Goal: Information Seeking & Learning: Learn about a topic

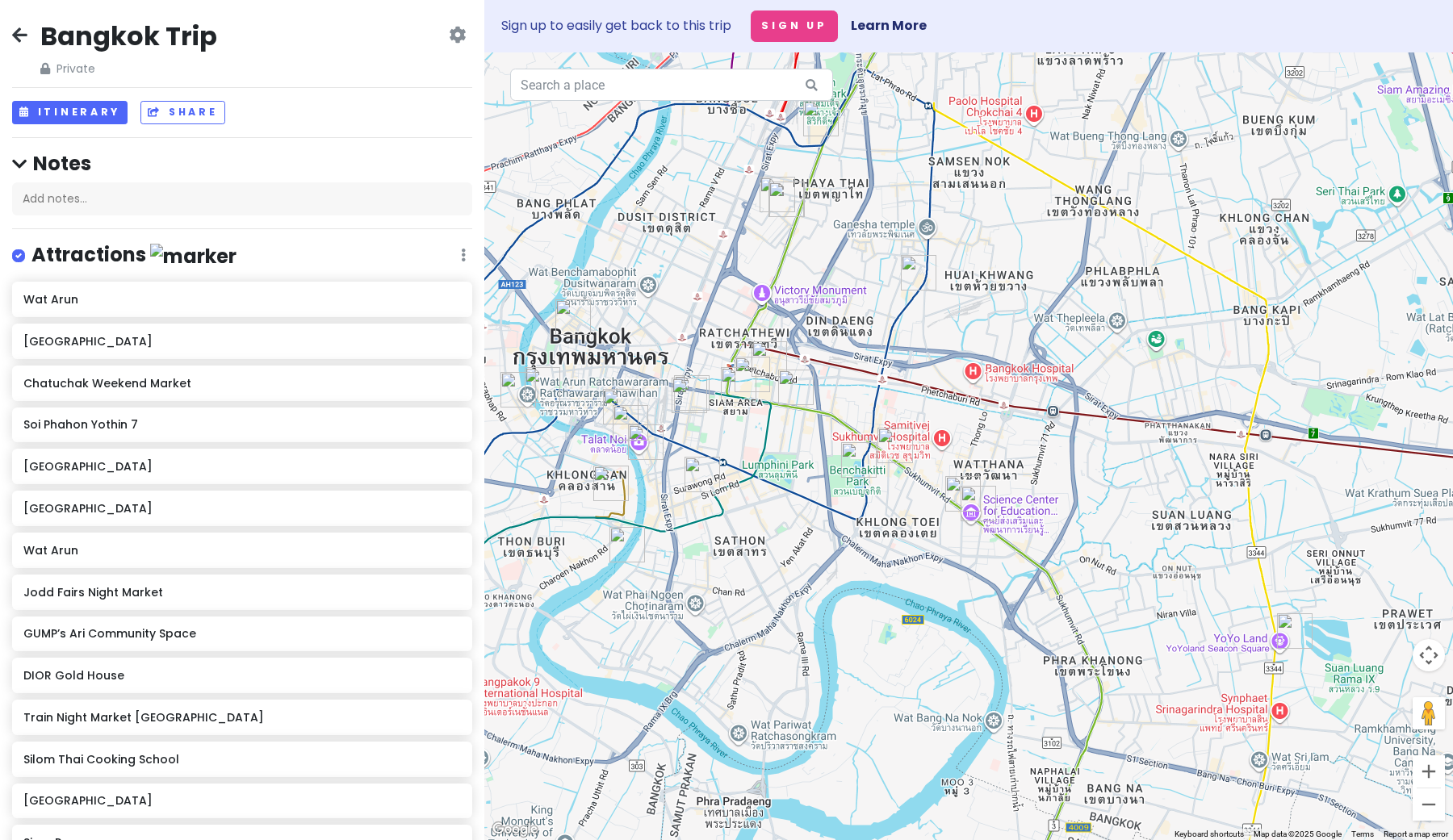
drag, startPoint x: 729, startPoint y: 321, endPoint x: 665, endPoint y: 264, distance: 85.7
click at [665, 264] on div at bounding box center [968, 446] width 968 height 788
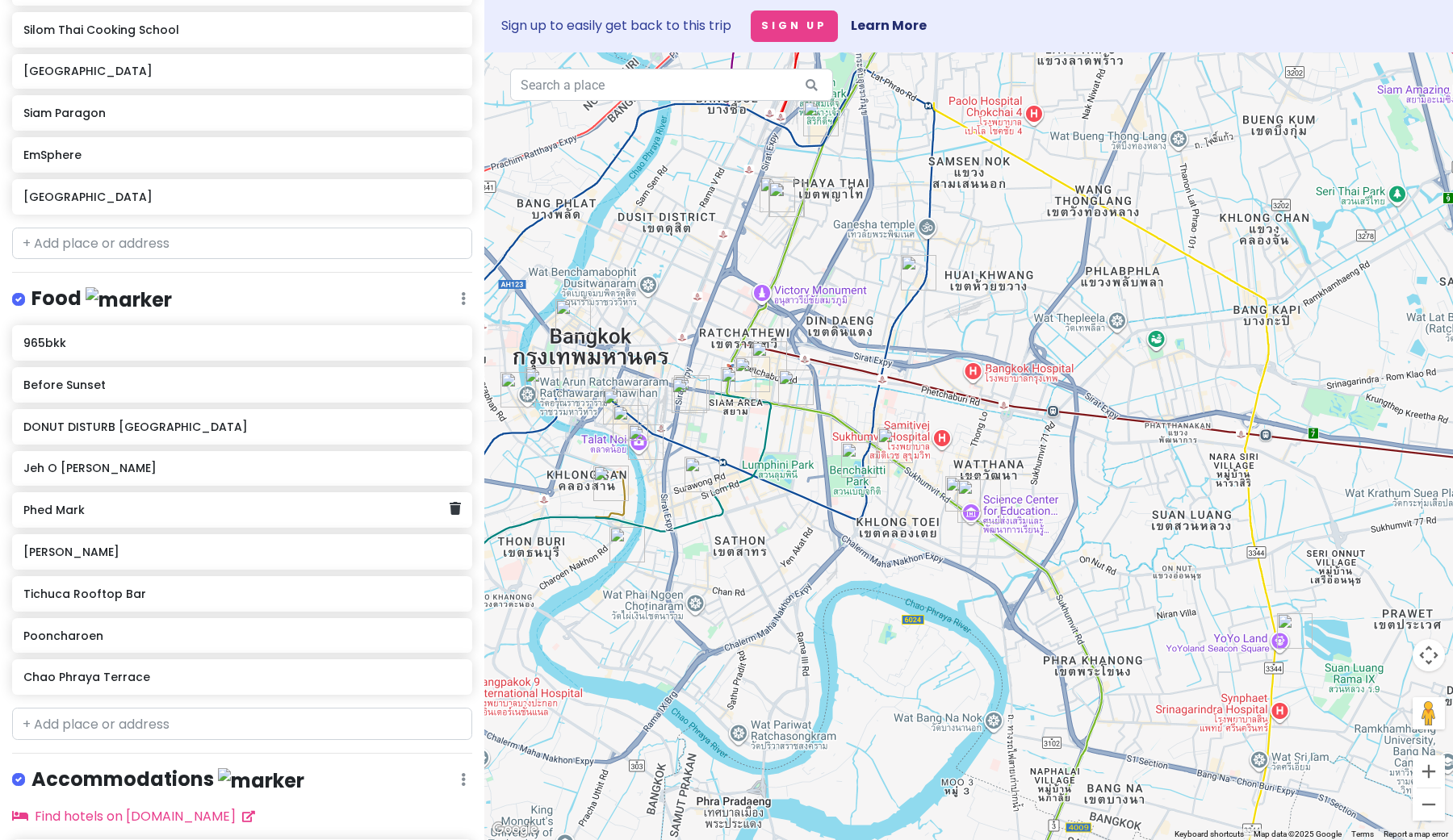
scroll to position [727, 0]
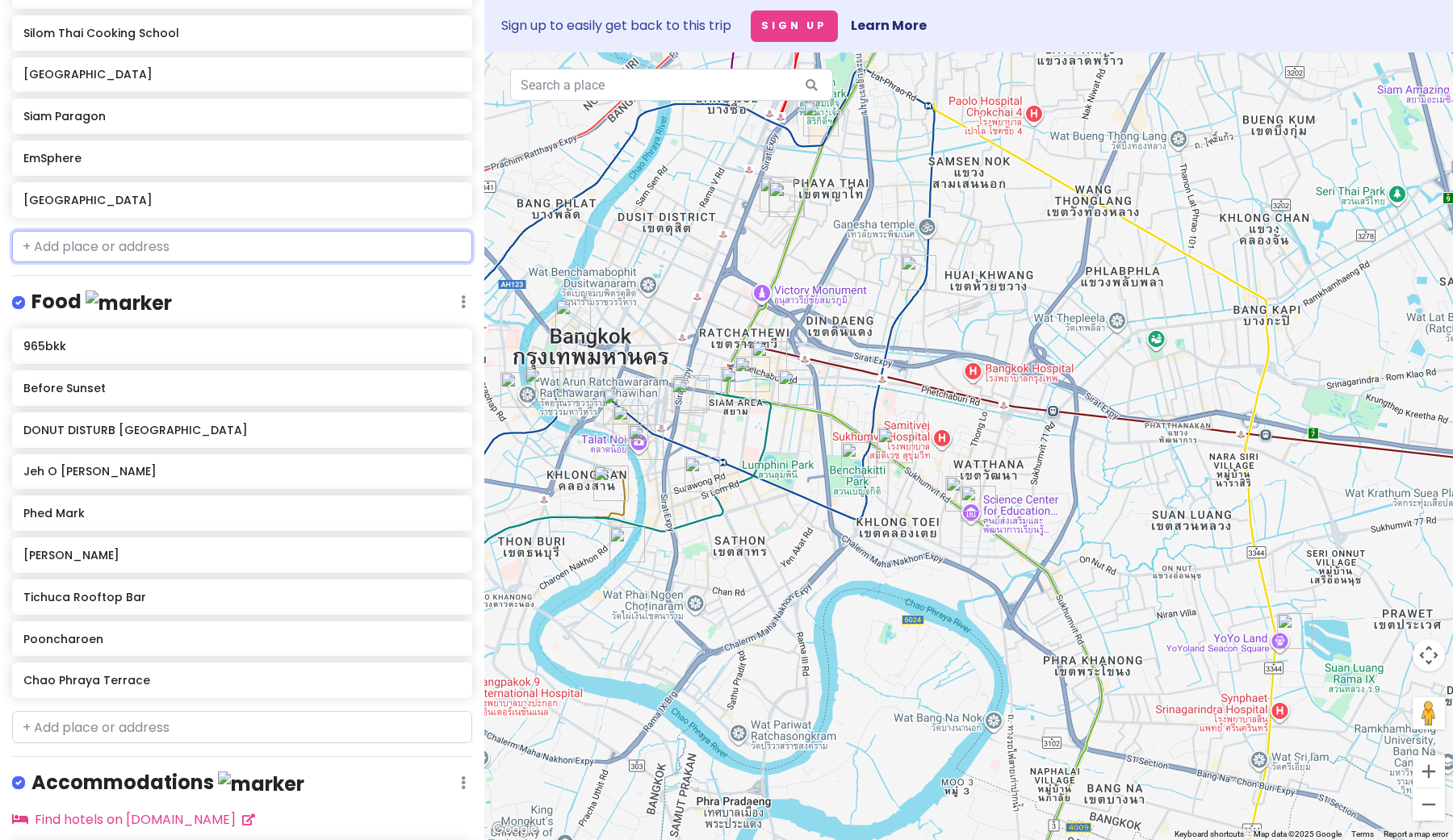
click at [336, 247] on input "text" at bounding box center [241, 247] width 460 height 32
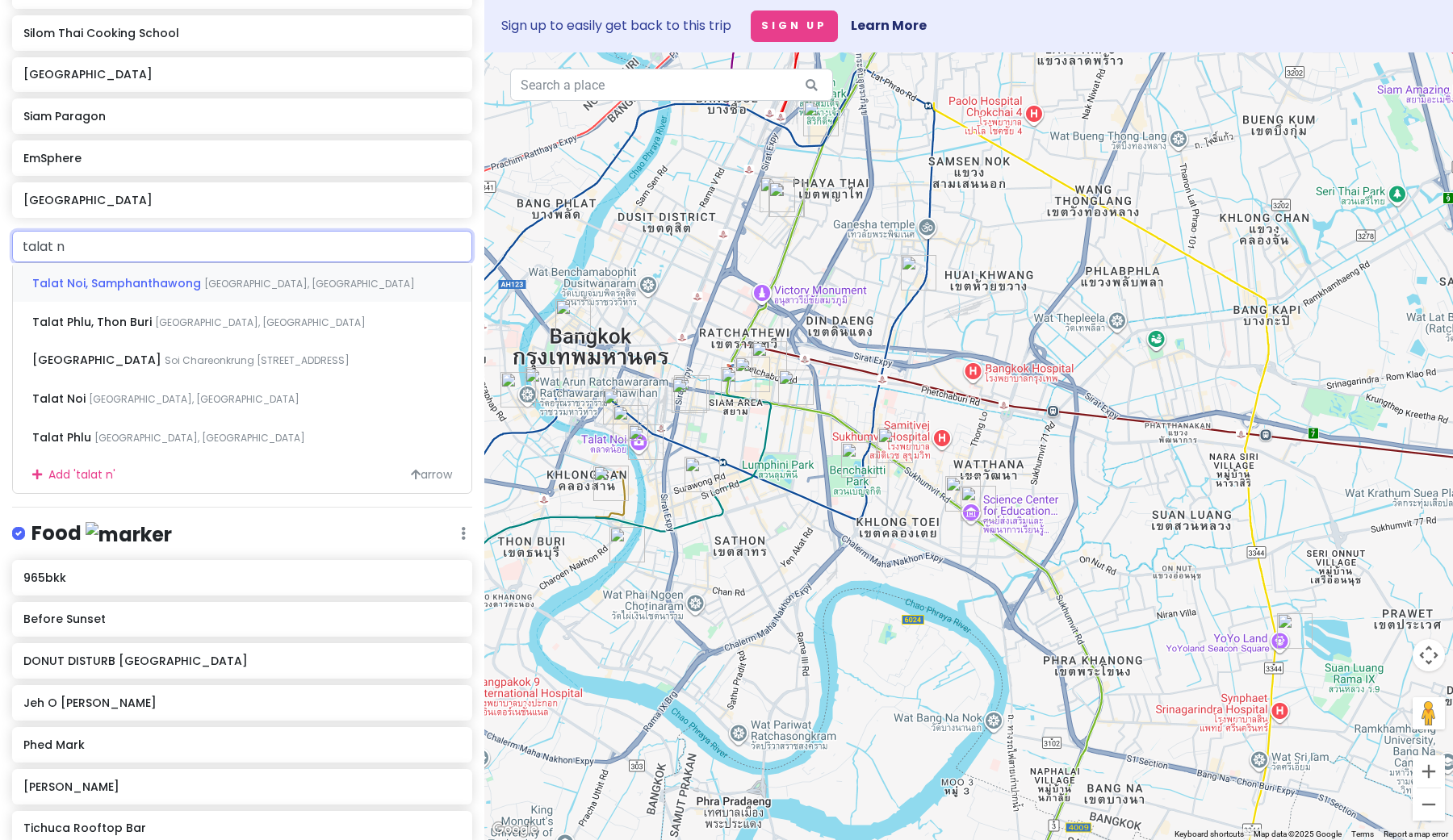
type input "talat no"
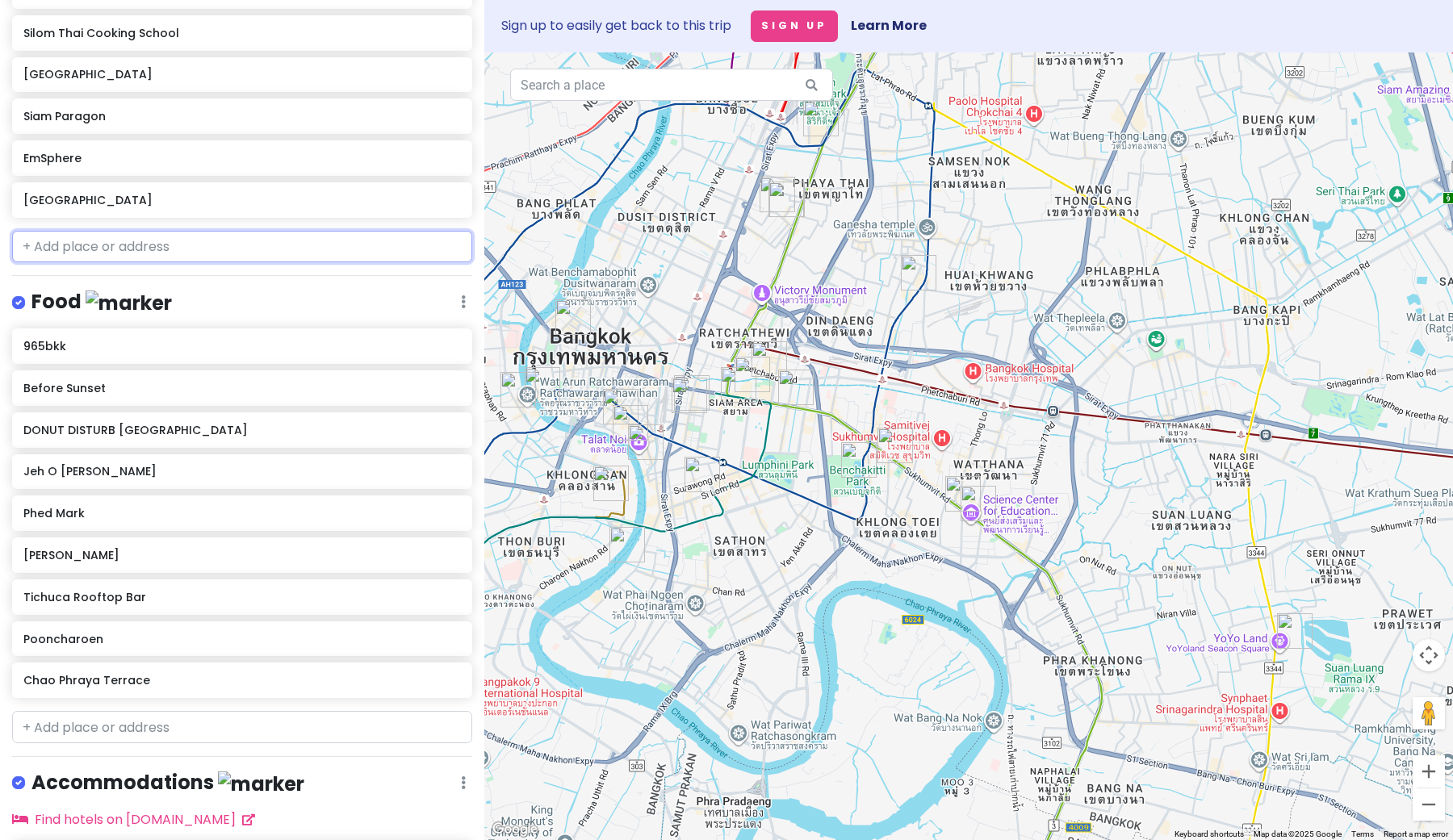
scroll to position [769, 0]
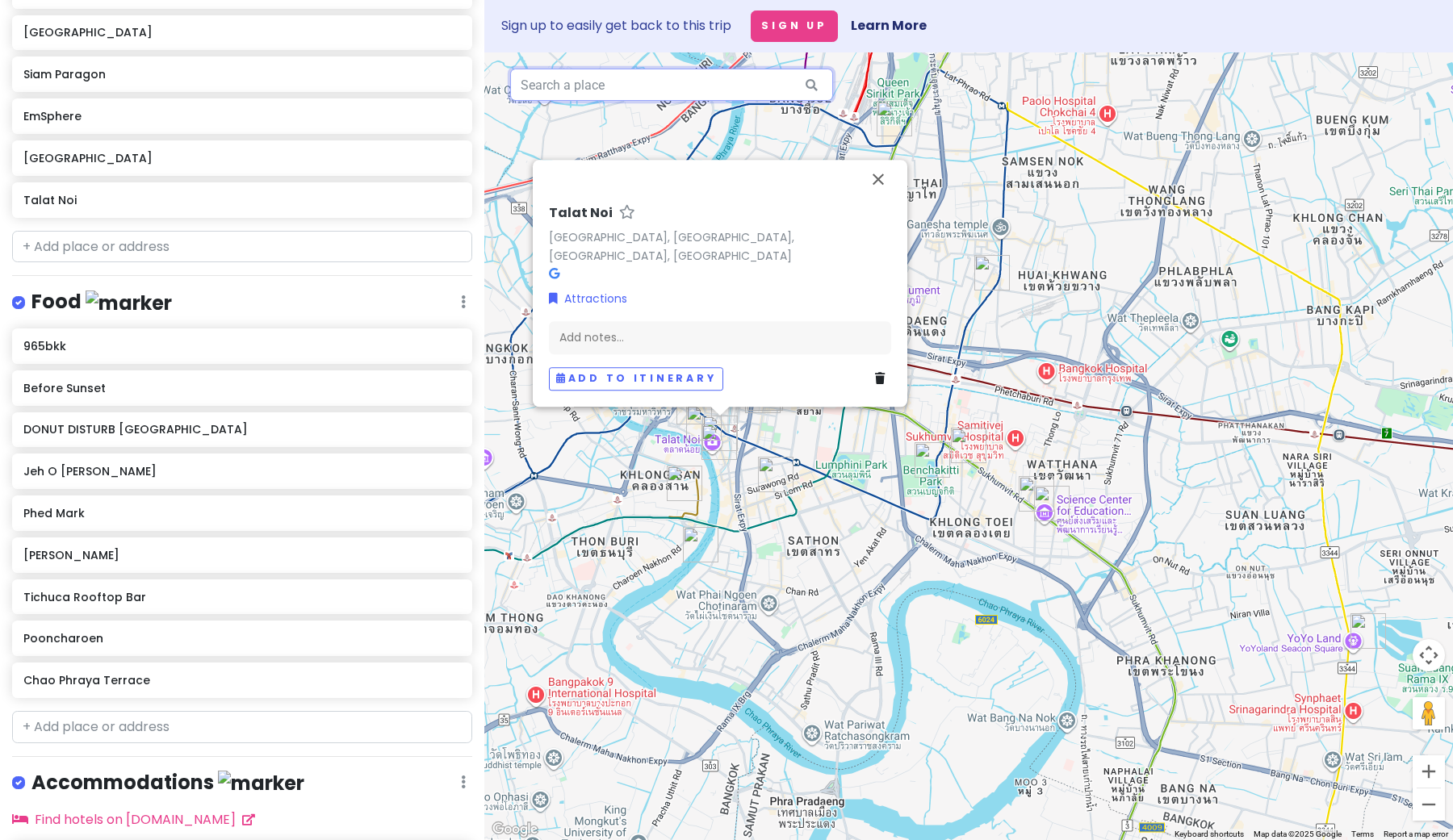
click at [598, 95] on input "text" at bounding box center [672, 85] width 323 height 32
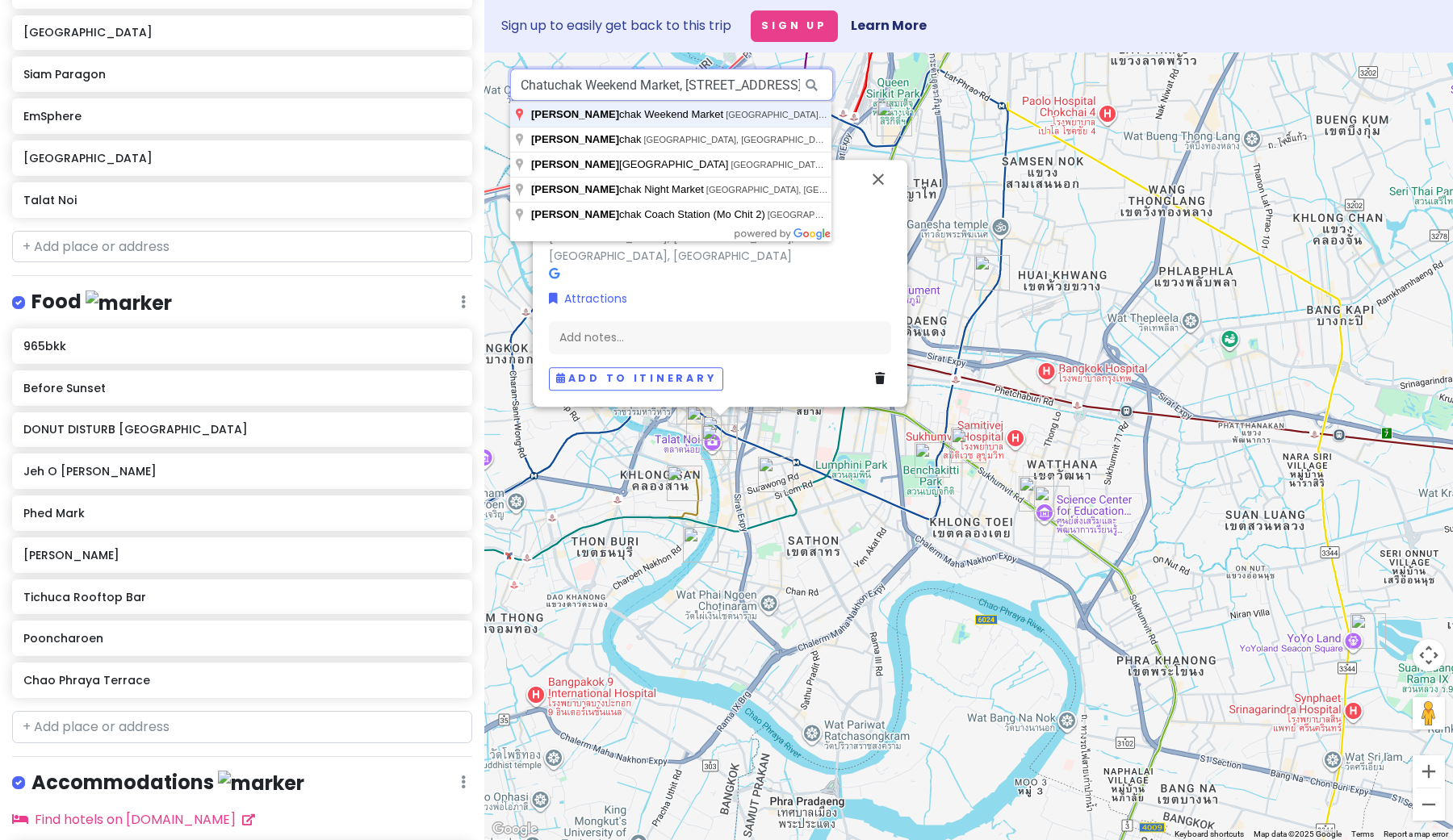
type input "Chatuchak Weekend Market, [STREET_ADDRESS]"
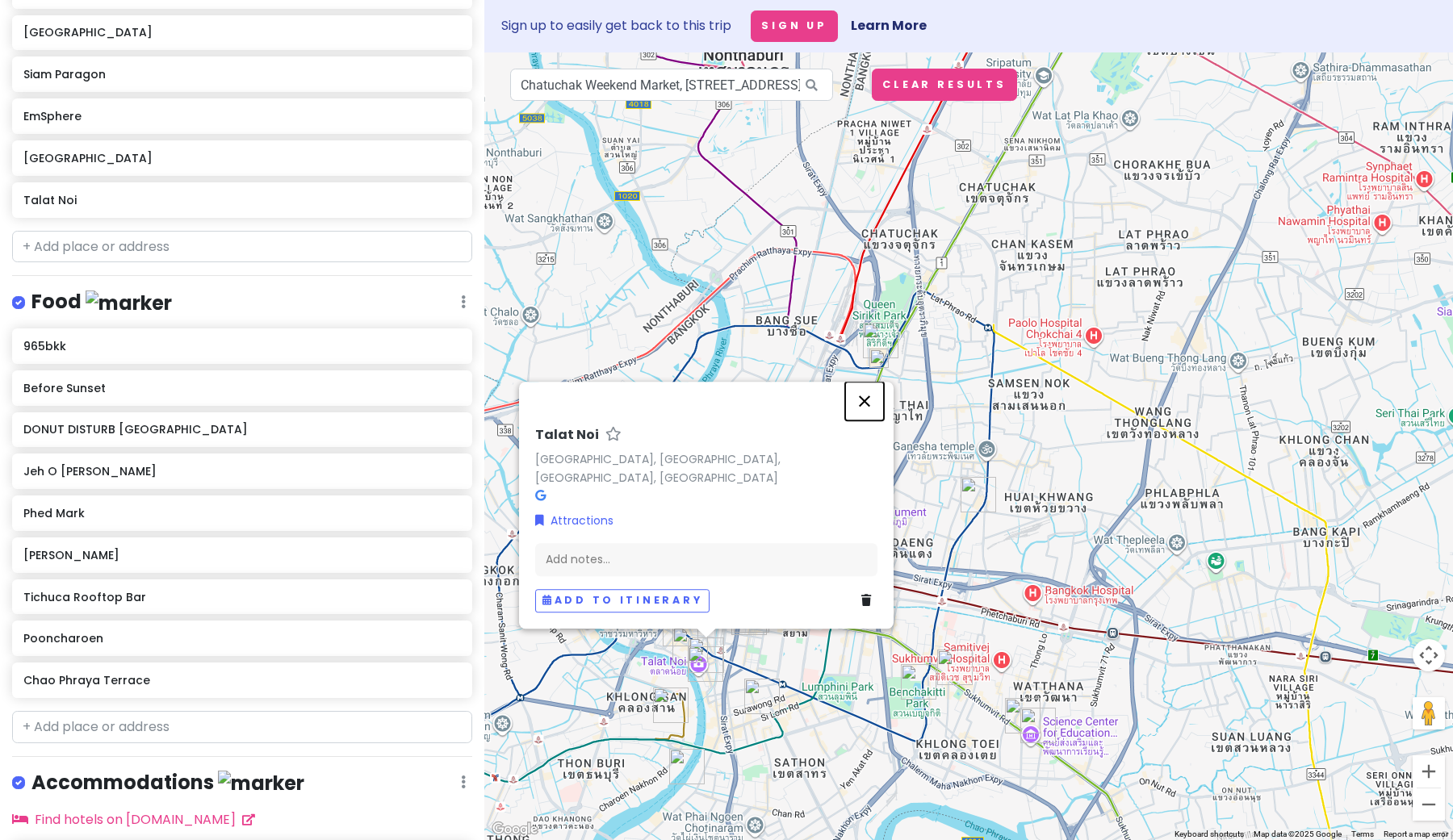
click at [866, 413] on button "Close" at bounding box center [865, 401] width 39 height 39
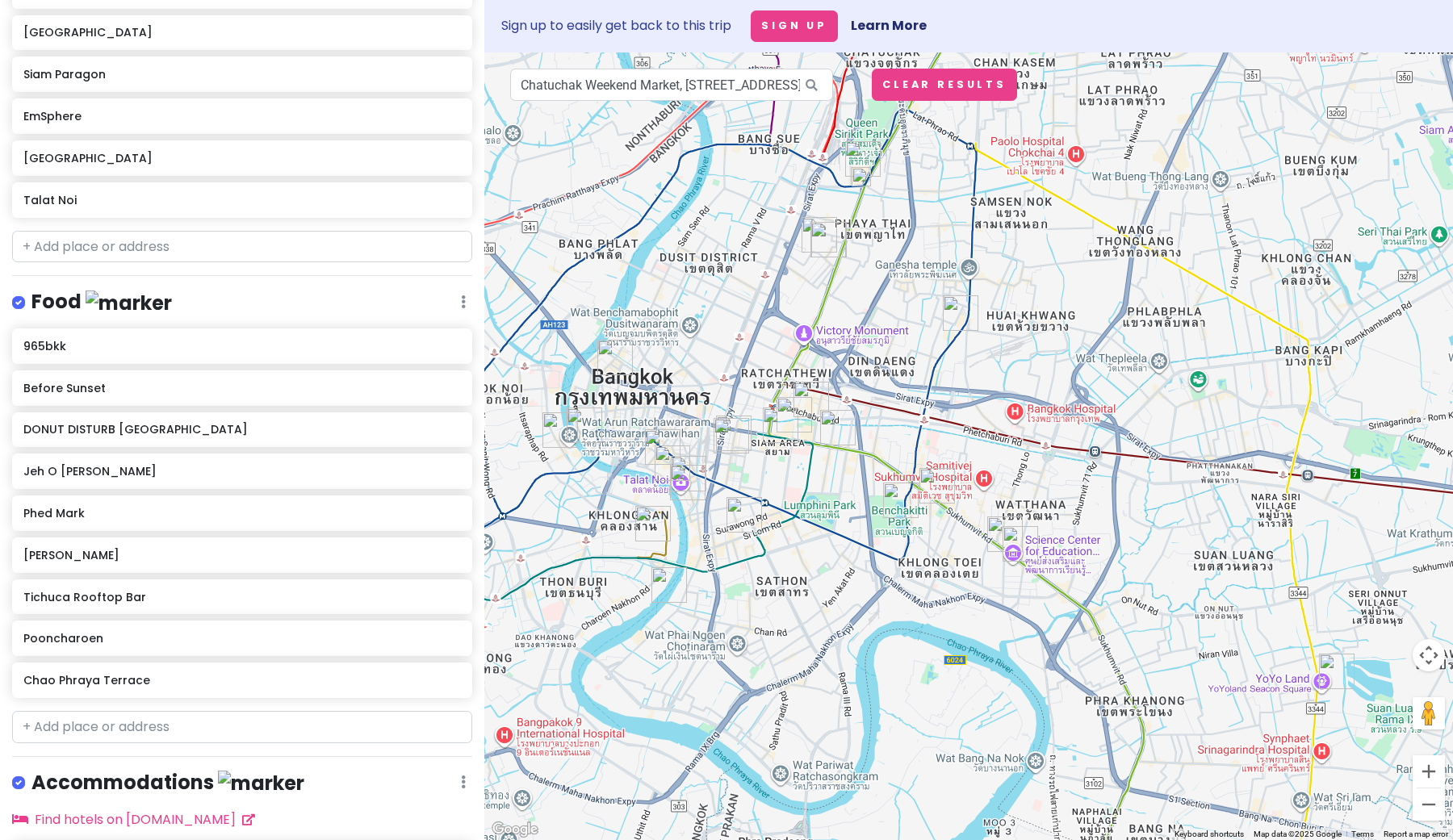
drag, startPoint x: 963, startPoint y: 350, endPoint x: 945, endPoint y: 167, distance: 183.9
click at [945, 167] on div at bounding box center [968, 446] width 968 height 788
click at [809, 232] on img "Soi Phahon Yothin 7" at bounding box center [820, 236] width 36 height 36
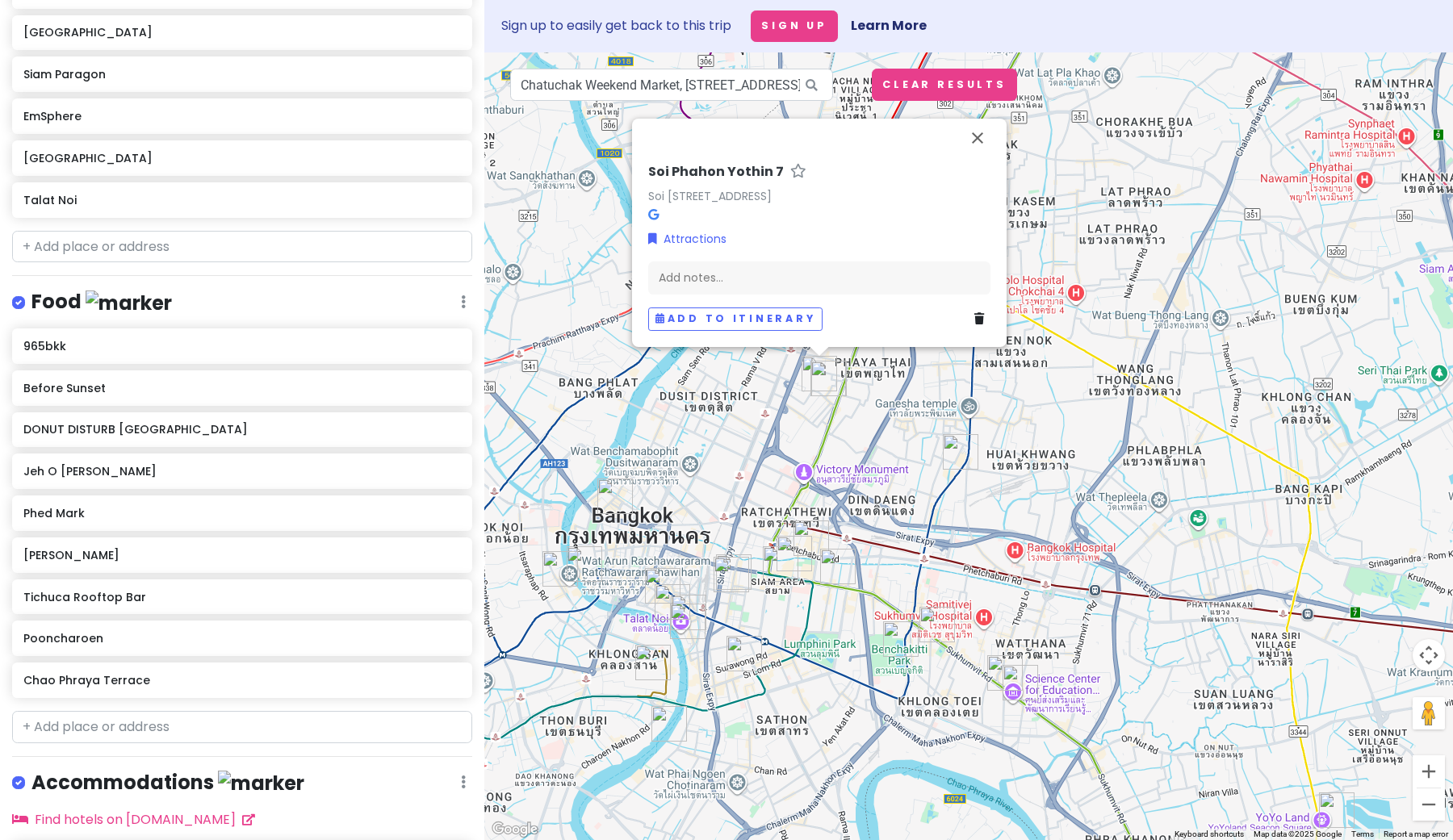
click at [701, 164] on h6 "Soi Phahon Yothin 7" at bounding box center [716, 173] width 136 height 17
click at [837, 247] on div "Attractions" at bounding box center [819, 240] width 343 height 18
click at [772, 193] on link "Soi [STREET_ADDRESS]" at bounding box center [709, 196] width 123 height 16
click at [979, 126] on button "Close" at bounding box center [978, 139] width 39 height 39
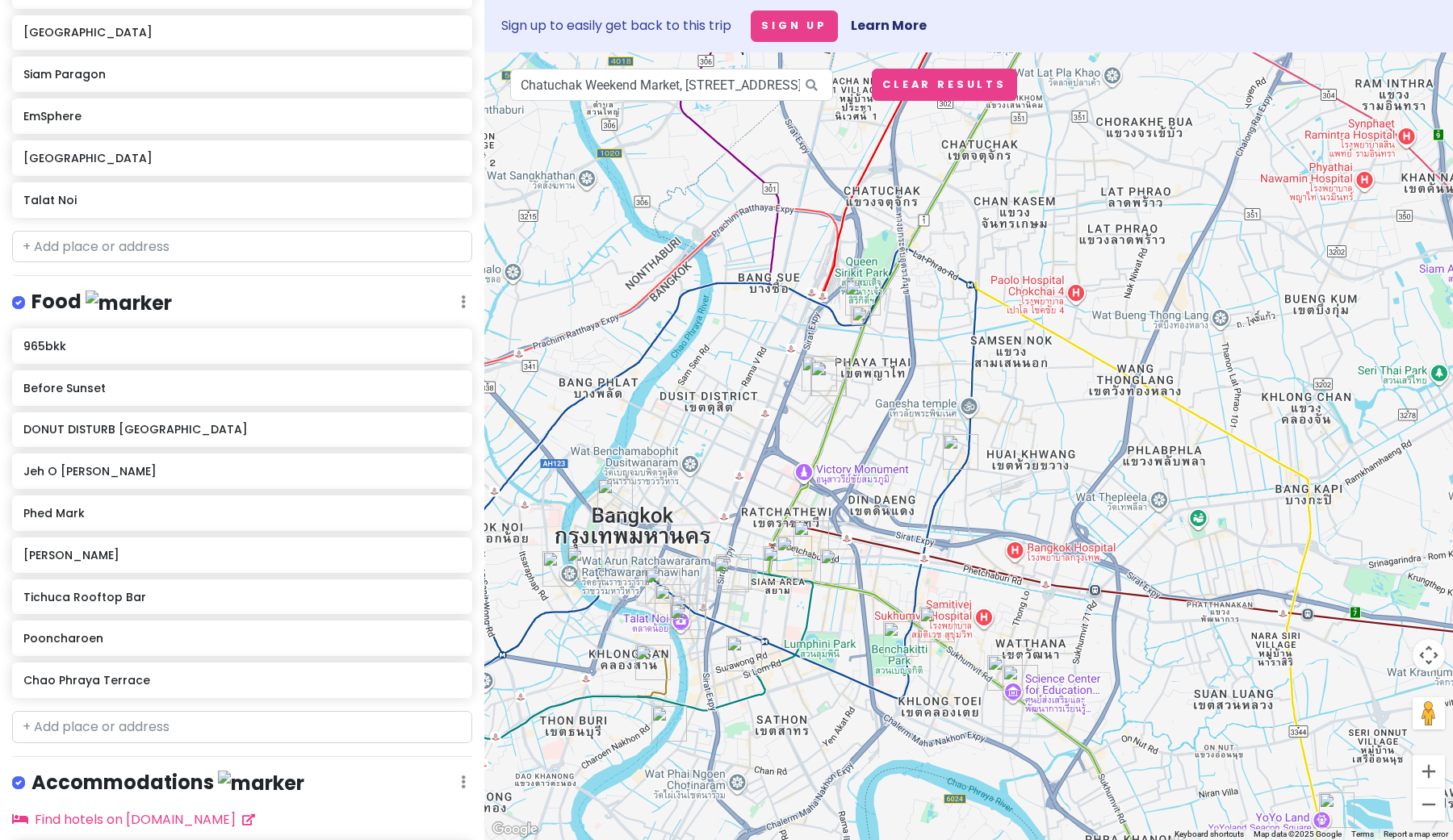
click at [956, 459] on img "Jodd Fairs Night Market" at bounding box center [961, 452] width 36 height 36
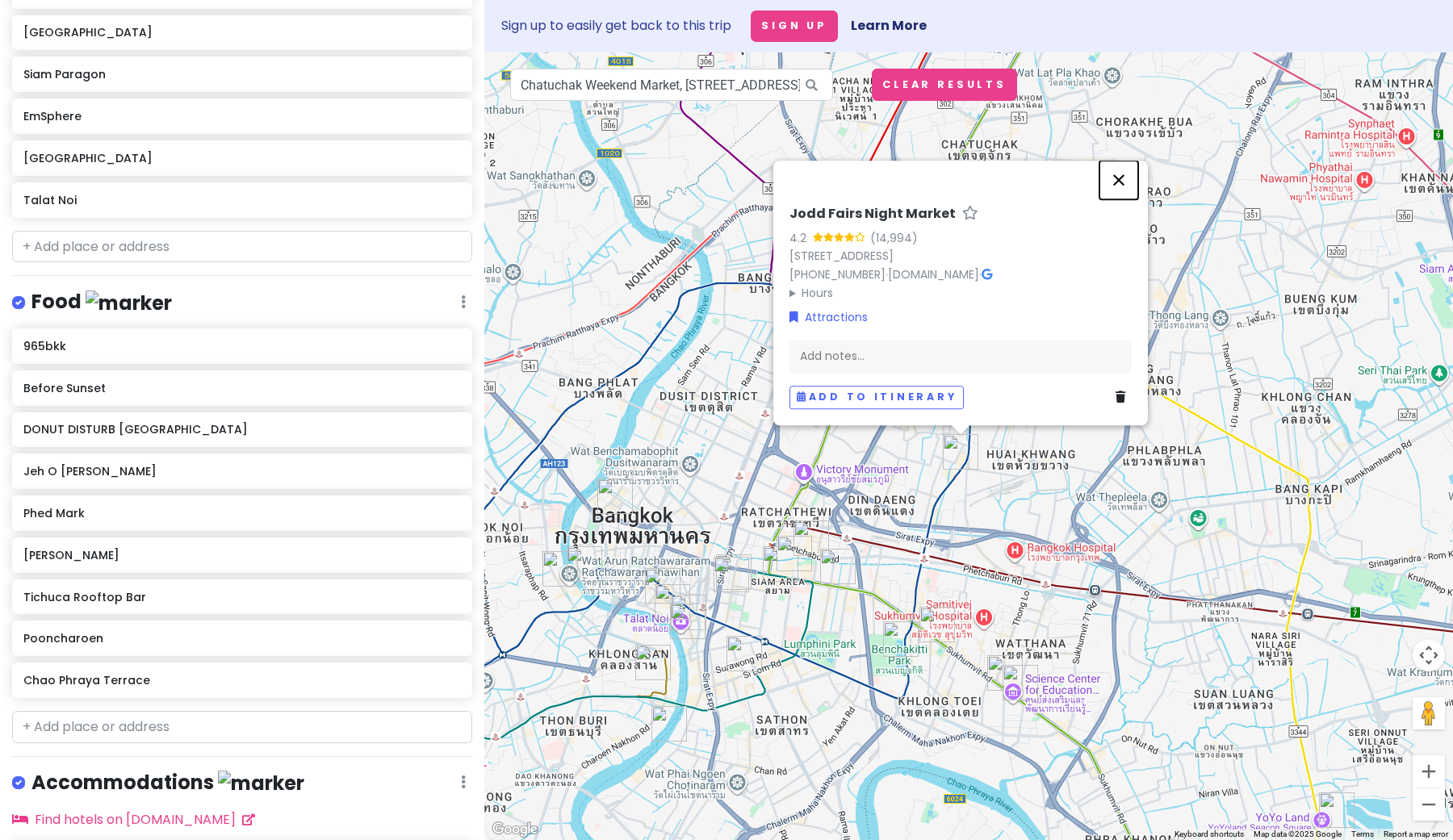
click at [1121, 161] on button "Close" at bounding box center [1119, 180] width 39 height 39
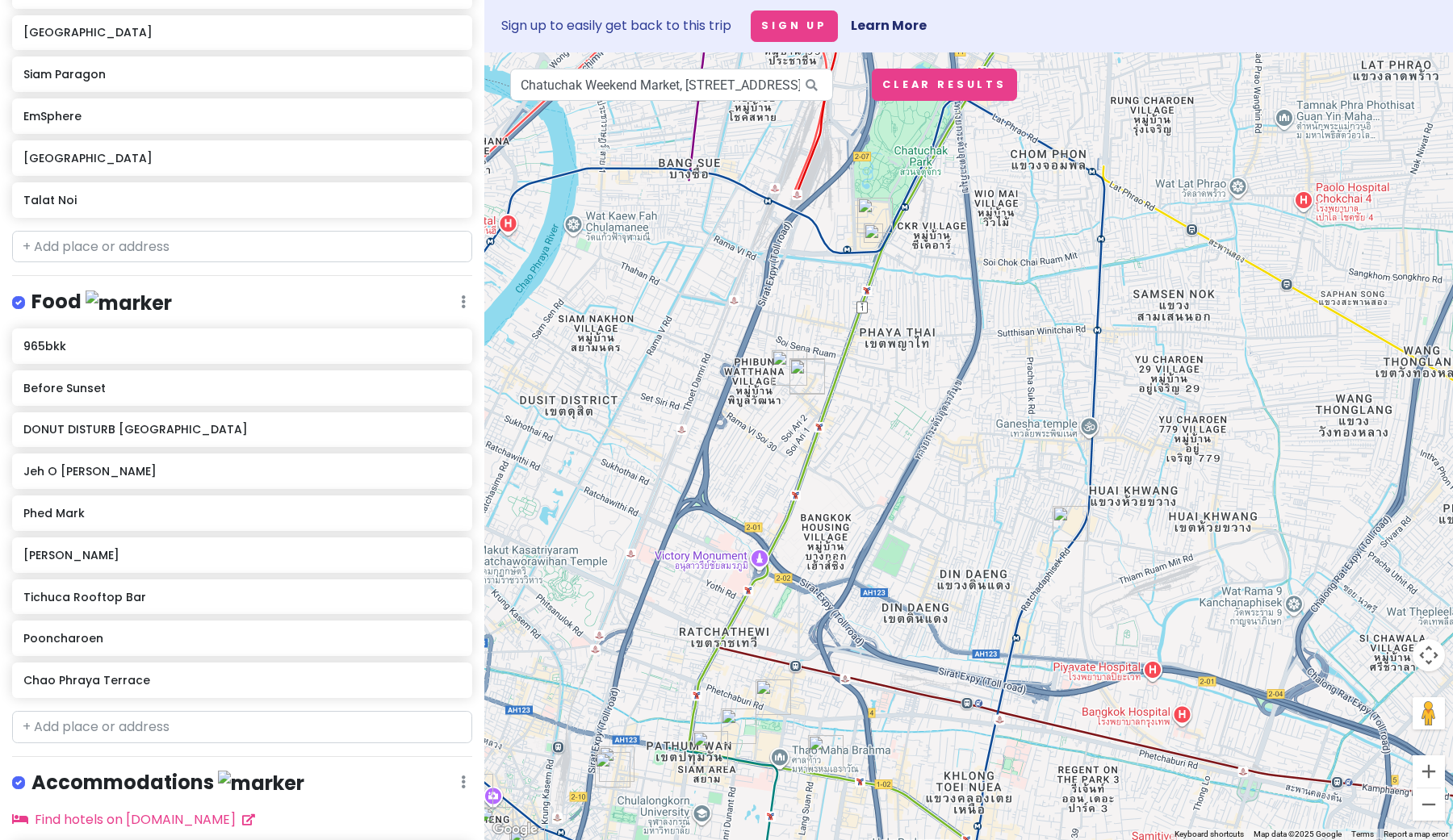
drag, startPoint x: 876, startPoint y: 455, endPoint x: 1018, endPoint y: 401, distance: 151.9
click at [1018, 401] on div at bounding box center [968, 446] width 968 height 788
click at [798, 385] on img "DONUT DISTURB BANGKOK" at bounding box center [808, 377] width 36 height 36
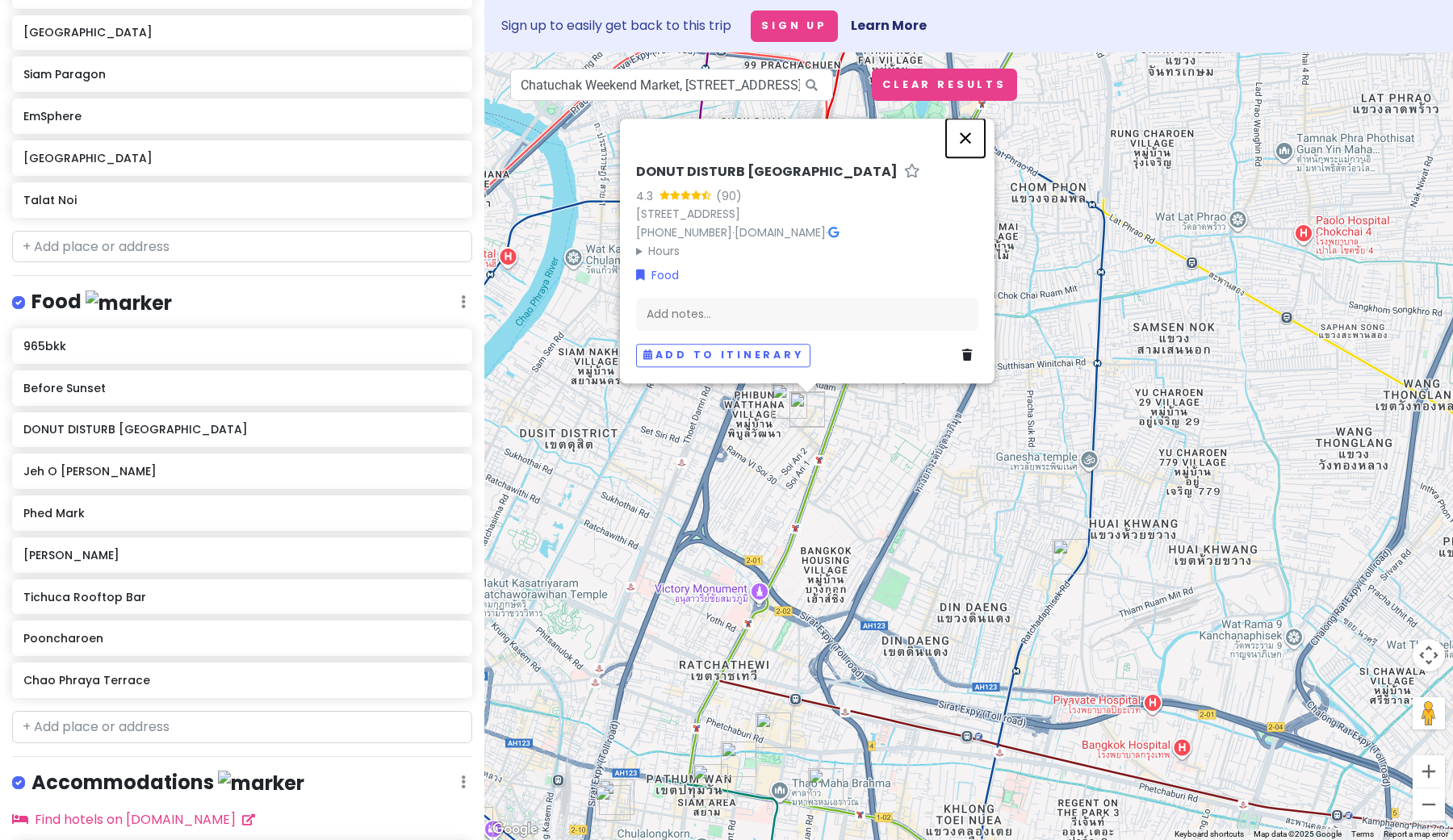
click at [968, 119] on button "Close" at bounding box center [966, 139] width 39 height 39
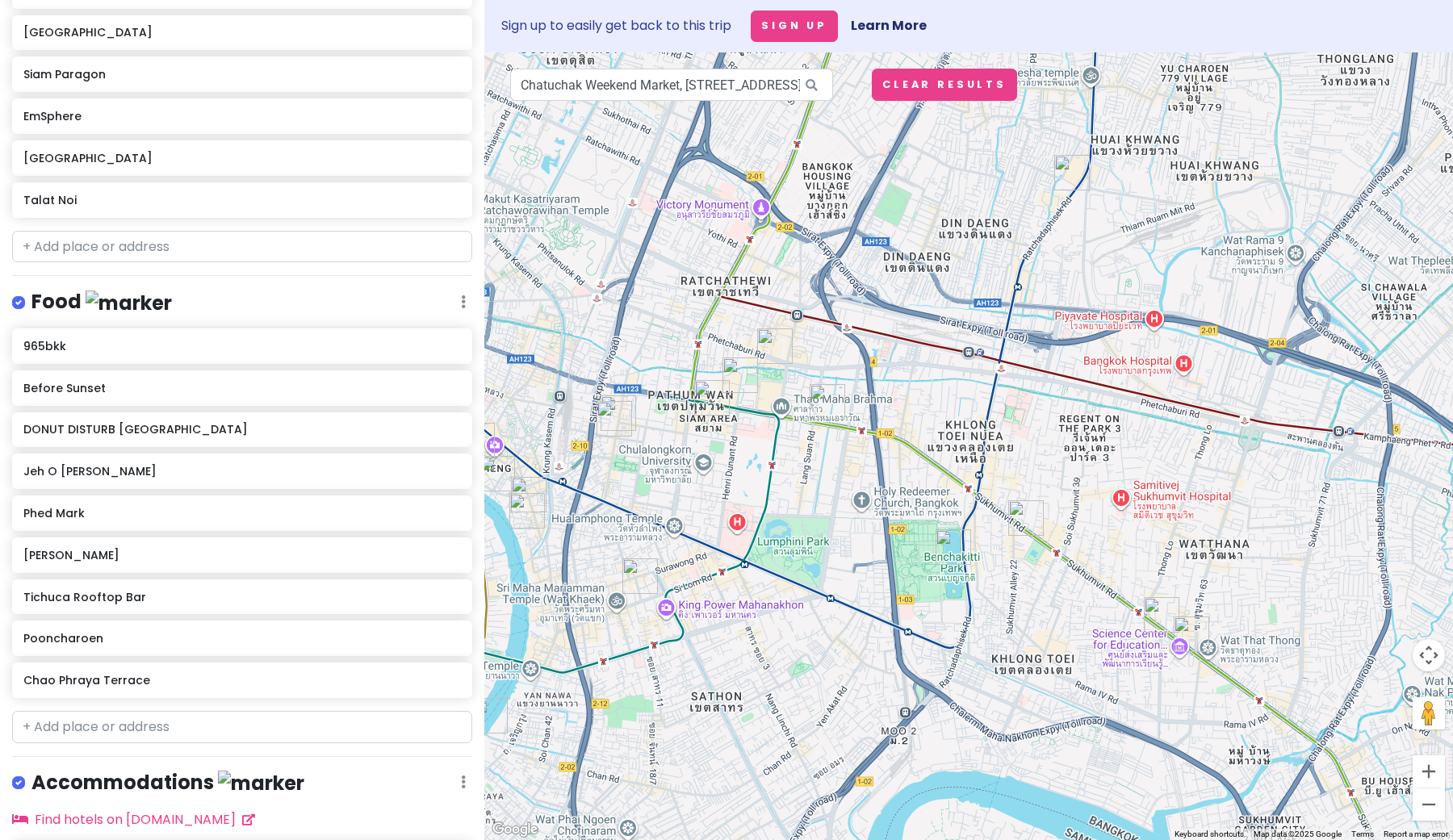
drag, startPoint x: 883, startPoint y: 491, endPoint x: 886, endPoint y: 105, distance: 386.0
click at [886, 105] on div at bounding box center [968, 446] width 968 height 788
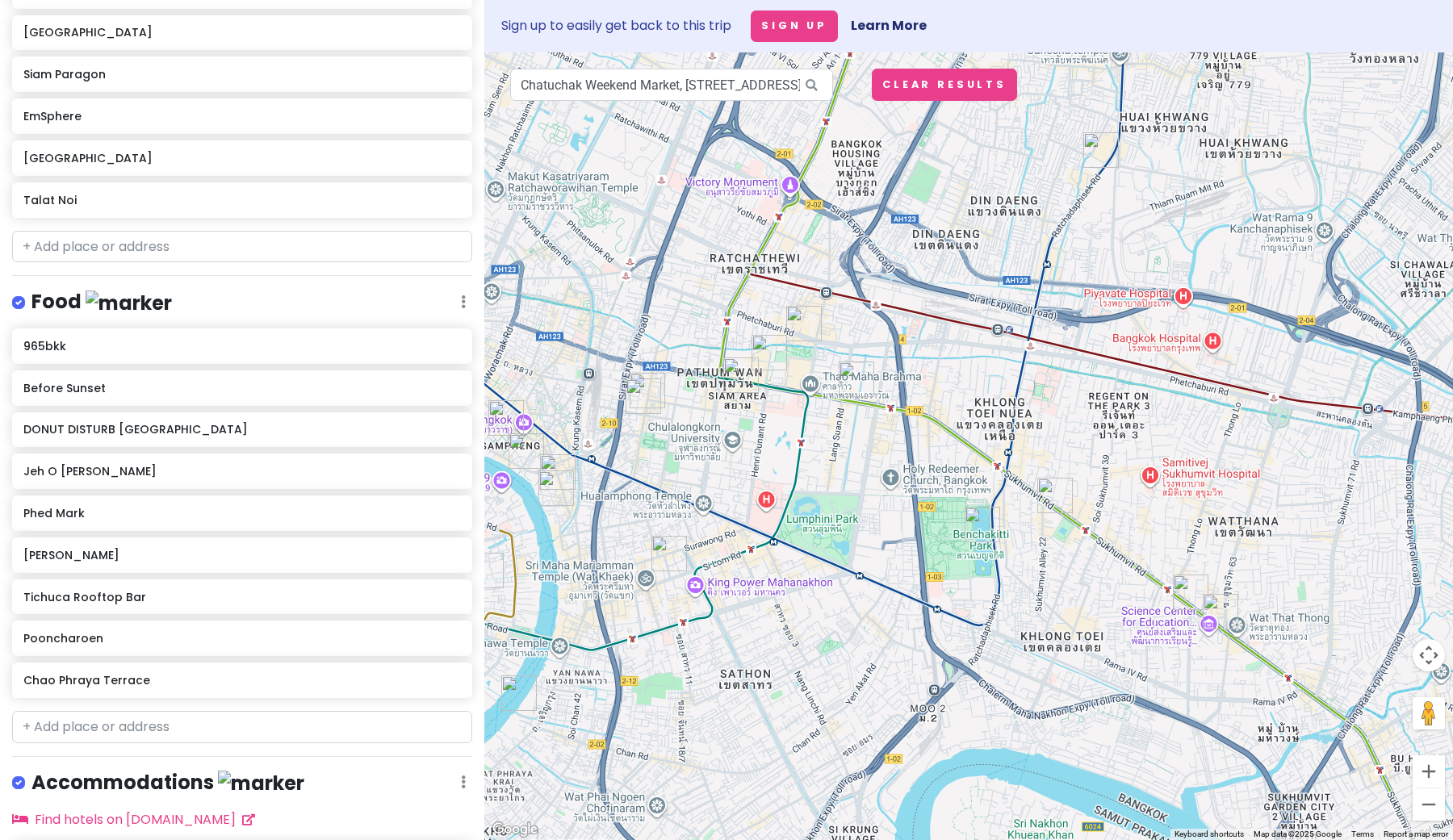
drag, startPoint x: 918, startPoint y: 162, endPoint x: 947, endPoint y: 138, distance: 37.6
click at [947, 138] on div at bounding box center [968, 446] width 968 height 788
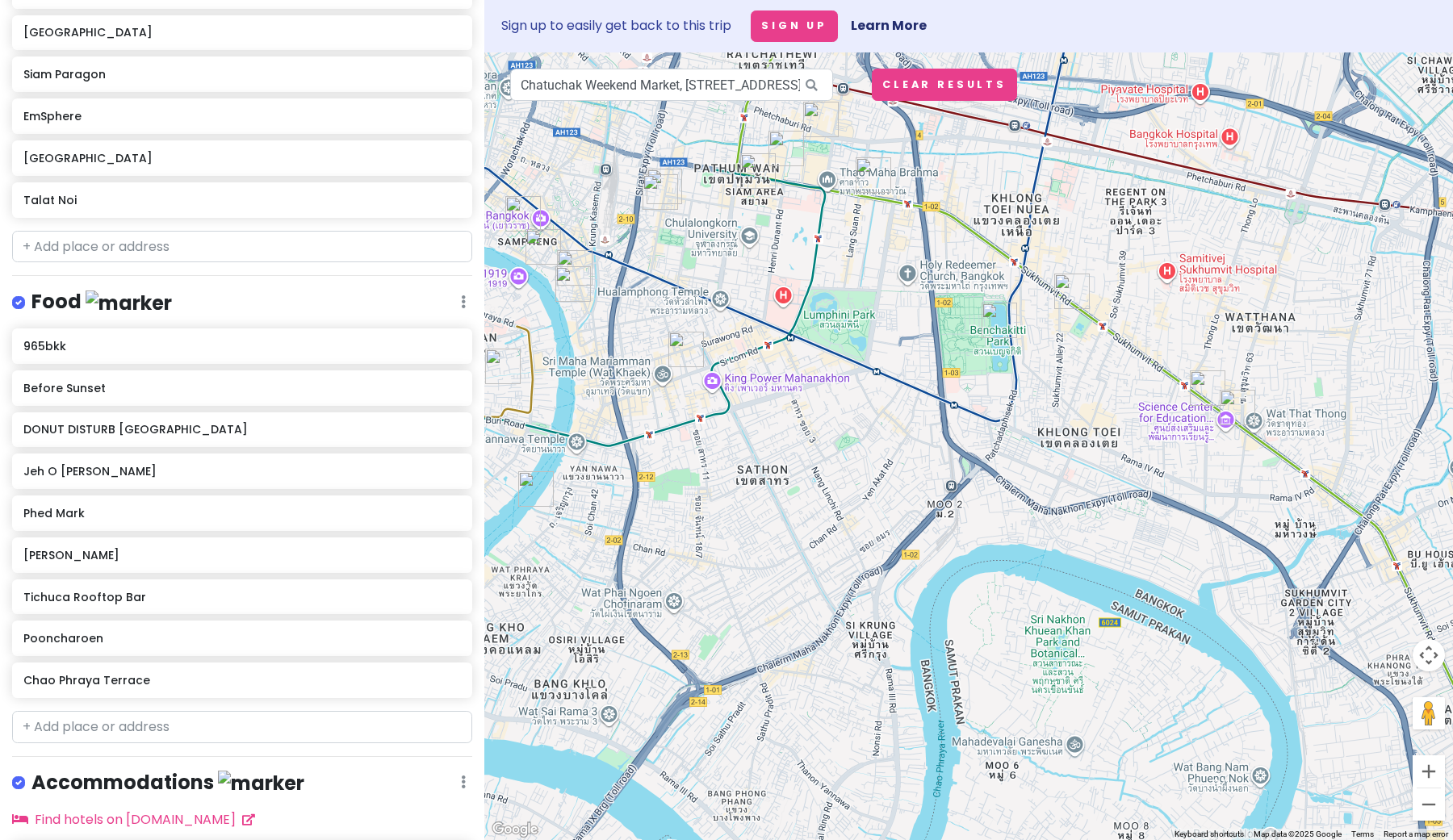
drag, startPoint x: 947, startPoint y: 138, endPoint x: 967, endPoint y: -69, distance: 208.0
click at [967, 53] on div at bounding box center [968, 446] width 968 height 788
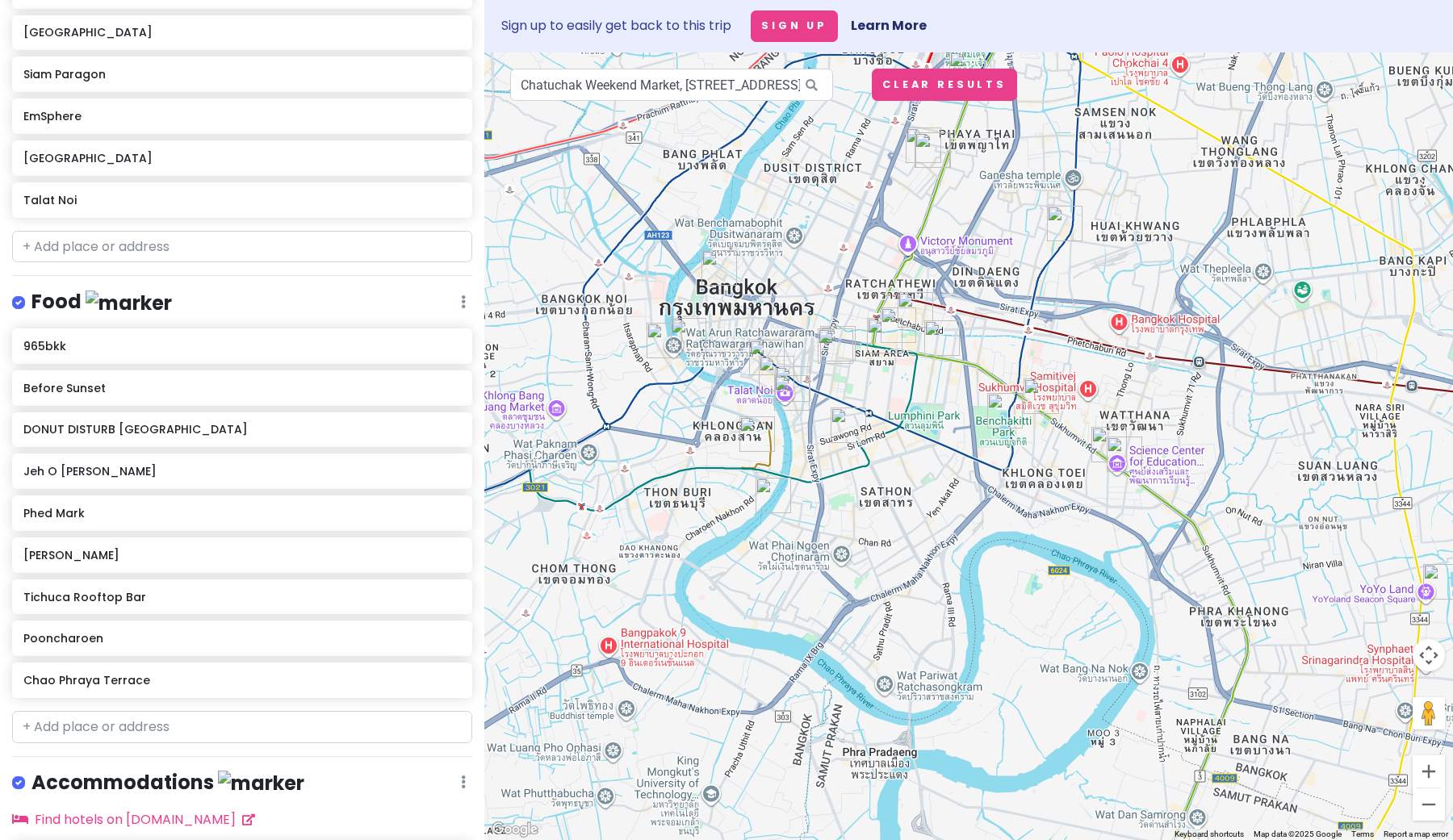
drag, startPoint x: 936, startPoint y: 148, endPoint x: 958, endPoint y: 353, distance: 206.2
click at [958, 353] on img "DIOR Gold House" at bounding box center [942, 338] width 36 height 36
click at [717, 268] on img "Khaosan Road" at bounding box center [719, 268] width 36 height 36
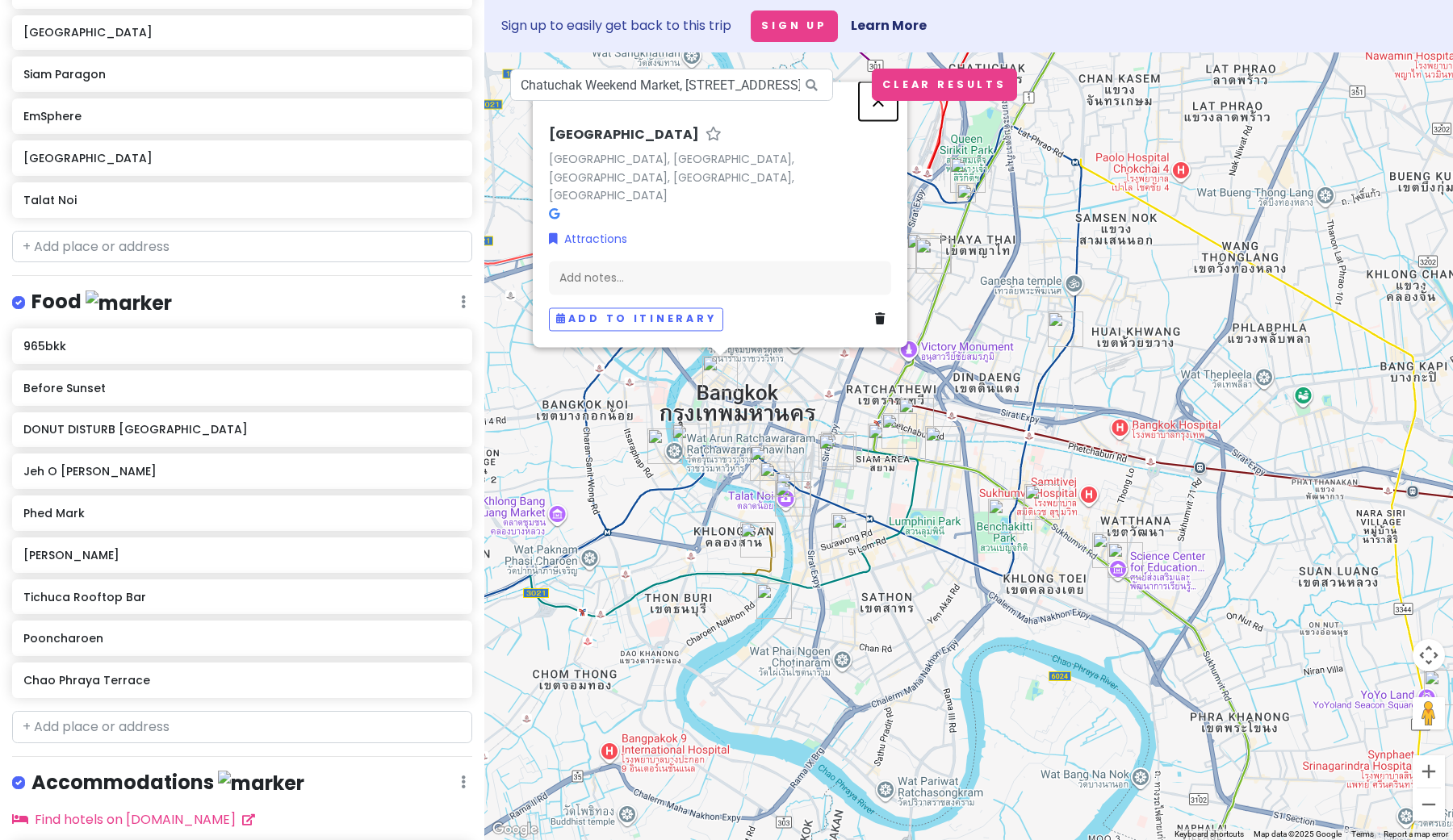
click at [875, 115] on button "Close" at bounding box center [878, 102] width 39 height 39
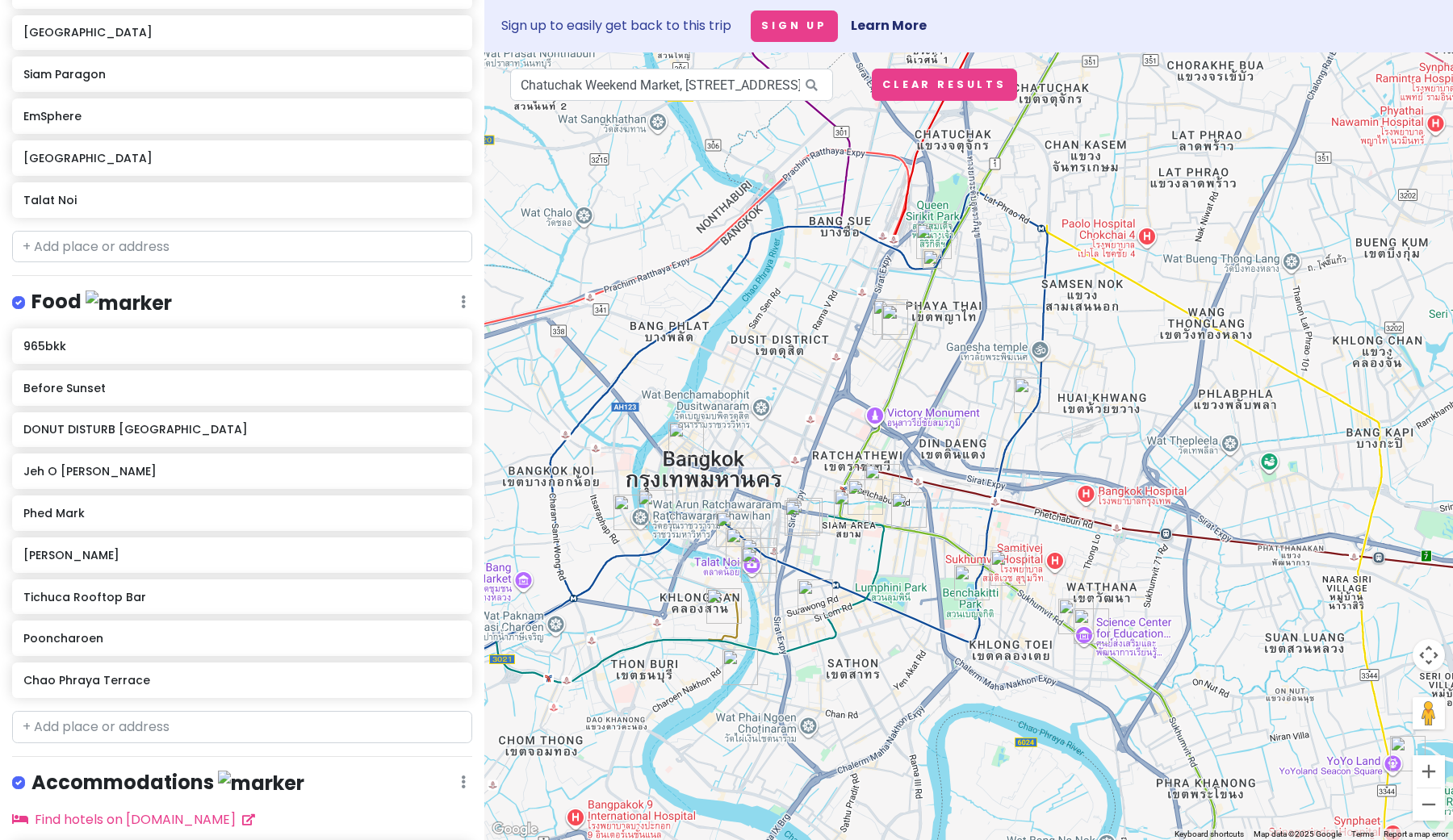
drag, startPoint x: 987, startPoint y: 269, endPoint x: 953, endPoint y: 337, distance: 76.0
click at [953, 337] on div at bounding box center [968, 446] width 968 height 788
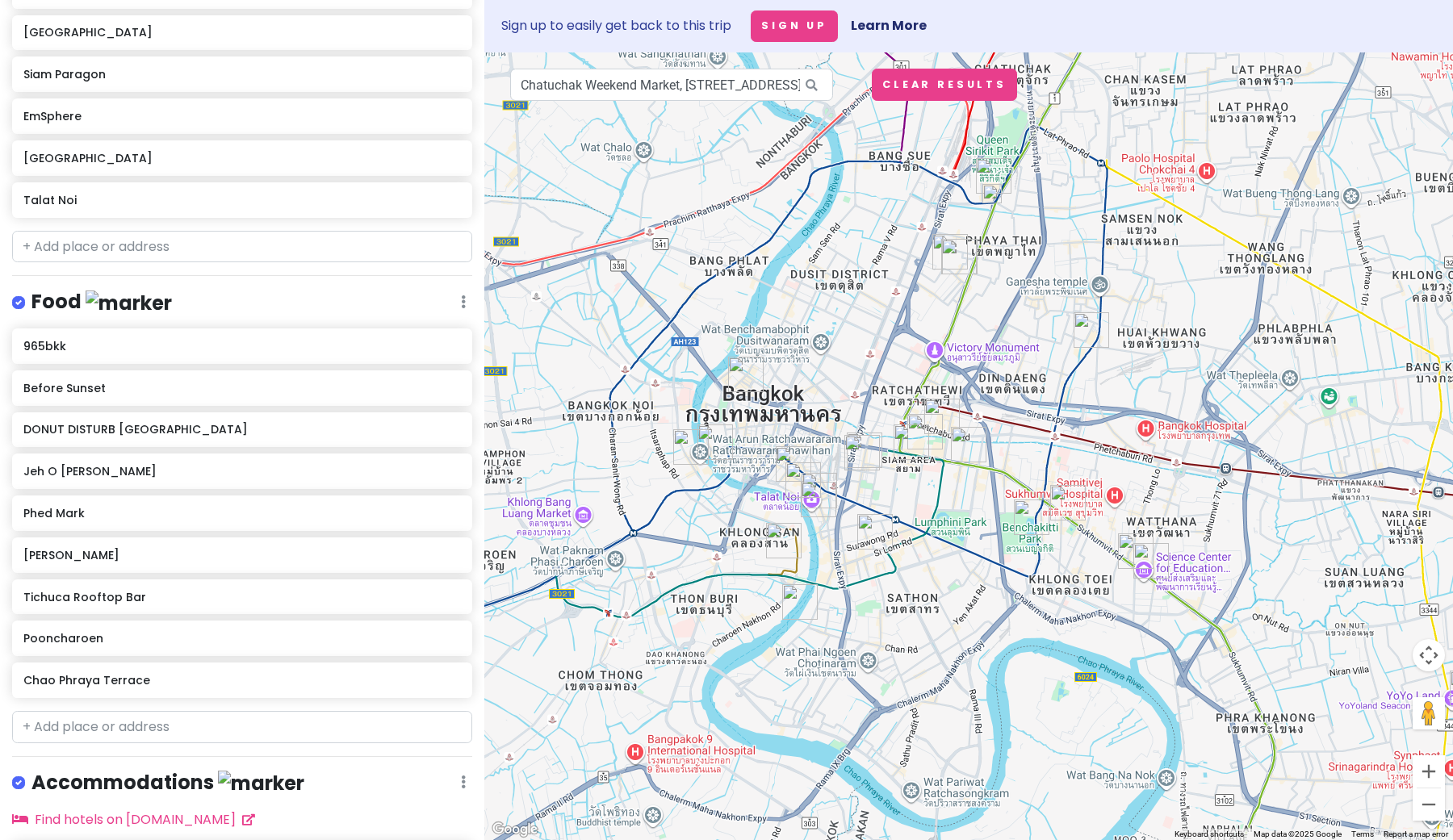
drag, startPoint x: 928, startPoint y: 543, endPoint x: 997, endPoint y: 471, distance: 99.7
click at [997, 471] on div at bounding box center [968, 446] width 968 height 788
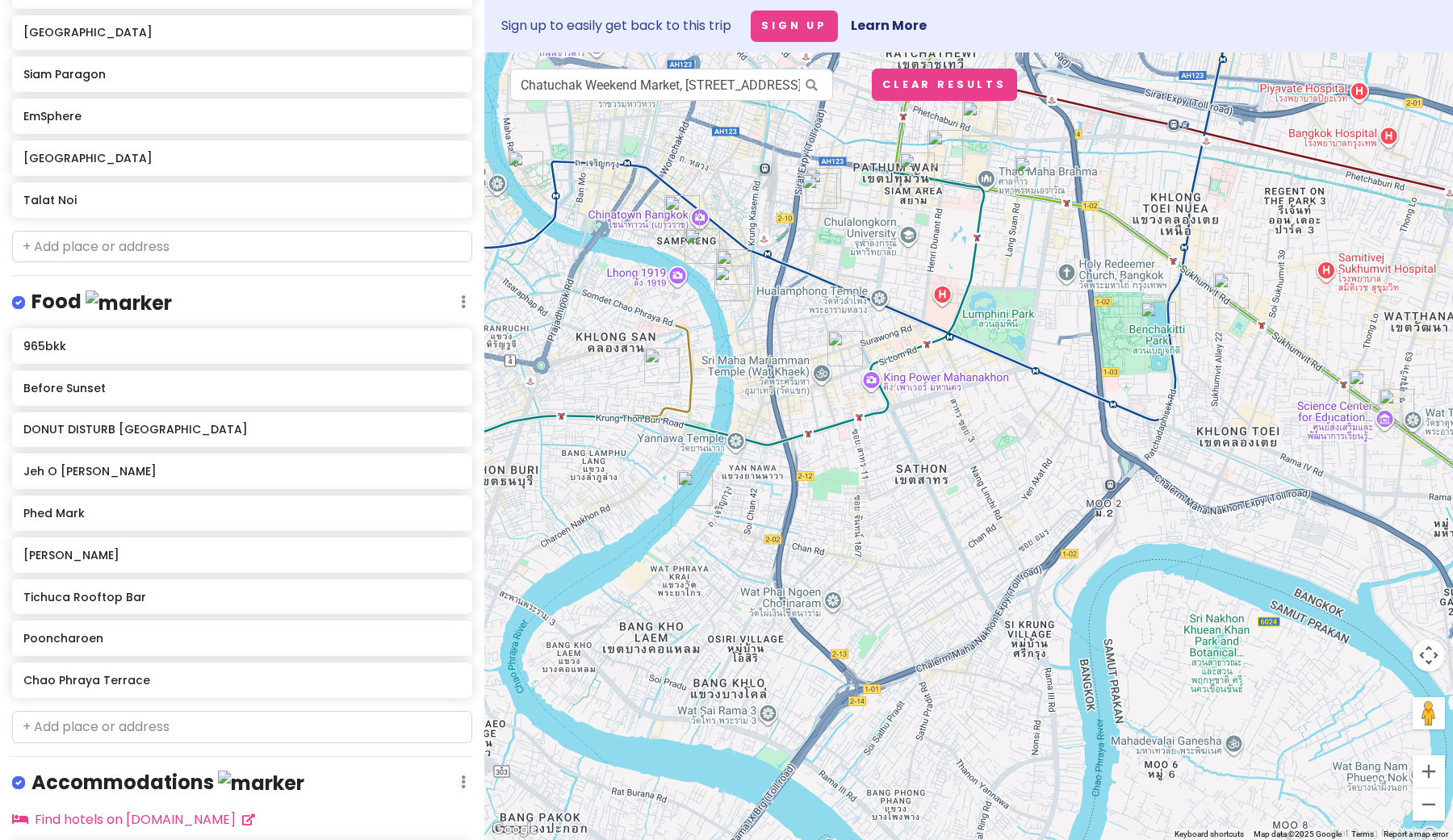
drag, startPoint x: 858, startPoint y: 497, endPoint x: 981, endPoint y: 509, distance: 123.6
click at [982, 509] on div at bounding box center [968, 446] width 968 height 788
click at [148, 727] on input "text" at bounding box center [241, 728] width 460 height 32
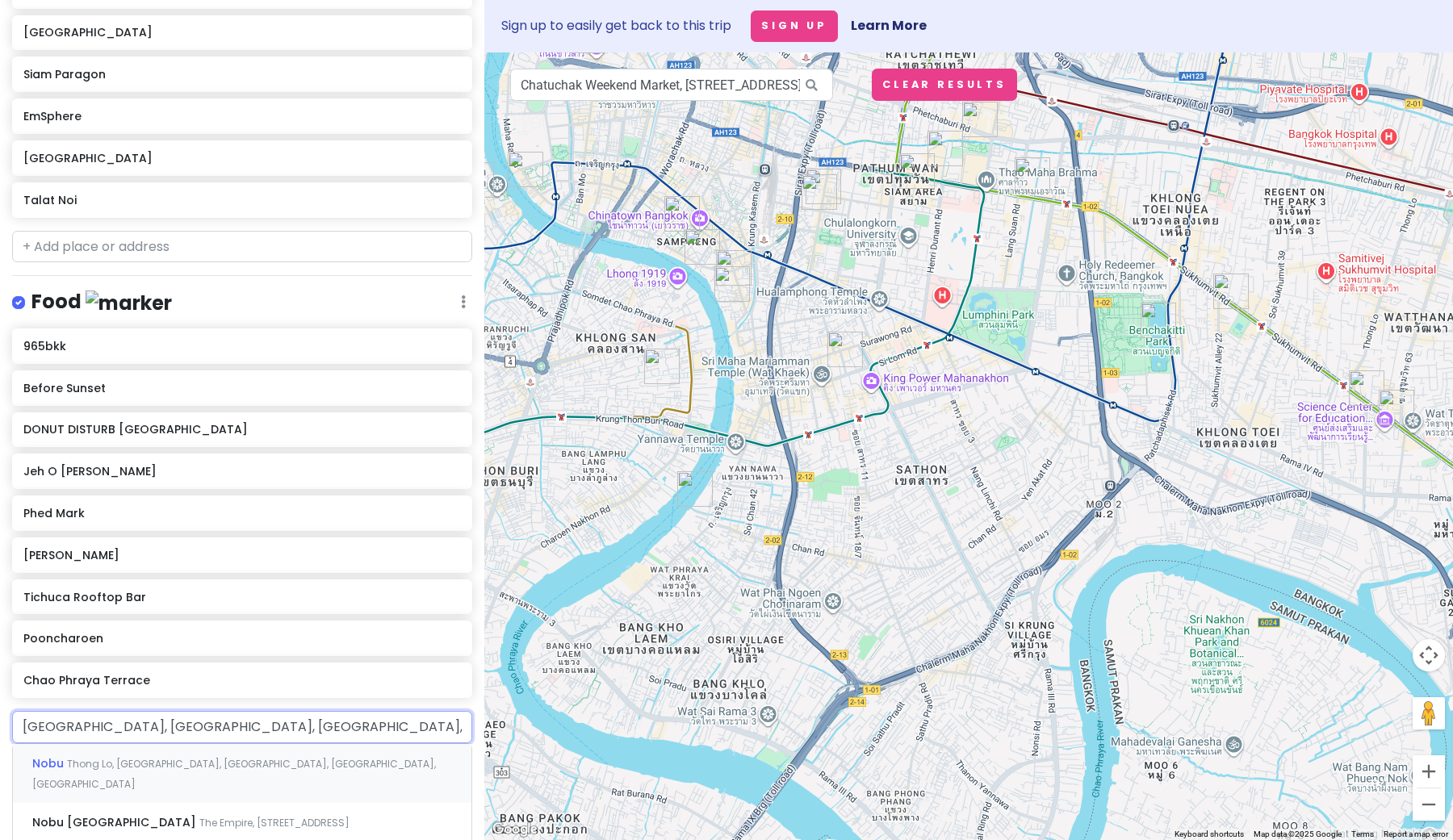
type input "Nobu [GEOGRAPHIC_DATA], [GEOGRAPHIC_DATA], [GEOGRAPHIC_DATA], [GEOGRAPHIC_DATA]…"
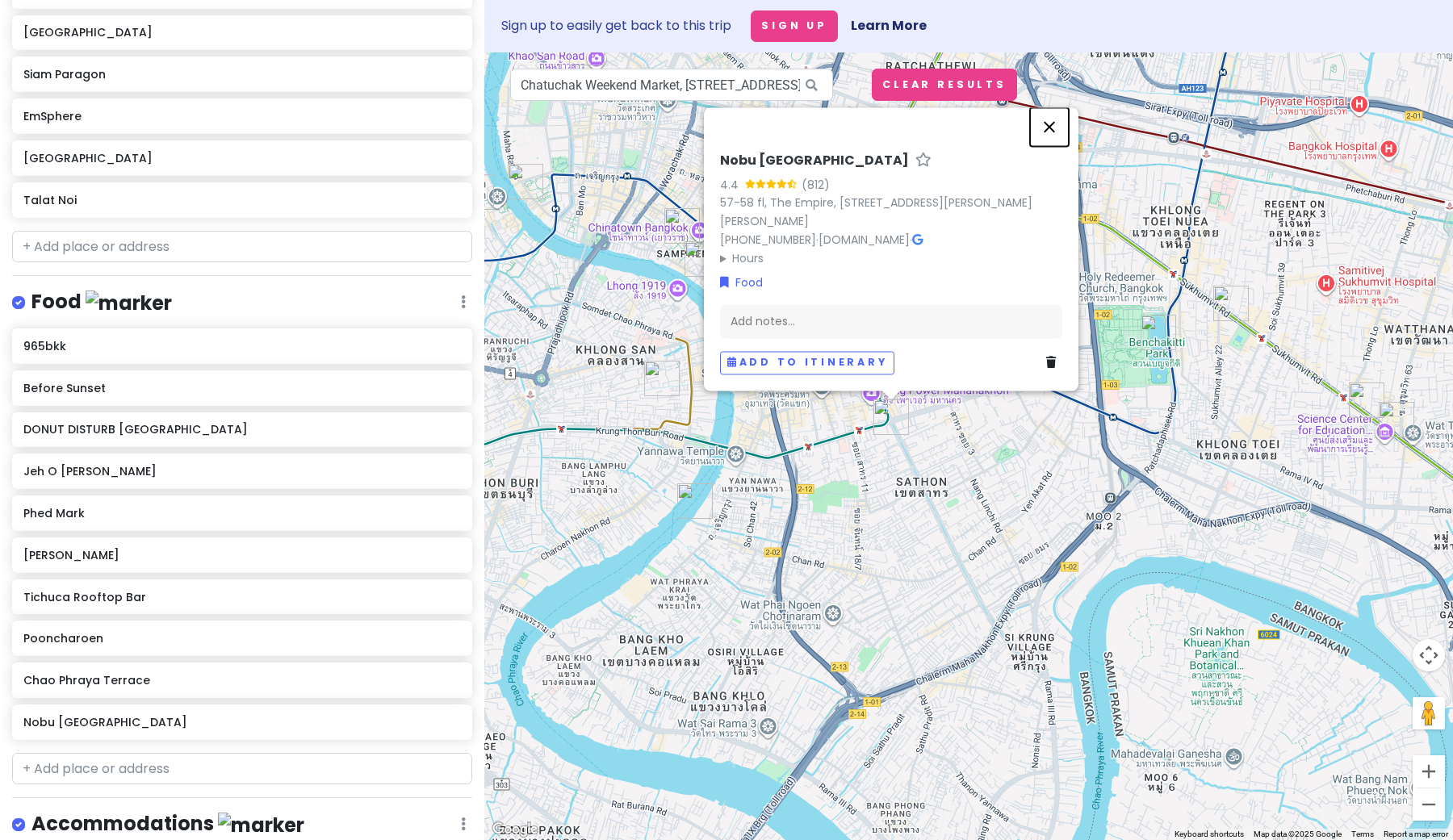
click at [1052, 123] on button "Close" at bounding box center [1050, 128] width 39 height 39
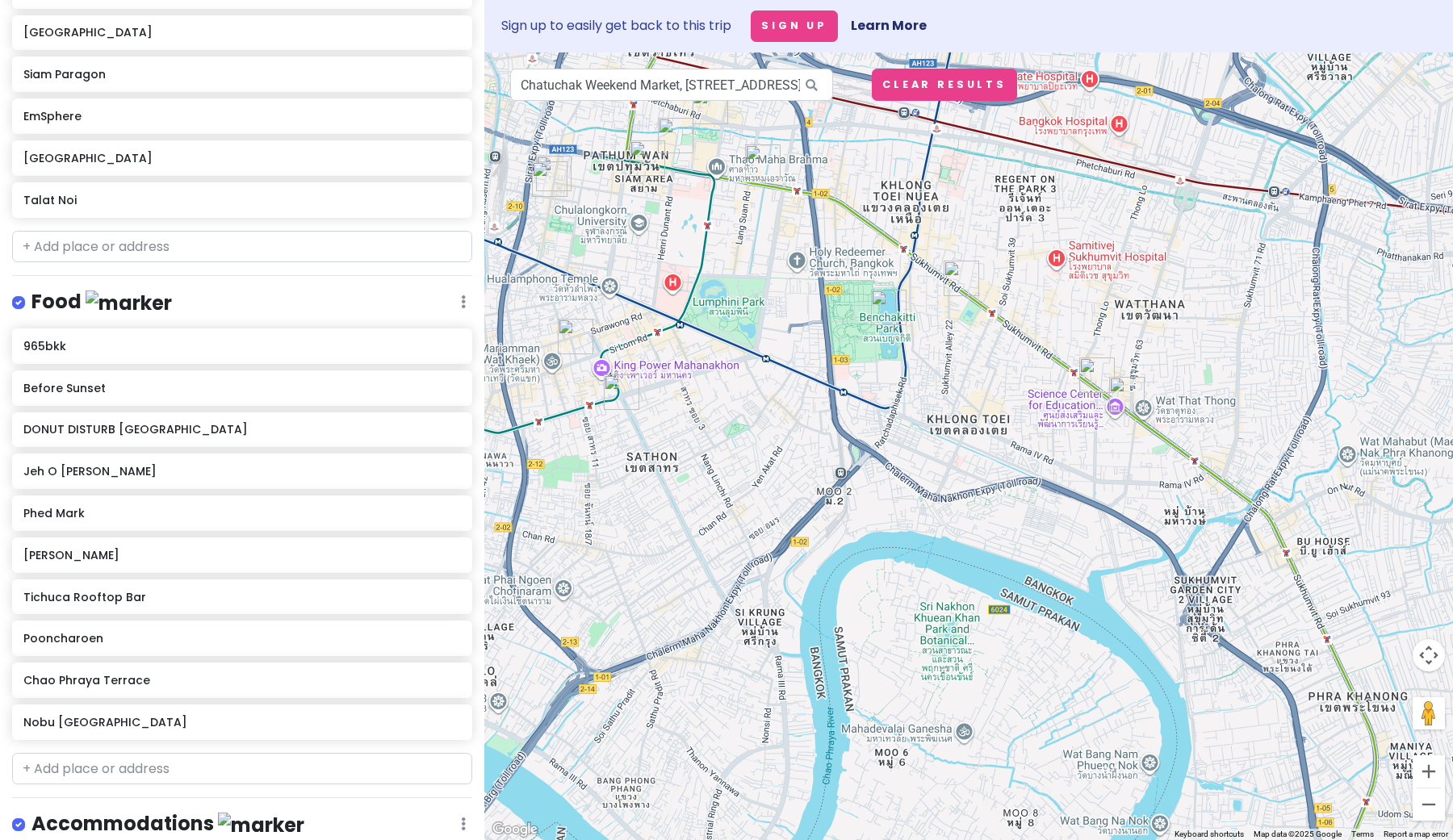
drag, startPoint x: 1205, startPoint y: 440, endPoint x: 935, endPoint y: 415, distance: 271.2
click at [935, 415] on div at bounding box center [968, 446] width 968 height 788
click at [956, 276] on img "EmSphere" at bounding box center [962, 279] width 36 height 36
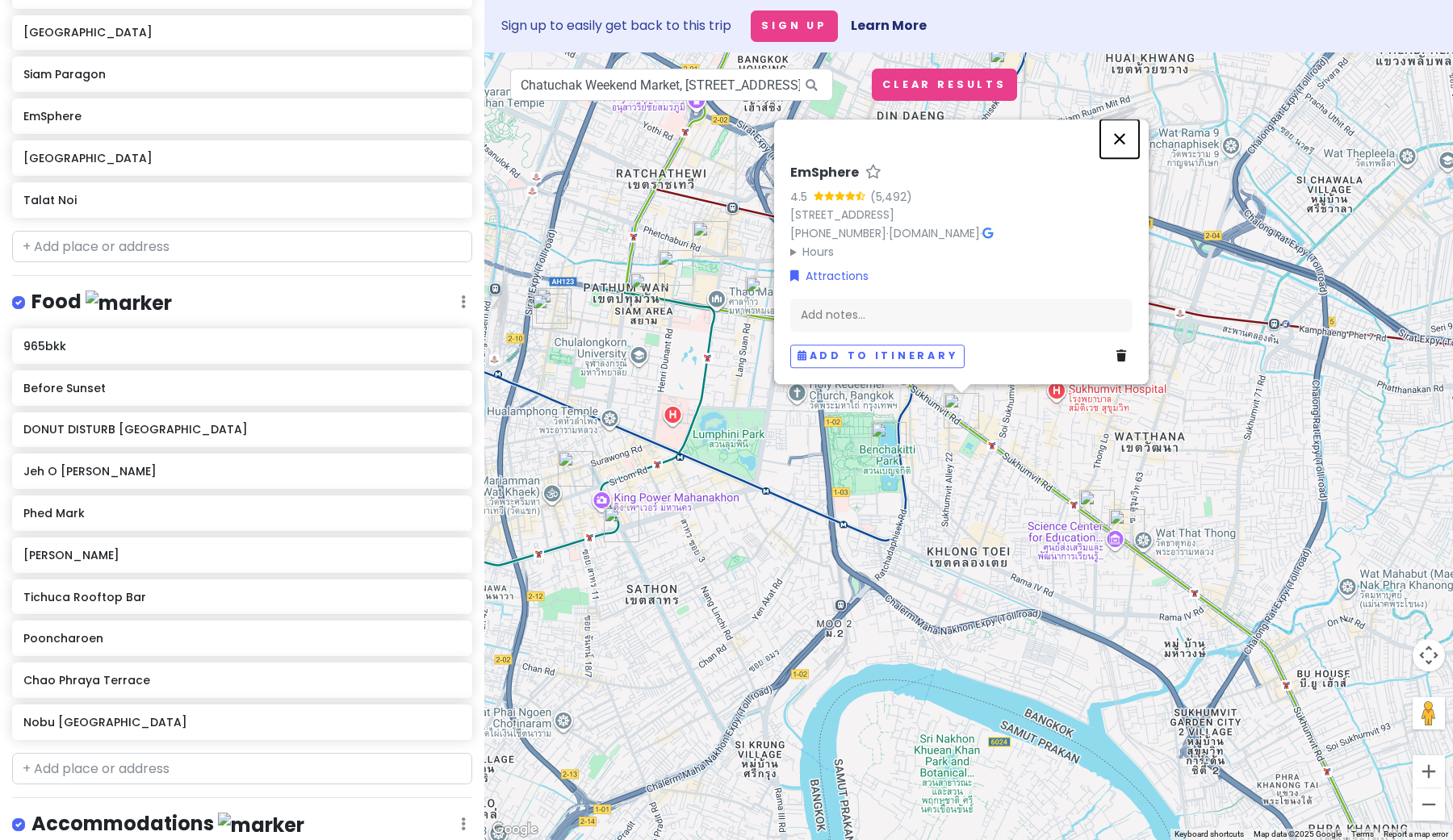
click at [1125, 126] on button "Close" at bounding box center [1120, 139] width 39 height 39
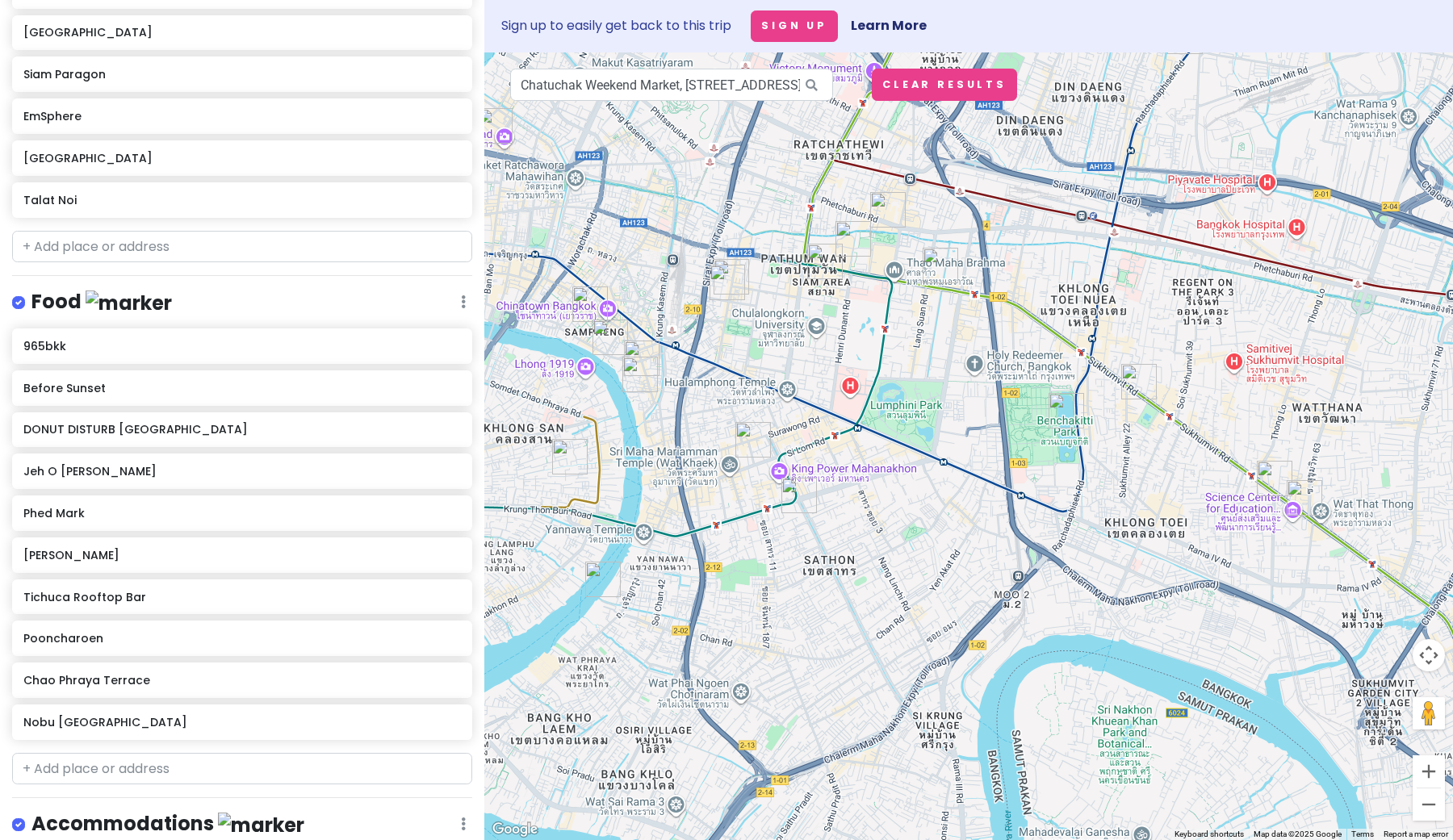
drag, startPoint x: 730, startPoint y: 472, endPoint x: 913, endPoint y: 442, distance: 185.4
click at [913, 442] on div at bounding box center [968, 446] width 968 height 788
click at [1132, 385] on img "EmSphere" at bounding box center [1139, 382] width 36 height 36
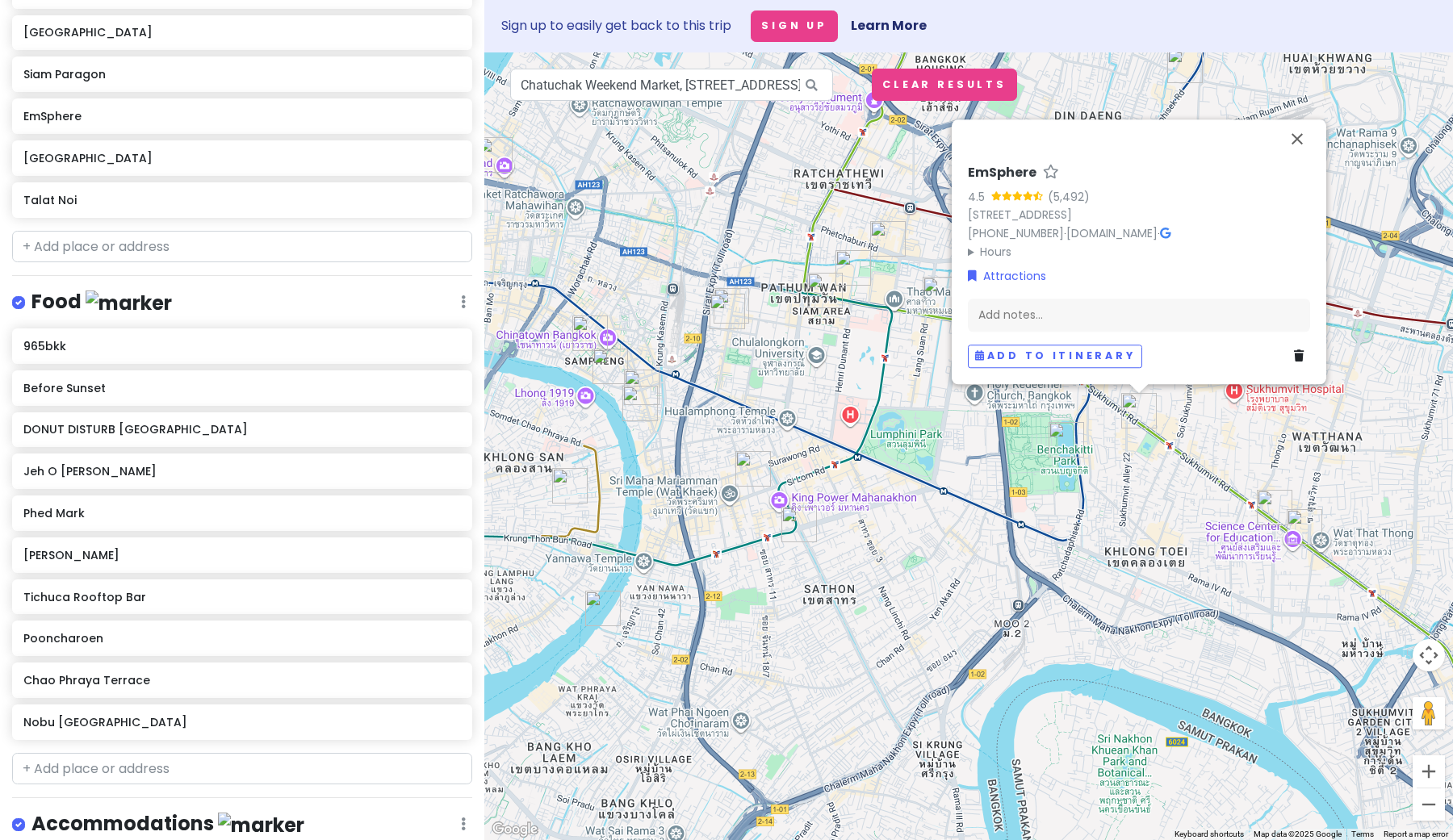
click at [1069, 444] on img "Benchakitti Park" at bounding box center [1066, 440] width 36 height 36
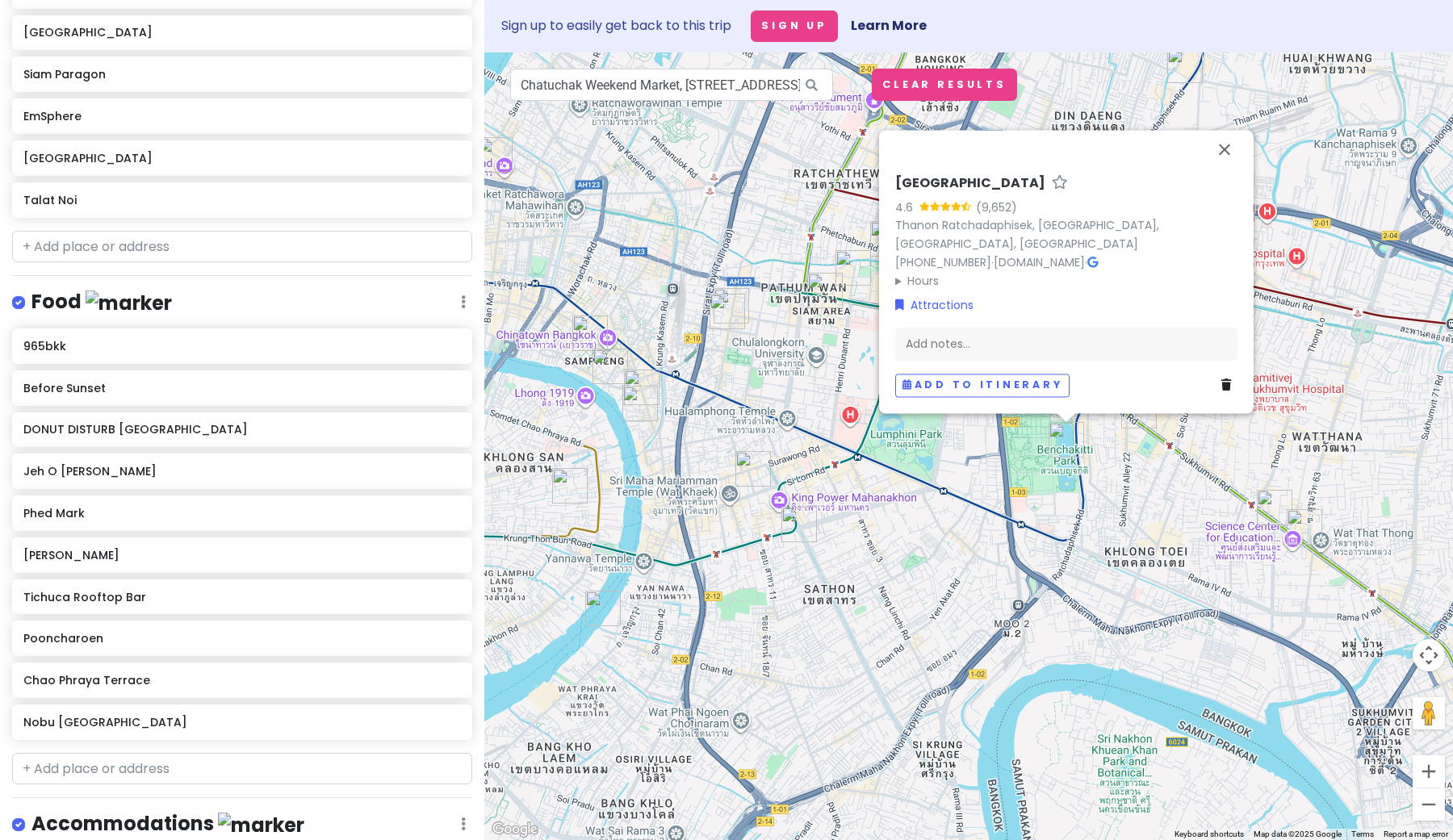
click at [750, 474] on img "Silom Thai Cooking School" at bounding box center [753, 469] width 36 height 36
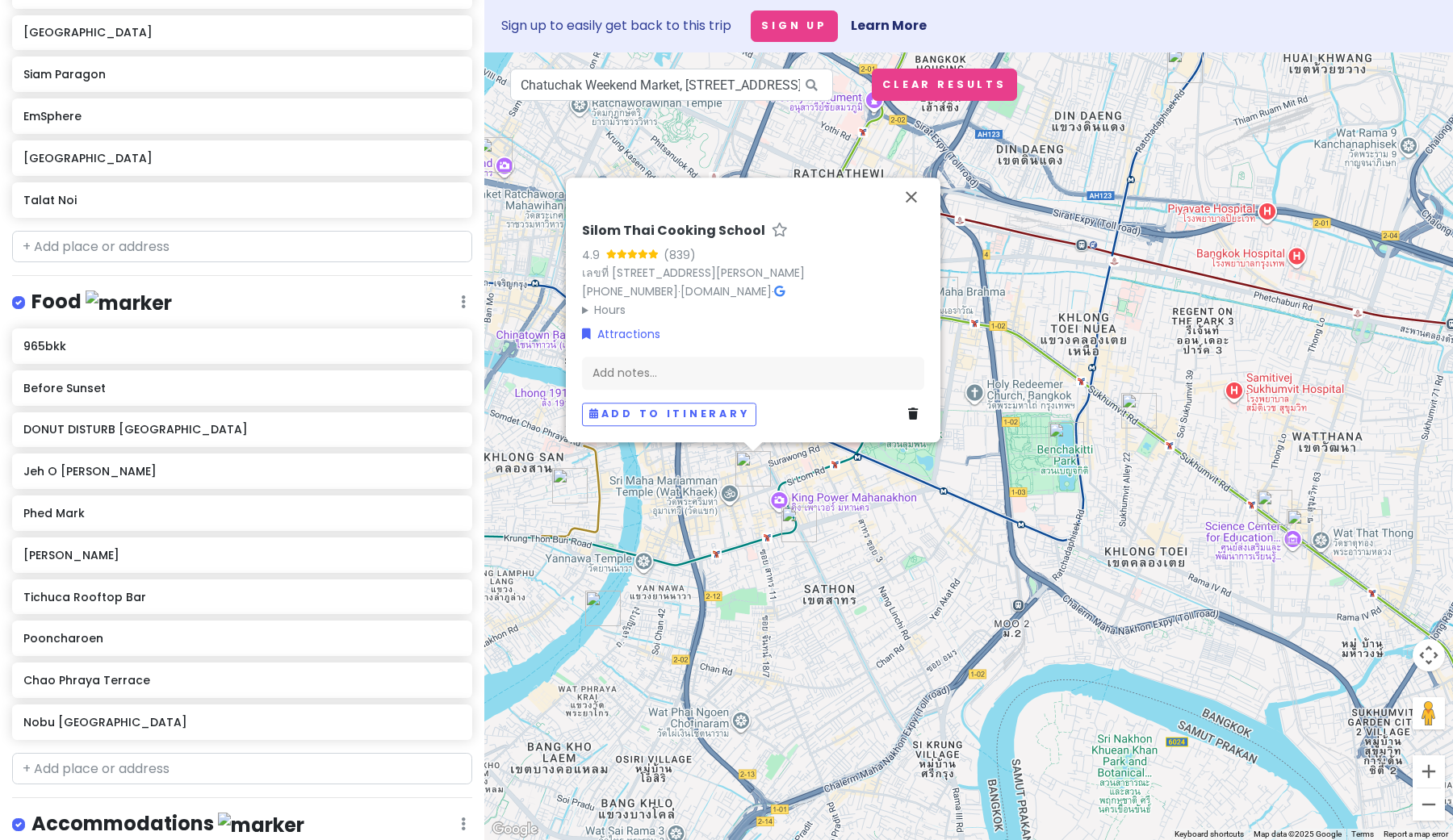
click at [1069, 441] on img "Benchakitti Park" at bounding box center [1066, 440] width 36 height 36
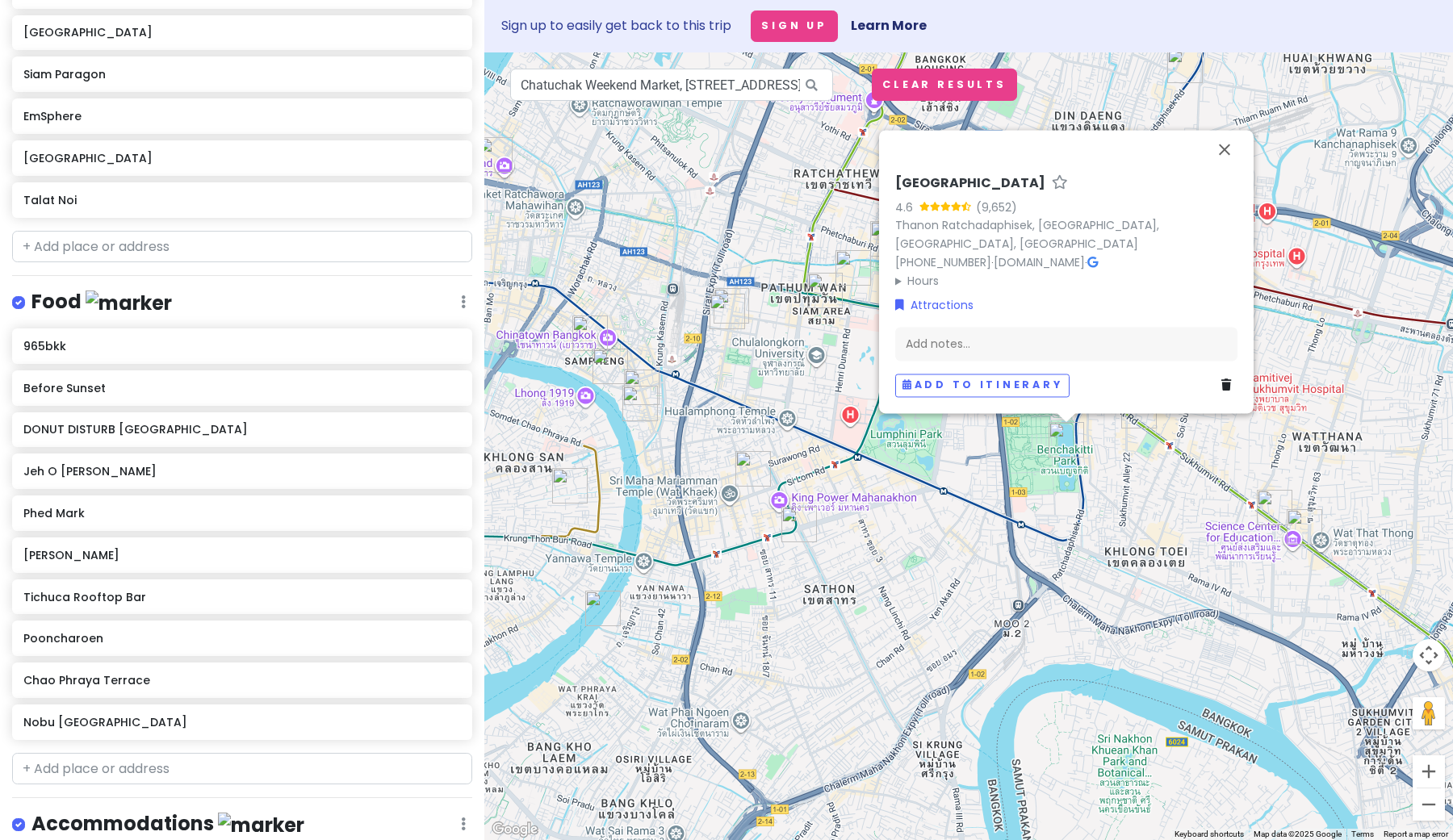
click at [1003, 582] on div "[GEOGRAPHIC_DATA] 4.6 (9,652) Thanon Ratchadaphisek, [GEOGRAPHIC_DATA], [GEOGRA…" at bounding box center [968, 446] width 968 height 788
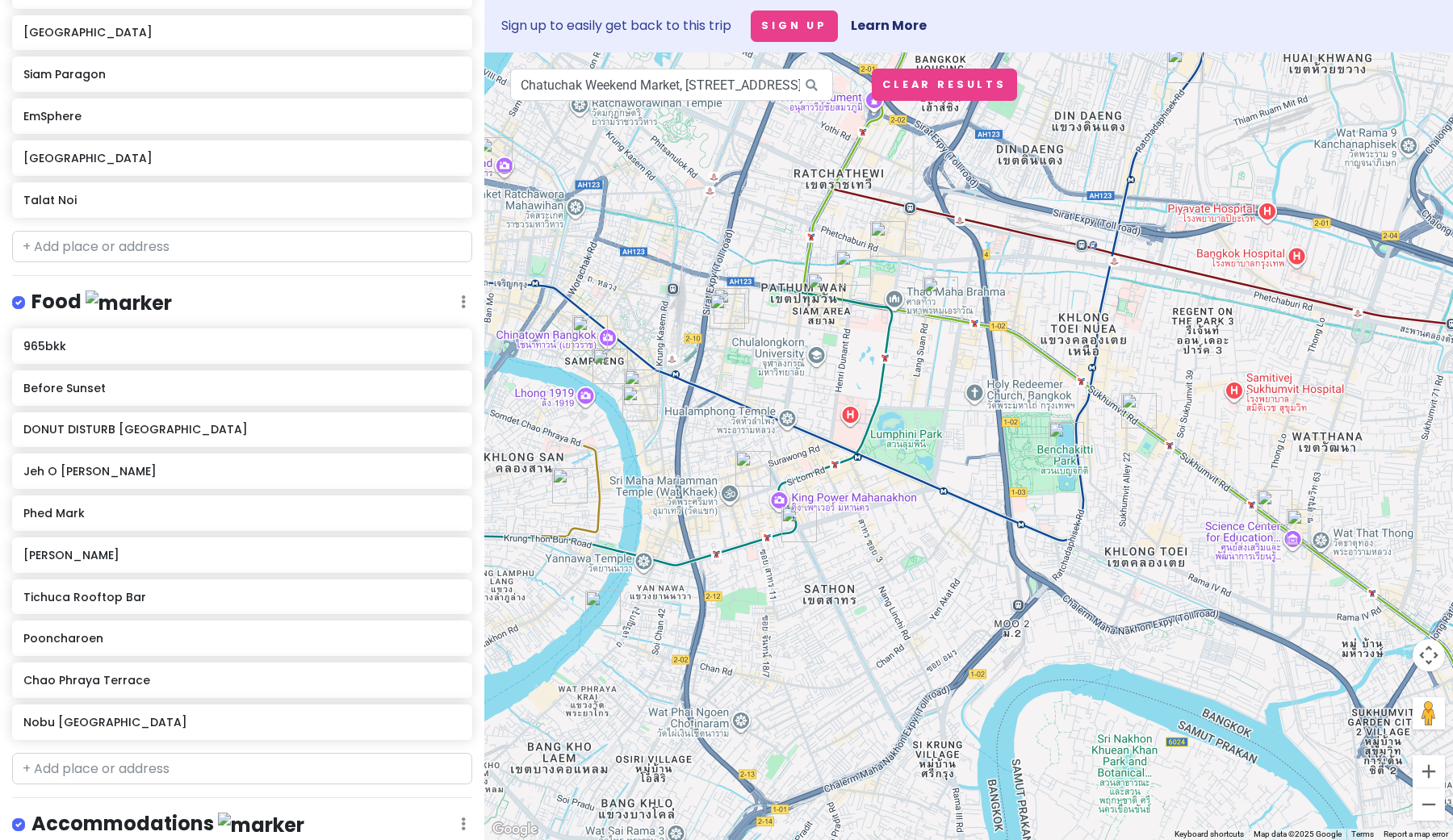
click at [1062, 440] on img "Benchakitti Park" at bounding box center [1066, 440] width 36 height 36
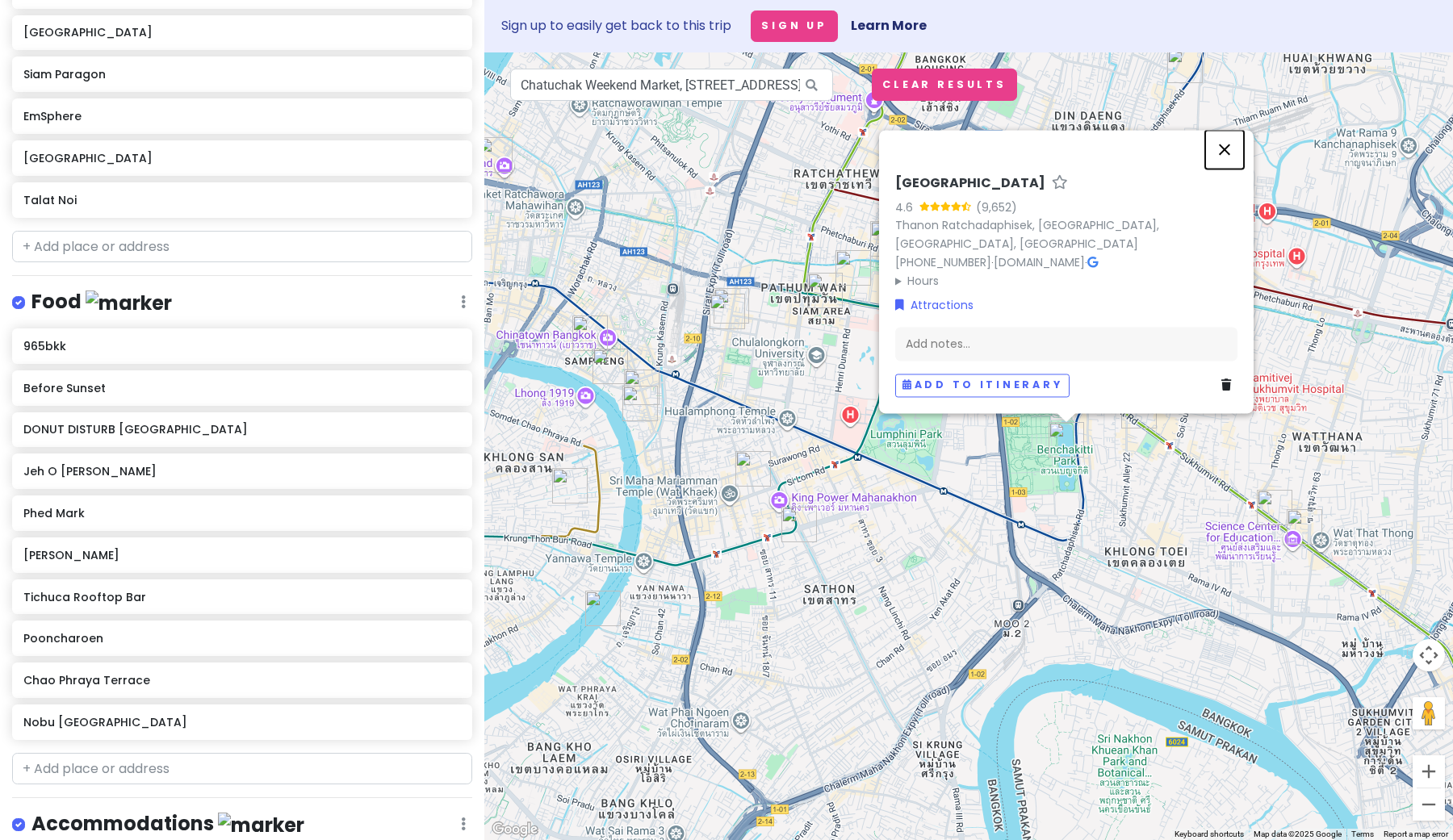
click at [1221, 148] on button "Close" at bounding box center [1225, 150] width 39 height 39
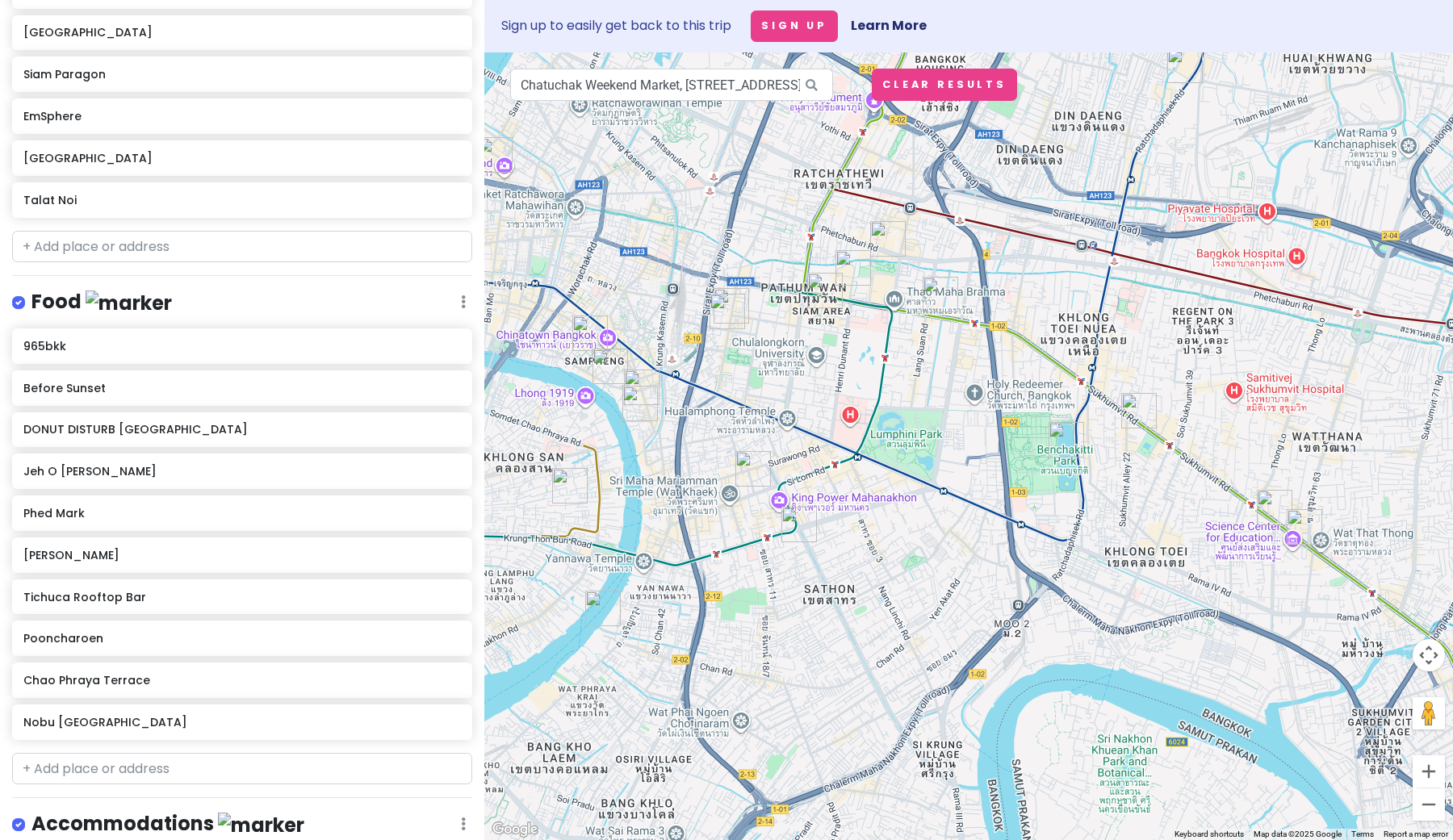
click at [1138, 422] on img "EmSphere" at bounding box center [1139, 411] width 36 height 36
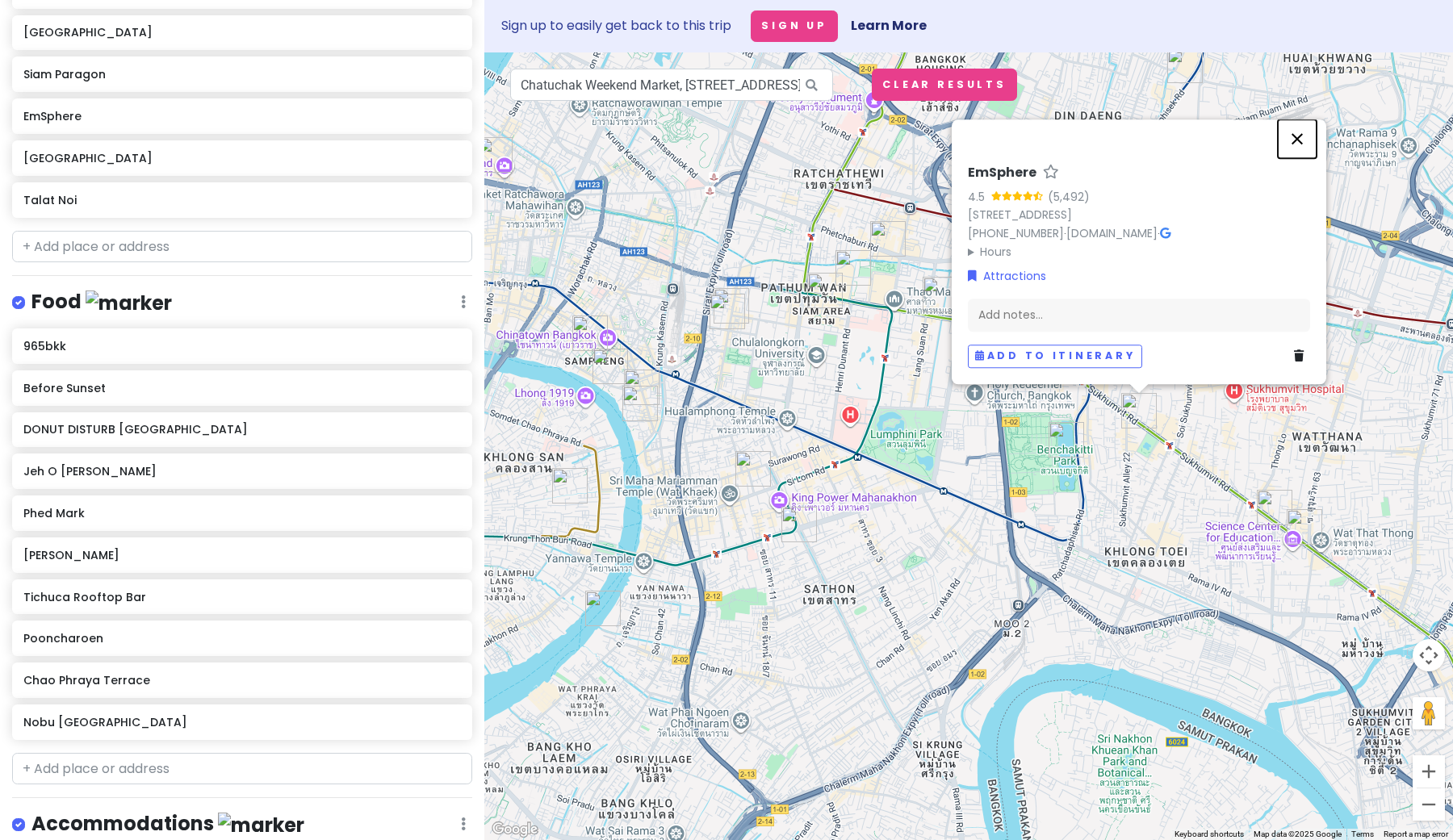
click at [1298, 122] on button "Close" at bounding box center [1297, 139] width 39 height 39
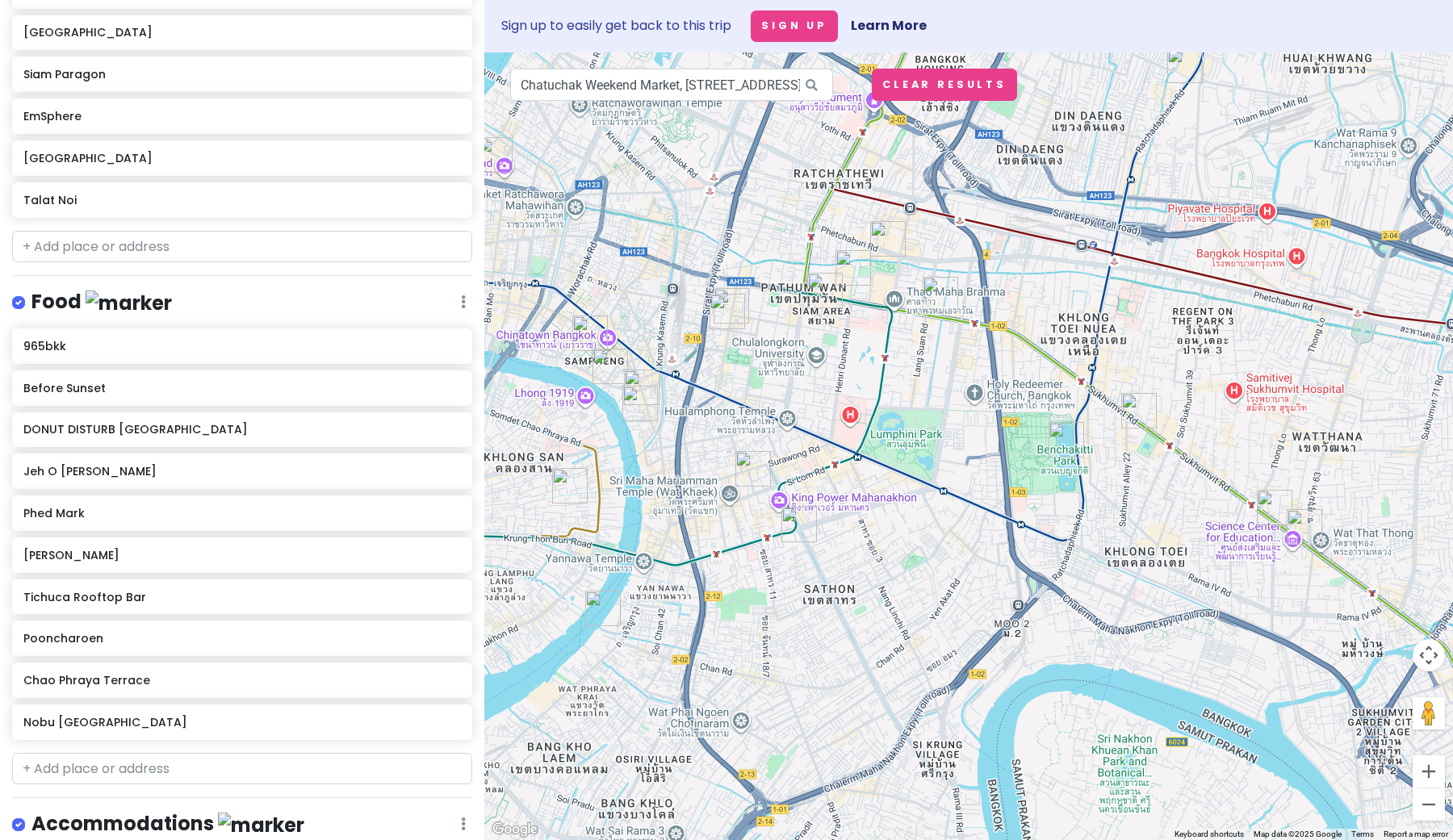
click at [938, 312] on img "DIOR Gold House" at bounding box center [940, 295] width 36 height 36
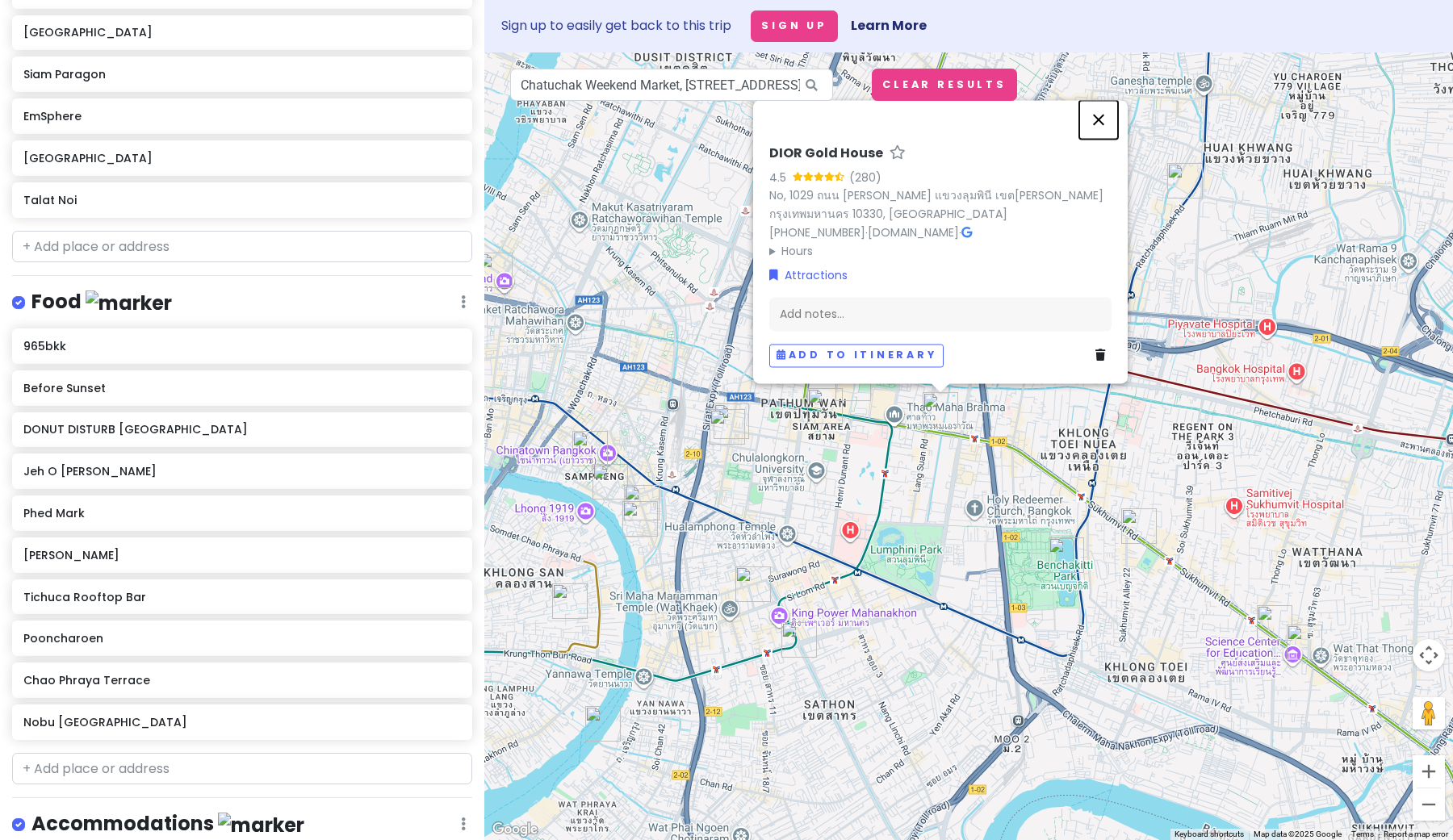
click at [1097, 121] on button "Close" at bounding box center [1098, 121] width 39 height 39
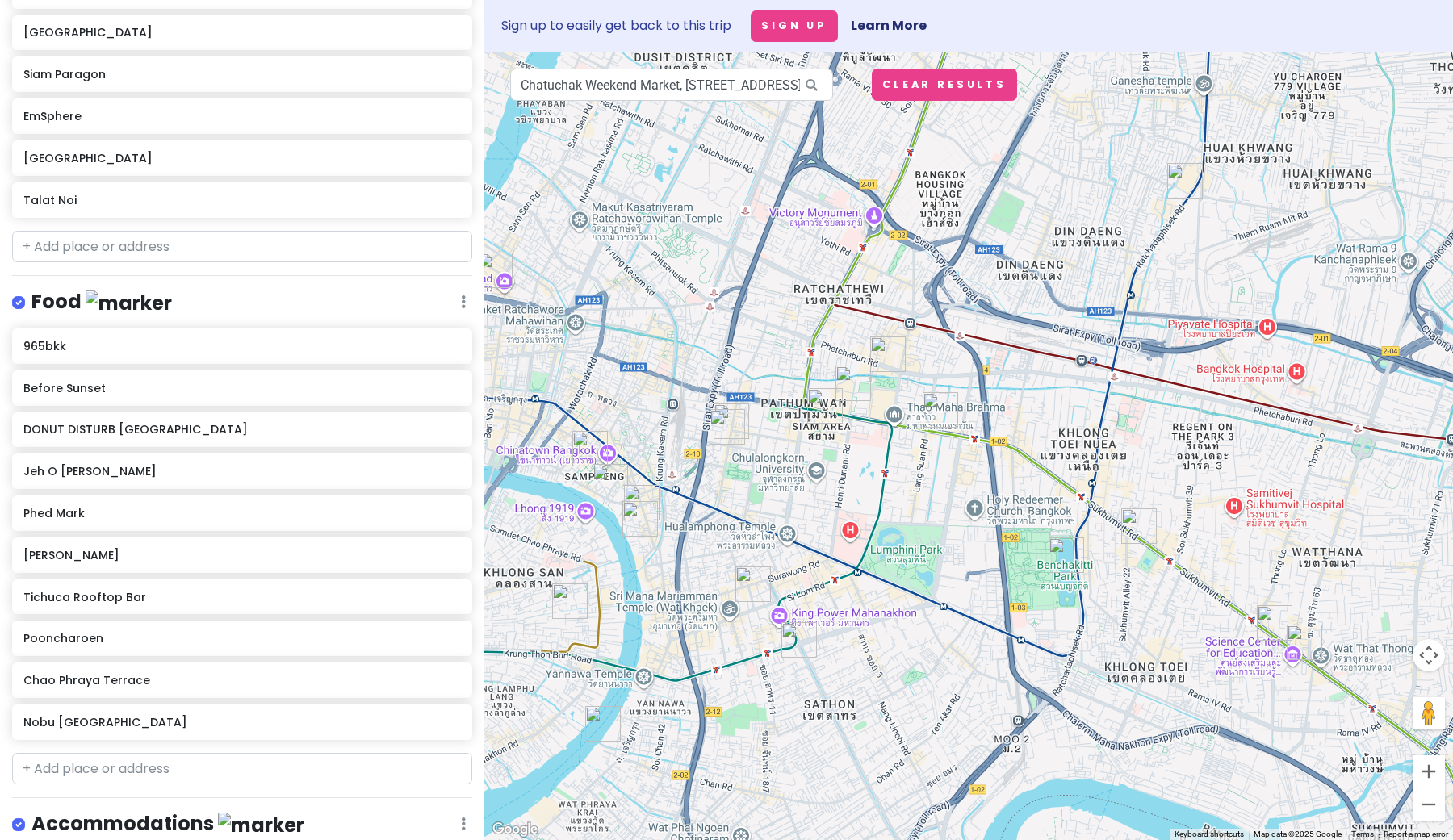
click at [845, 375] on img "Siam Paragon" at bounding box center [854, 383] width 36 height 36
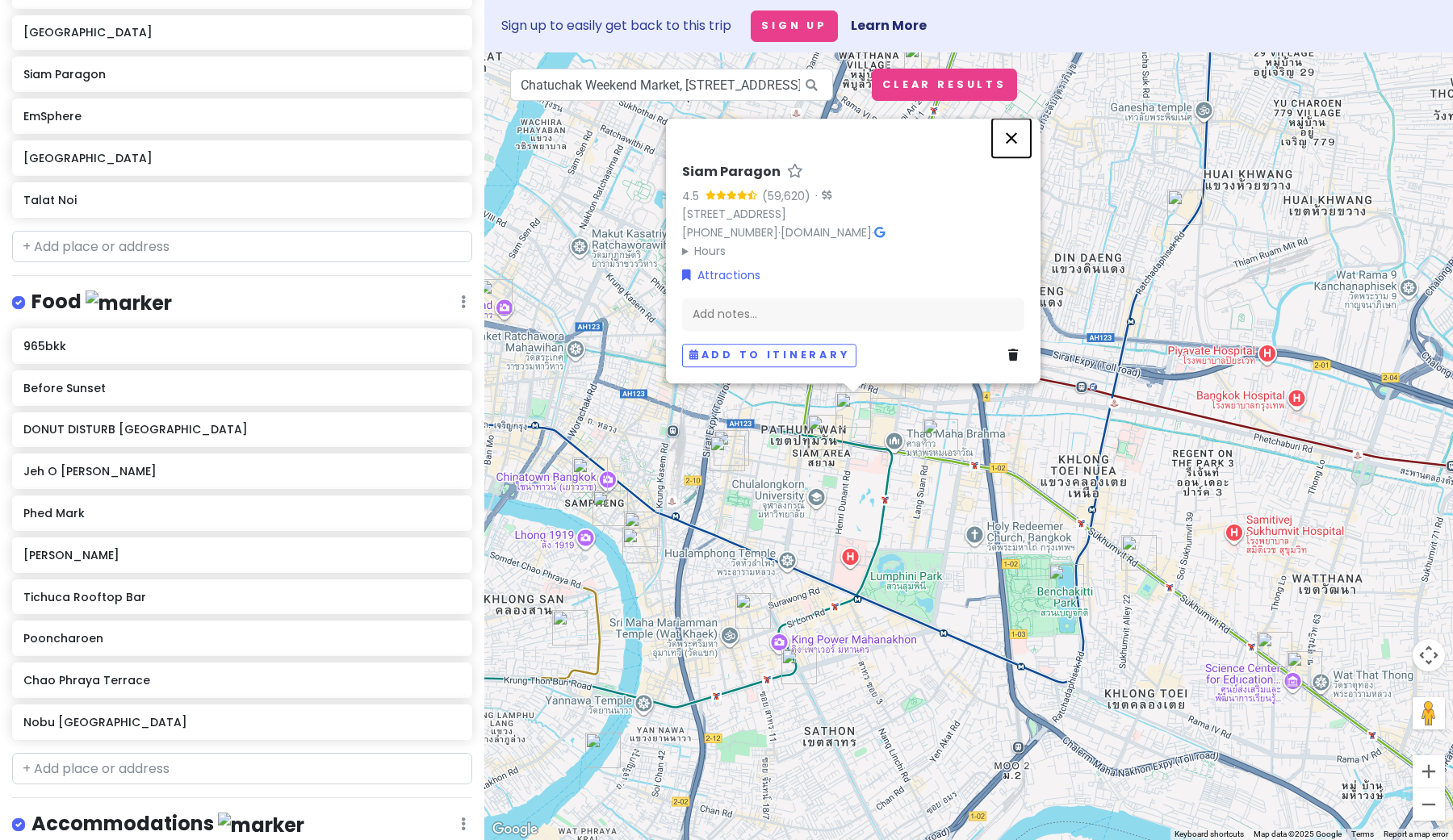
click at [1008, 120] on button "Close" at bounding box center [1012, 139] width 39 height 39
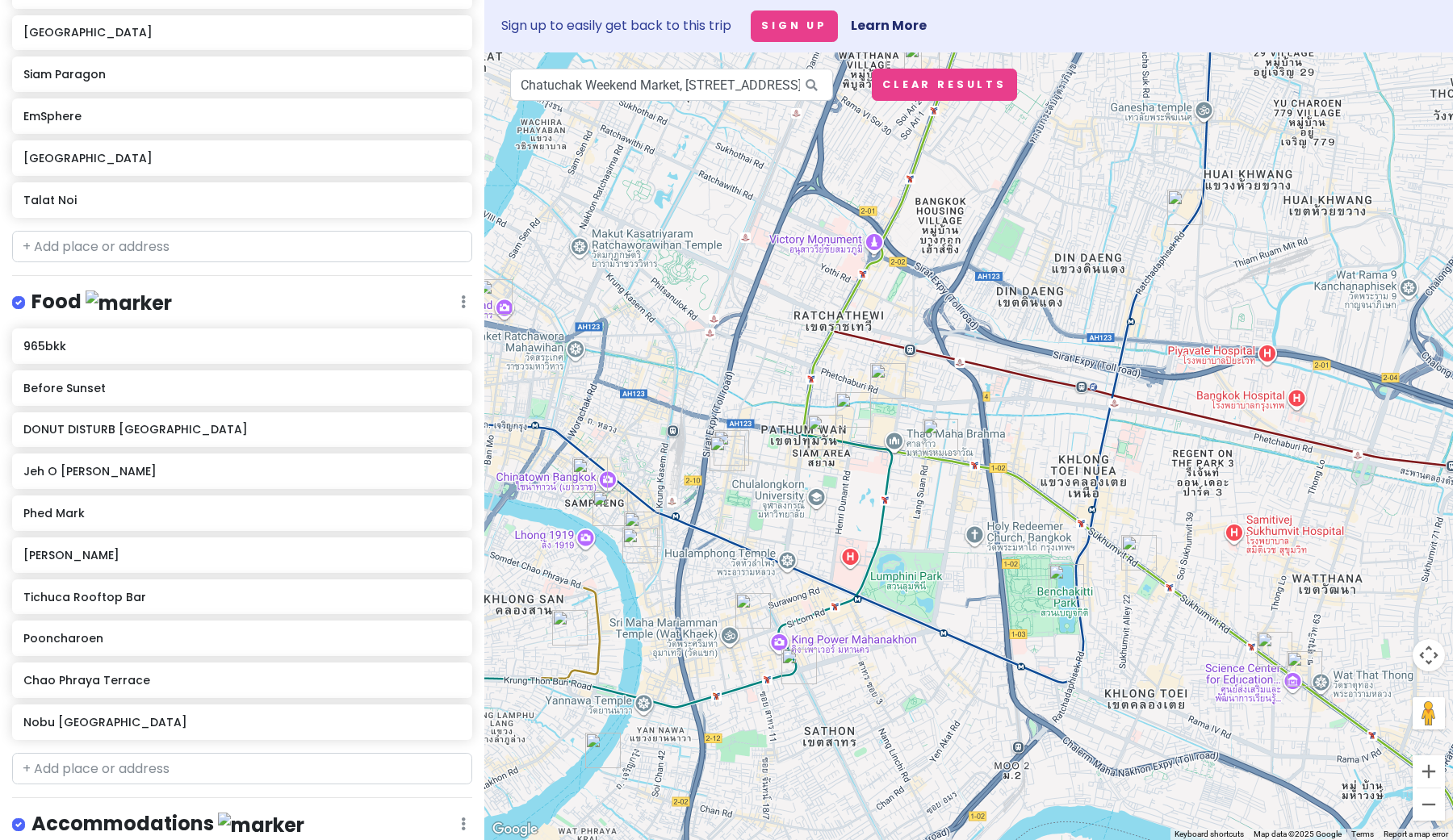
click at [826, 431] on img "Siam Square" at bounding box center [826, 433] width 36 height 36
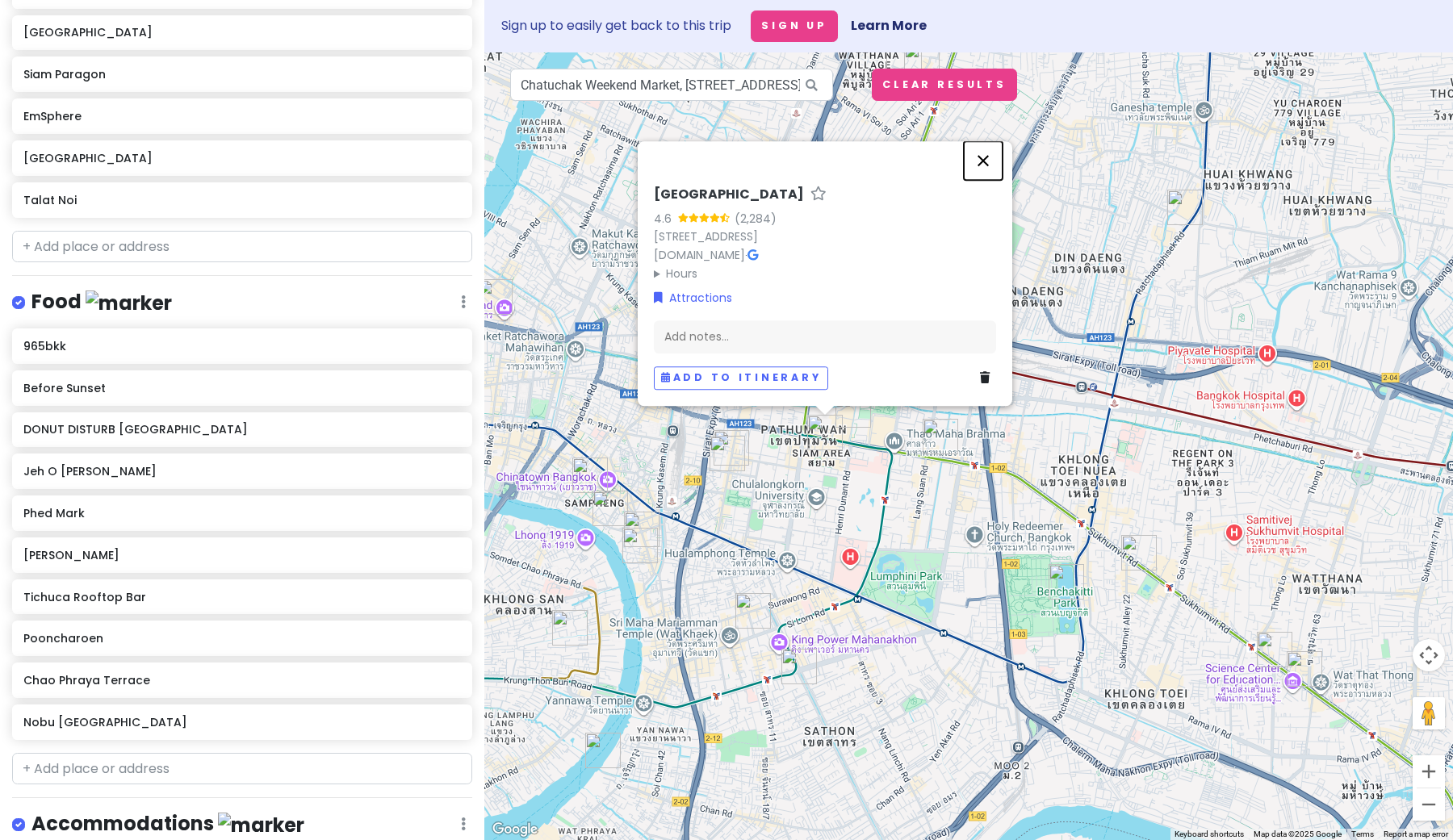
click at [985, 141] on button "Close" at bounding box center [984, 161] width 39 height 39
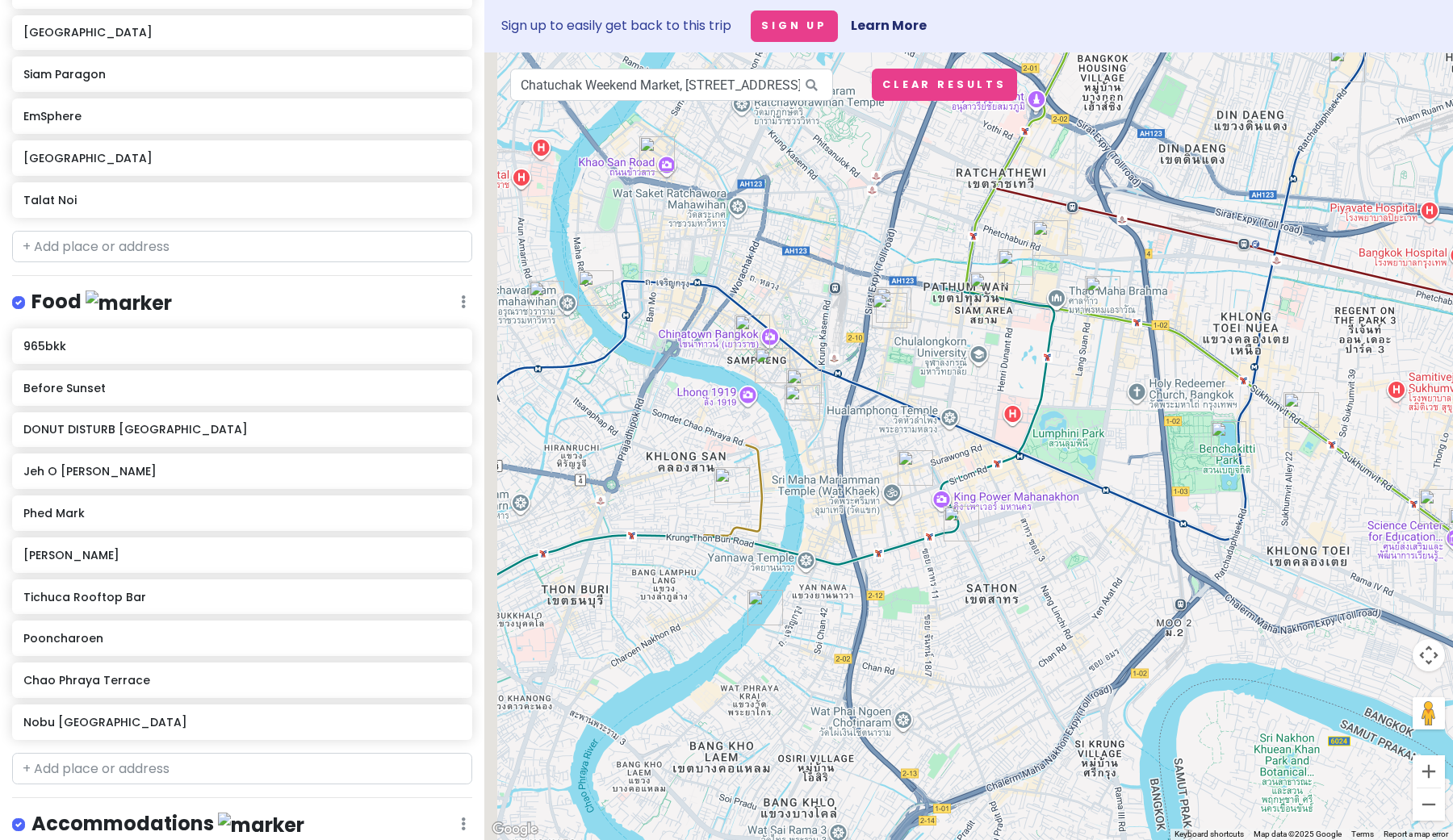
drag, startPoint x: 775, startPoint y: 572, endPoint x: 949, endPoint y: 426, distance: 227.1
click at [949, 426] on div at bounding box center [968, 446] width 968 height 788
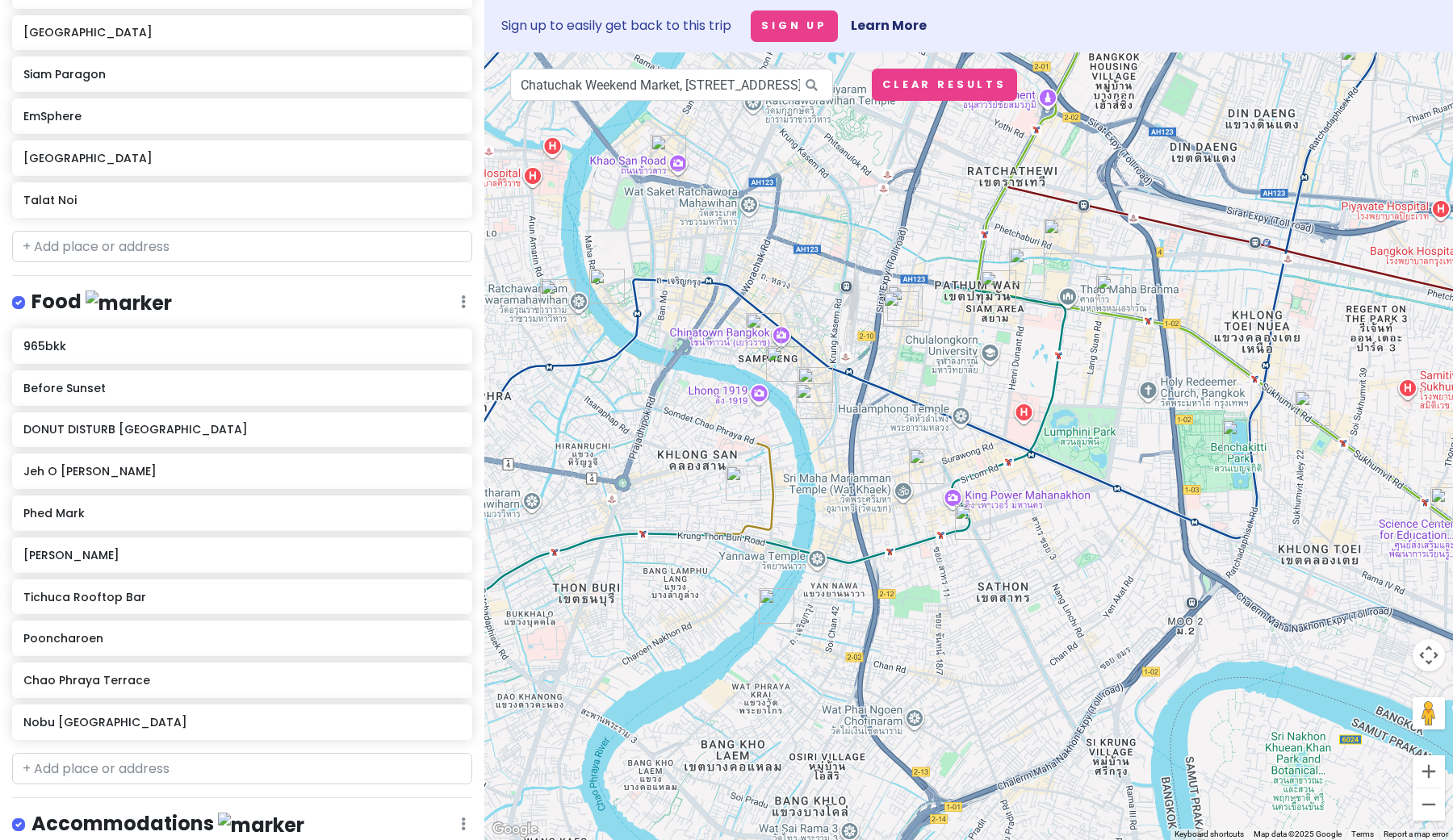
click at [814, 382] on img "Talat Noi" at bounding box center [815, 385] width 36 height 36
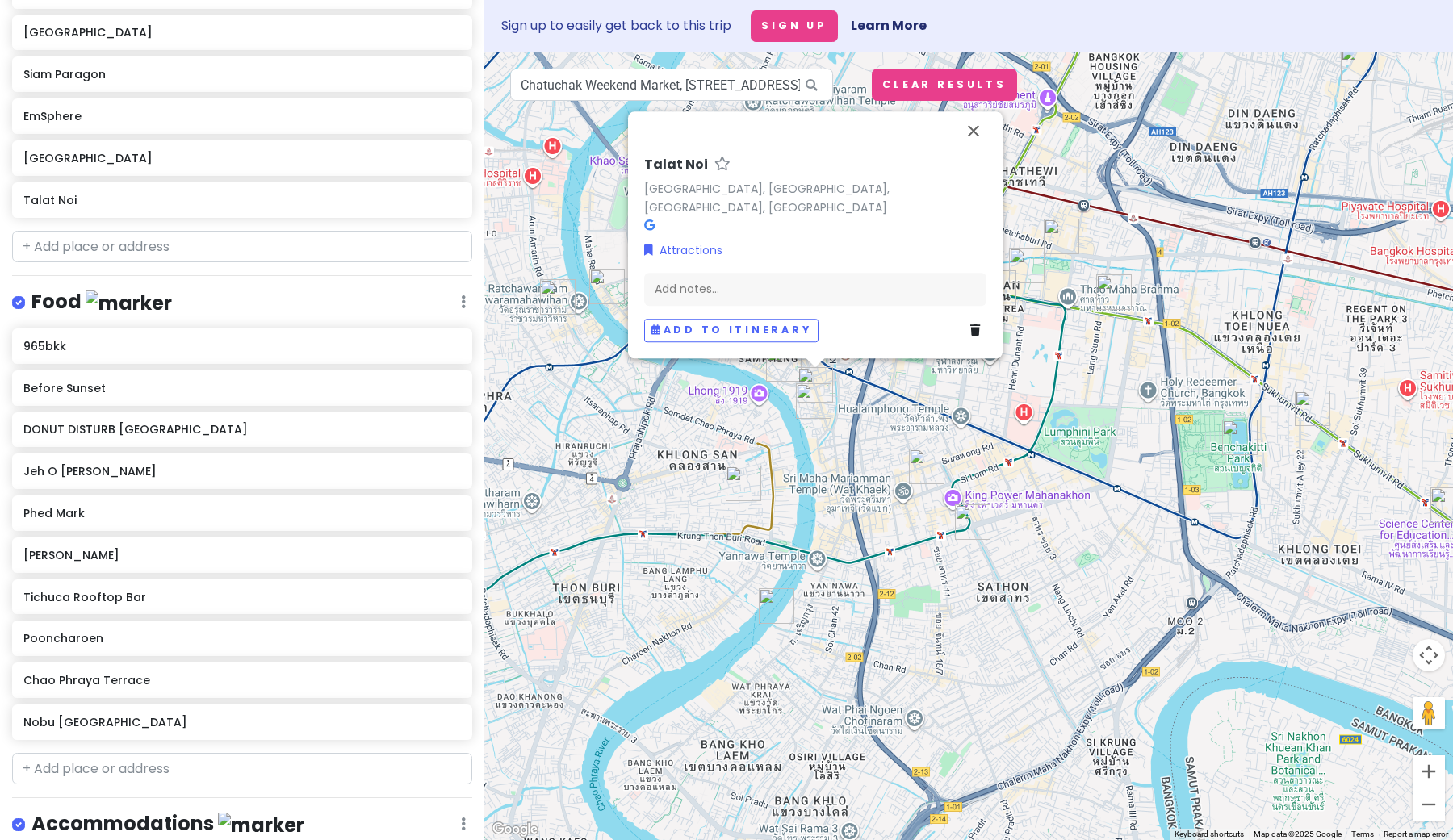
click at [809, 403] on img "965bkk" at bounding box center [814, 401] width 36 height 36
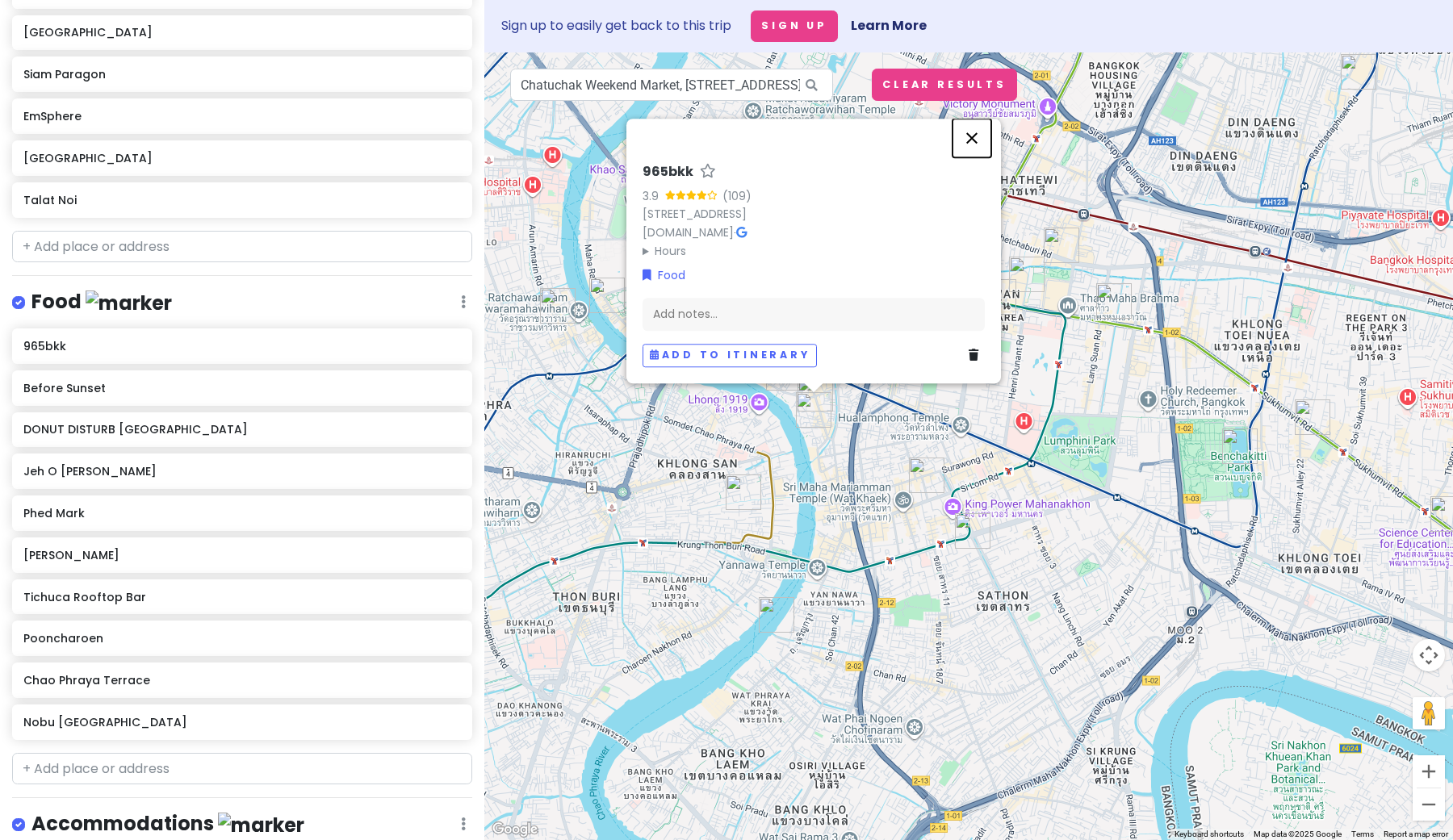
click at [970, 119] on button "Close" at bounding box center [972, 139] width 39 height 39
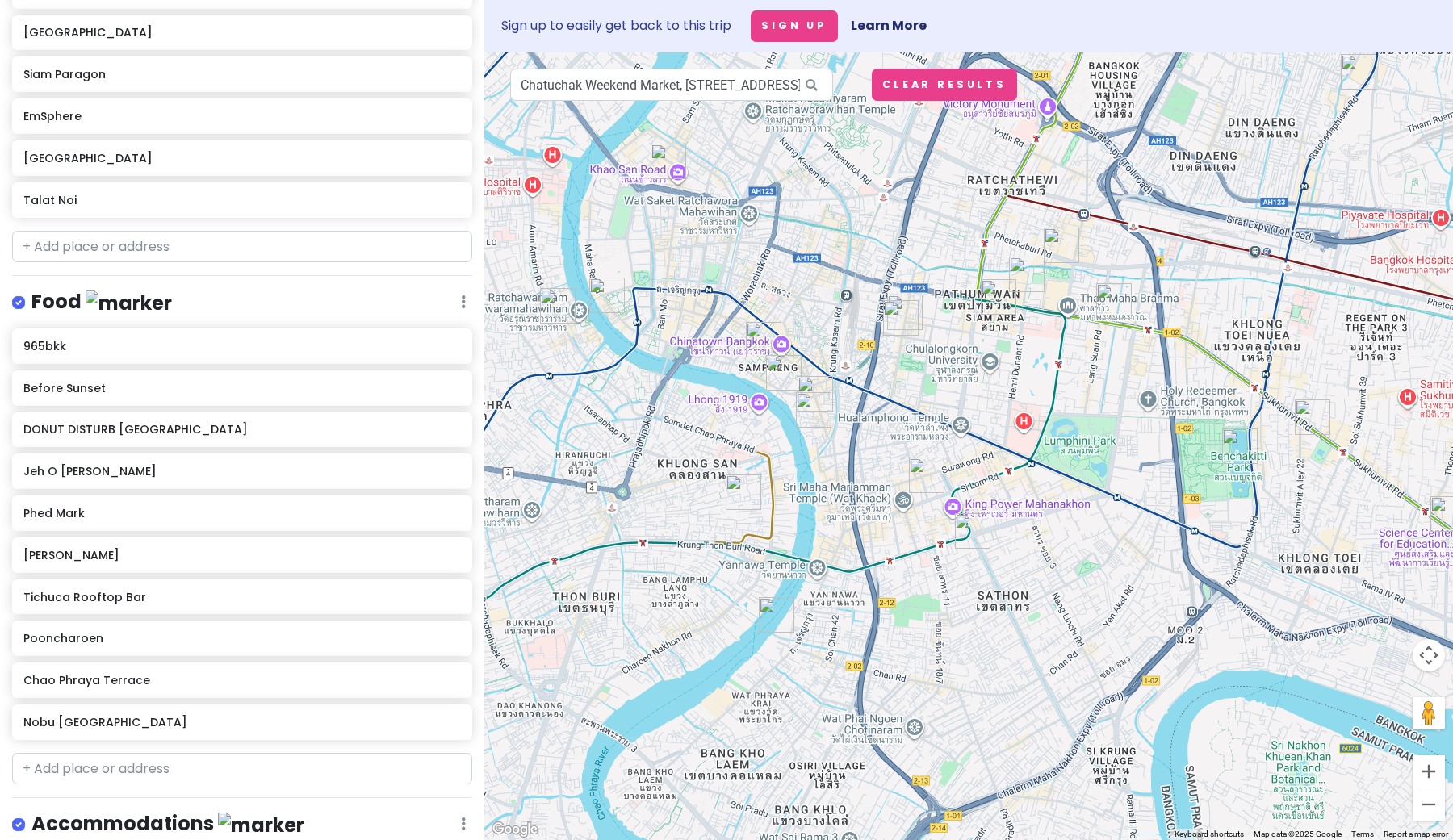
click at [812, 423] on img "965bkk" at bounding box center [814, 410] width 36 height 36
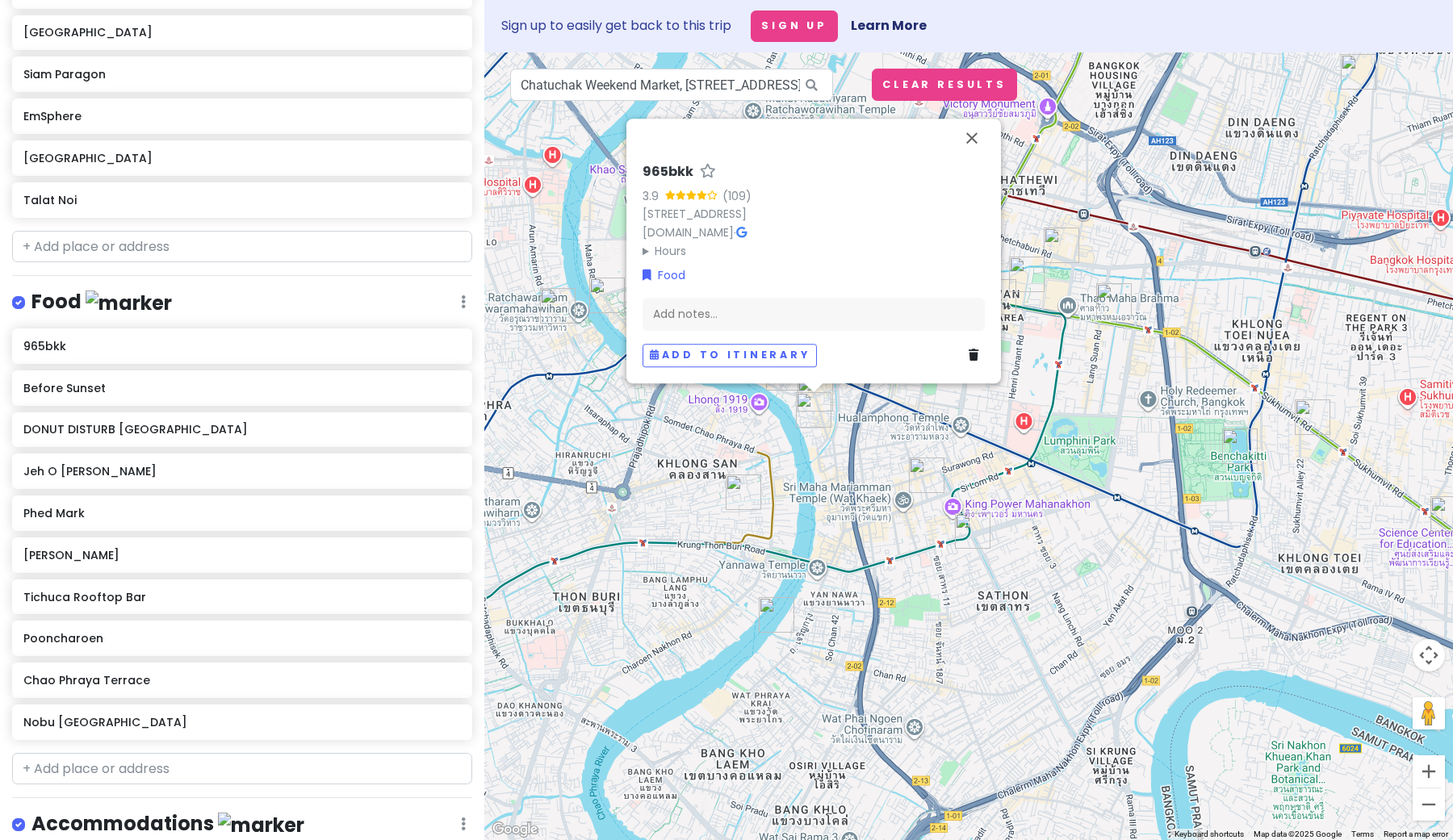
click at [650, 253] on summary "Hours" at bounding box center [814, 251] width 343 height 18
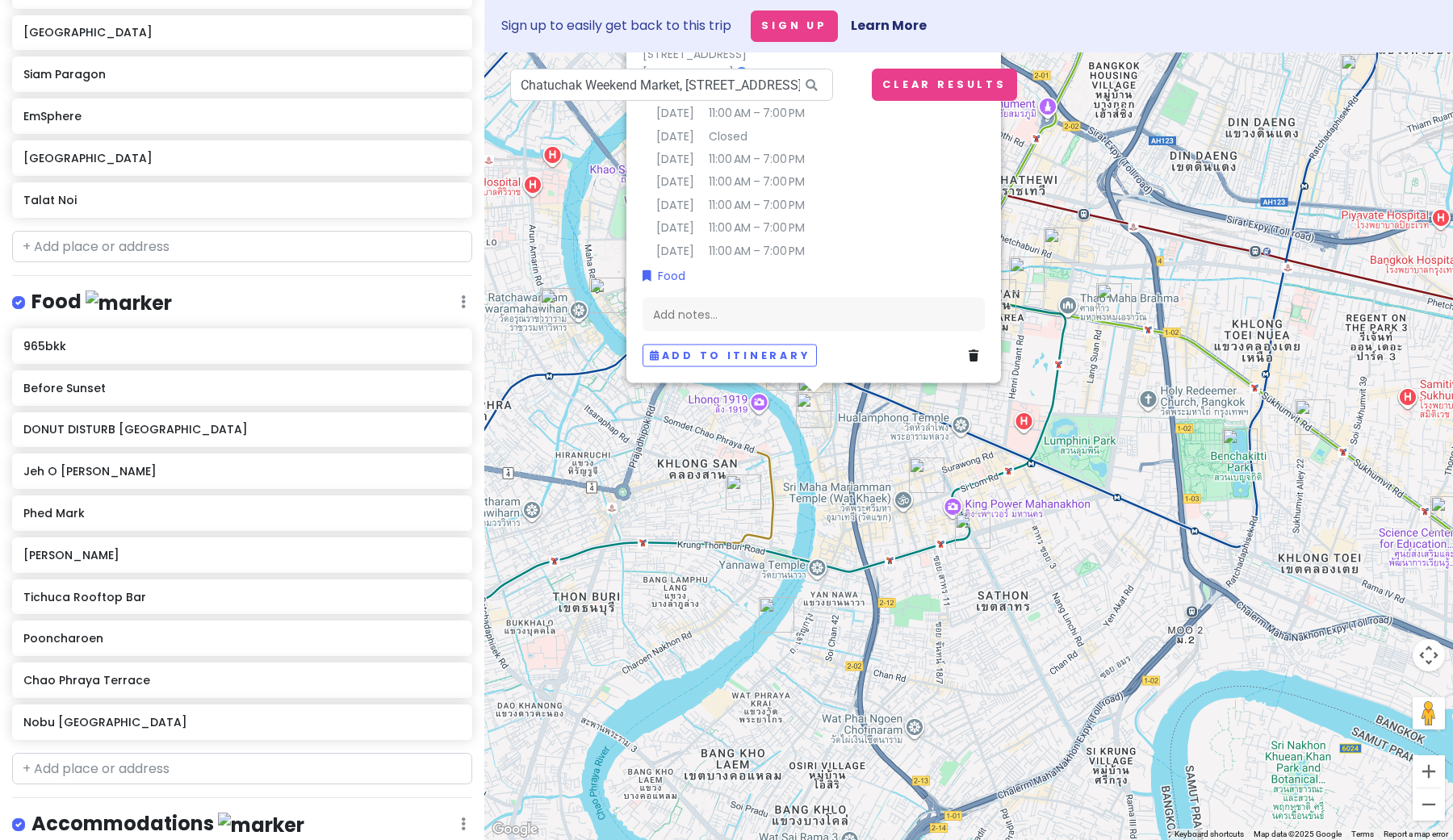
click at [650, 253] on td "[DATE]" at bounding box center [669, 248] width 53 height 23
click at [974, 496] on div "965bkk 3.9 (109) 965 [GEOGRAPHIC_DATA] [DOMAIN_NAME] · Hours [DATE] 11:00 AM – …" at bounding box center [968, 446] width 968 height 788
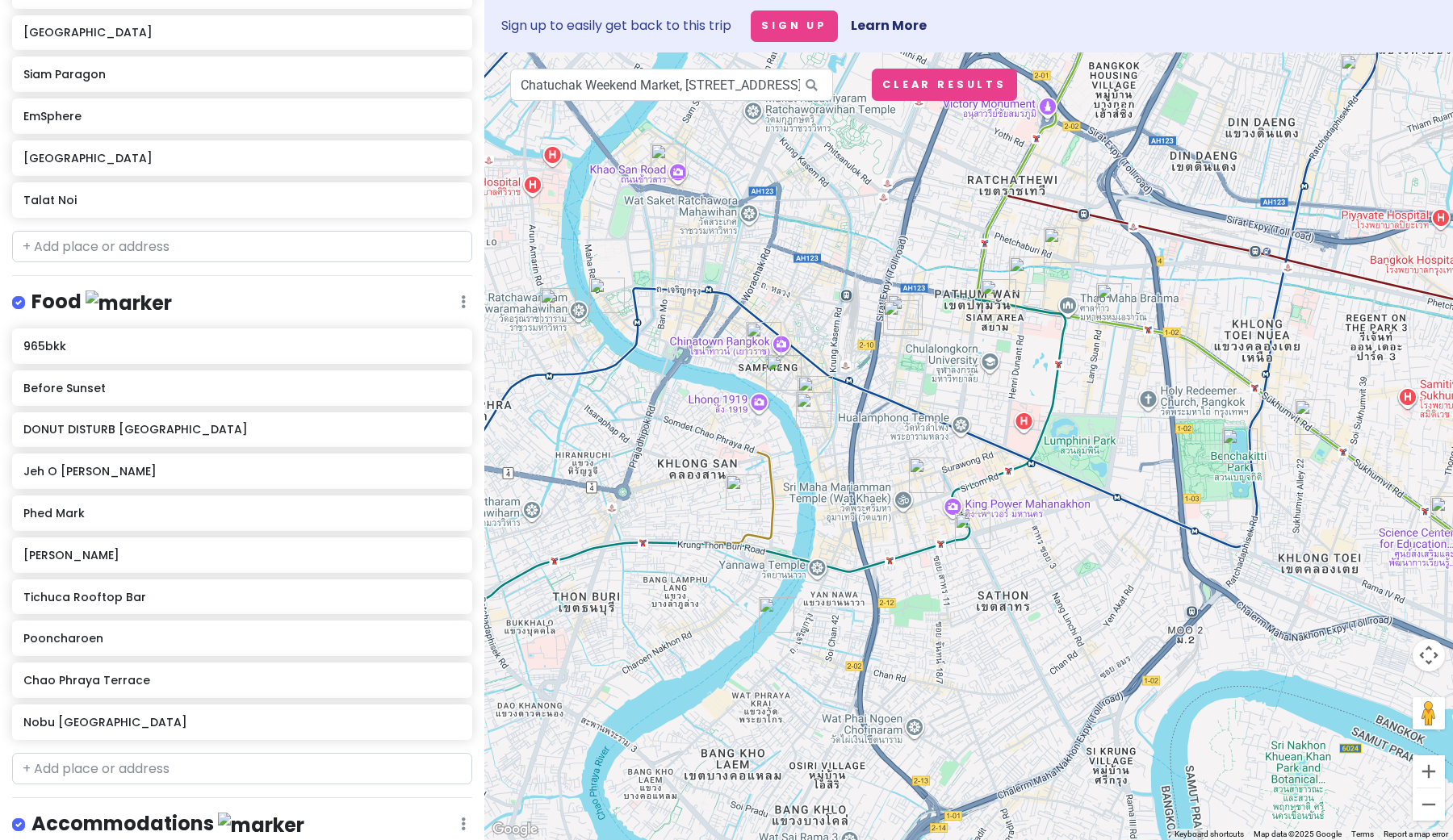
click at [759, 337] on img "Pooncharoen" at bounding box center [763, 340] width 36 height 36
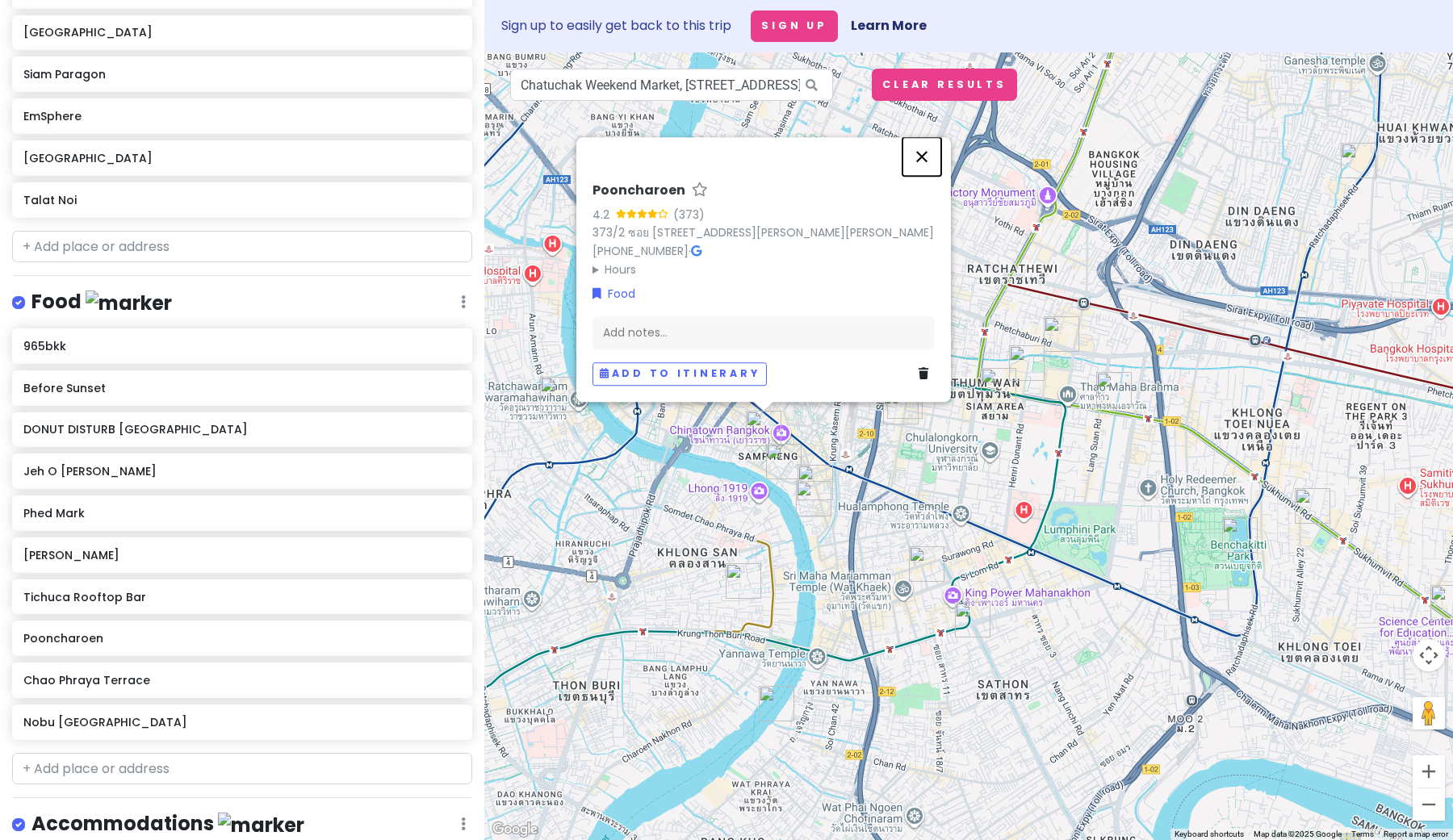
click at [920, 137] on button "Close" at bounding box center [922, 156] width 39 height 39
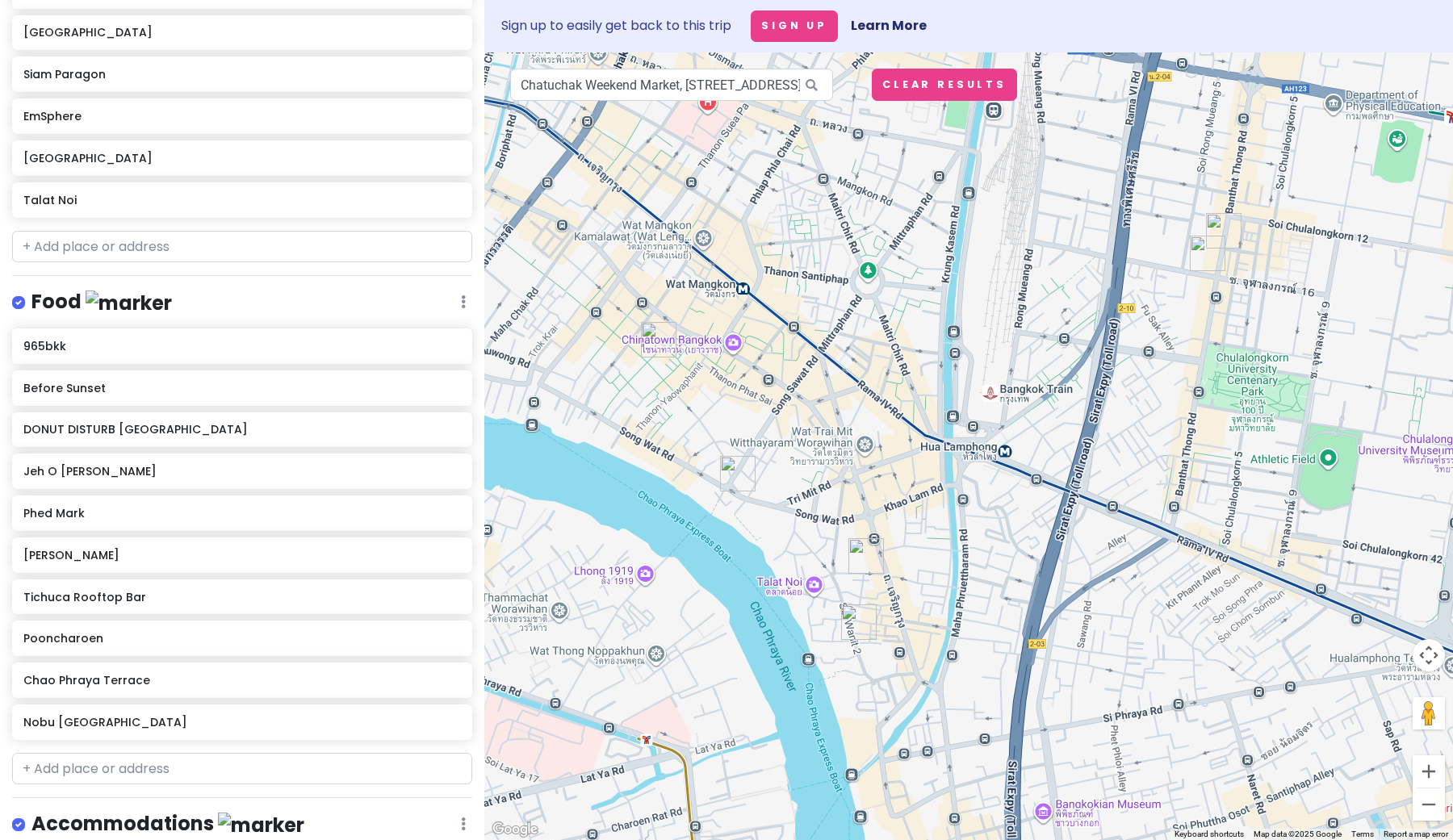
drag, startPoint x: 730, startPoint y: 461, endPoint x: 831, endPoint y: 399, distance: 118.5
click at [831, 399] on div at bounding box center [968, 446] width 968 height 788
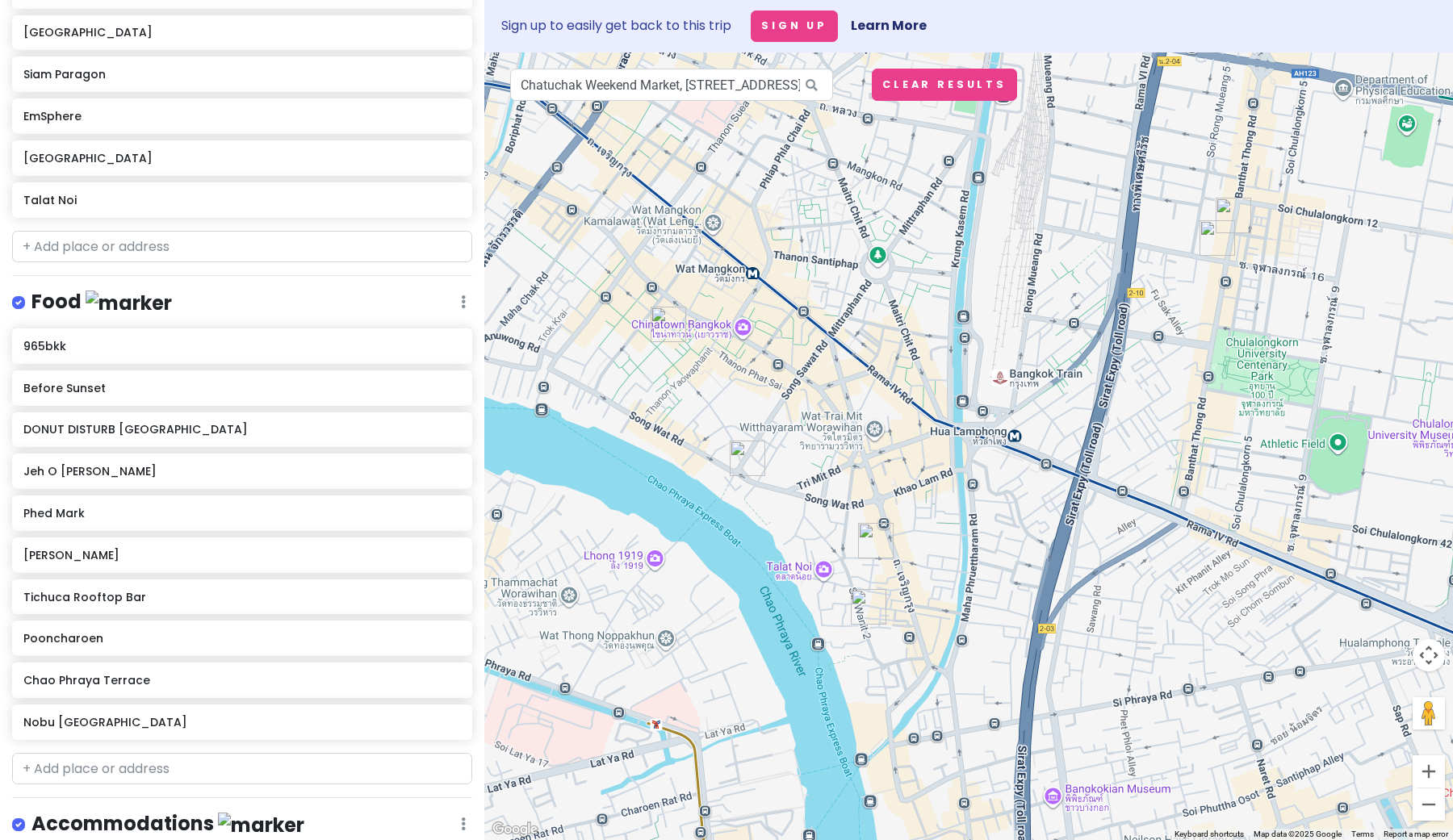
click at [743, 462] on img "Song Wat Road" at bounding box center [747, 458] width 36 height 36
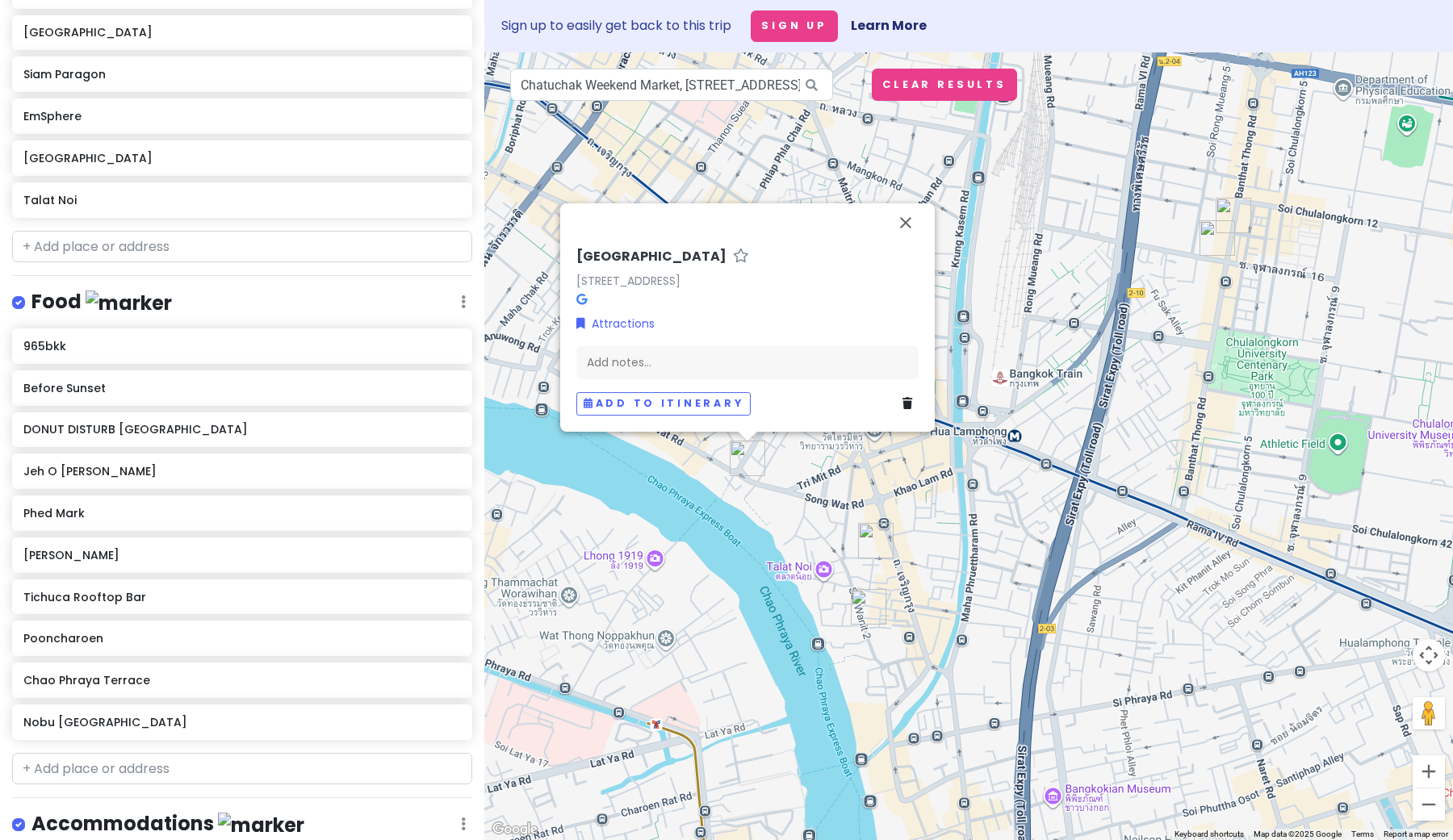
click at [866, 621] on img "965bkk" at bounding box center [869, 607] width 36 height 36
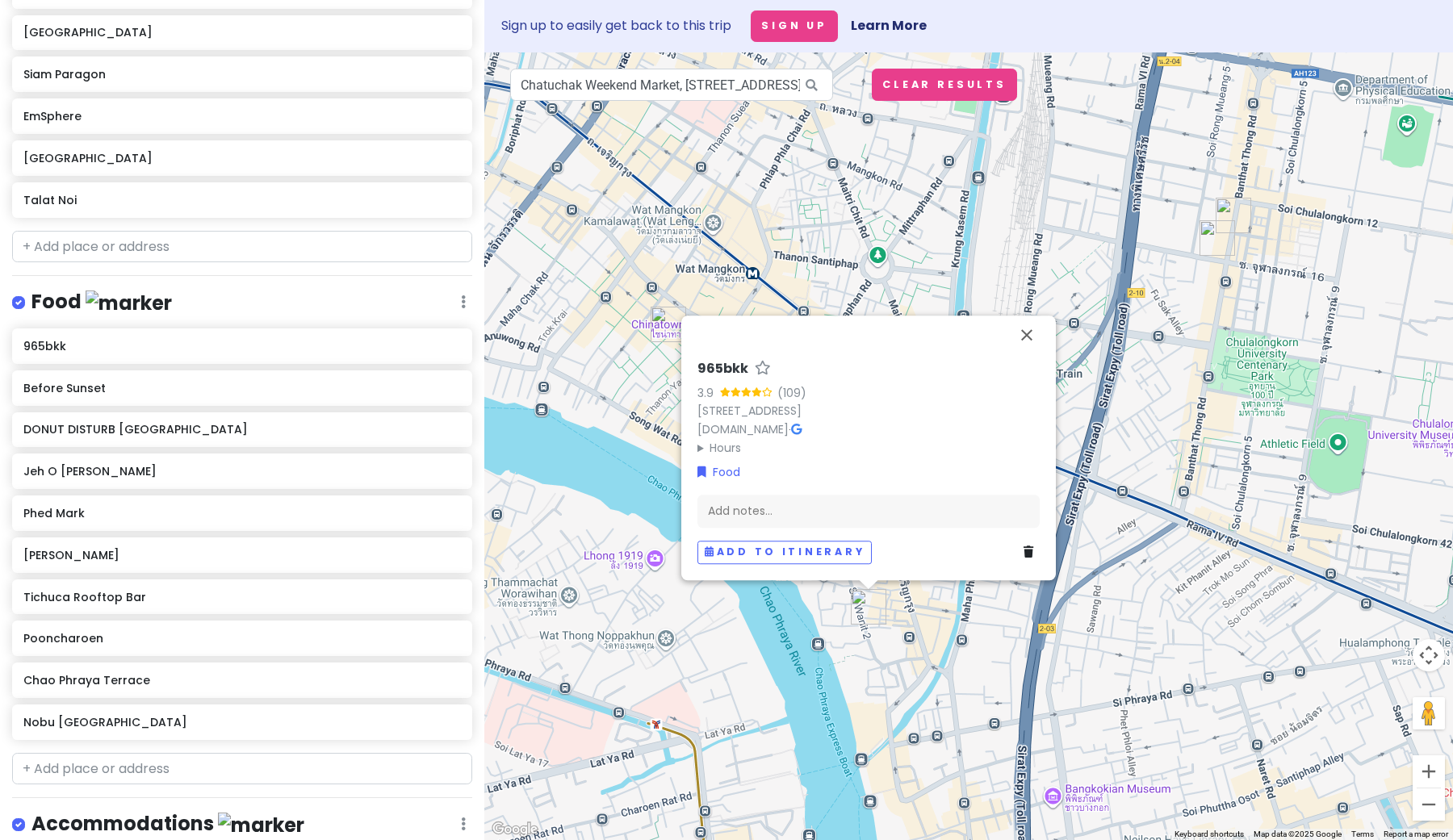
click at [866, 656] on div "965bkk 3.9 (109) 965 [GEOGRAPHIC_DATA] [DOMAIN_NAME] · Hours [DATE] 11:00 AM – …" at bounding box center [968, 446] width 968 height 788
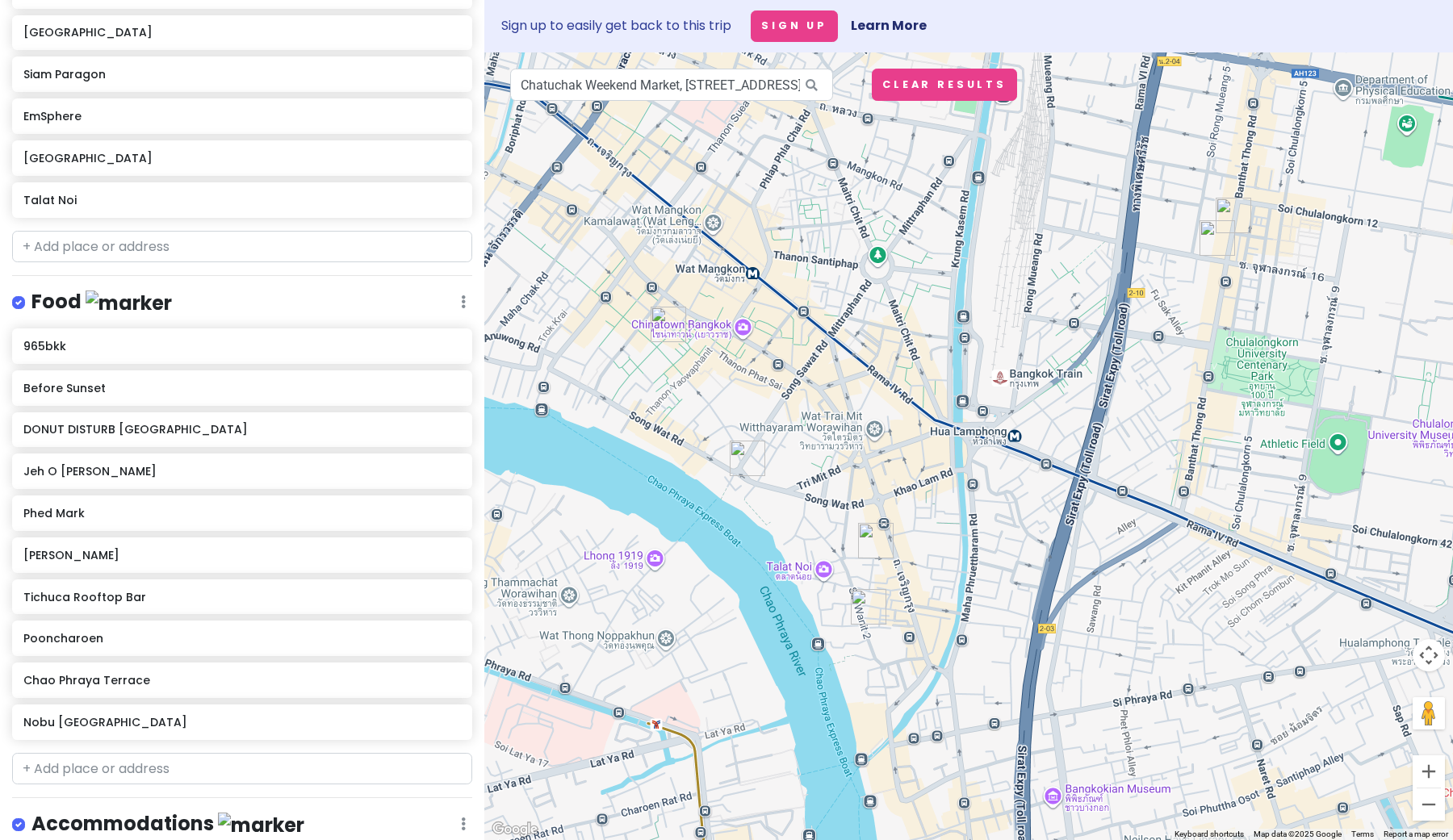
click at [664, 318] on img "Pooncharoen" at bounding box center [668, 325] width 36 height 36
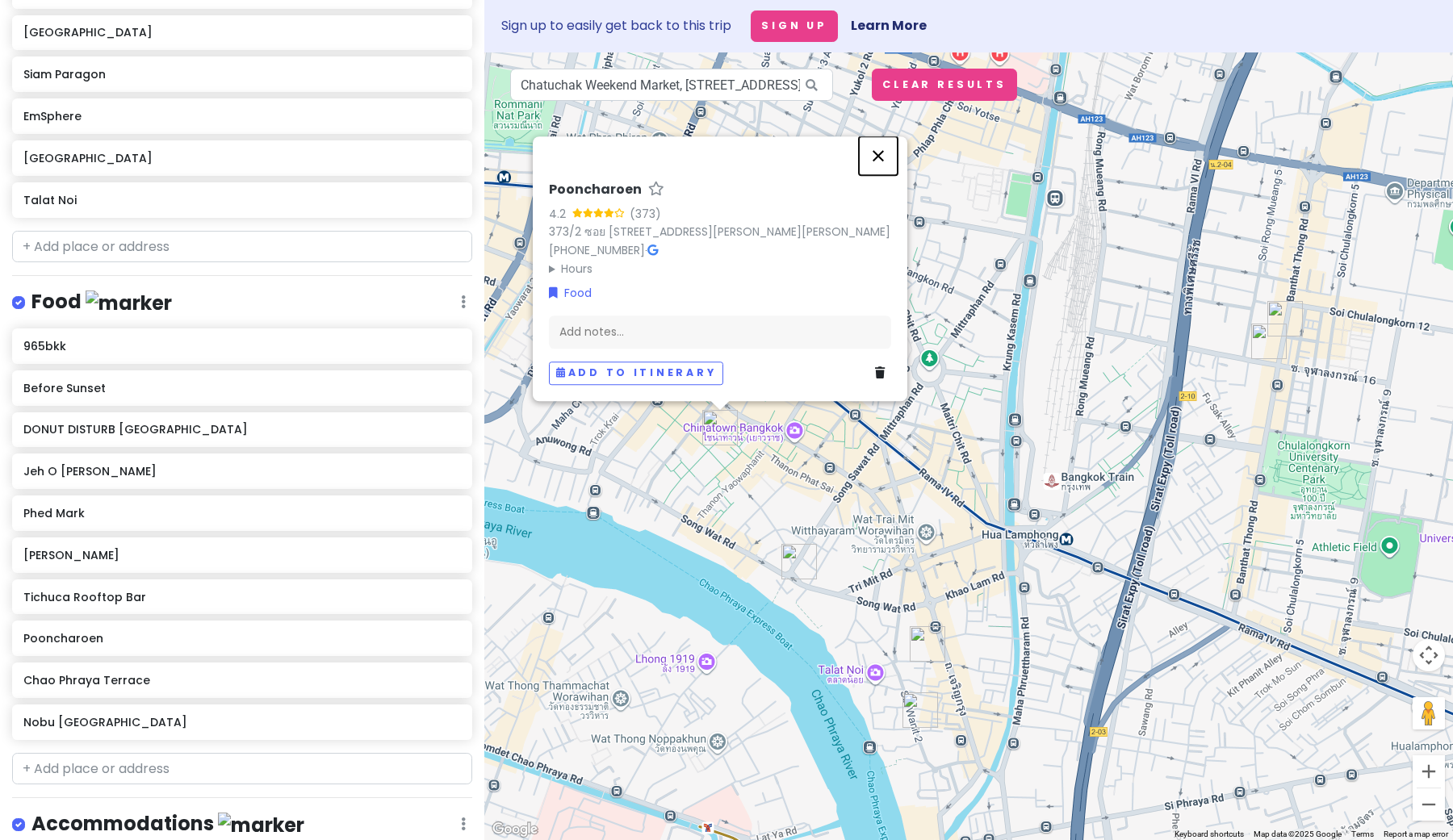
click at [875, 136] on button "Close" at bounding box center [878, 156] width 39 height 39
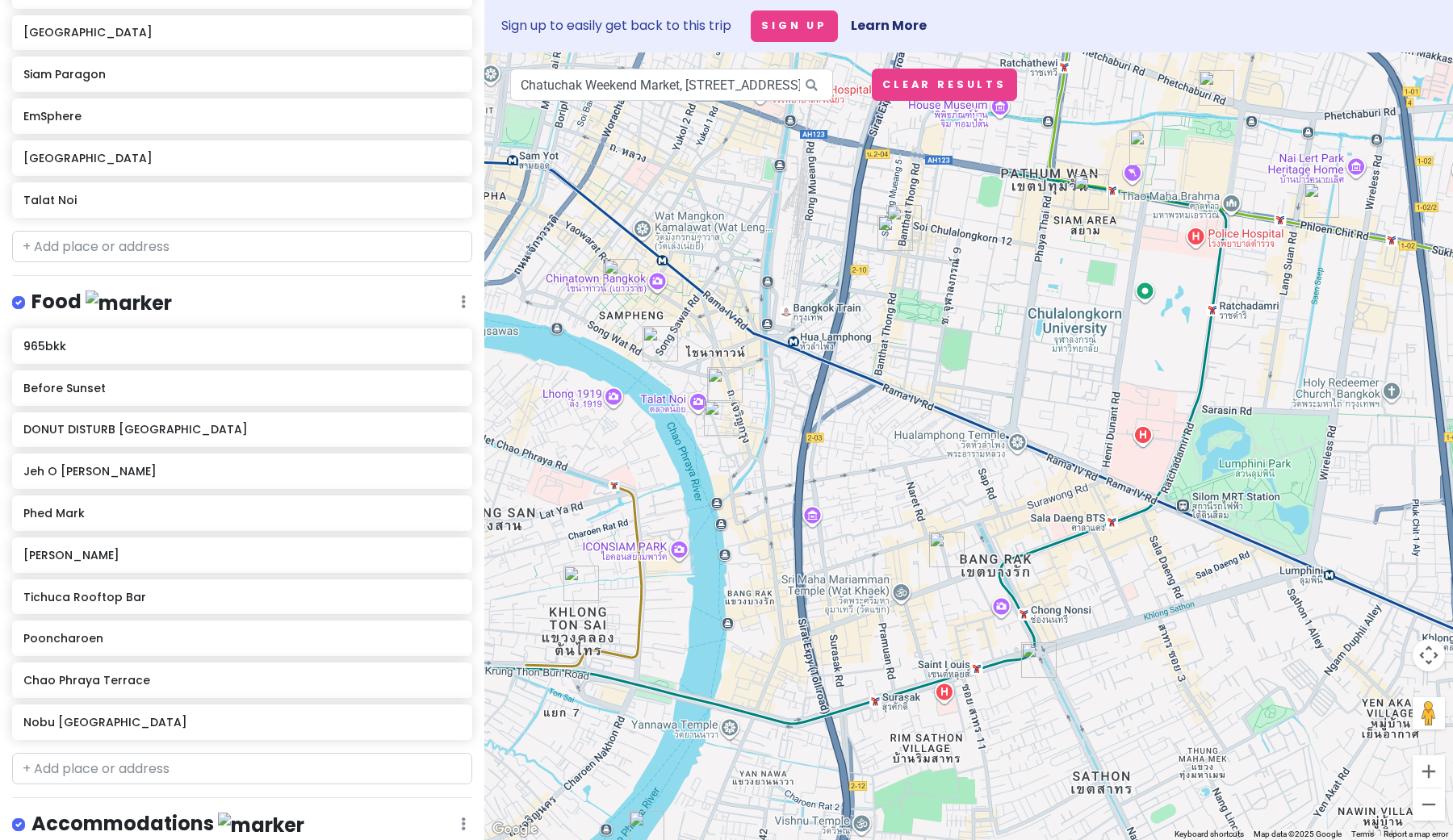
drag, startPoint x: 843, startPoint y: 406, endPoint x: 1048, endPoint y: 351, distance: 212.2
click at [1048, 351] on div at bounding box center [968, 446] width 968 height 788
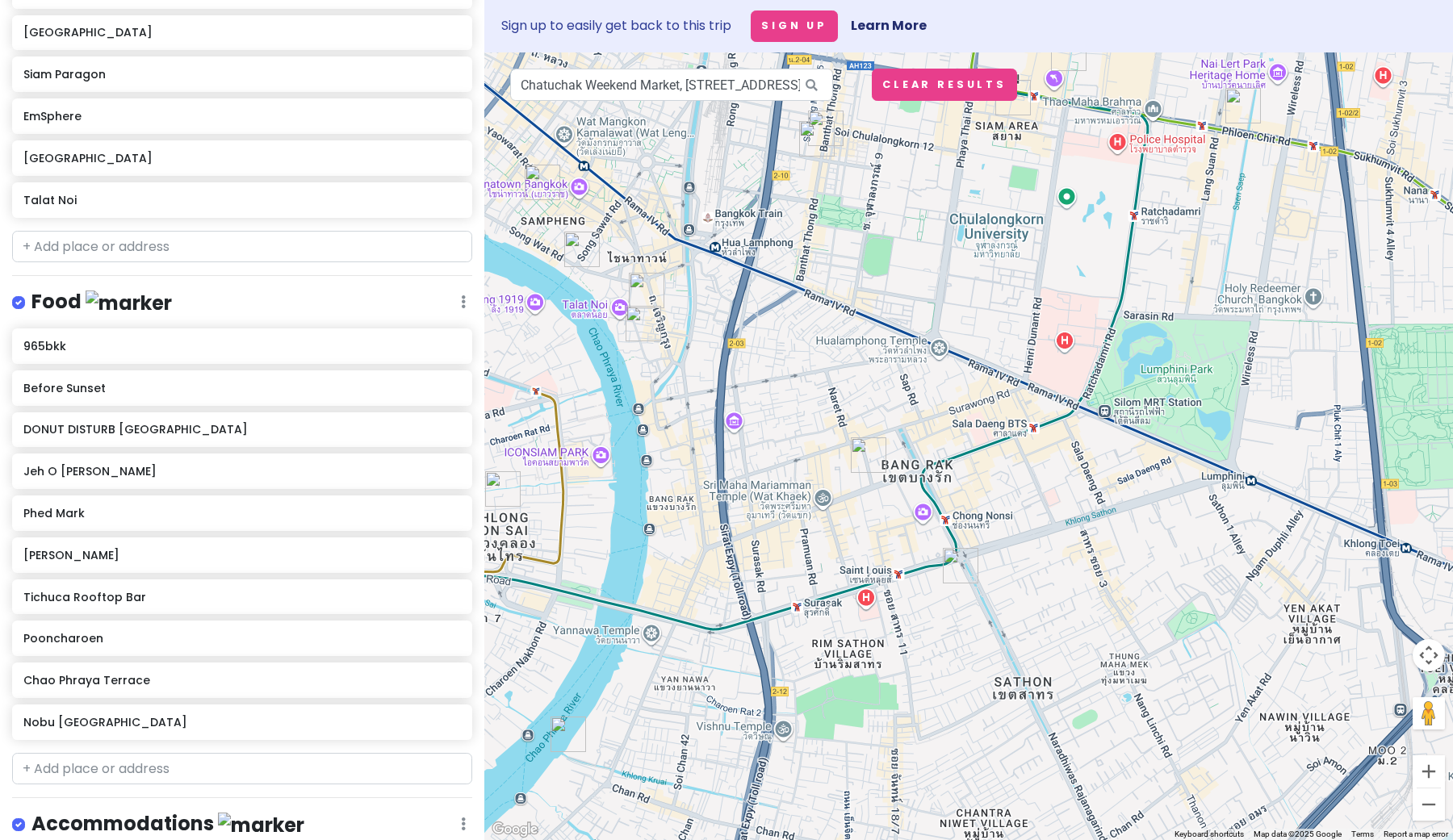
drag, startPoint x: 1075, startPoint y: 472, endPoint x: 995, endPoint y: 374, distance: 126.5
click at [995, 374] on div at bounding box center [968, 446] width 968 height 788
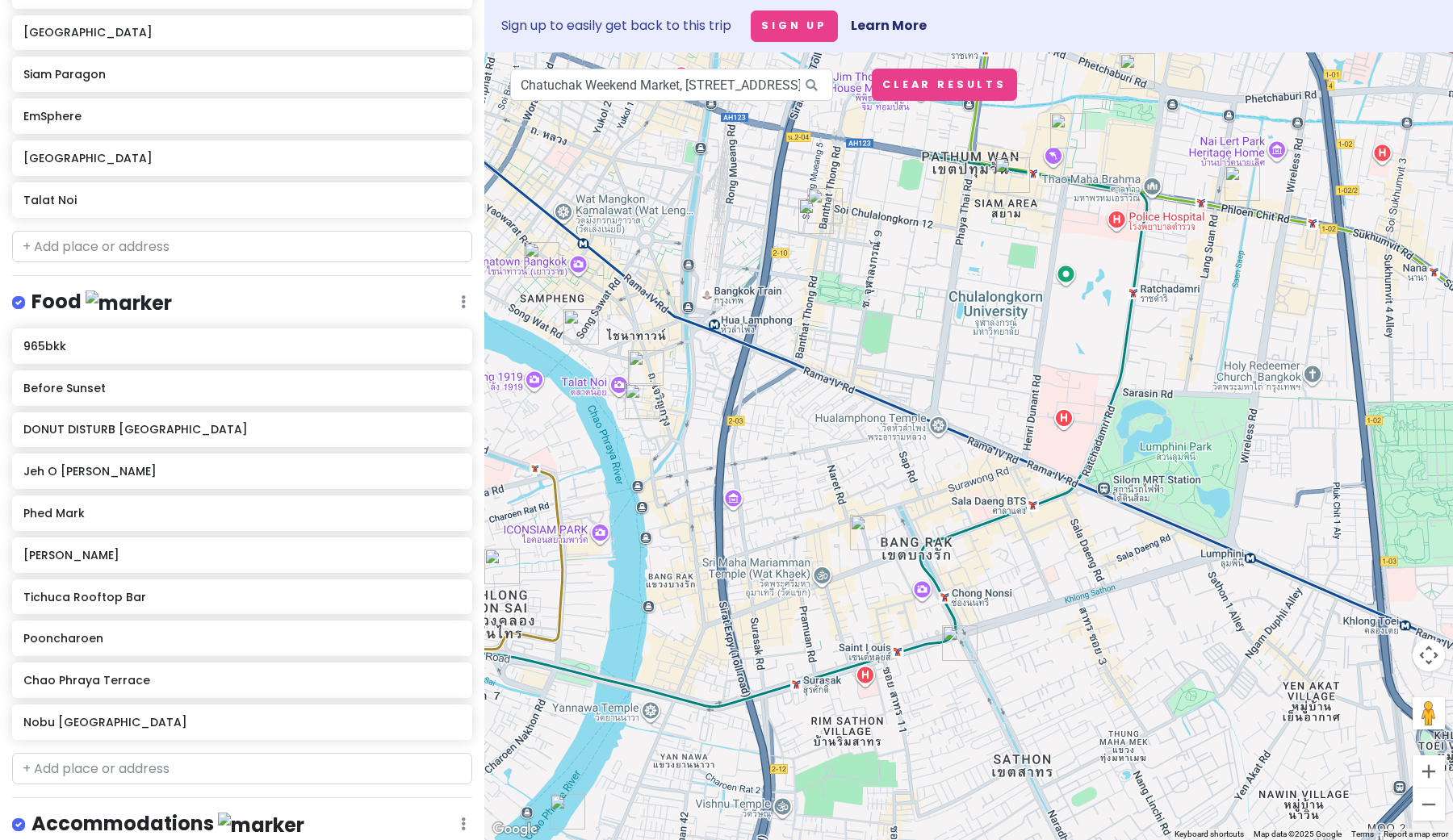
drag, startPoint x: 995, startPoint y: 374, endPoint x: 994, endPoint y: 454, distance: 80.0
click at [994, 454] on div at bounding box center [968, 446] width 968 height 788
click at [824, 197] on img "Banthat Thong Road" at bounding box center [826, 206] width 36 height 36
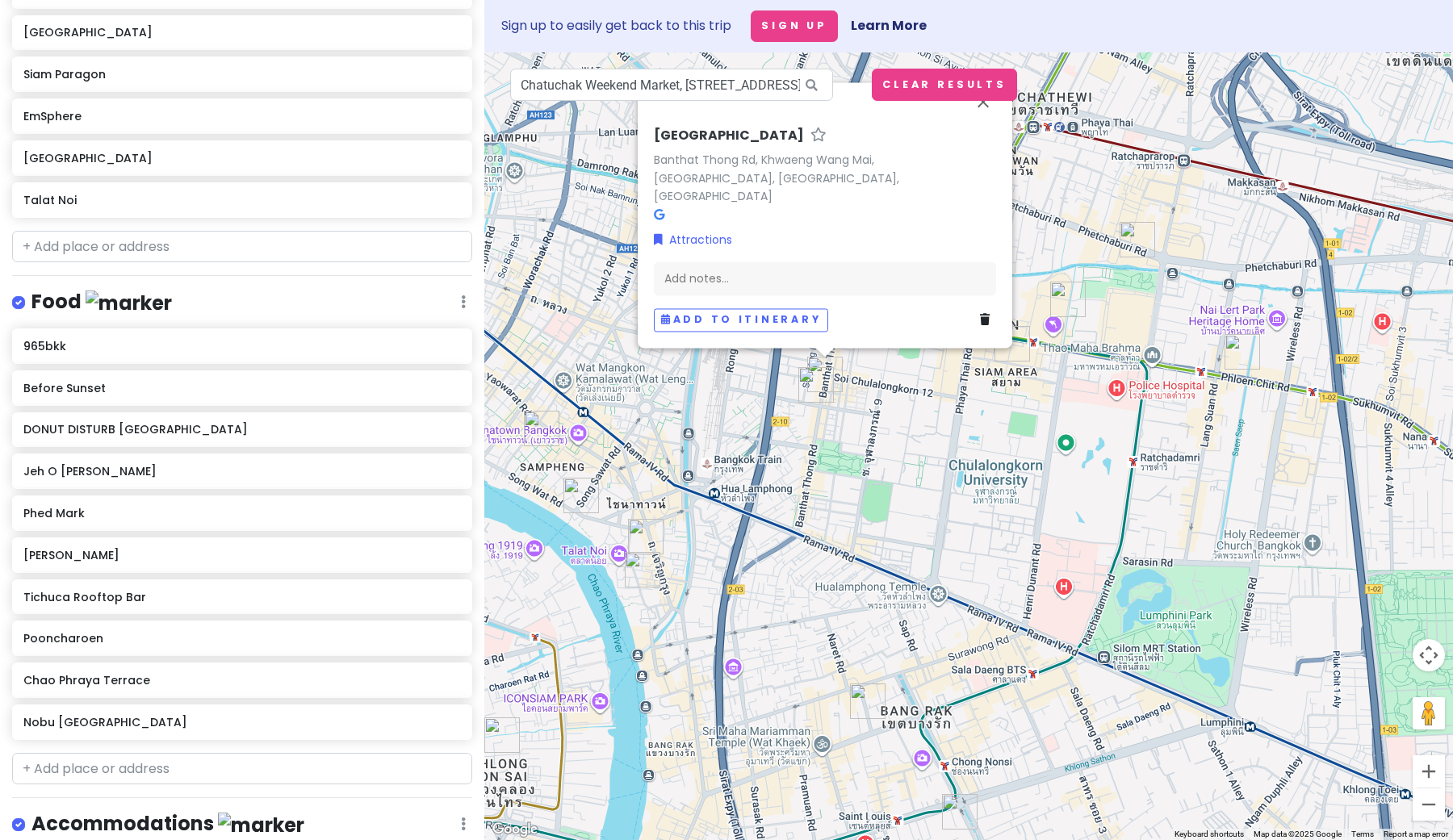
click at [813, 378] on img "Jeh O Chula Banthatthong" at bounding box center [816, 385] width 36 height 36
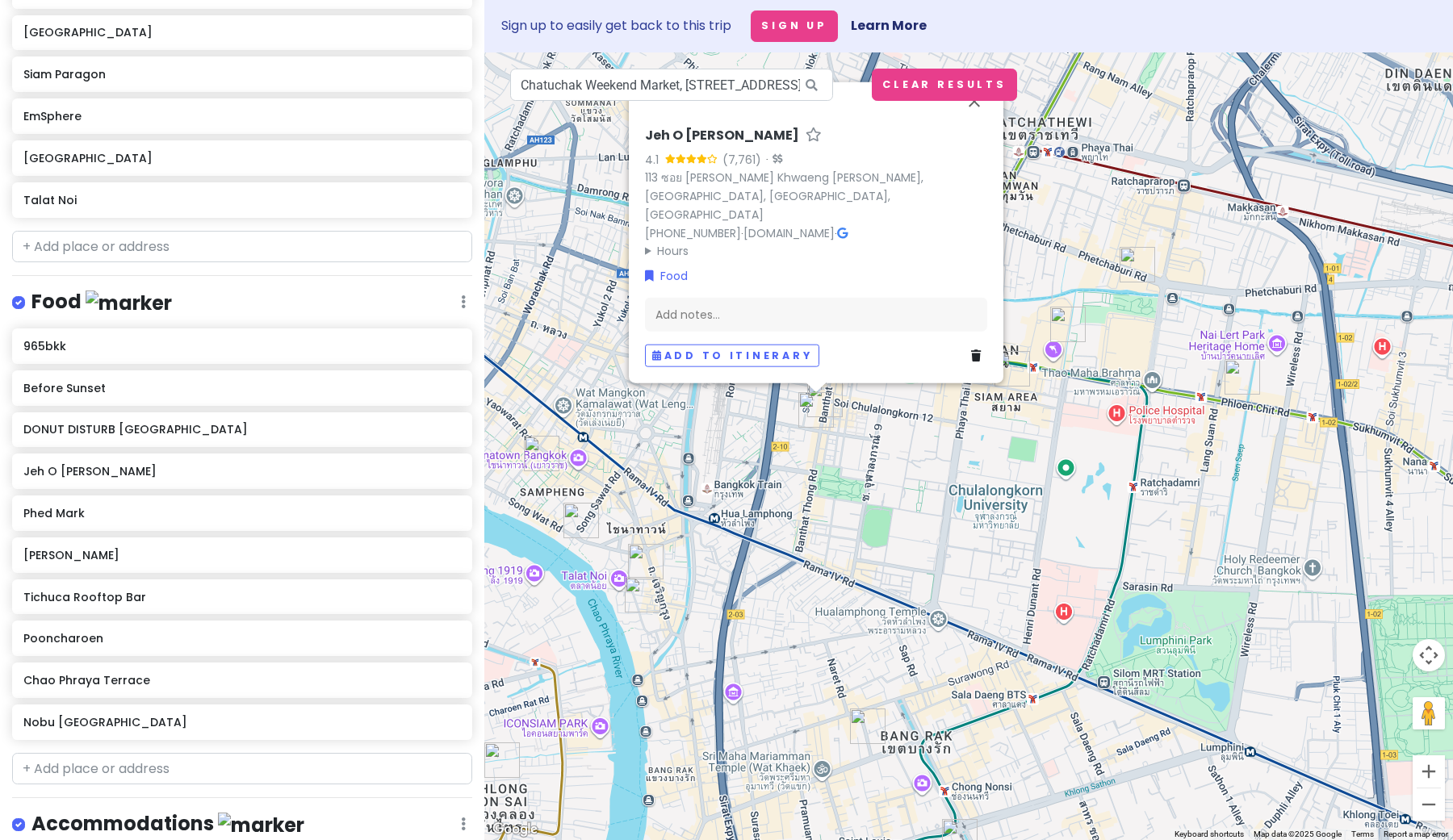
click at [1095, 338] on div "Jeh O [PERSON_NAME] 4.1 (7,761) · 113 ซอย [PERSON_NAME] Khwaeng [PERSON_NAME], …" at bounding box center [968, 446] width 968 height 788
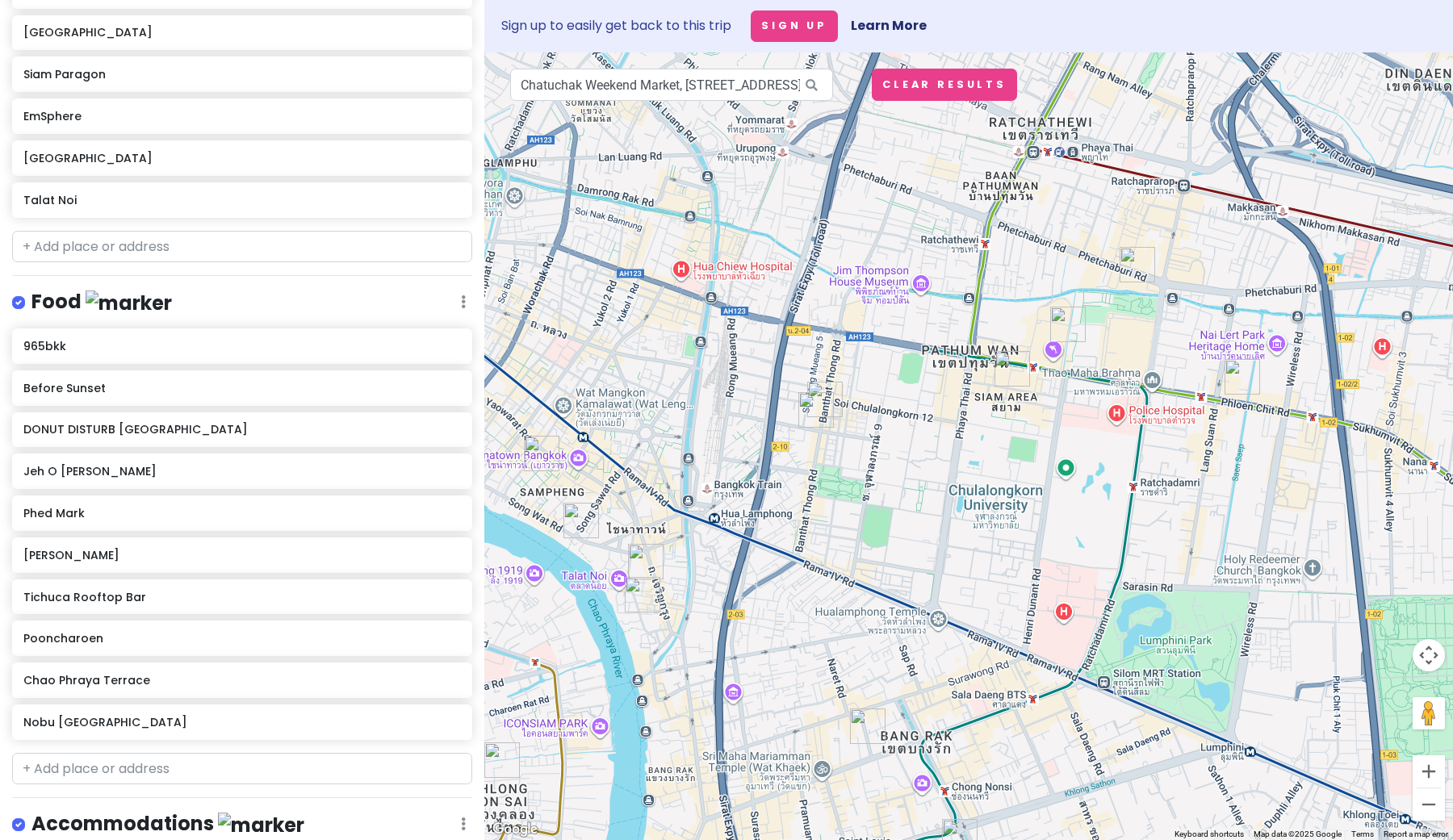
click at [1065, 326] on img "Siam Paragon" at bounding box center [1068, 325] width 36 height 36
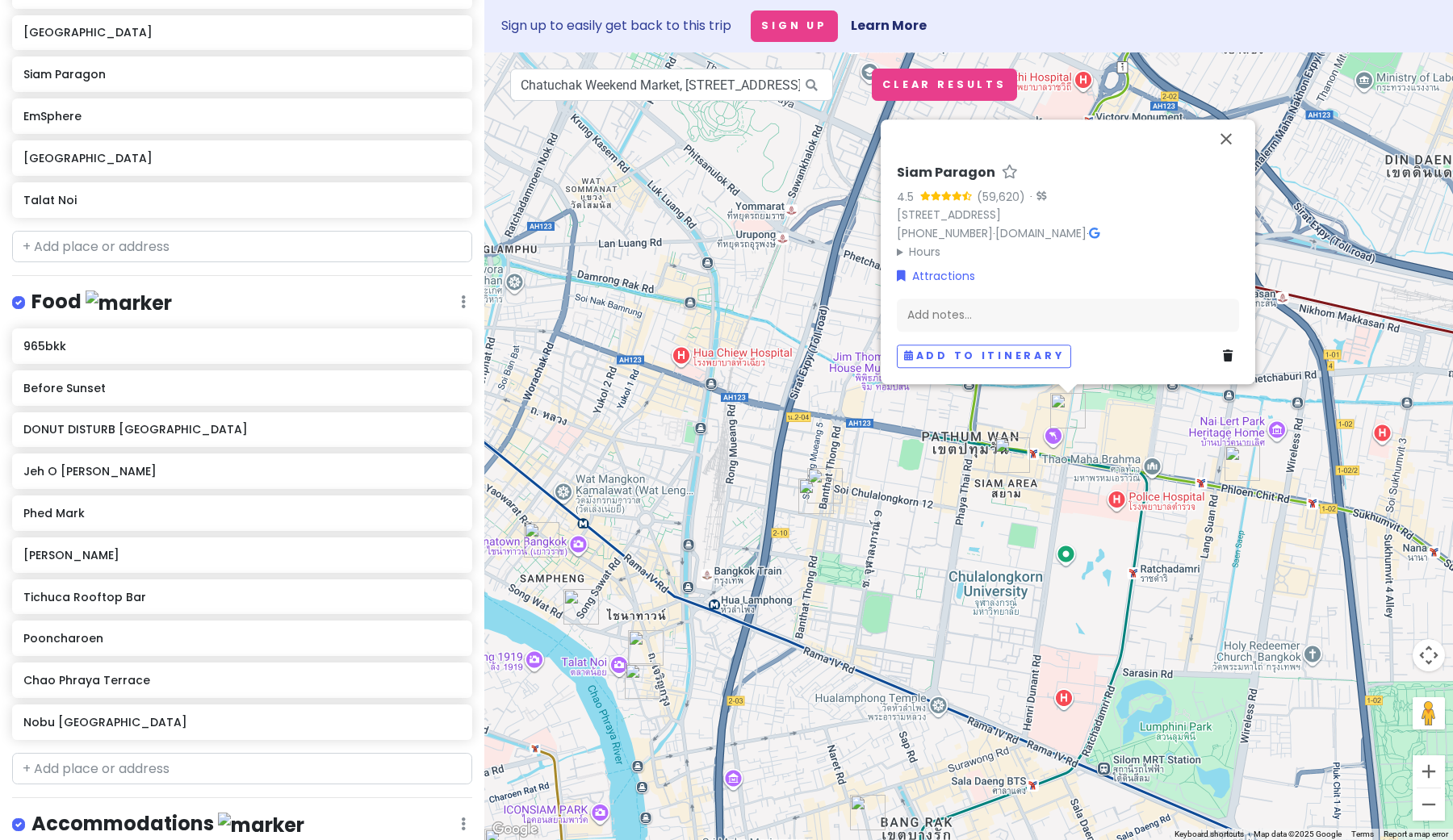
click at [1004, 454] on img "Siam Square" at bounding box center [1013, 456] width 36 height 36
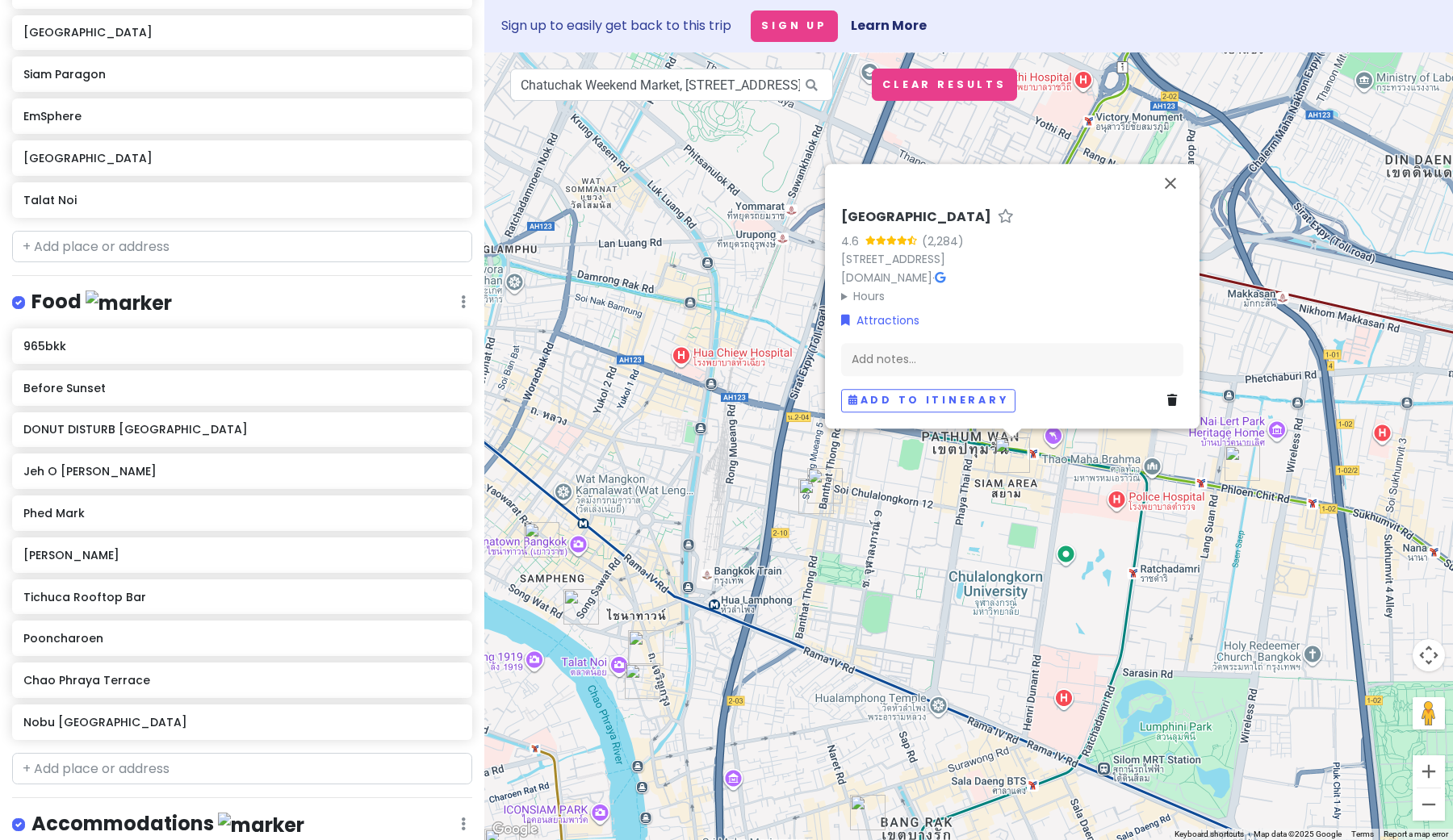
click at [1236, 465] on img "DIOR Gold House" at bounding box center [1242, 463] width 36 height 36
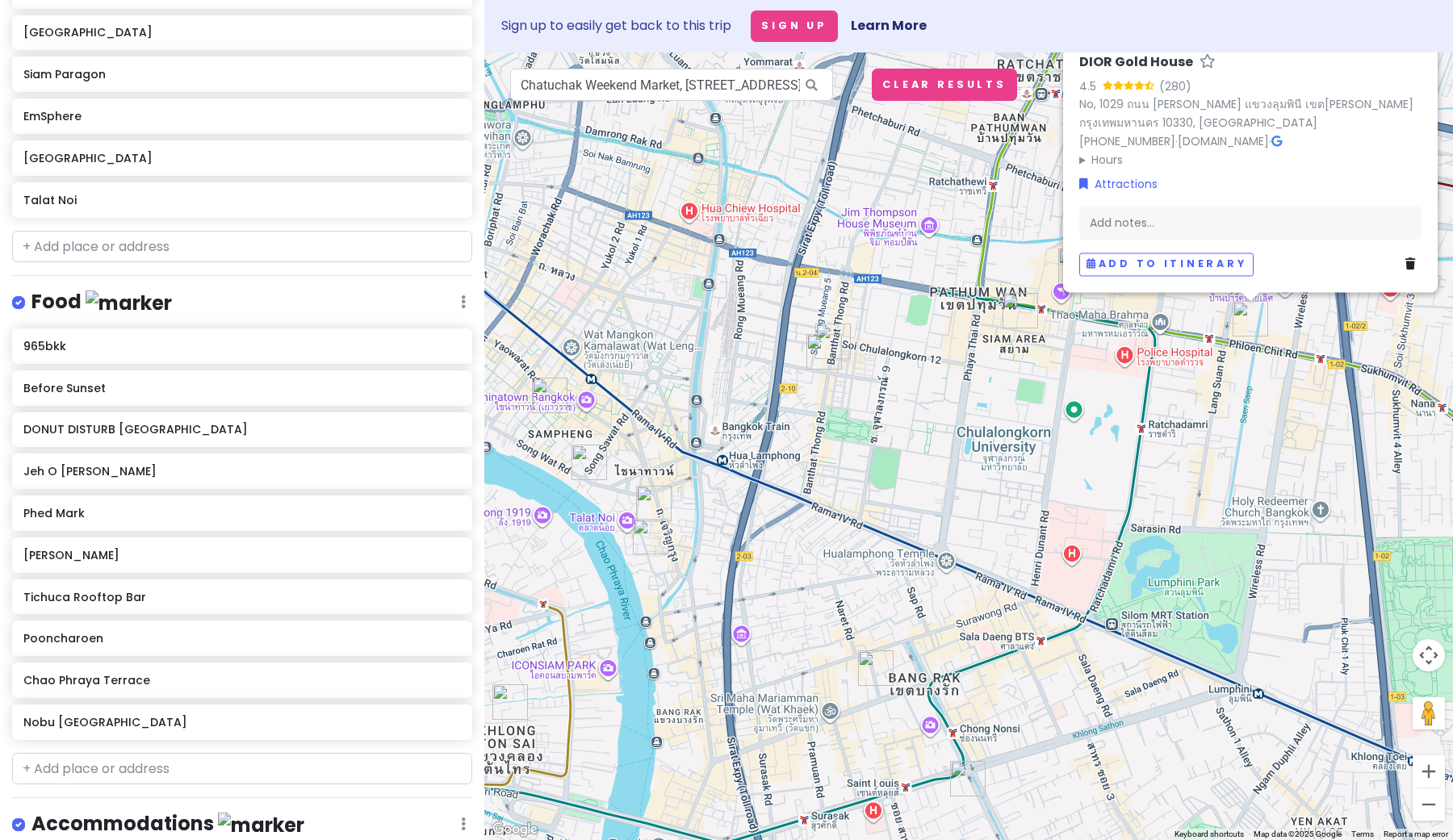
drag, startPoint x: 1044, startPoint y: 585, endPoint x: 1077, endPoint y: 439, distance: 149.7
click at [1077, 439] on div "DIOR [GEOGRAPHIC_DATA] 4.5 (280) No, 1029 ถนน [PERSON_NAME] แขวงลุมพินี เขต[PER…" at bounding box center [968, 446] width 968 height 788
click at [1240, 531] on div "DIOR [GEOGRAPHIC_DATA] 4.5 (280) No, 1029 ถนน [PERSON_NAME] แขวงลุมพินี เขต[PER…" at bounding box center [968, 446] width 968 height 788
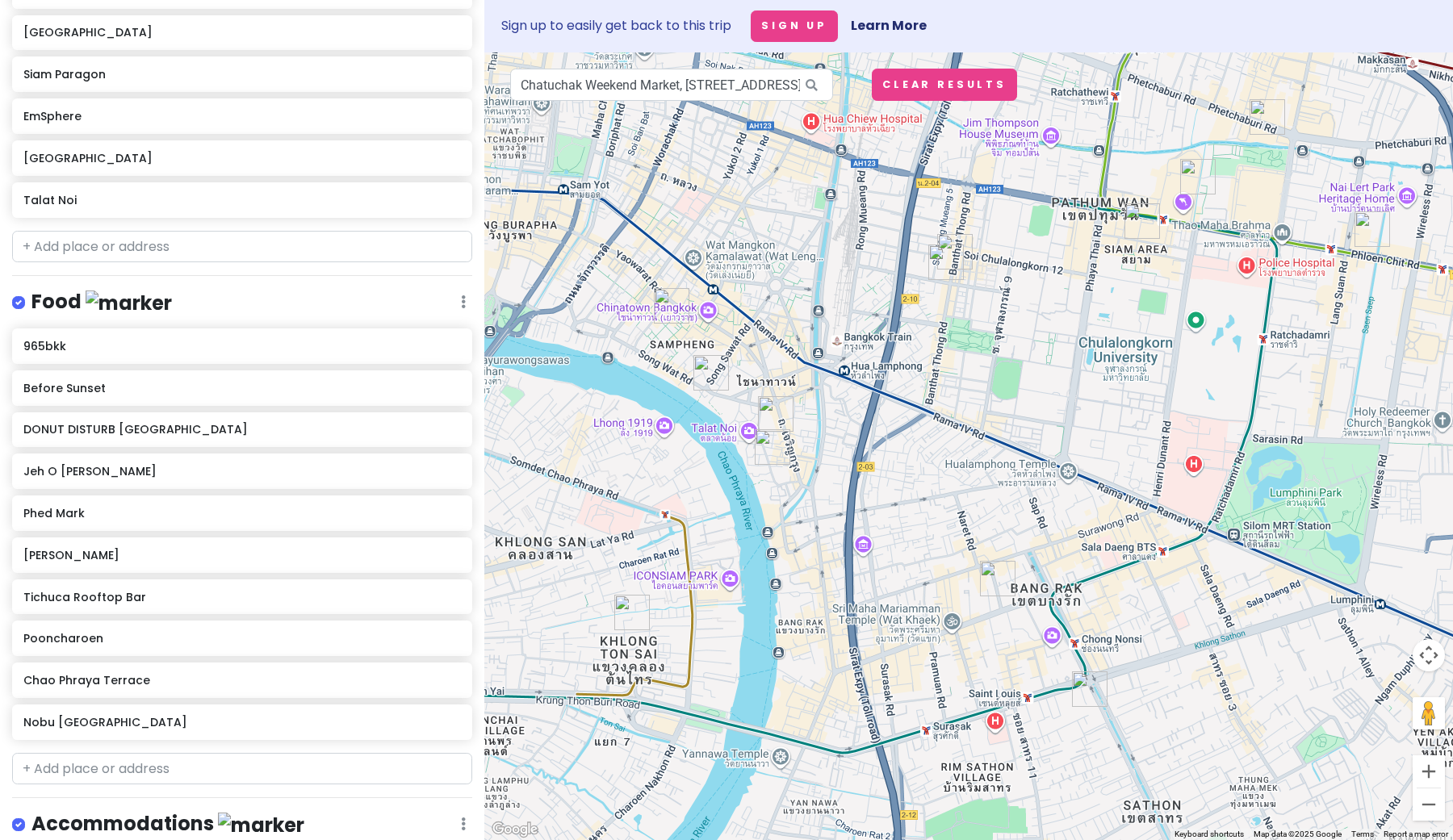
drag, startPoint x: 785, startPoint y: 536, endPoint x: 1030, endPoint y: 528, distance: 245.1
click at [1026, 523] on div at bounding box center [968, 446] width 968 height 788
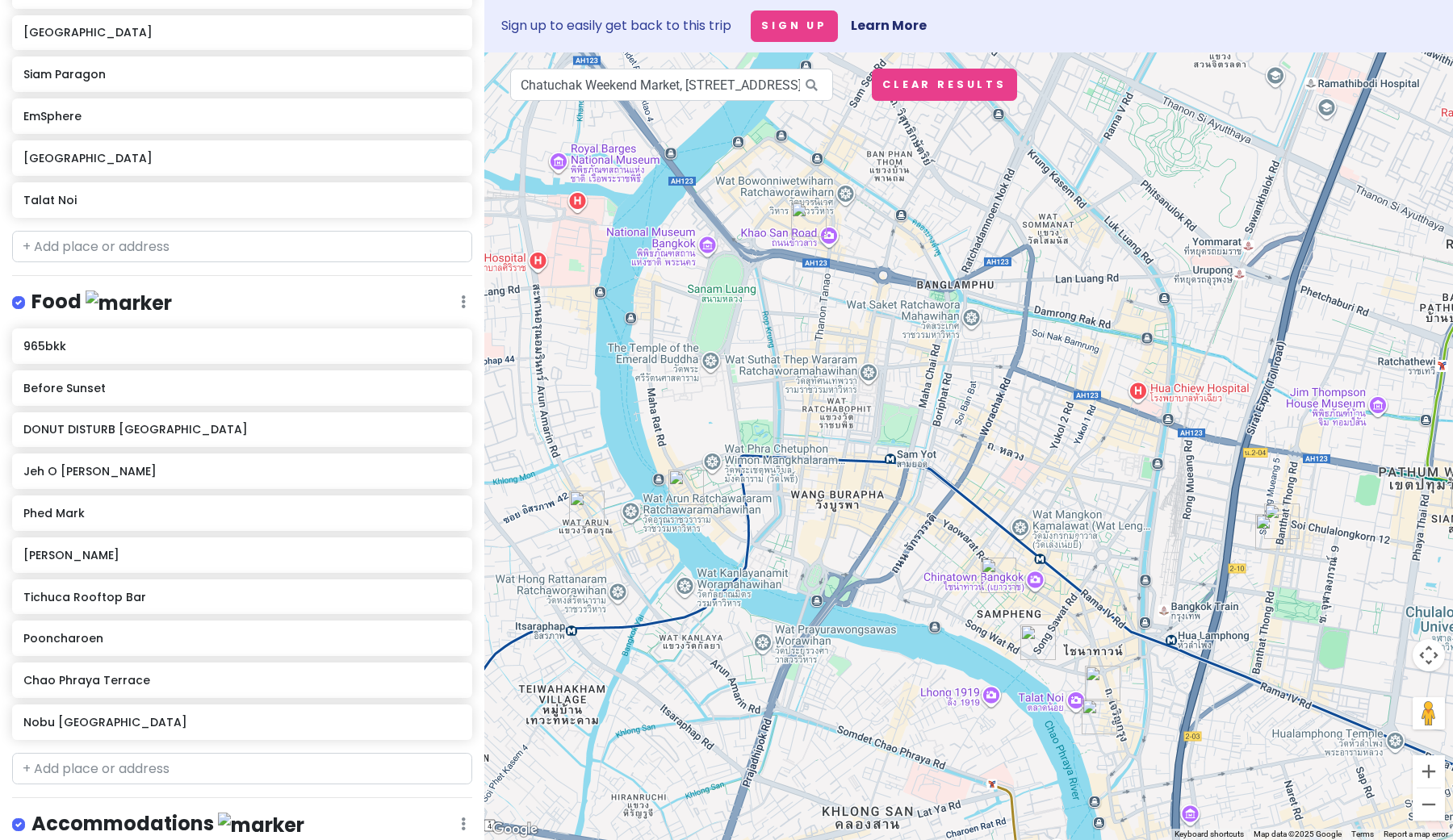
drag, startPoint x: 1030, startPoint y: 528, endPoint x: 1127, endPoint y: 613, distance: 129.0
click at [1127, 613] on div at bounding box center [968, 446] width 968 height 788
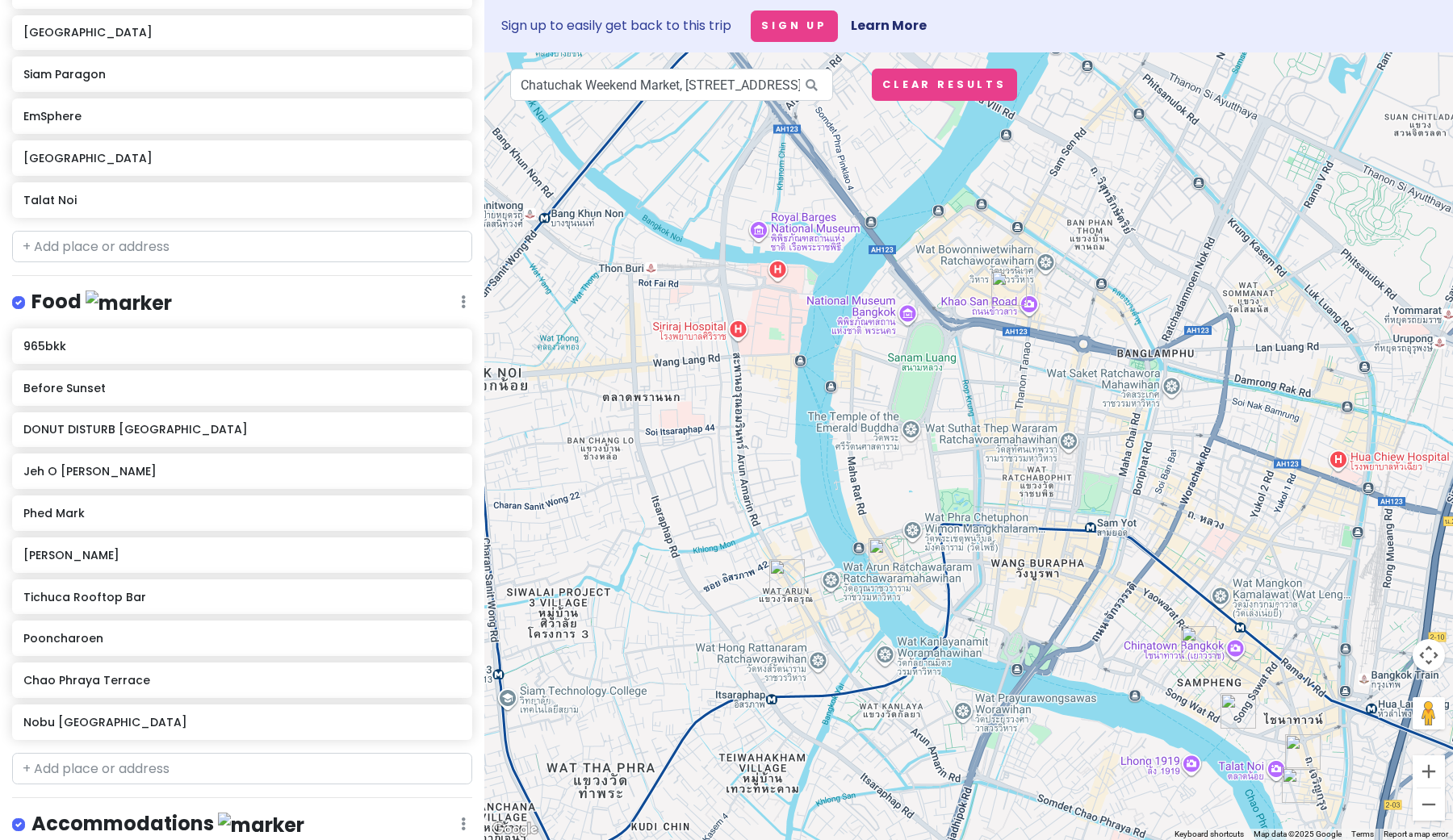
drag, startPoint x: 965, startPoint y: 435, endPoint x: 1161, endPoint y: 474, distance: 199.8
click at [1161, 474] on div at bounding box center [968, 446] width 968 height 788
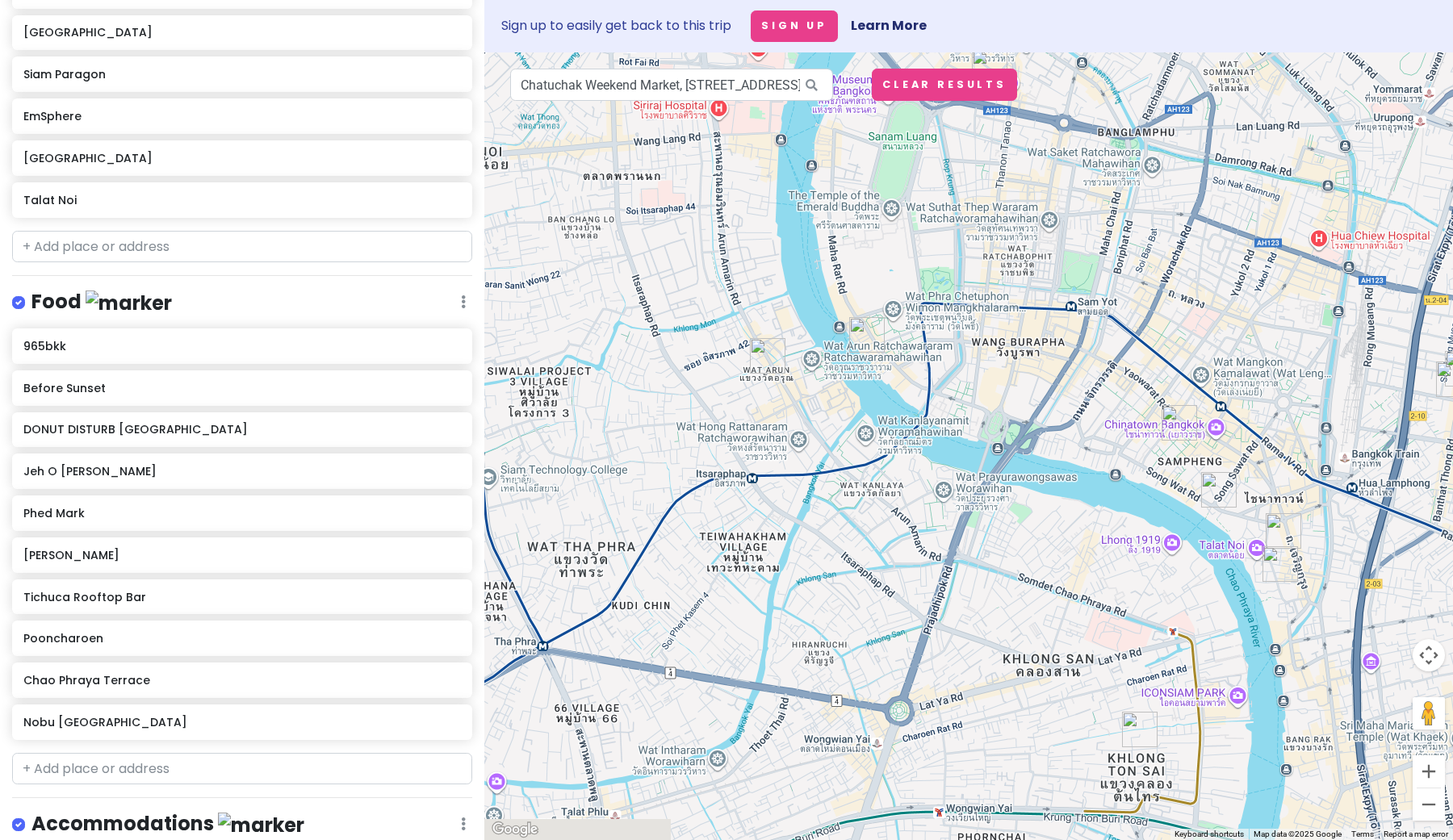
drag, startPoint x: 996, startPoint y: 583, endPoint x: 968, endPoint y: 223, distance: 361.1
click at [968, 224] on div at bounding box center [968, 446] width 968 height 788
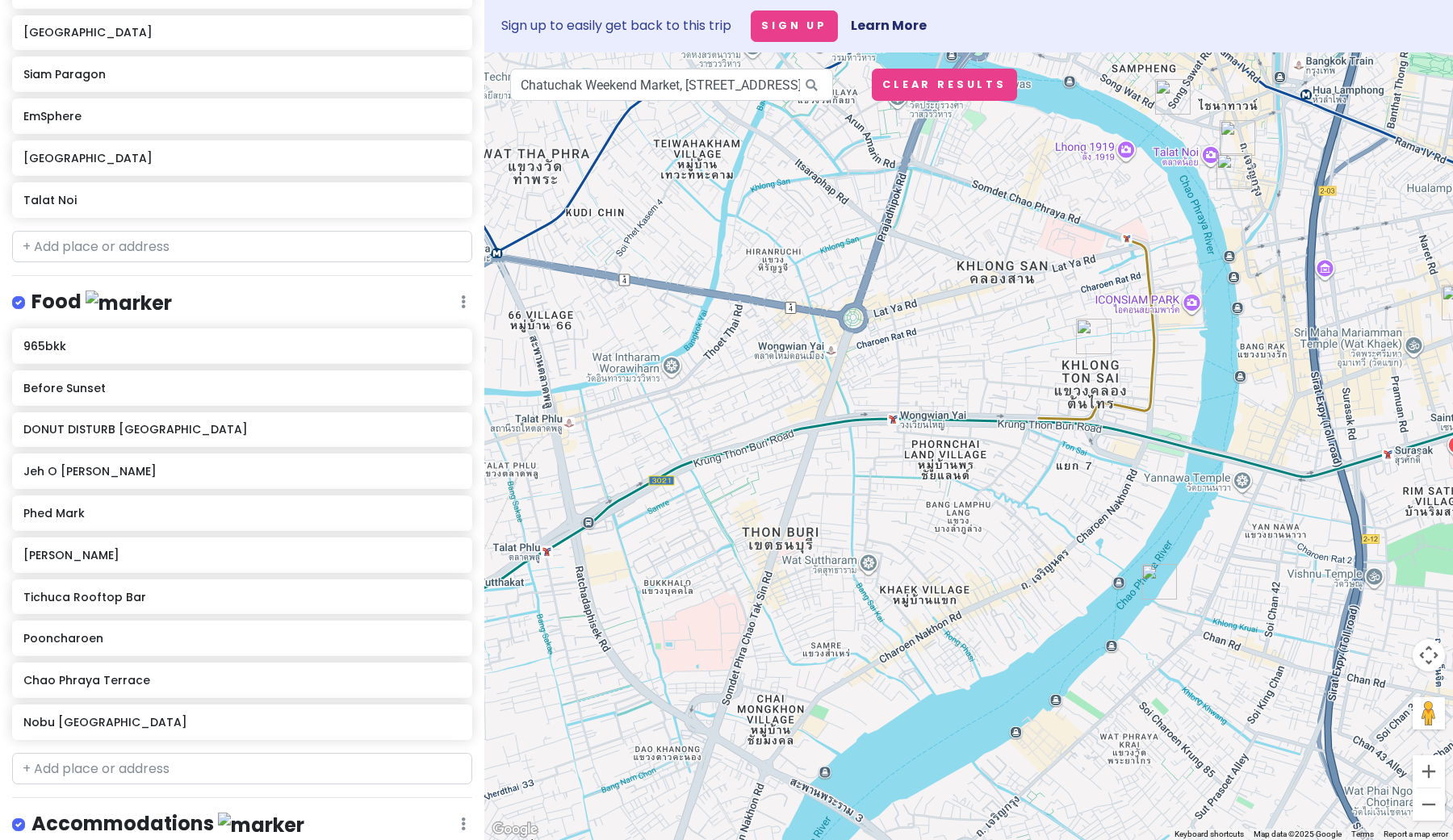
drag, startPoint x: 989, startPoint y: 343, endPoint x: 854, endPoint y: 331, distance: 135.5
click at [854, 331] on div at bounding box center [968, 446] width 968 height 788
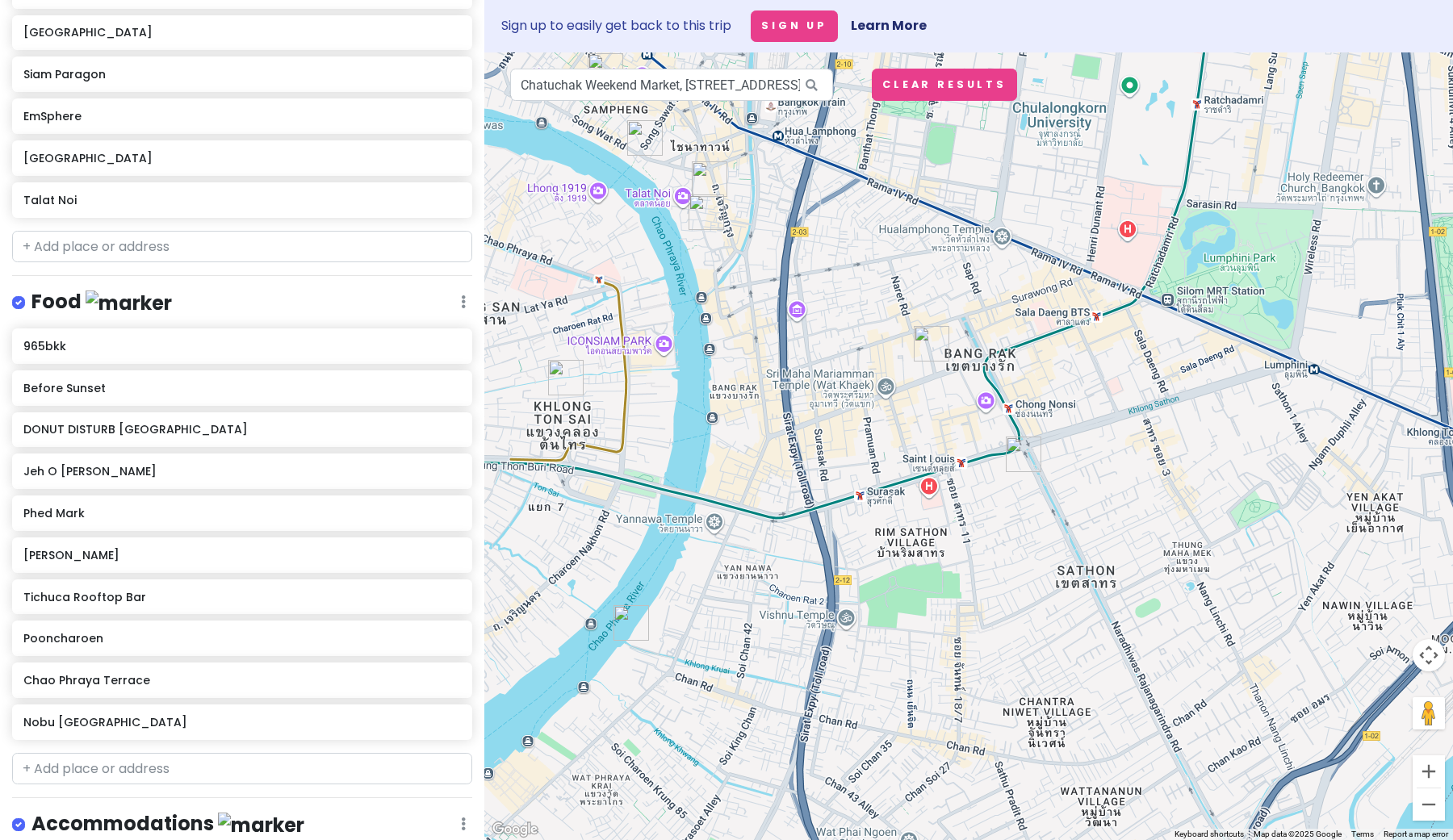
drag, startPoint x: 1058, startPoint y: 401, endPoint x: 841, endPoint y: 476, distance: 229.6
click at [841, 476] on div at bounding box center [968, 446] width 968 height 788
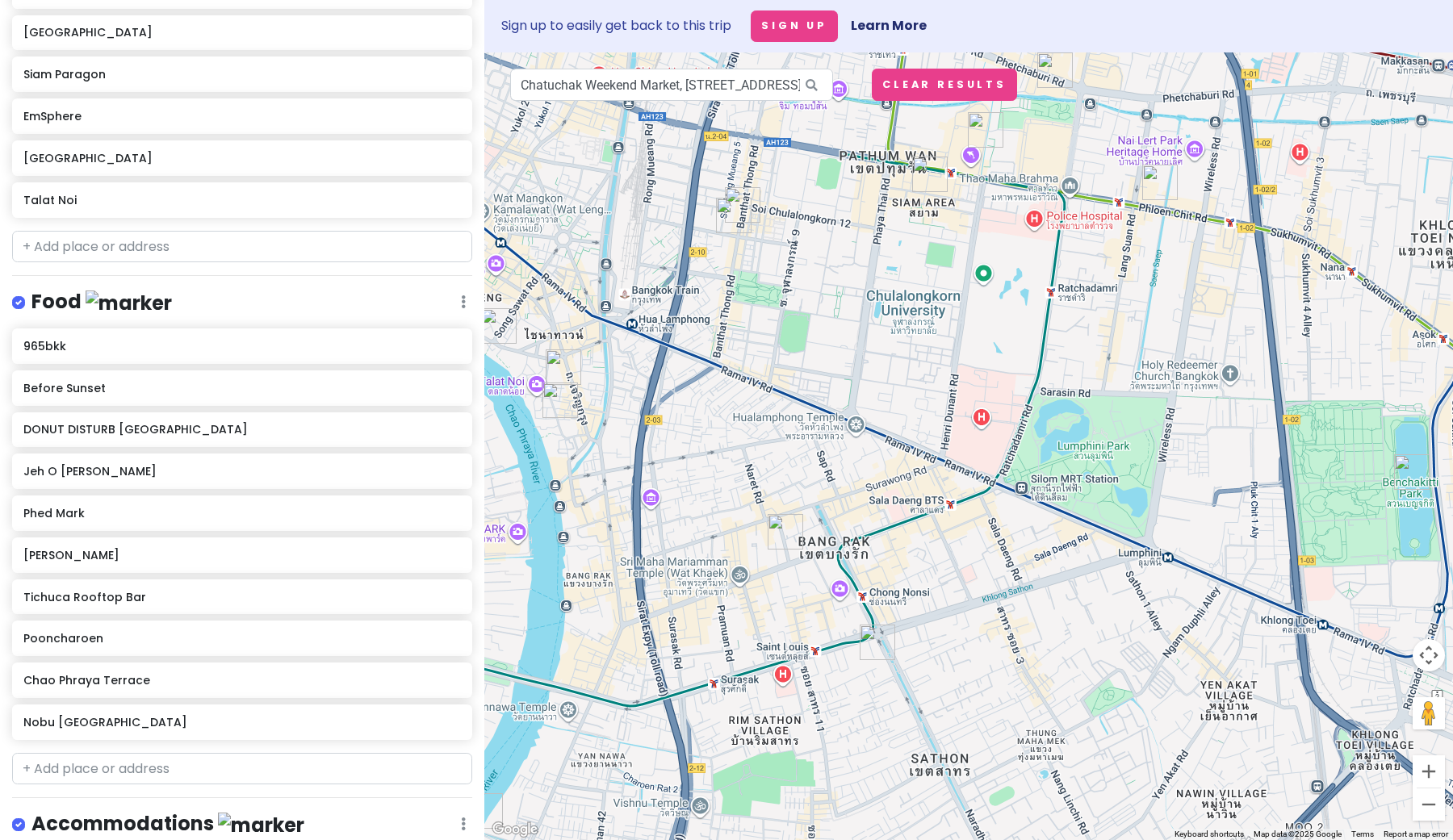
drag, startPoint x: 1027, startPoint y: 444, endPoint x: 982, endPoint y: 610, distance: 172.0
click at [982, 610] on div at bounding box center [968, 446] width 968 height 788
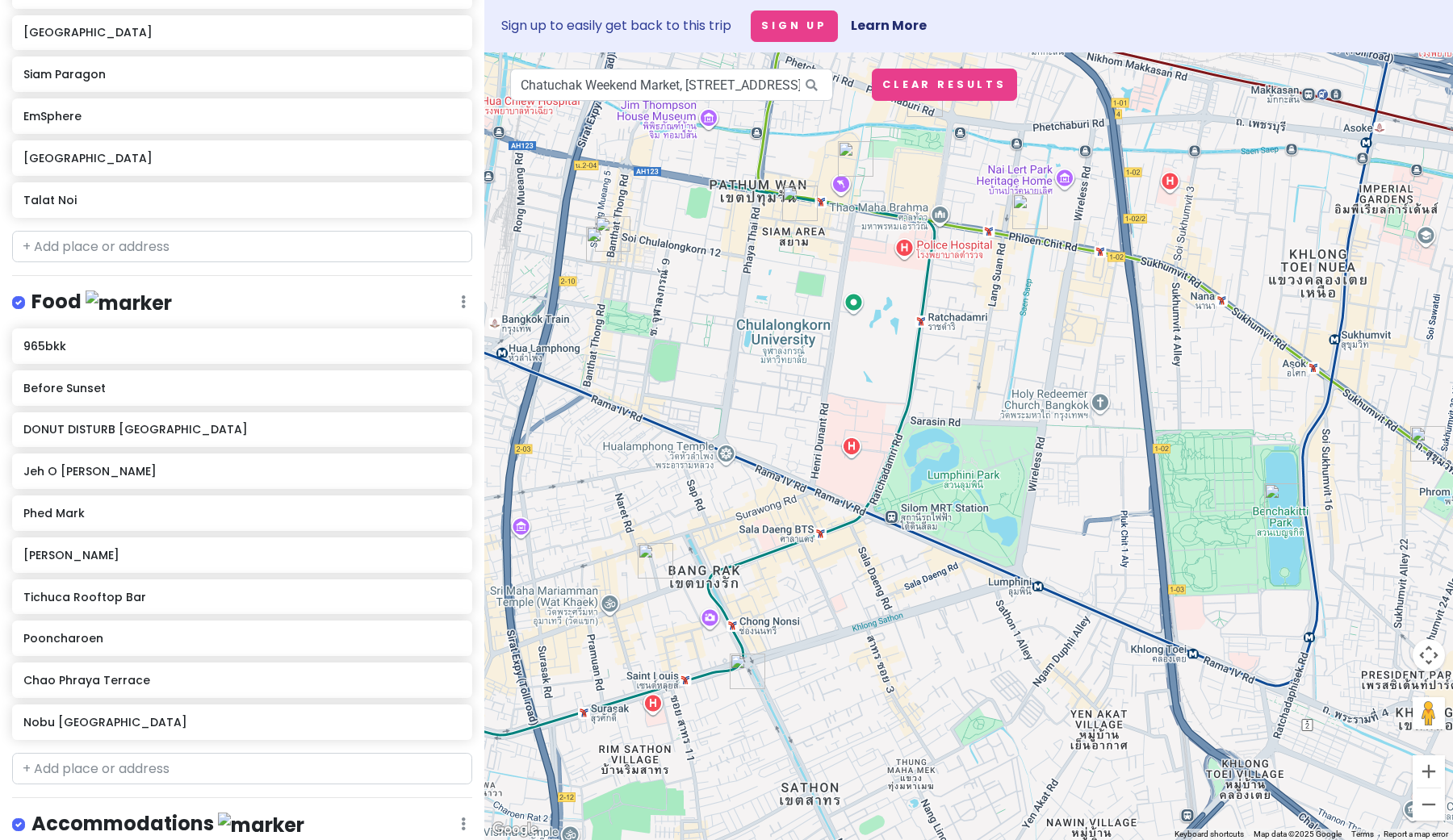
drag, startPoint x: 1077, startPoint y: 502, endPoint x: 962, endPoint y: 333, distance: 204.4
click at [962, 333] on div at bounding box center [968, 446] width 968 height 788
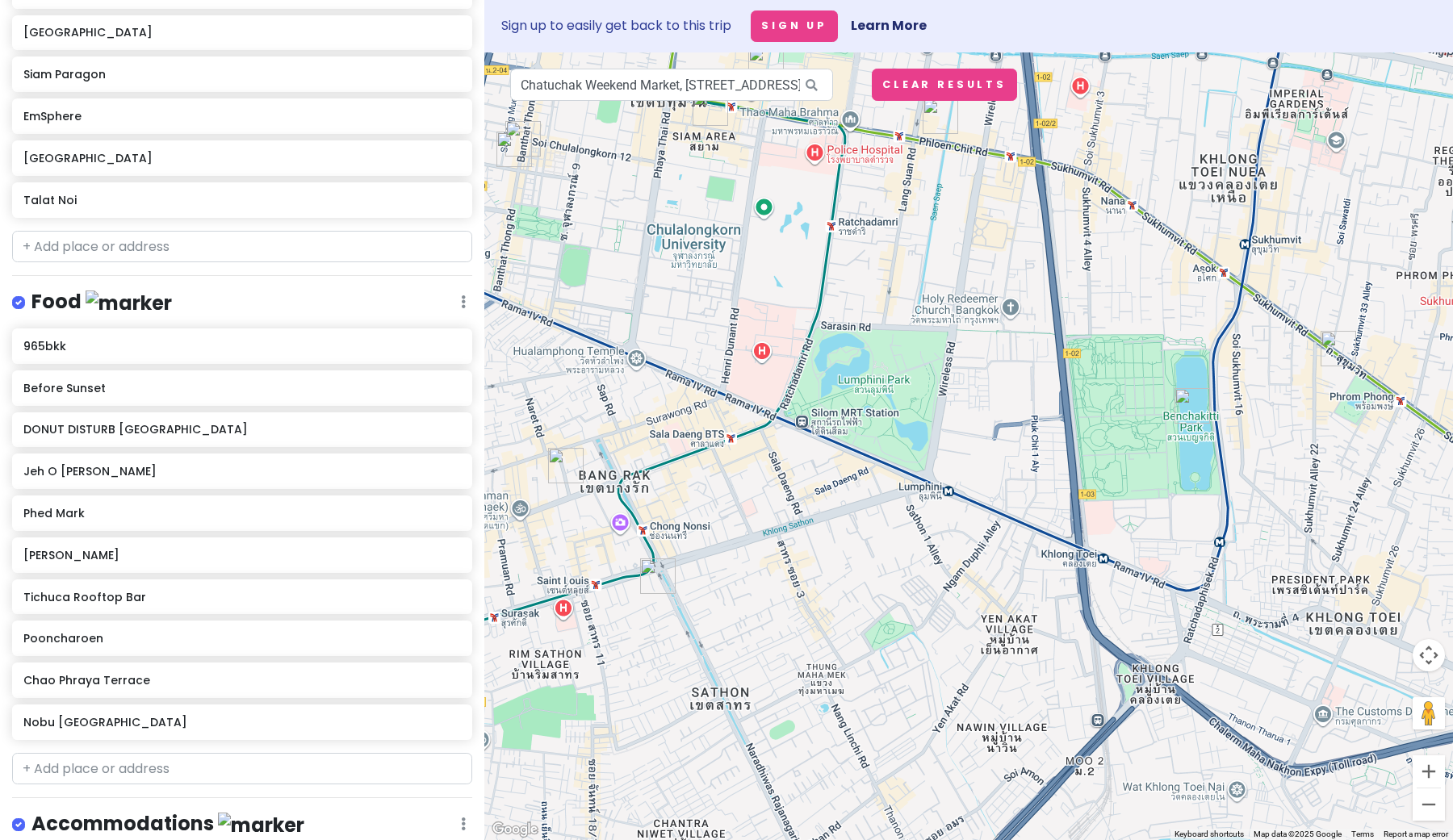
drag, startPoint x: 997, startPoint y: 421, endPoint x: 920, endPoint y: 355, distance: 101.4
click at [920, 355] on div at bounding box center [968, 446] width 968 height 788
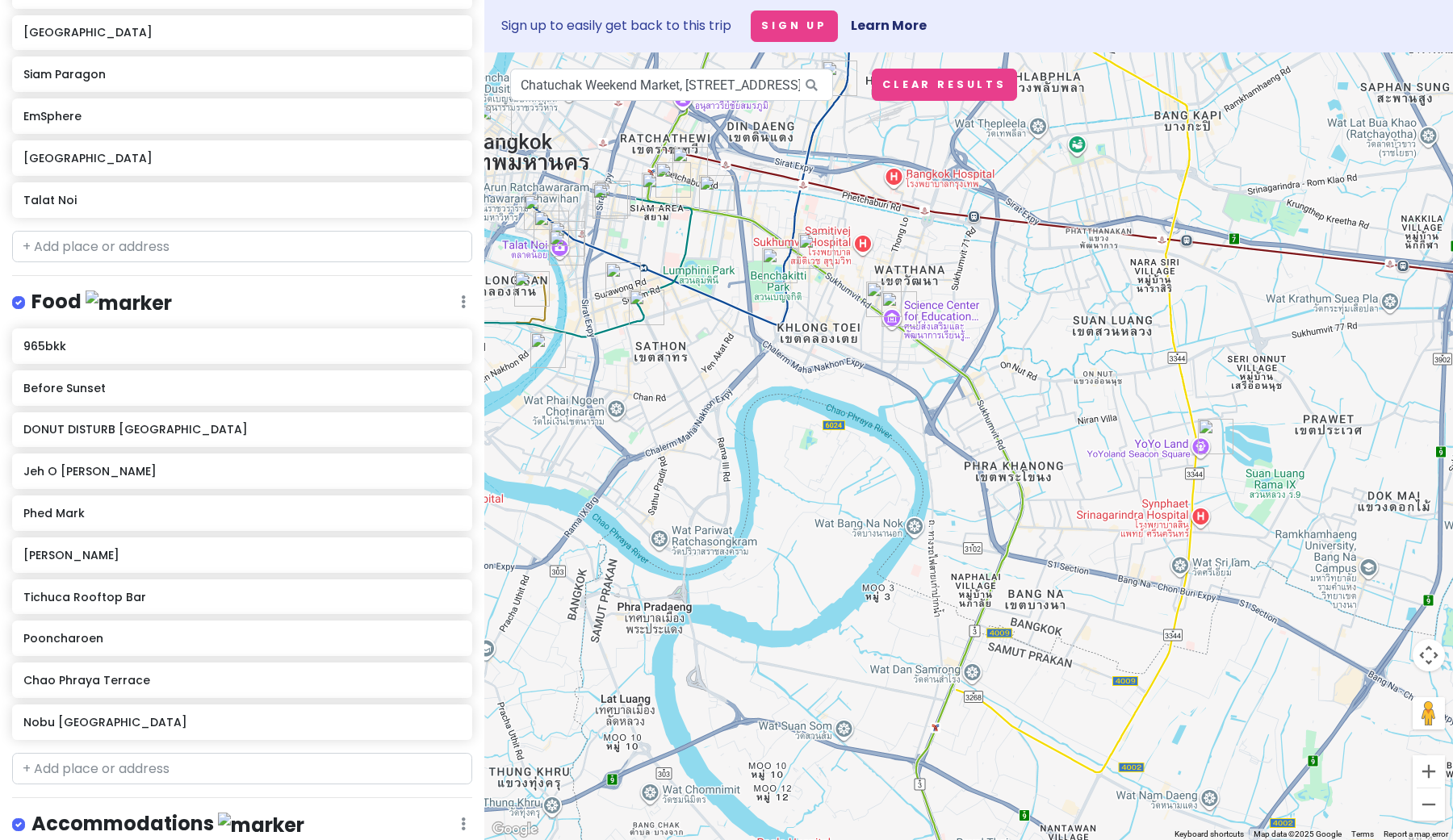
click at [646, 309] on img "Nobu Bangkok" at bounding box center [647, 308] width 36 height 36
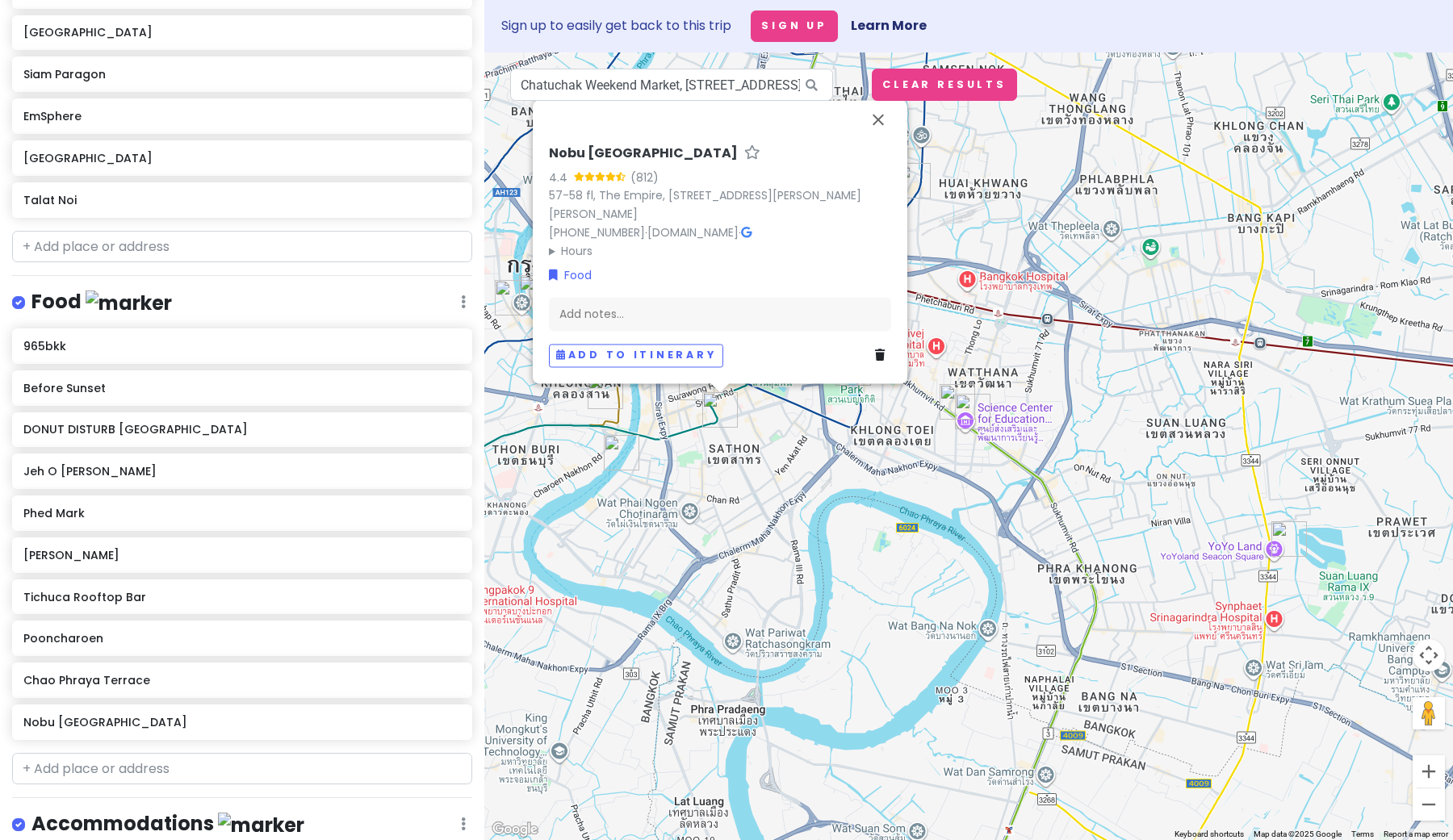
click at [615, 458] on img "Chao Phraya Terrace" at bounding box center [621, 453] width 36 height 36
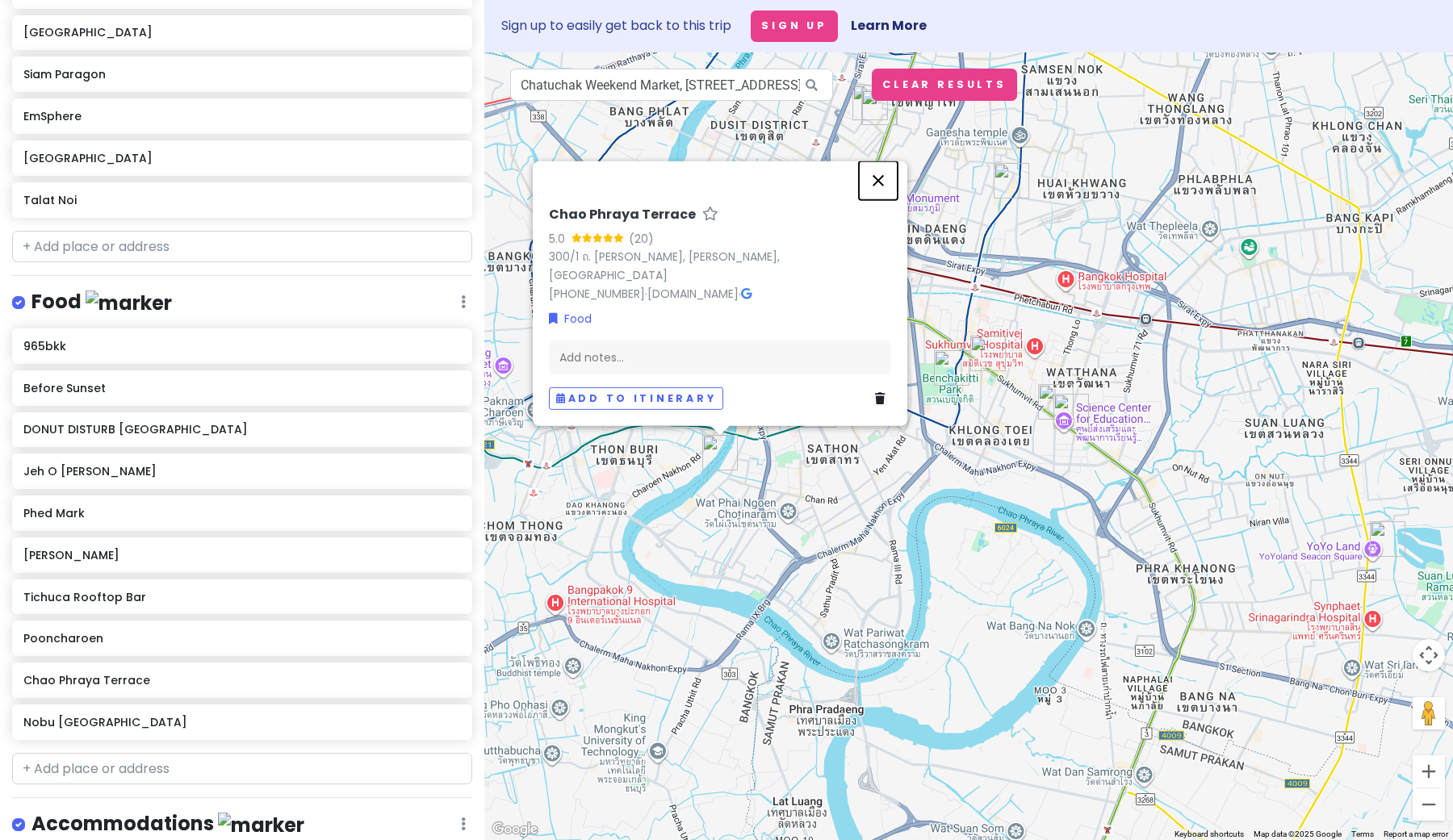
click at [883, 182] on button "Close" at bounding box center [878, 181] width 39 height 39
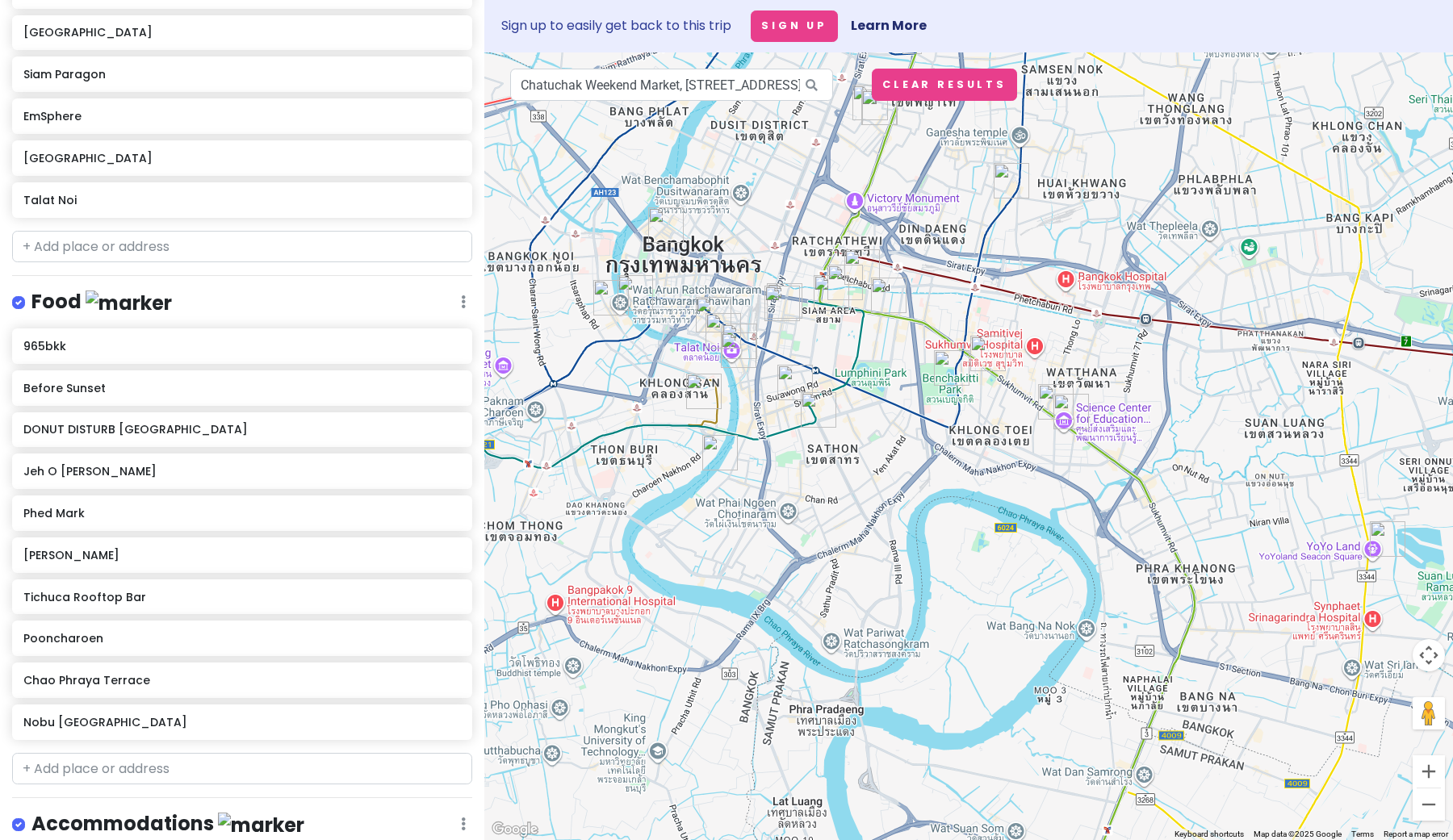
click at [945, 377] on img "Benchakitti Park" at bounding box center [952, 368] width 36 height 36
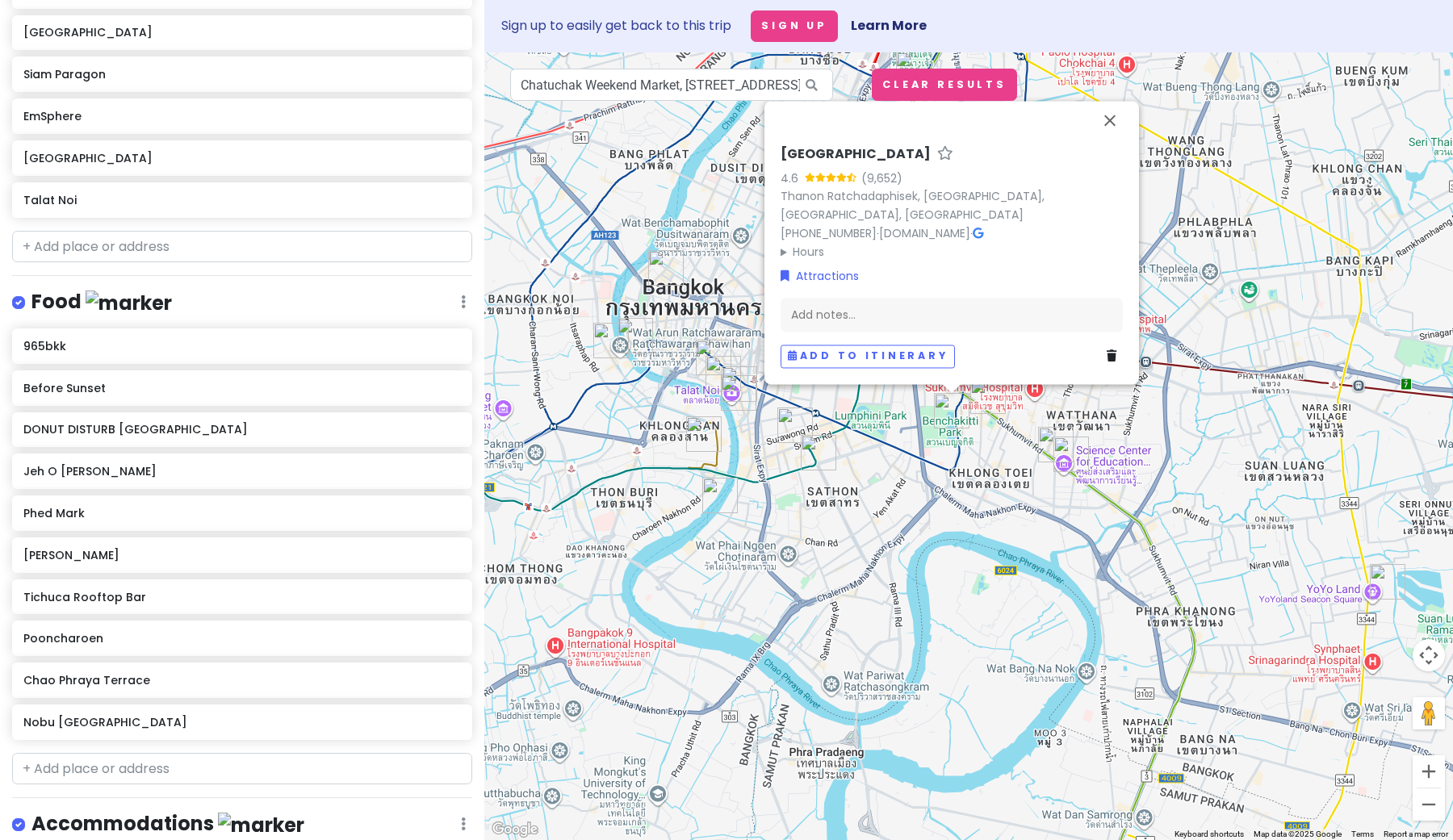
click at [985, 401] on img "EmSphere" at bounding box center [988, 396] width 36 height 36
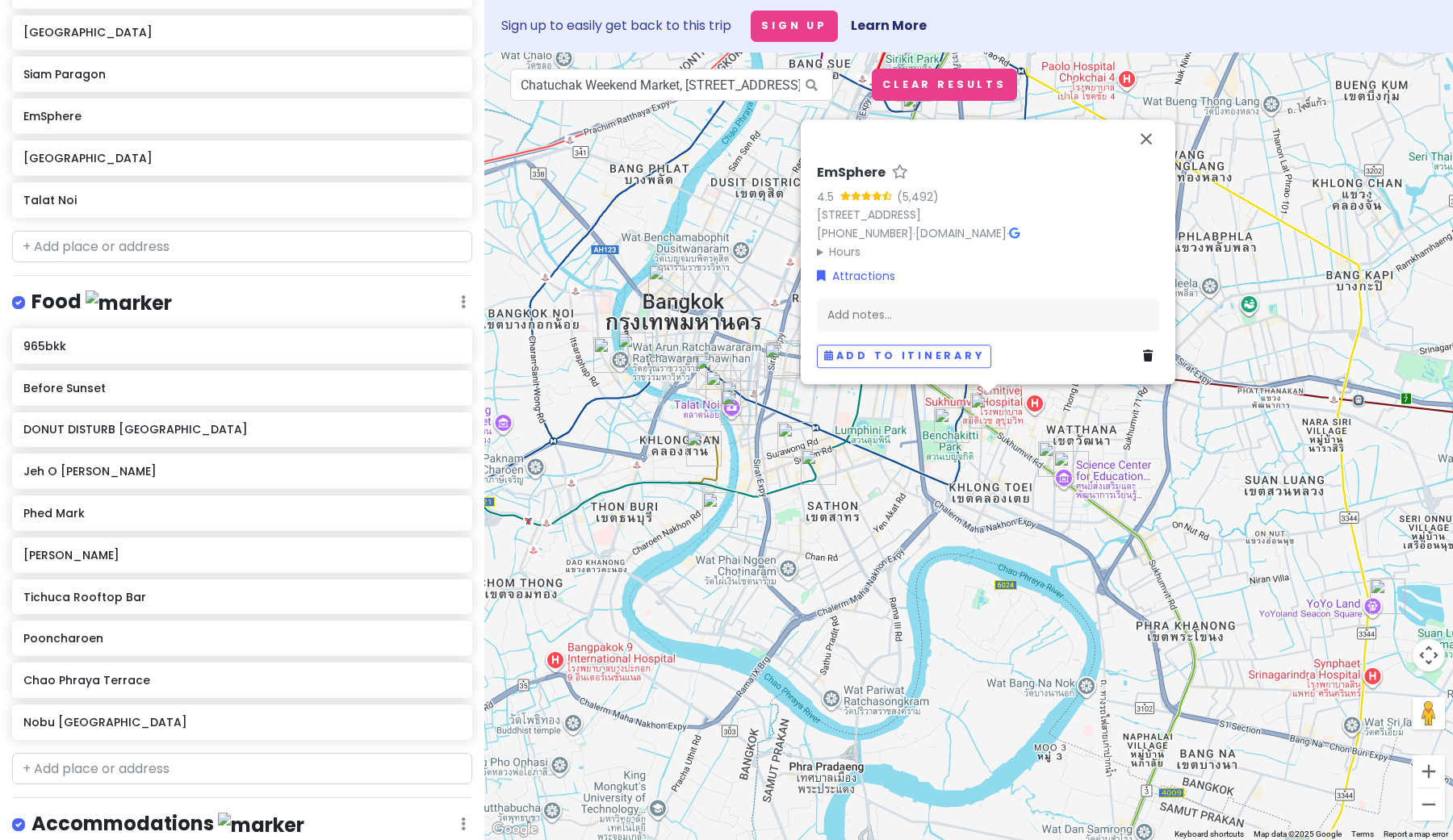
click at [1049, 457] on img "Tichuca Rooftop Bar" at bounding box center [1056, 459] width 36 height 36
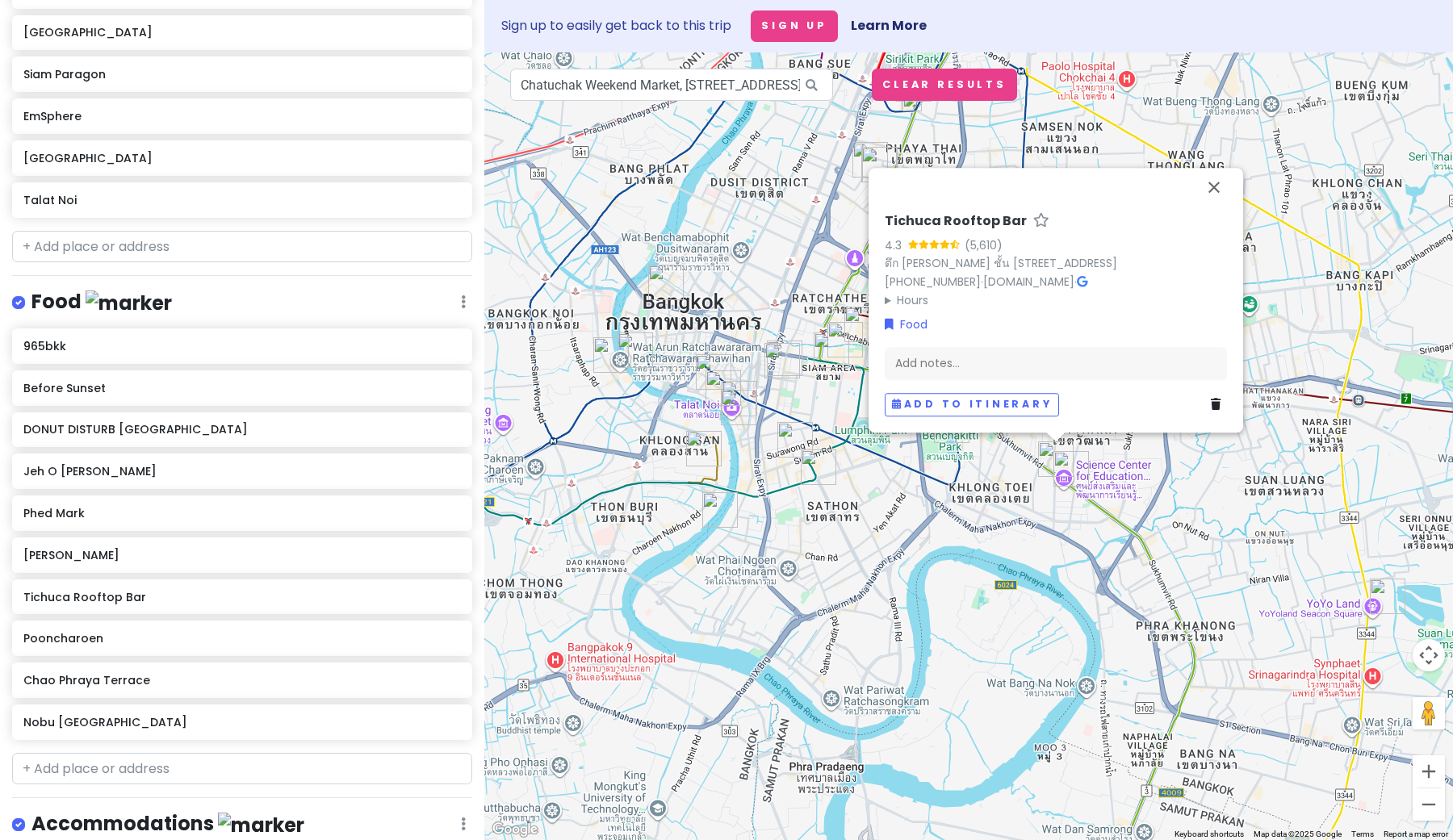
click at [1076, 481] on img "Phed Mark" at bounding box center [1071, 469] width 36 height 36
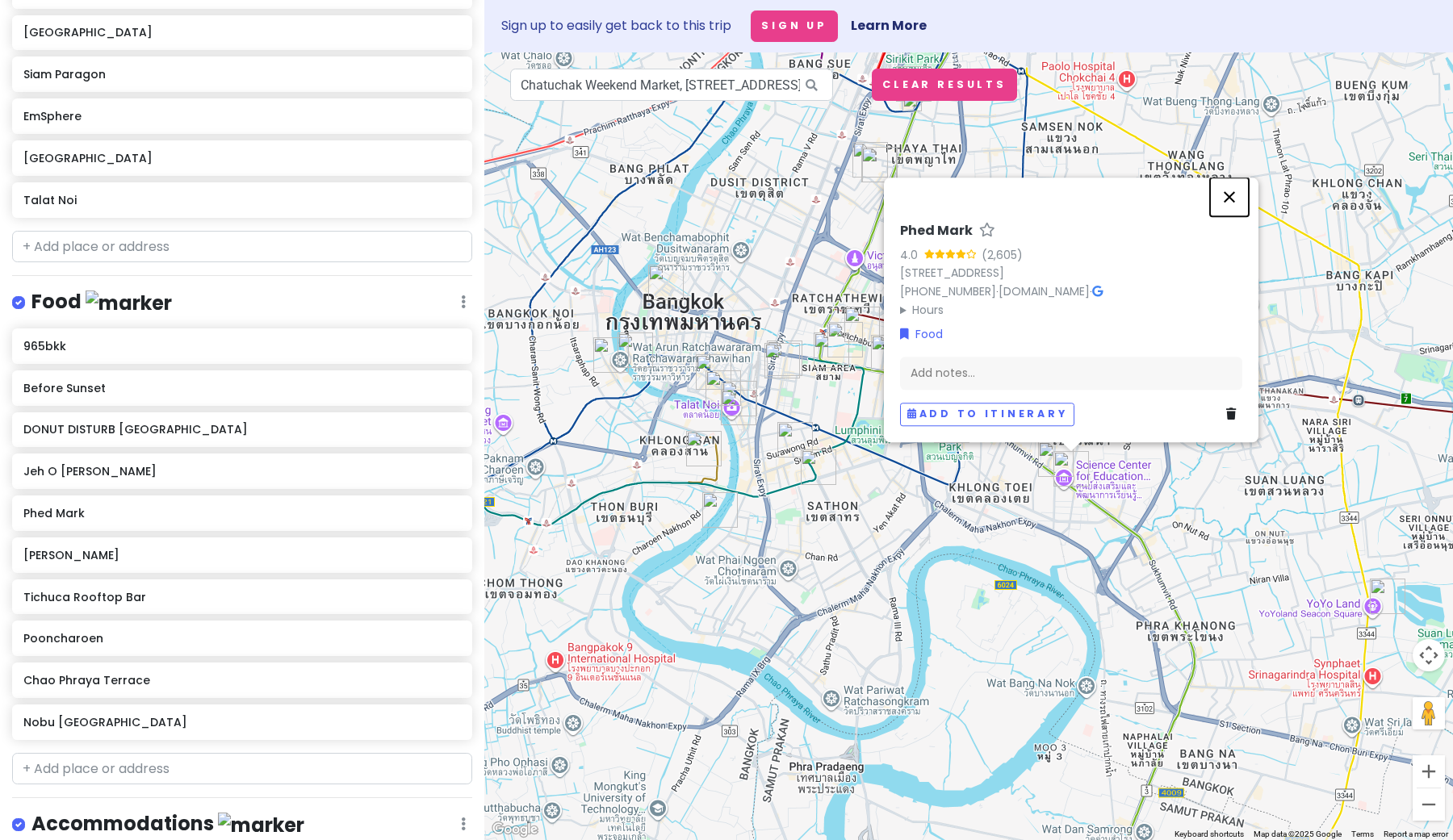
click at [1230, 178] on button "Close" at bounding box center [1229, 197] width 39 height 39
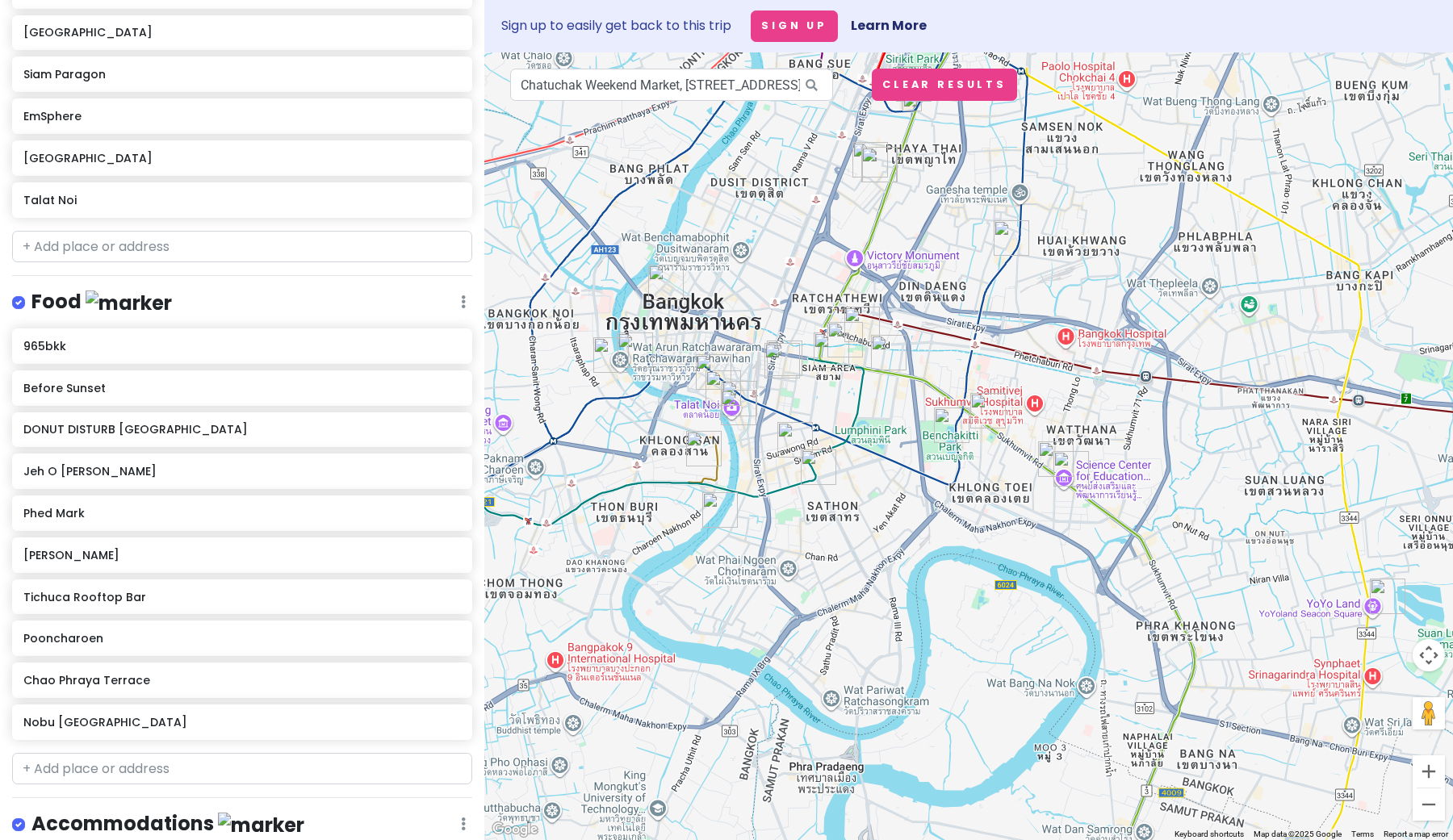
click at [603, 356] on img "Wat Arun" at bounding box center [611, 355] width 36 height 36
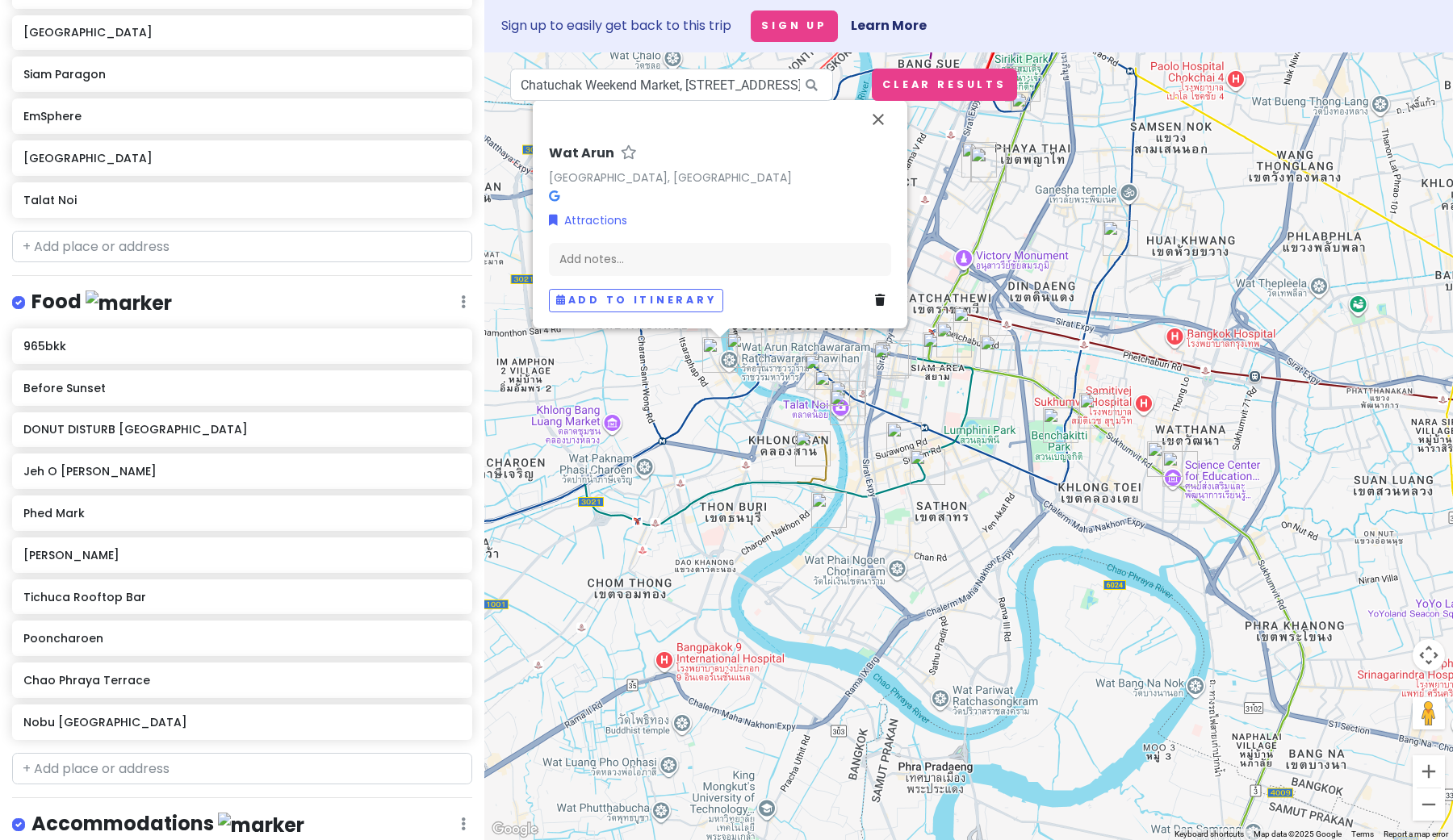
click at [739, 358] on img "Before Sunset" at bounding box center [745, 350] width 36 height 36
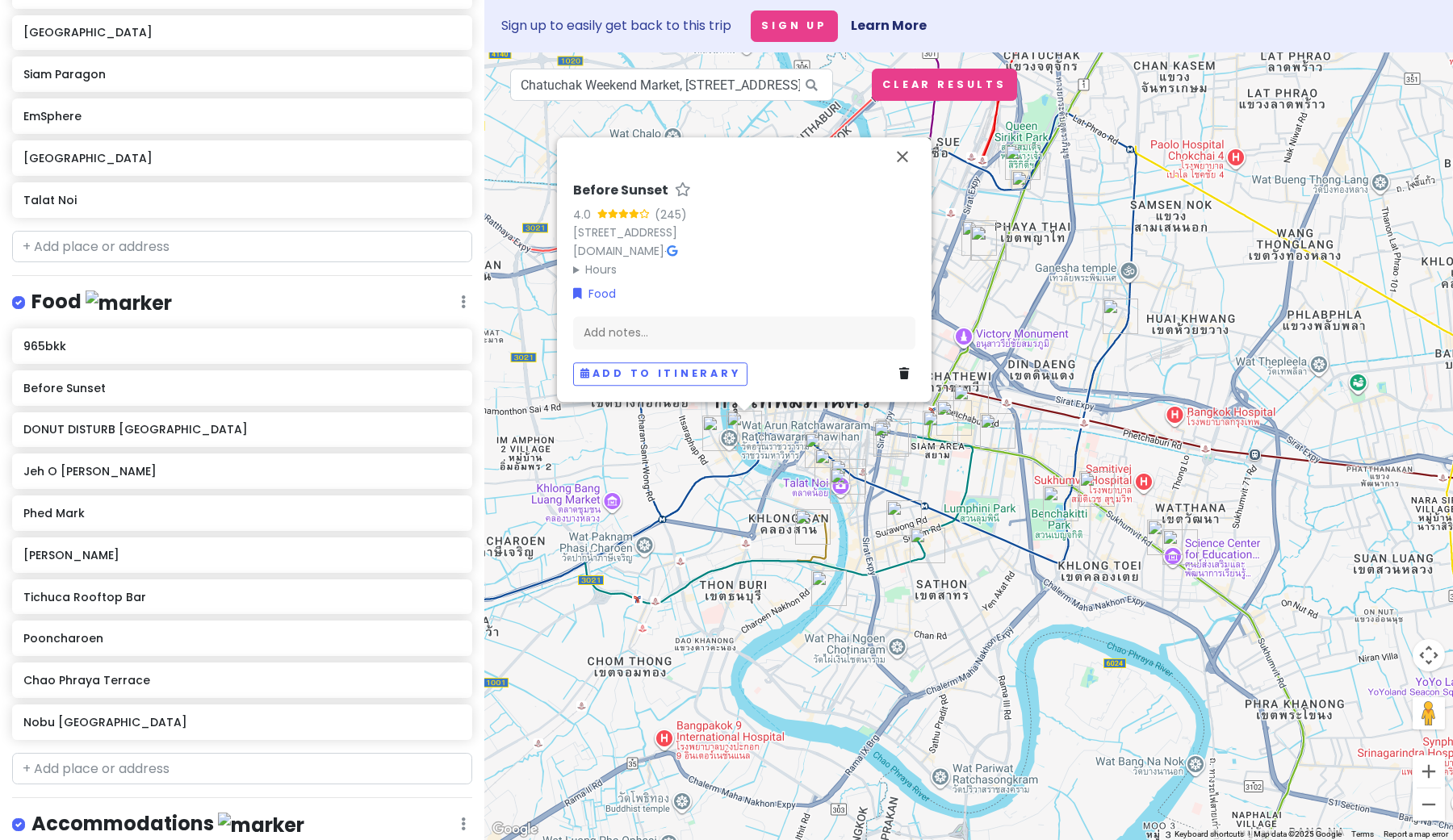
click at [820, 446] on img "Pooncharoen" at bounding box center [823, 451] width 36 height 36
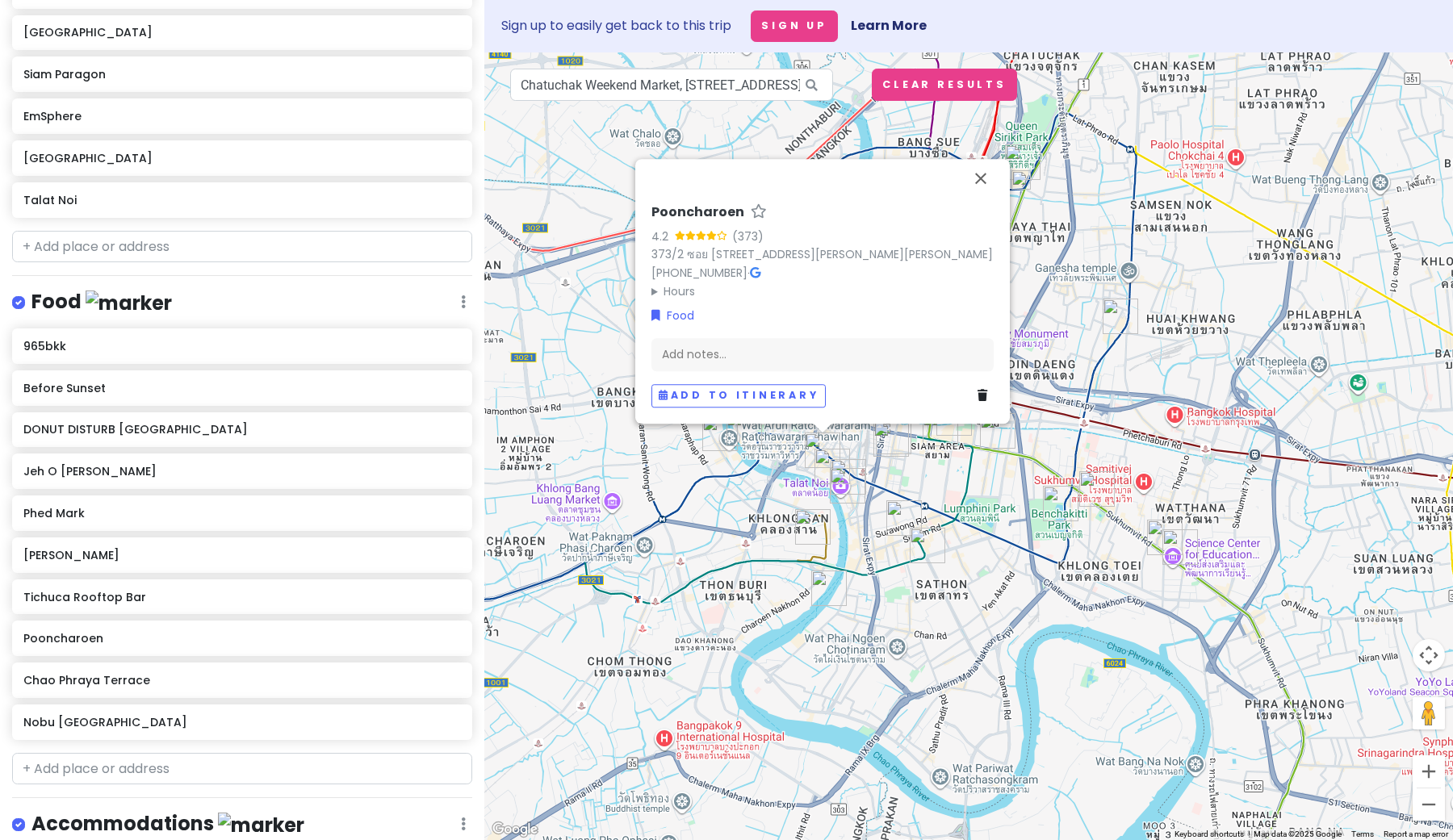
click at [826, 468] on img "Song Wat Road" at bounding box center [832, 467] width 36 height 36
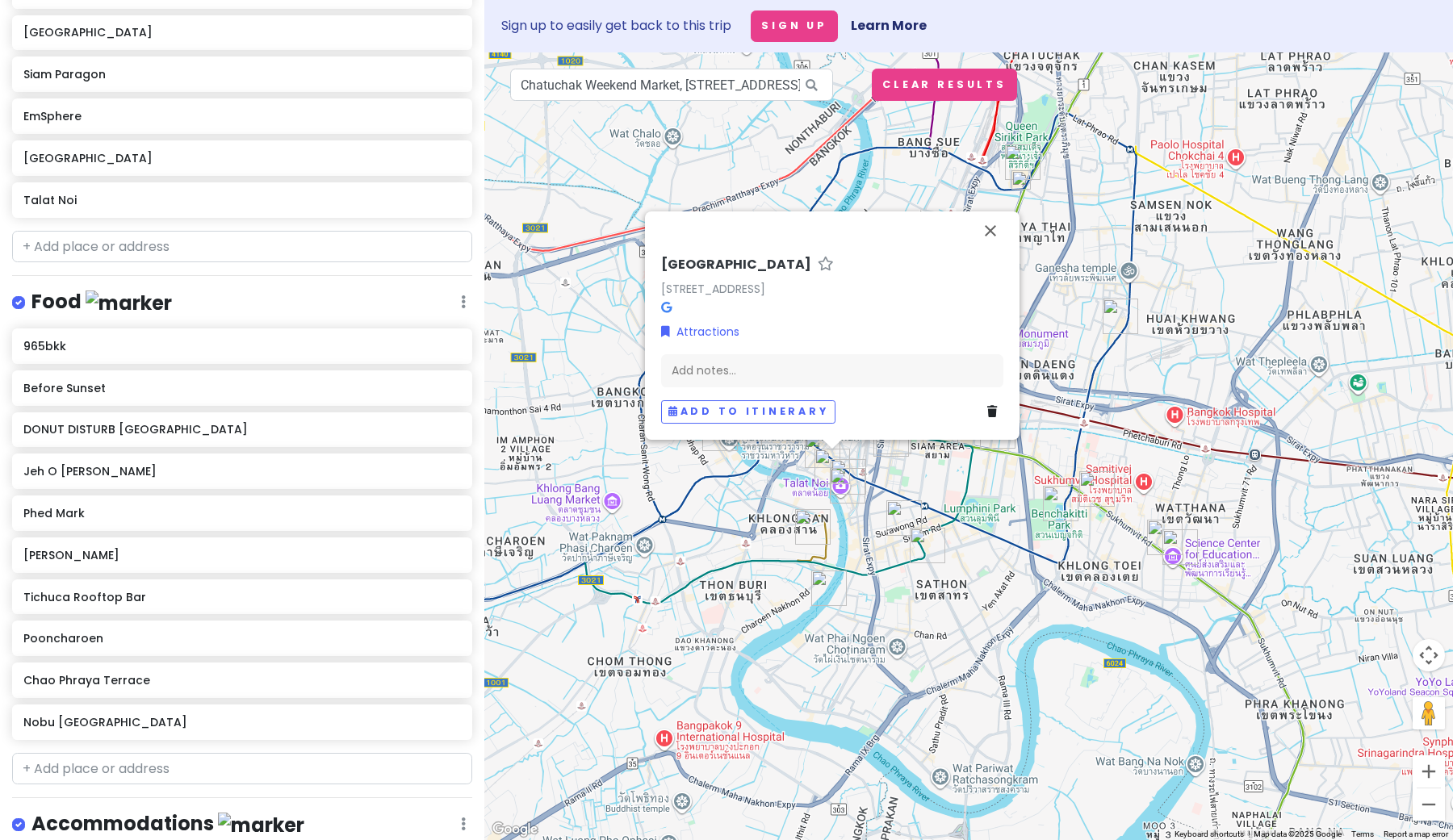
click at [893, 507] on img "Silom Thai Cooking School" at bounding box center [905, 519] width 36 height 36
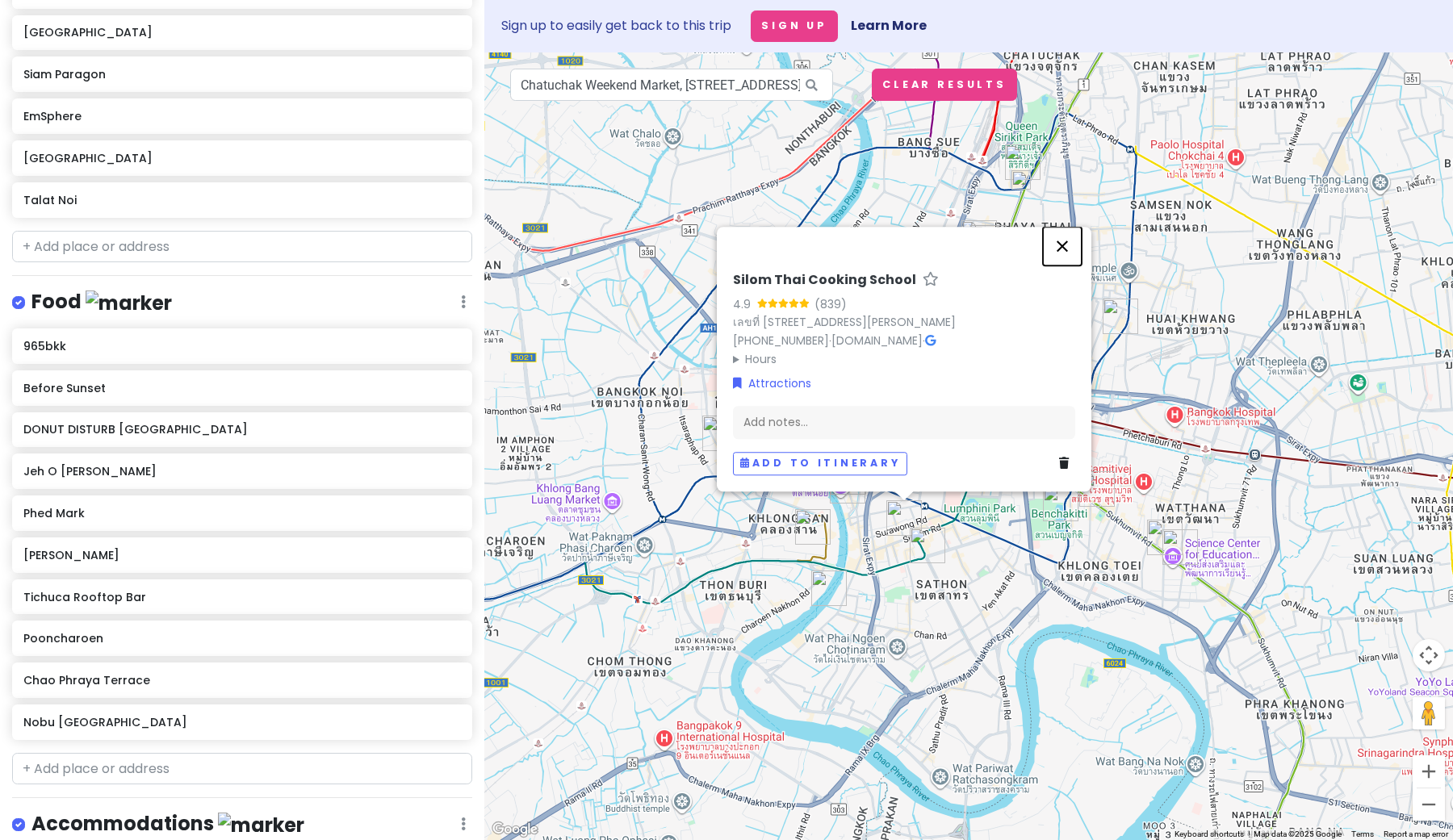
click at [1064, 227] on button "Close" at bounding box center [1063, 247] width 39 height 39
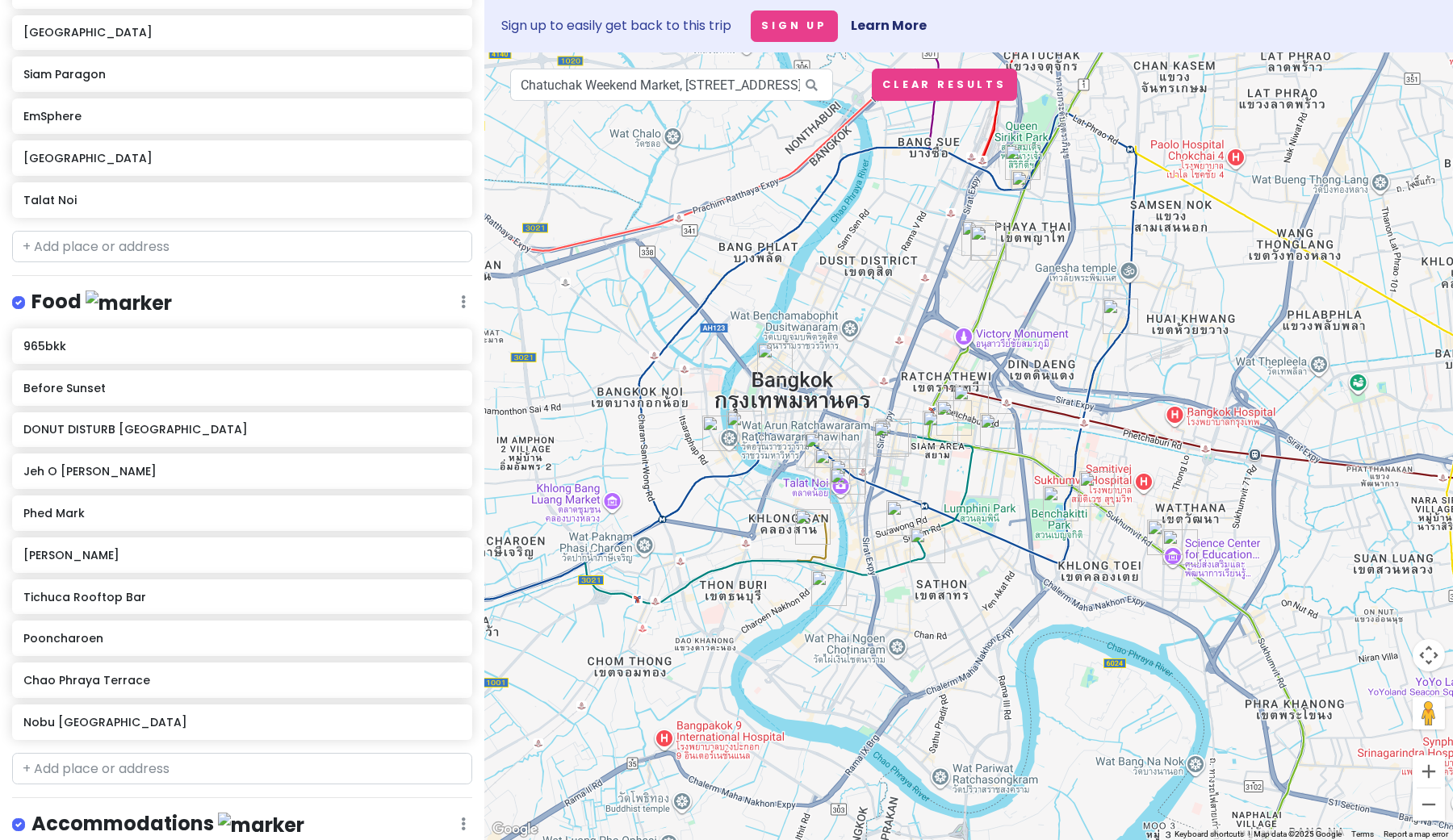
click at [974, 236] on img "DONUT DISTURB BANGKOK" at bounding box center [988, 243] width 36 height 36
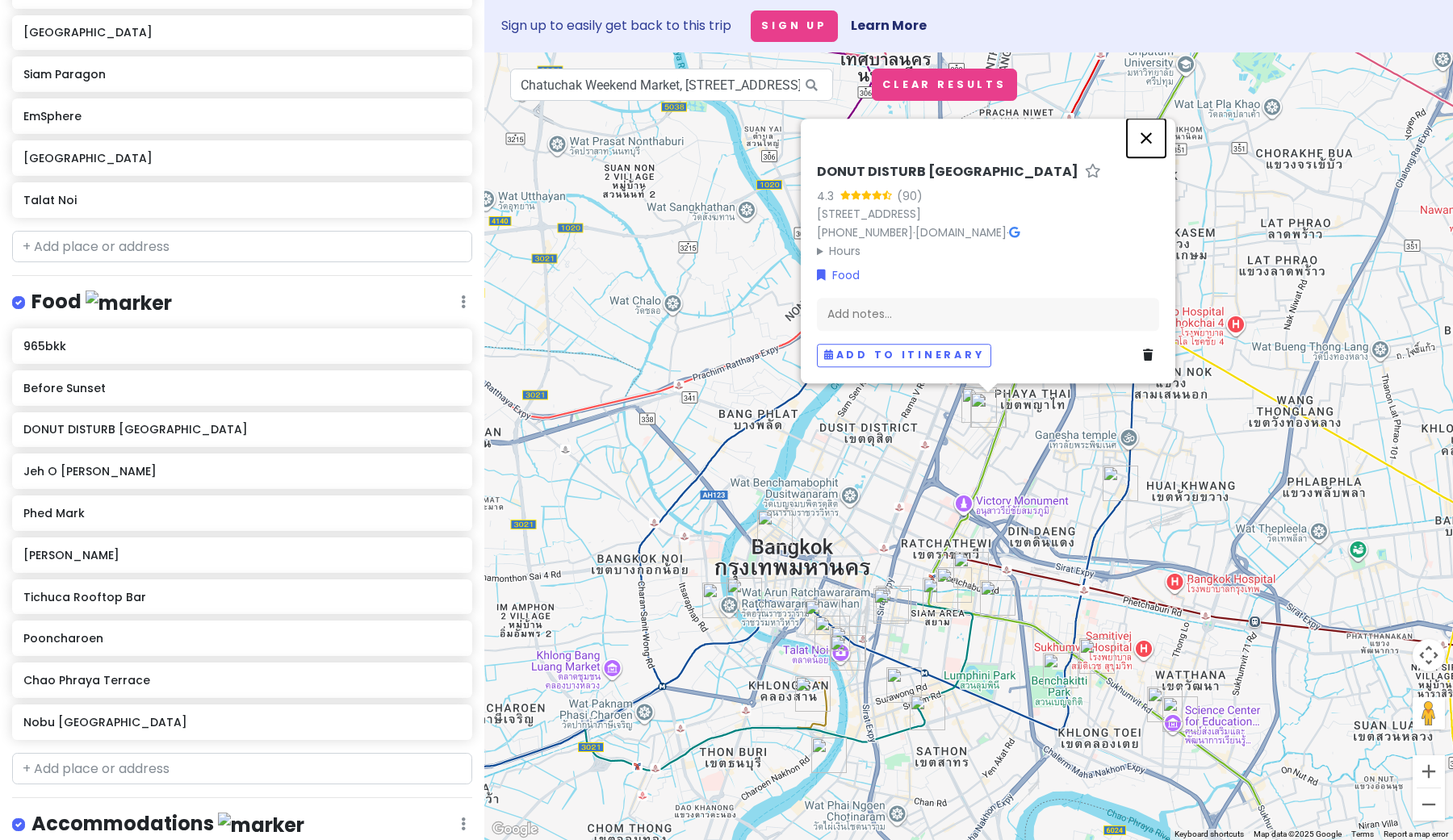
click at [1144, 123] on button "Close" at bounding box center [1147, 139] width 39 height 39
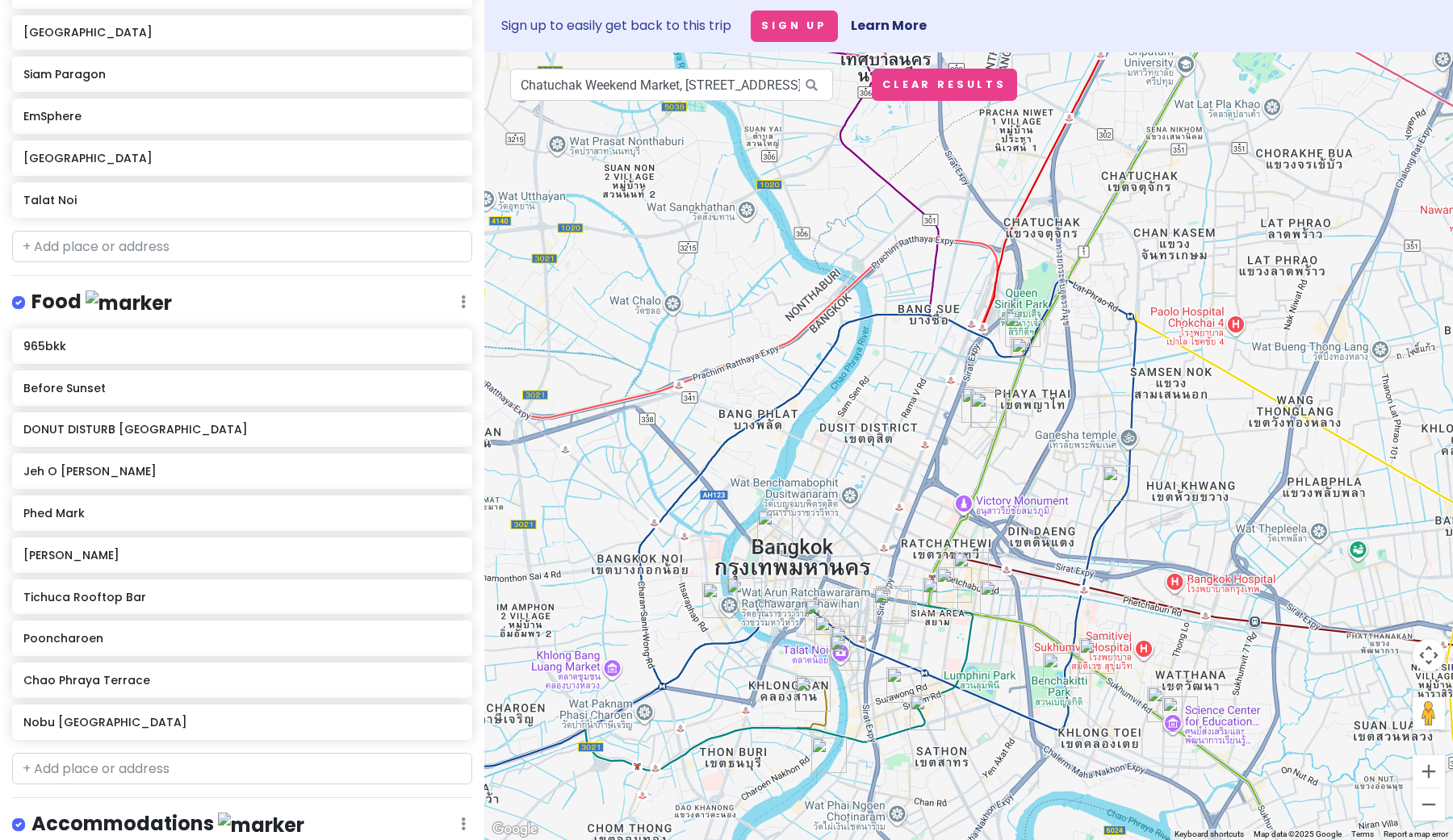
click at [1112, 488] on img "Jodd Fairs Night Market" at bounding box center [1121, 484] width 36 height 36
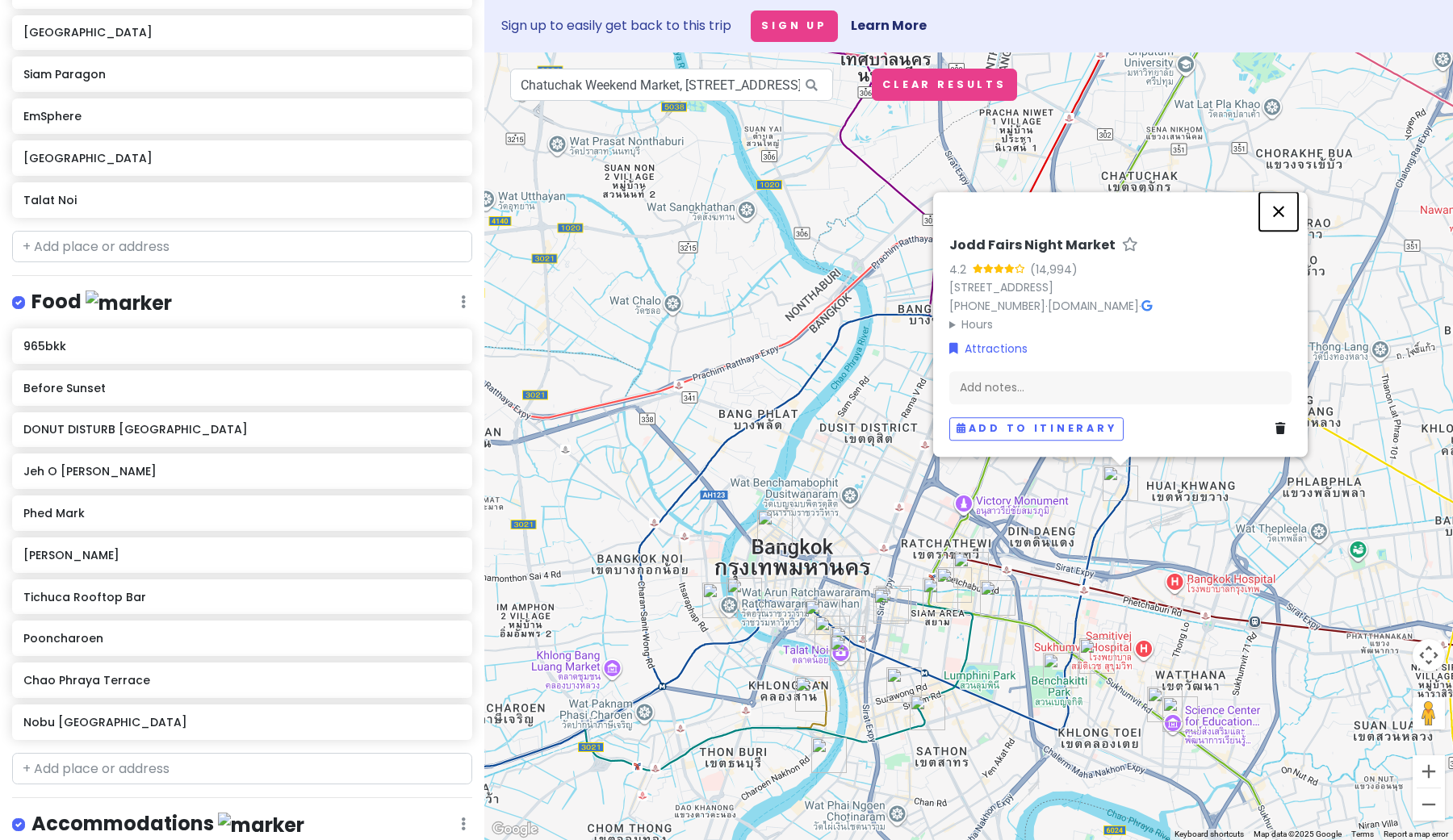
click at [1276, 198] on button "Close" at bounding box center [1279, 212] width 39 height 39
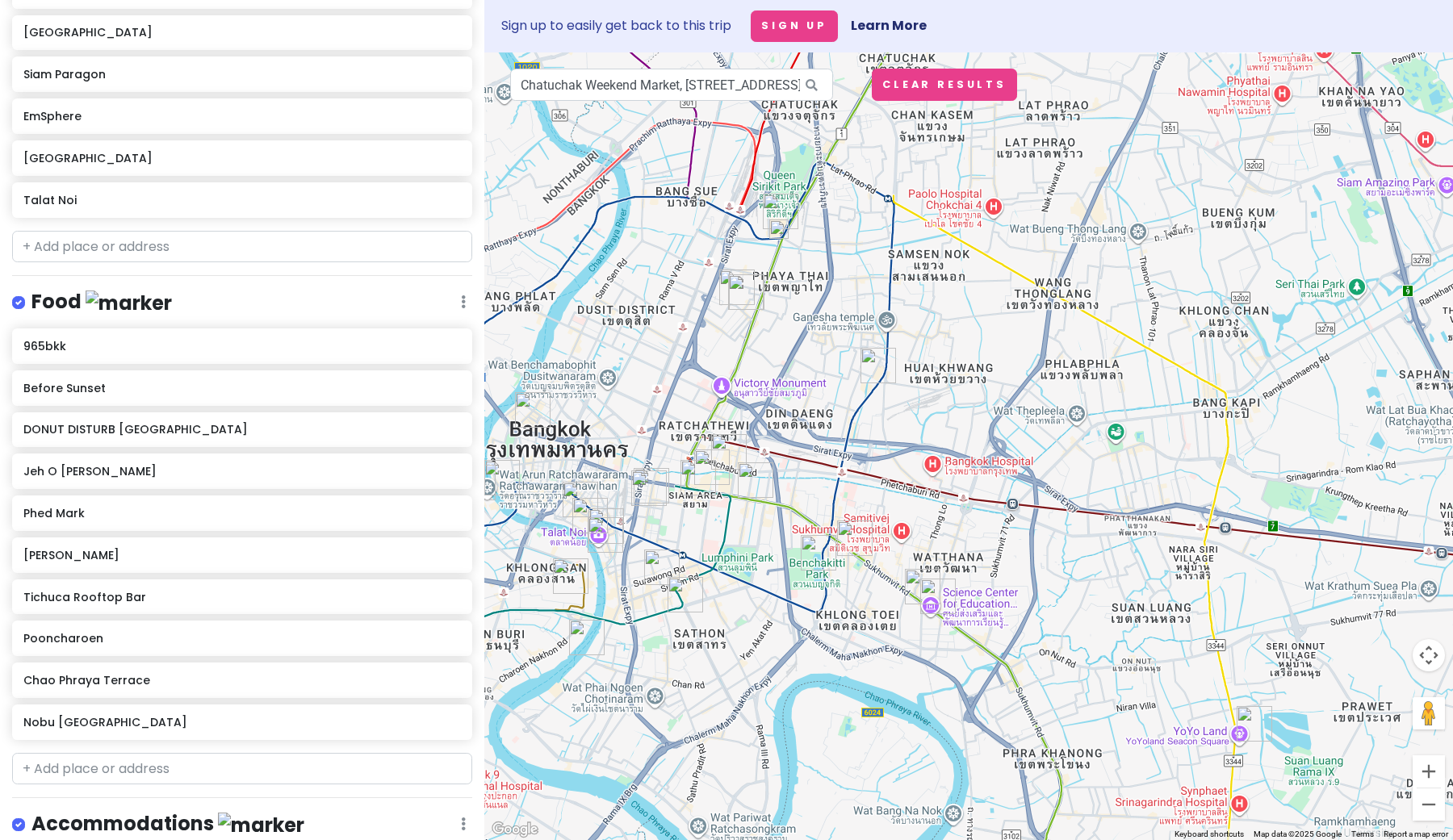
drag, startPoint x: 1225, startPoint y: 433, endPoint x: 971, endPoint y: 308, distance: 283.1
click at [971, 308] on div at bounding box center [968, 446] width 968 height 788
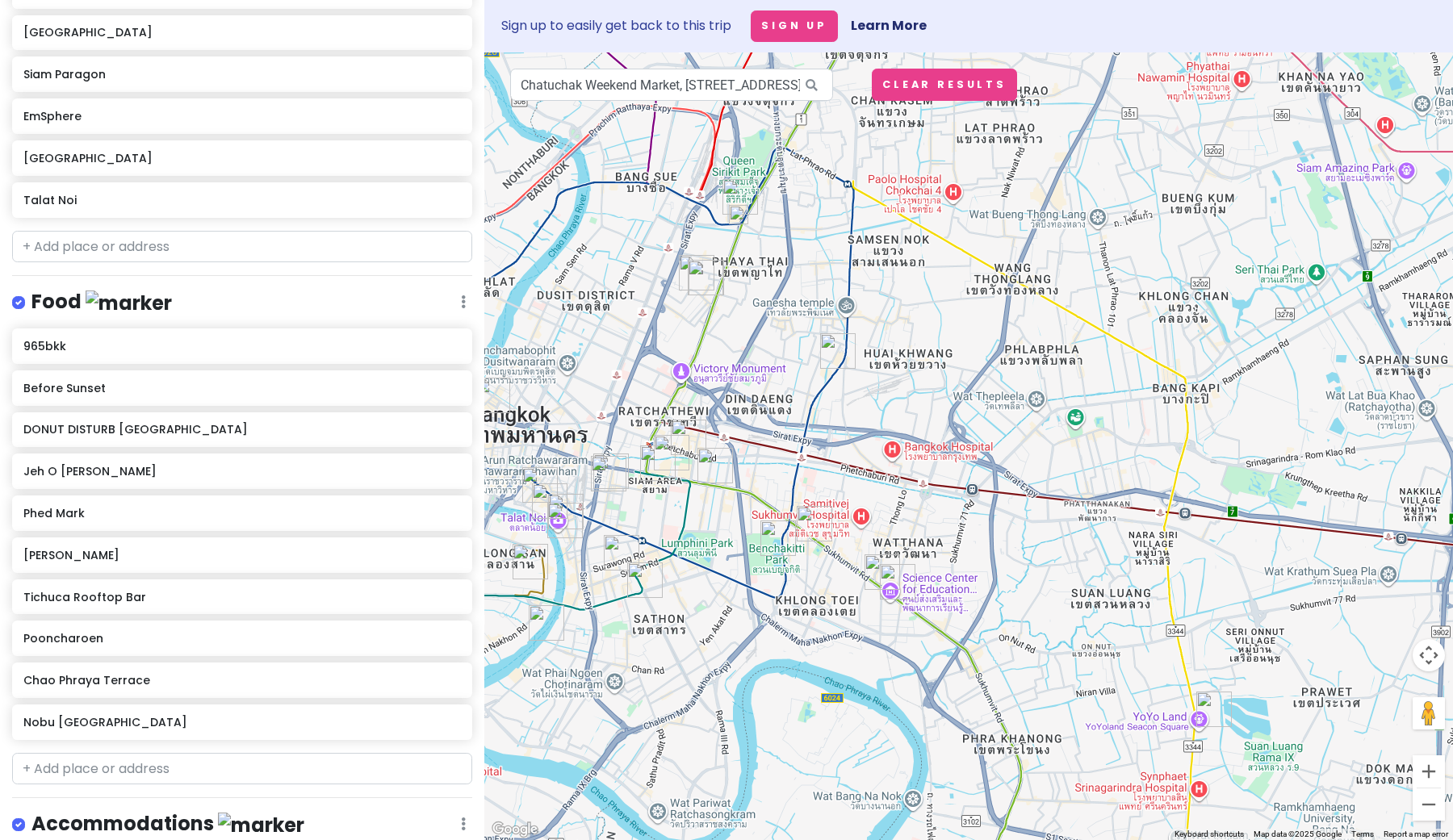
drag, startPoint x: 1141, startPoint y: 440, endPoint x: 1074, endPoint y: 407, distance: 74.7
click at [1074, 407] on div at bounding box center [968, 446] width 968 height 788
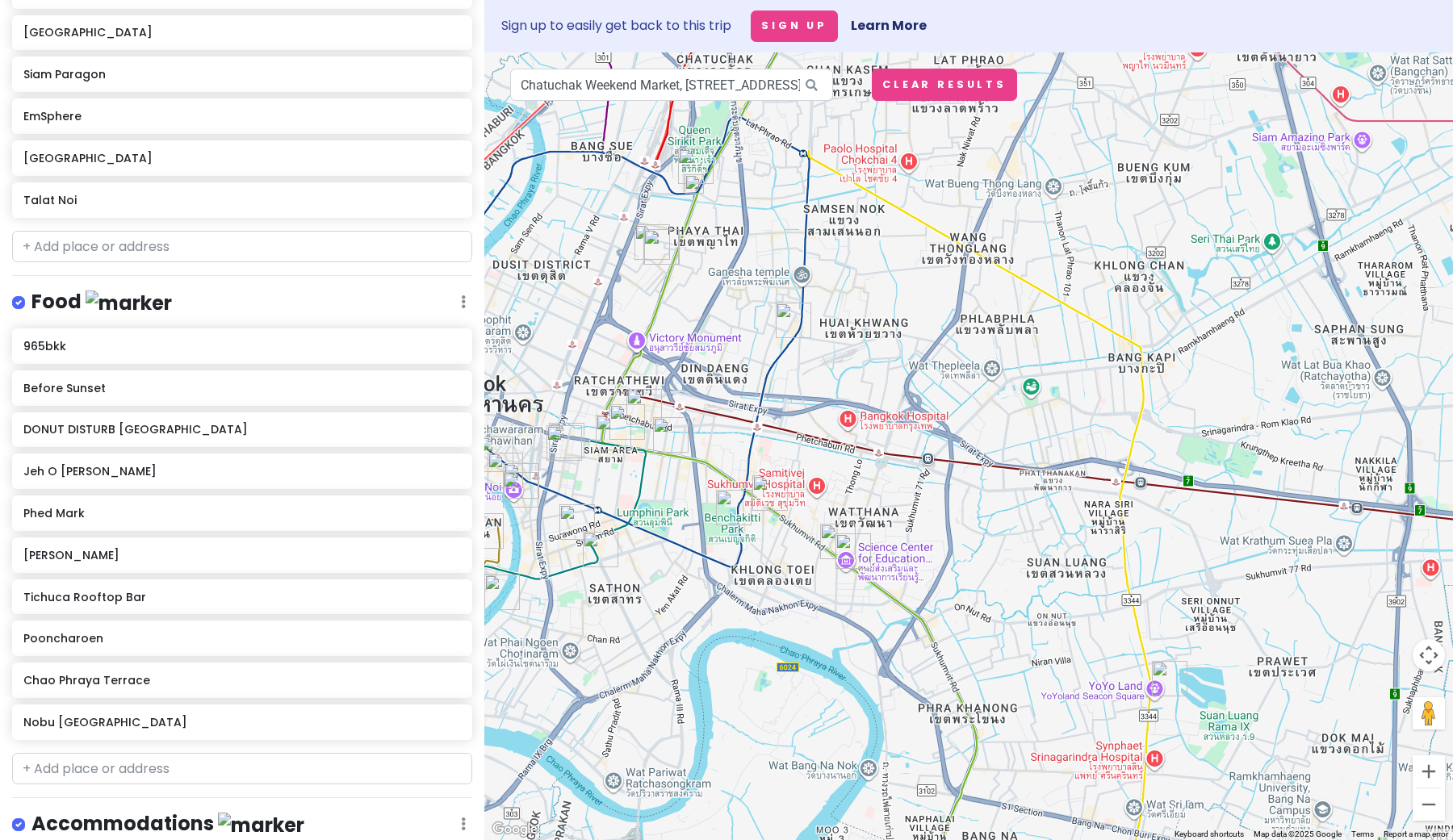
click at [644, 238] on img "Soi Phahon Yothin 7" at bounding box center [652, 242] width 36 height 36
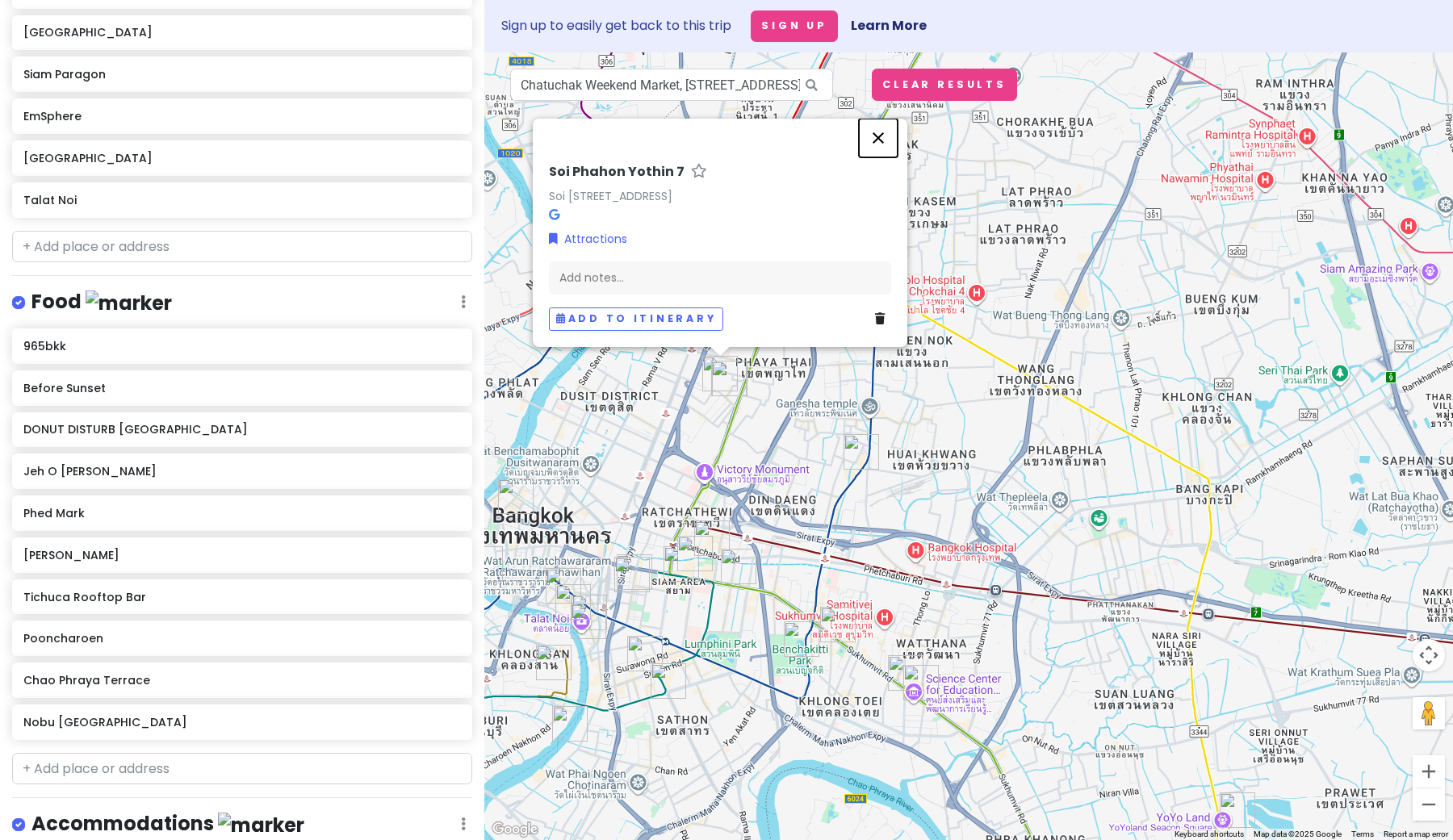
click at [880, 120] on button "Close" at bounding box center [878, 139] width 39 height 39
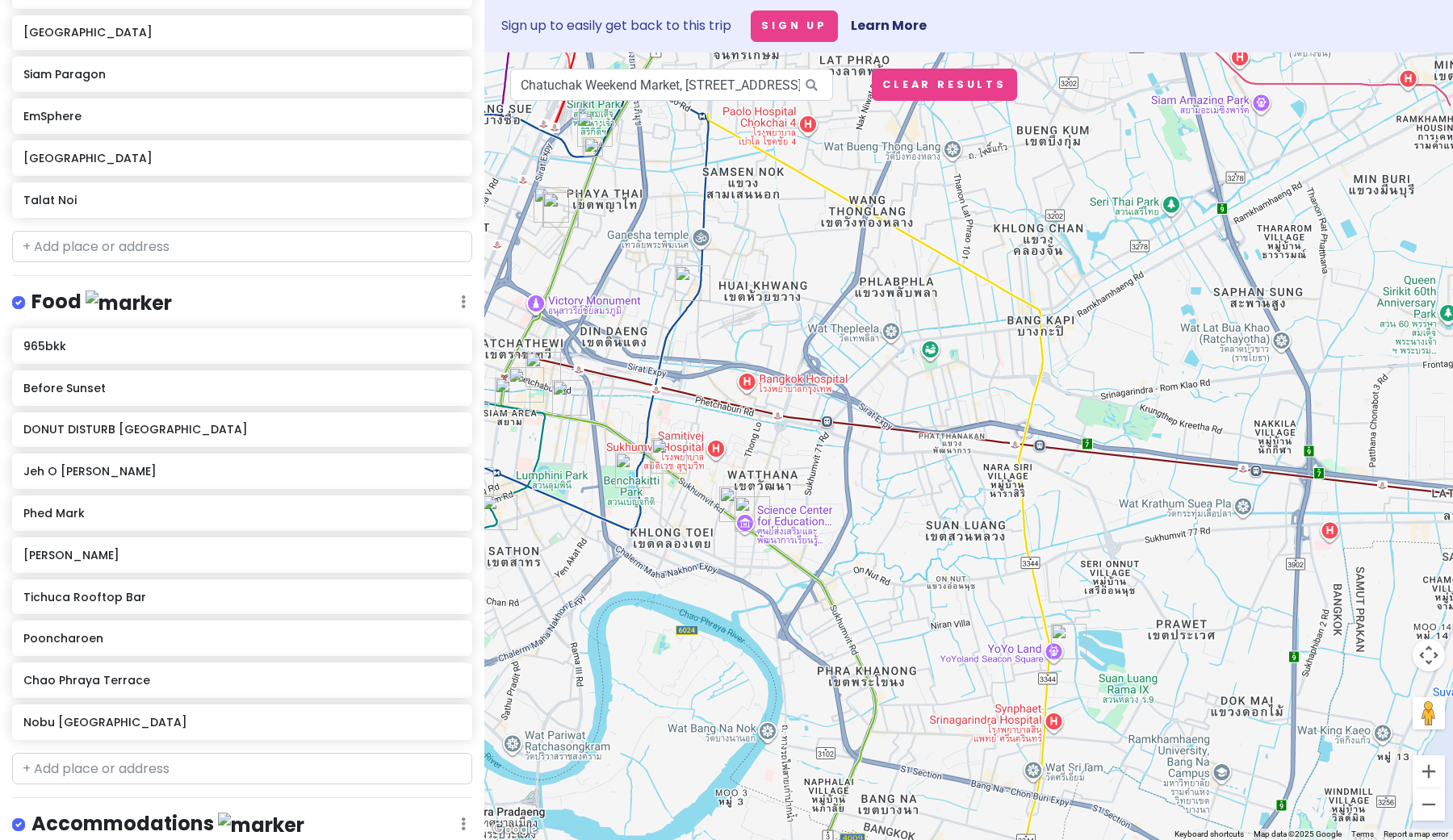
drag, startPoint x: 1031, startPoint y: 406, endPoint x: 860, endPoint y: 237, distance: 240.4
click at [860, 237] on div at bounding box center [968, 446] width 968 height 788
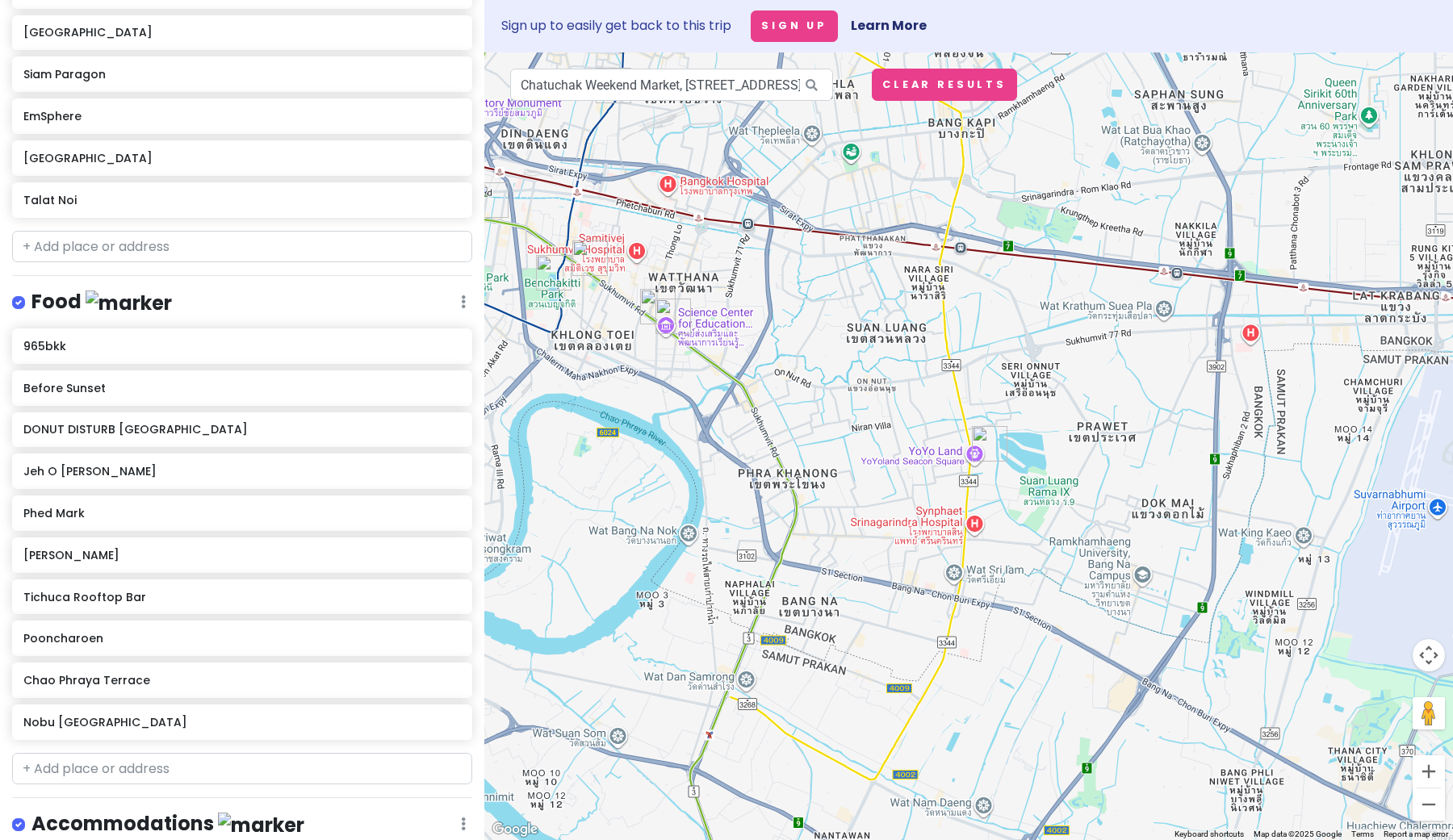
drag, startPoint x: 1113, startPoint y: 456, endPoint x: 1032, endPoint y: 253, distance: 218.6
click at [1033, 253] on div at bounding box center [968, 446] width 968 height 788
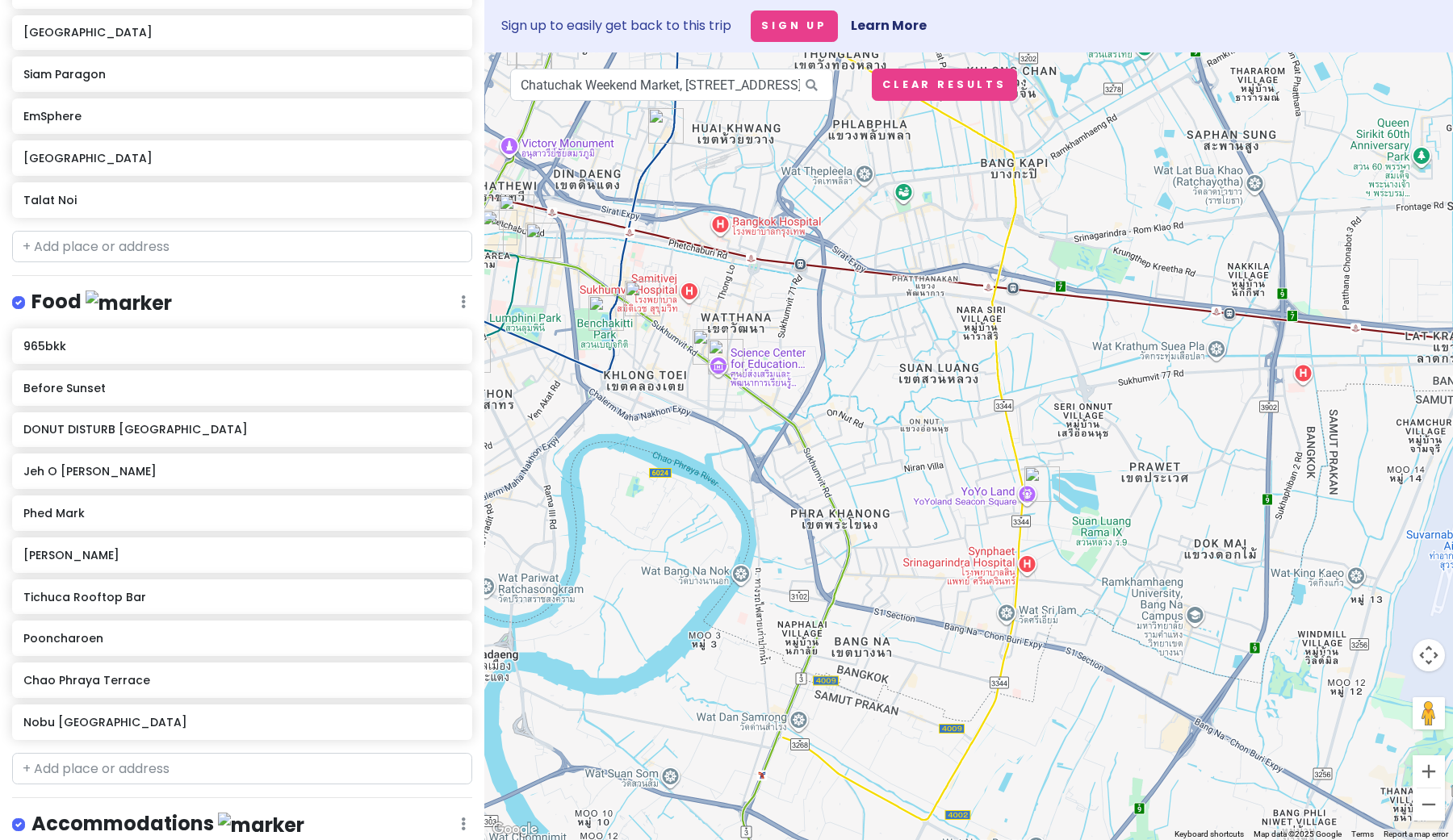
drag, startPoint x: 1095, startPoint y: 309, endPoint x: 1155, endPoint y: 360, distance: 78.7
click at [1155, 360] on div at bounding box center [968, 446] width 968 height 788
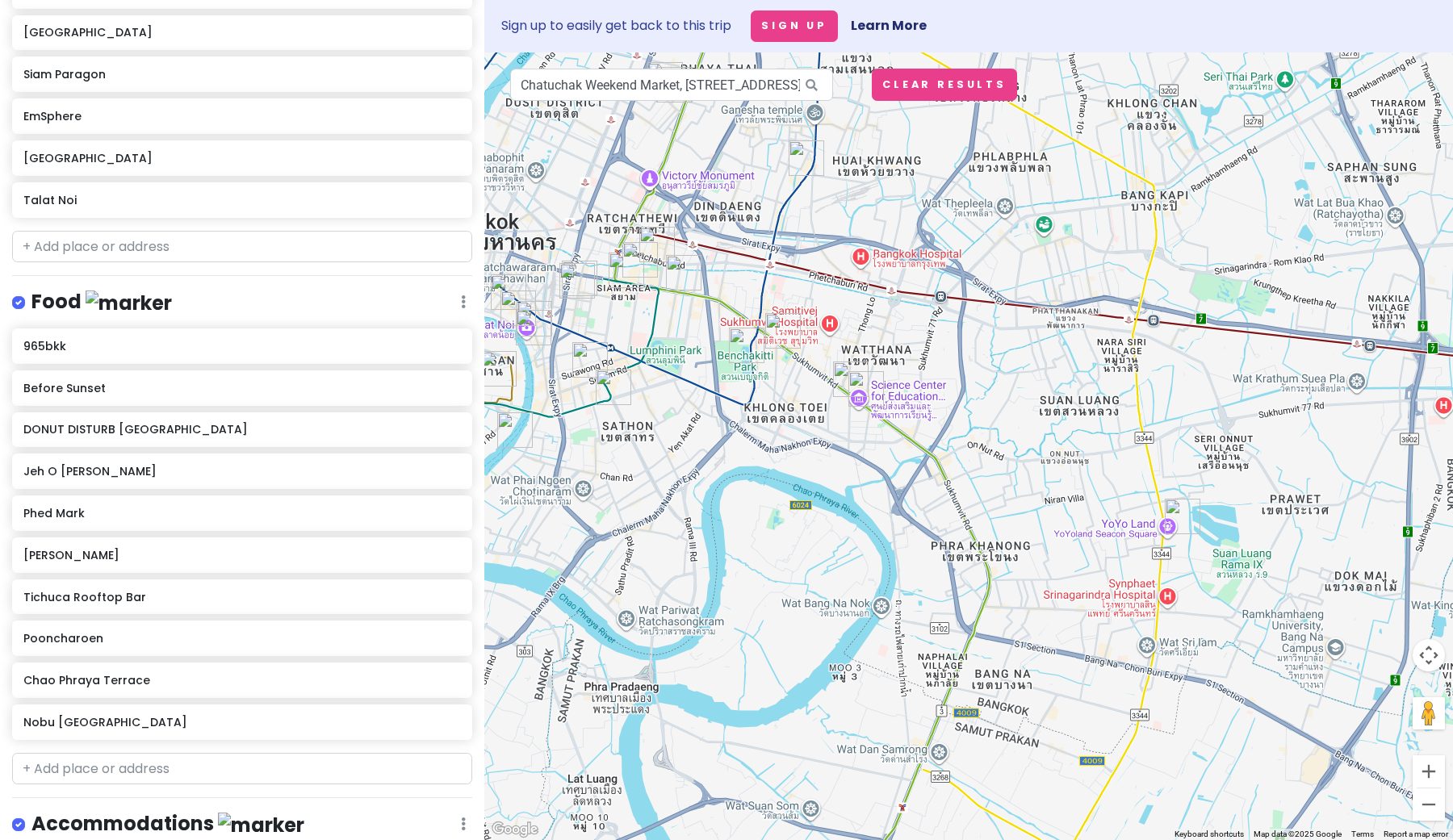
drag, startPoint x: 942, startPoint y: 397, endPoint x: 1081, endPoint y: 417, distance: 140.4
click at [1081, 417] on div at bounding box center [968, 446] width 968 height 788
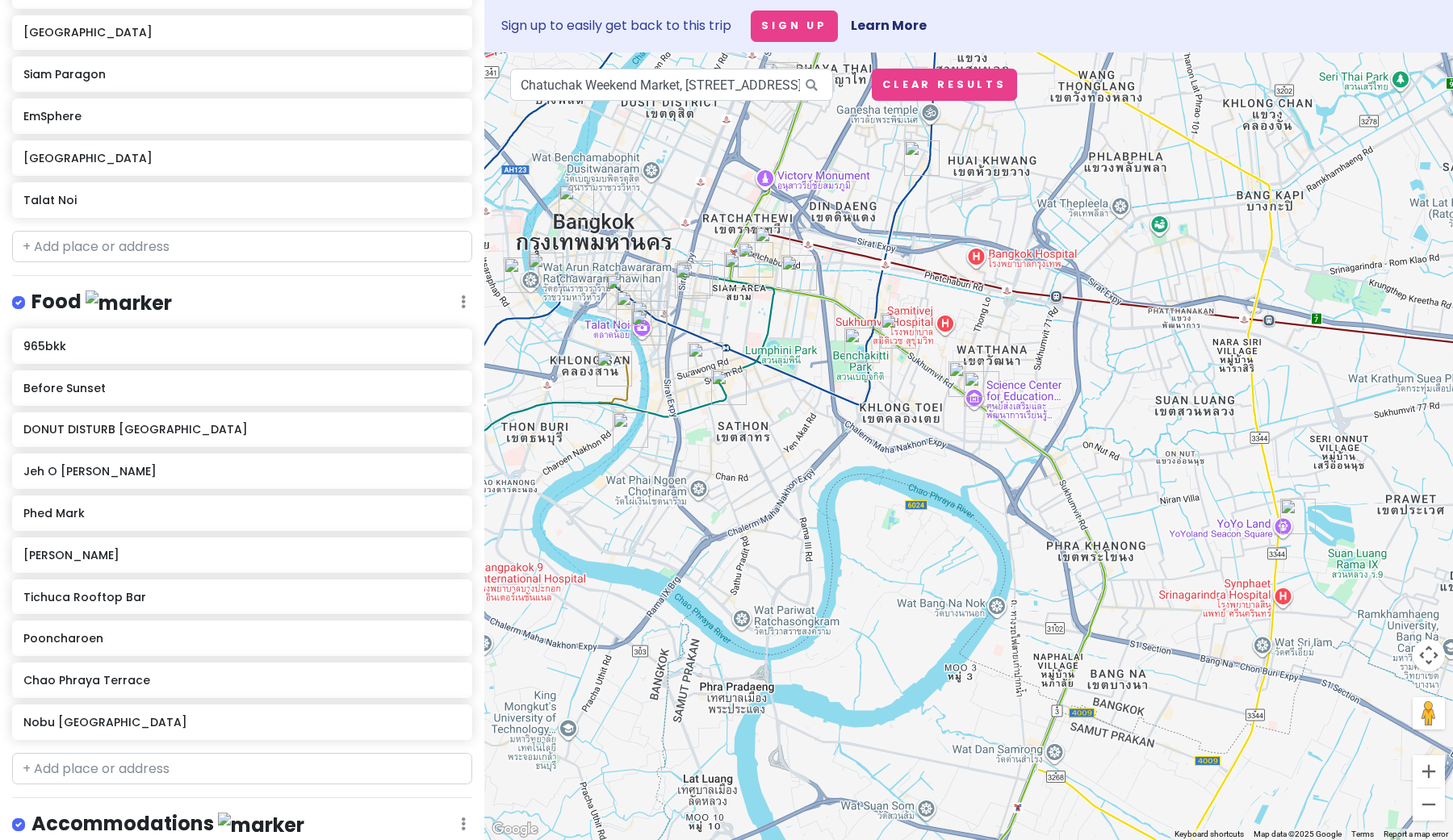
drag, startPoint x: 690, startPoint y: 378, endPoint x: 808, endPoint y: 378, distance: 118.0
click at [808, 378] on div at bounding box center [968, 446] width 968 height 788
click at [896, 327] on img "EmSphere" at bounding box center [899, 331] width 36 height 36
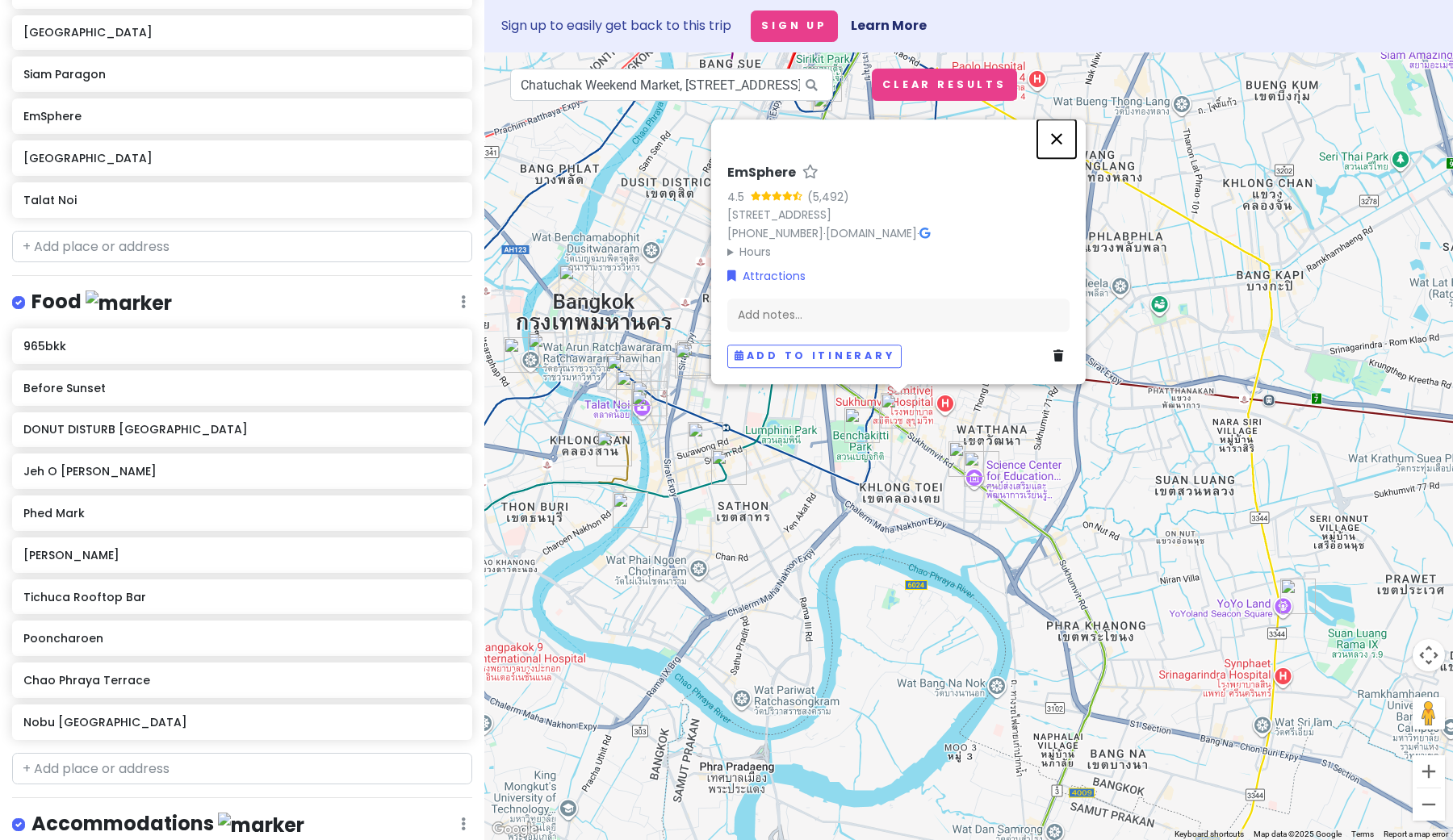
click at [1054, 123] on button "Close" at bounding box center [1057, 139] width 39 height 39
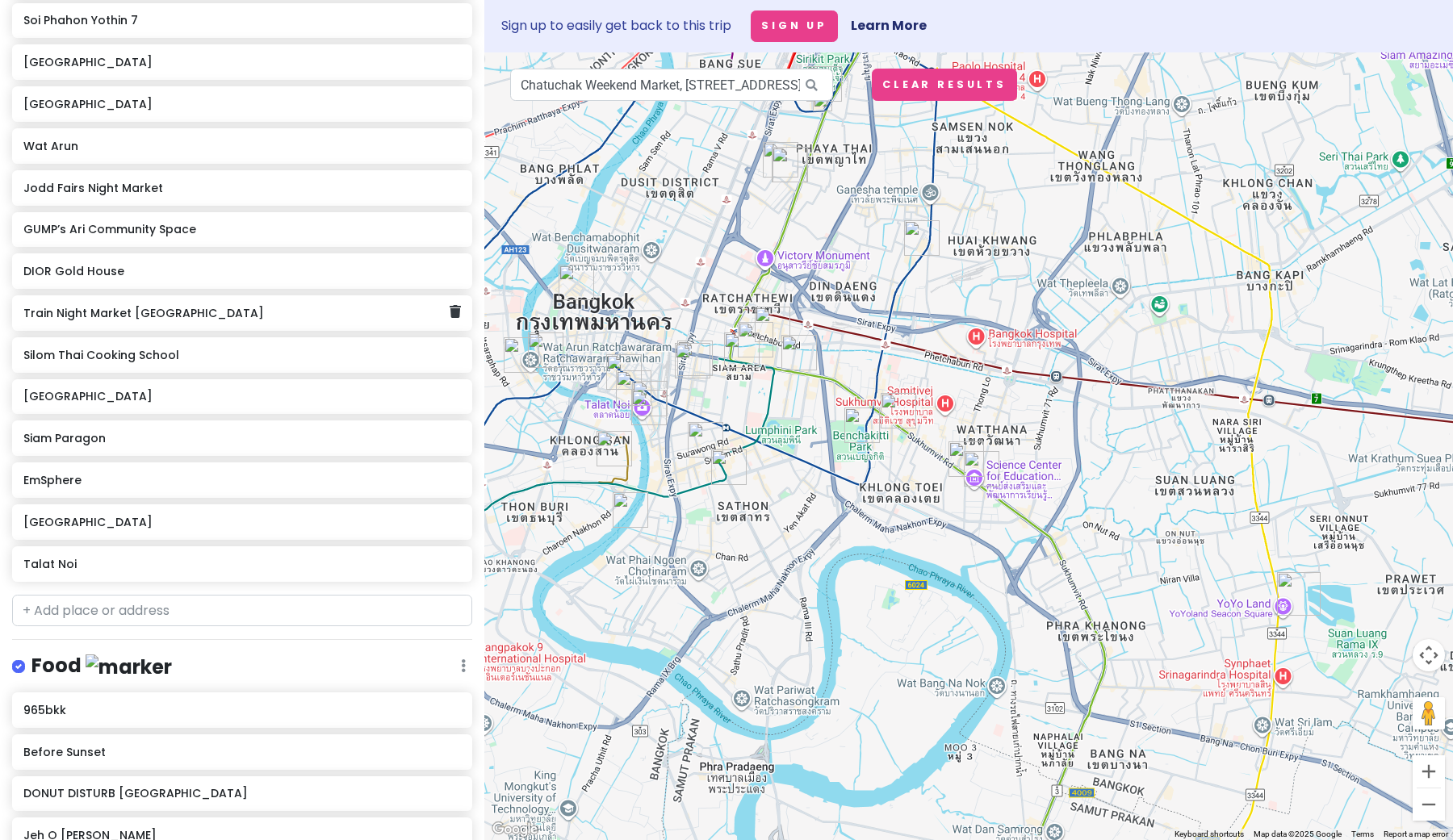
scroll to position [400, 0]
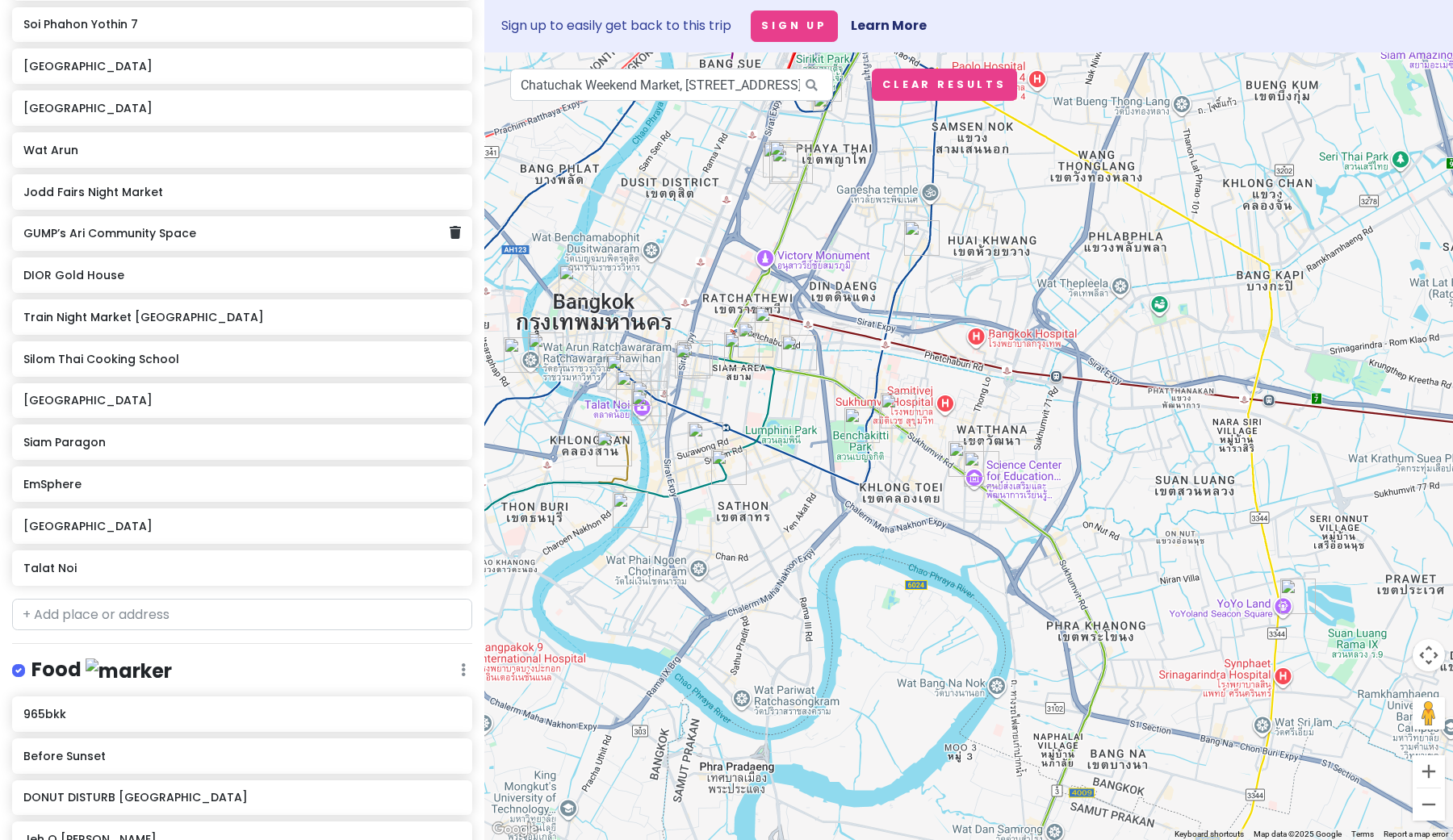
click at [278, 244] on div "GUMP’s Ari Community Space" at bounding box center [241, 234] width 460 height 36
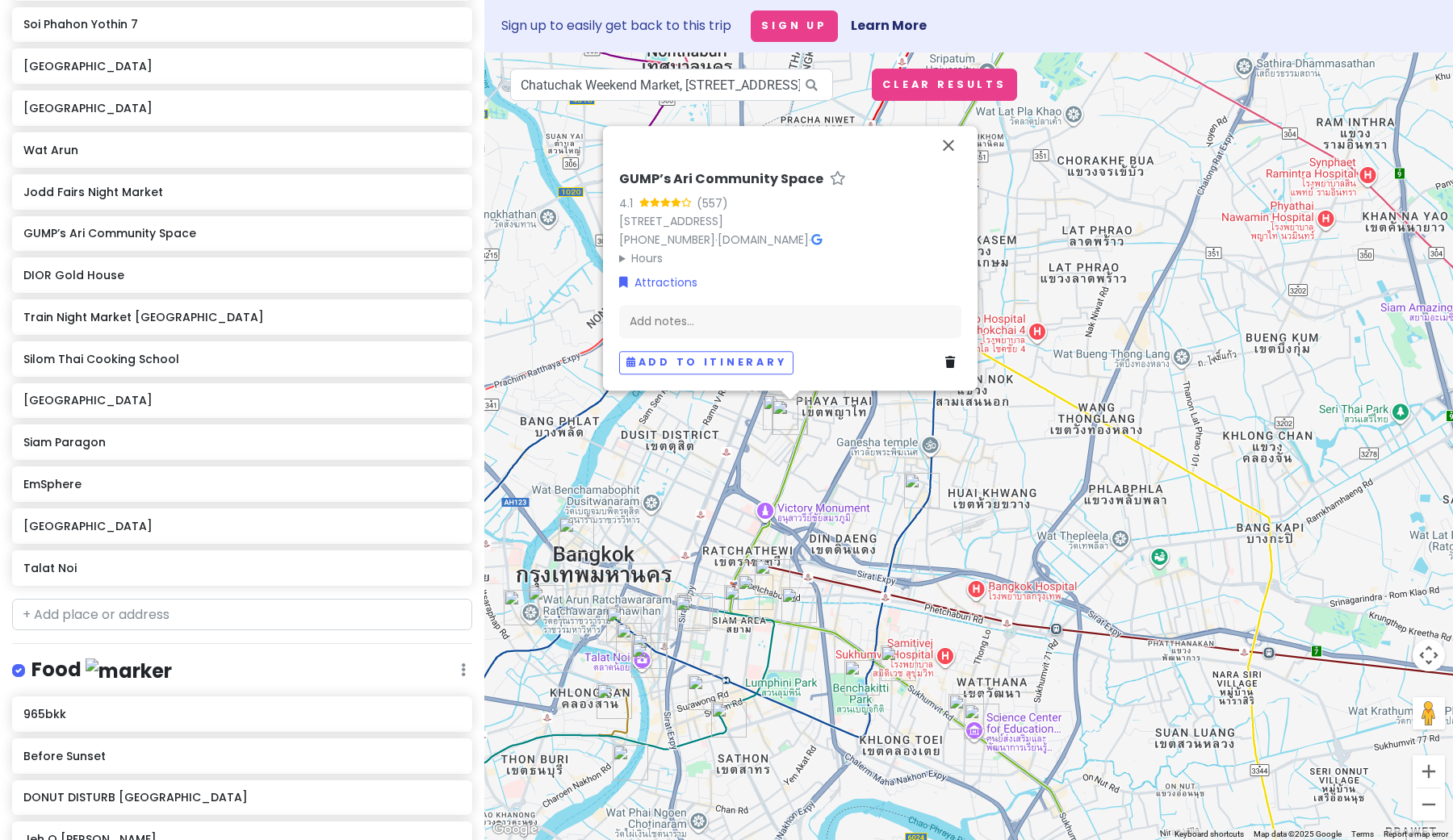
click at [633, 258] on summary "Hours" at bounding box center [790, 258] width 343 height 18
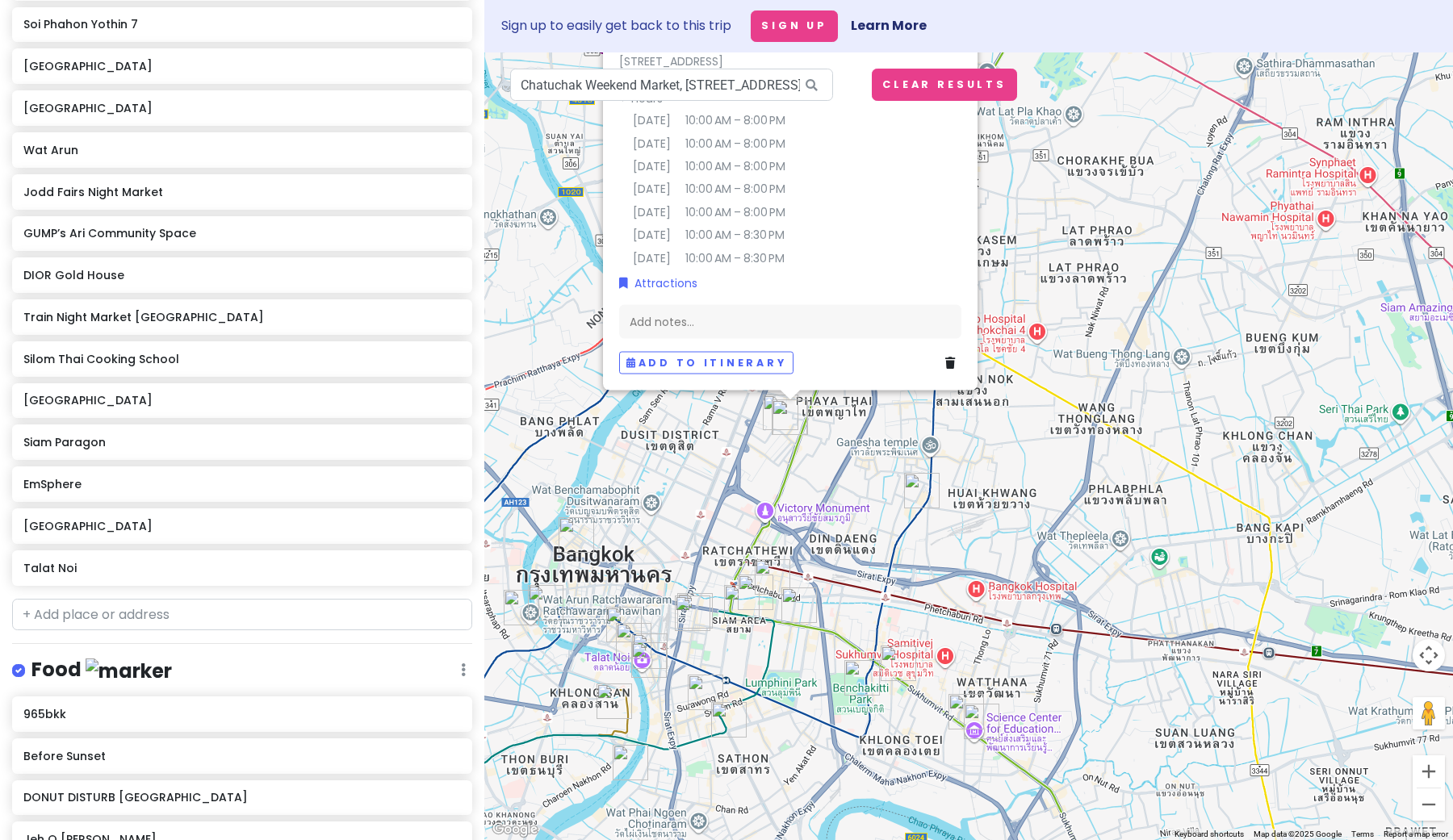
click at [1083, 202] on div "GUMP’s Ari Community Space 4.1 (557) [GEOGRAPHIC_DATA] [PHONE_NUMBER] · [DOMAIN…" at bounding box center [968, 446] width 968 height 788
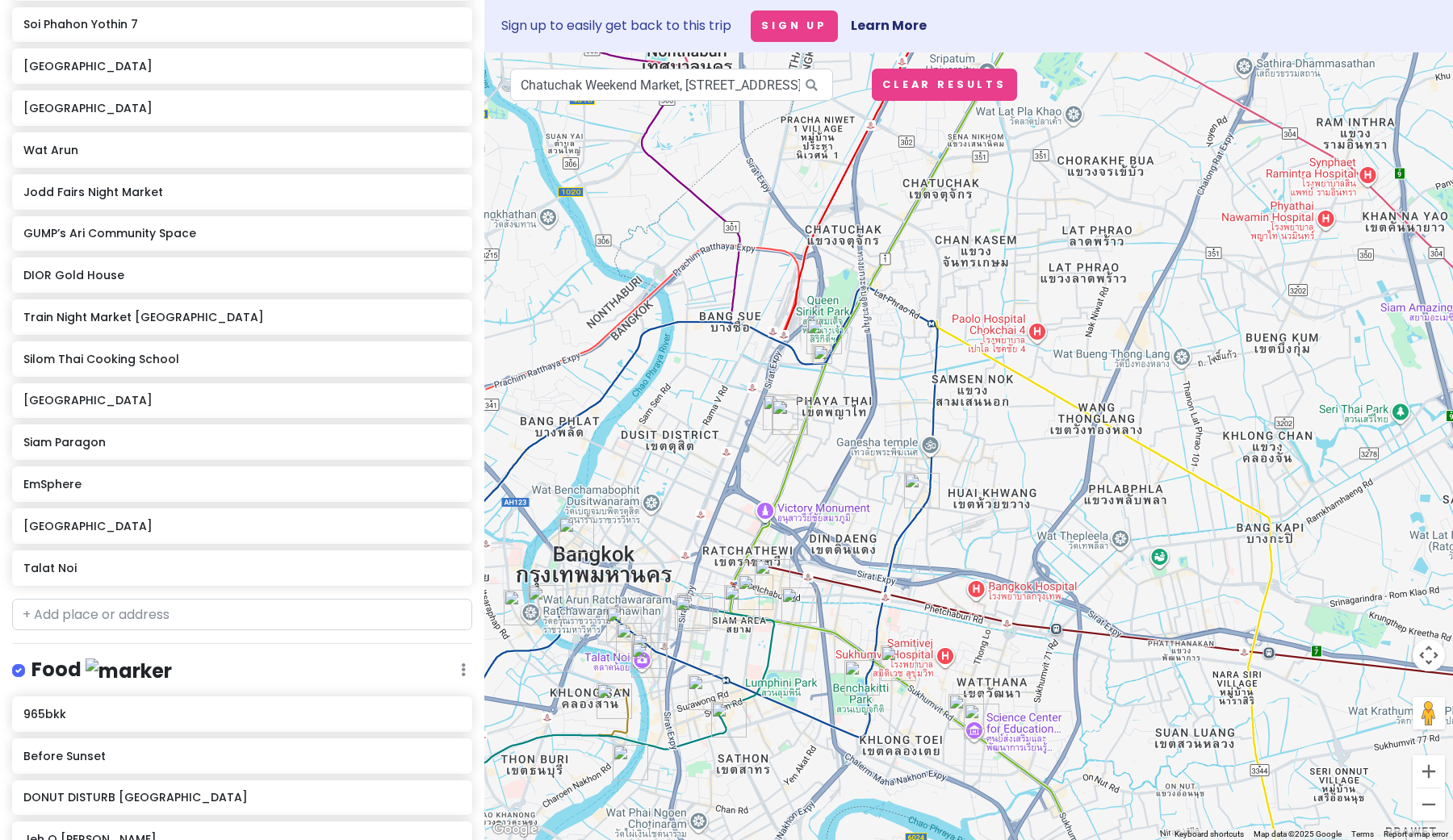
click at [775, 401] on img "DONUT DISTURB BANGKOK" at bounding box center [790, 417] width 36 height 36
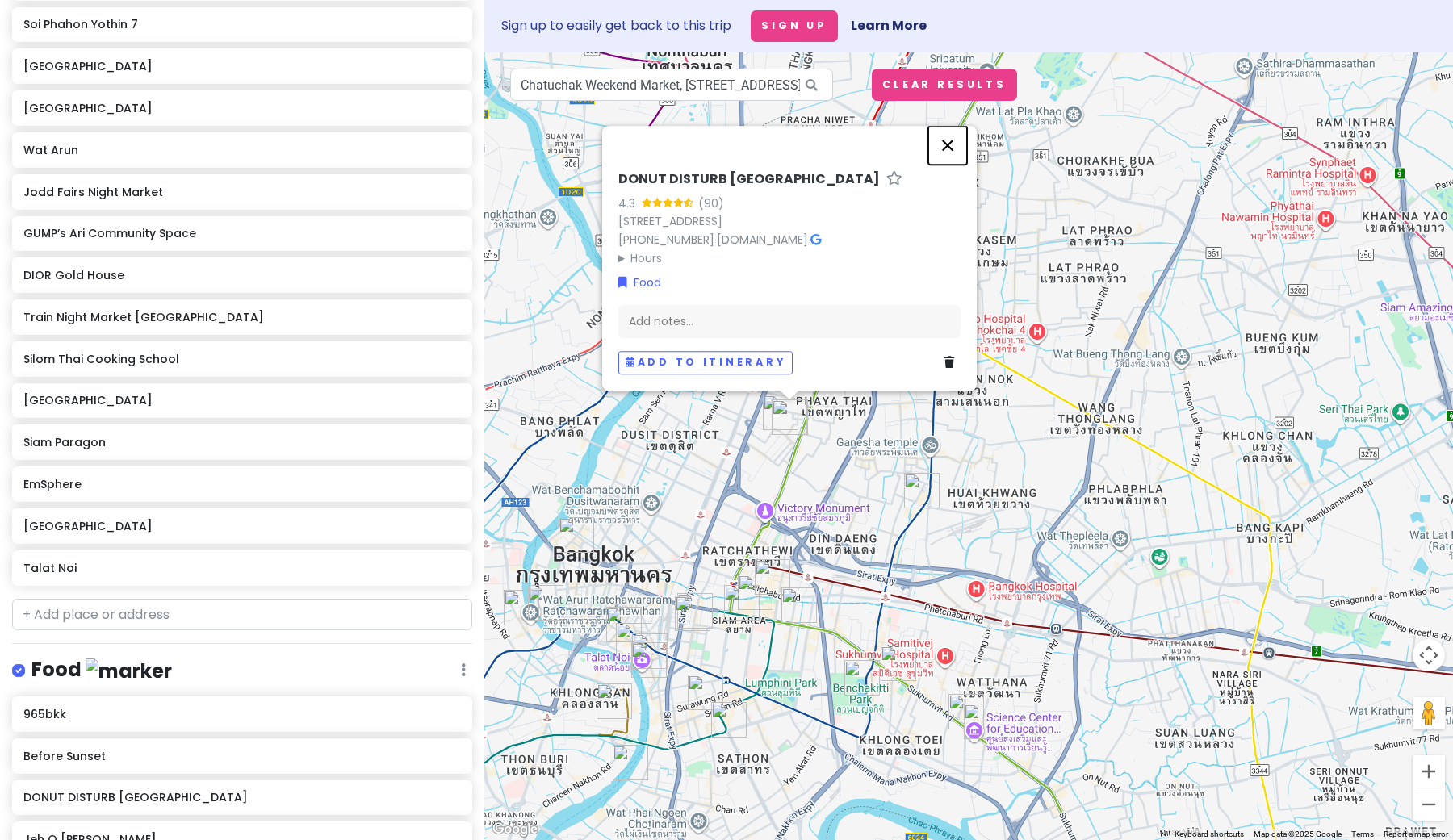
click at [952, 126] on button "Close" at bounding box center [948, 145] width 39 height 39
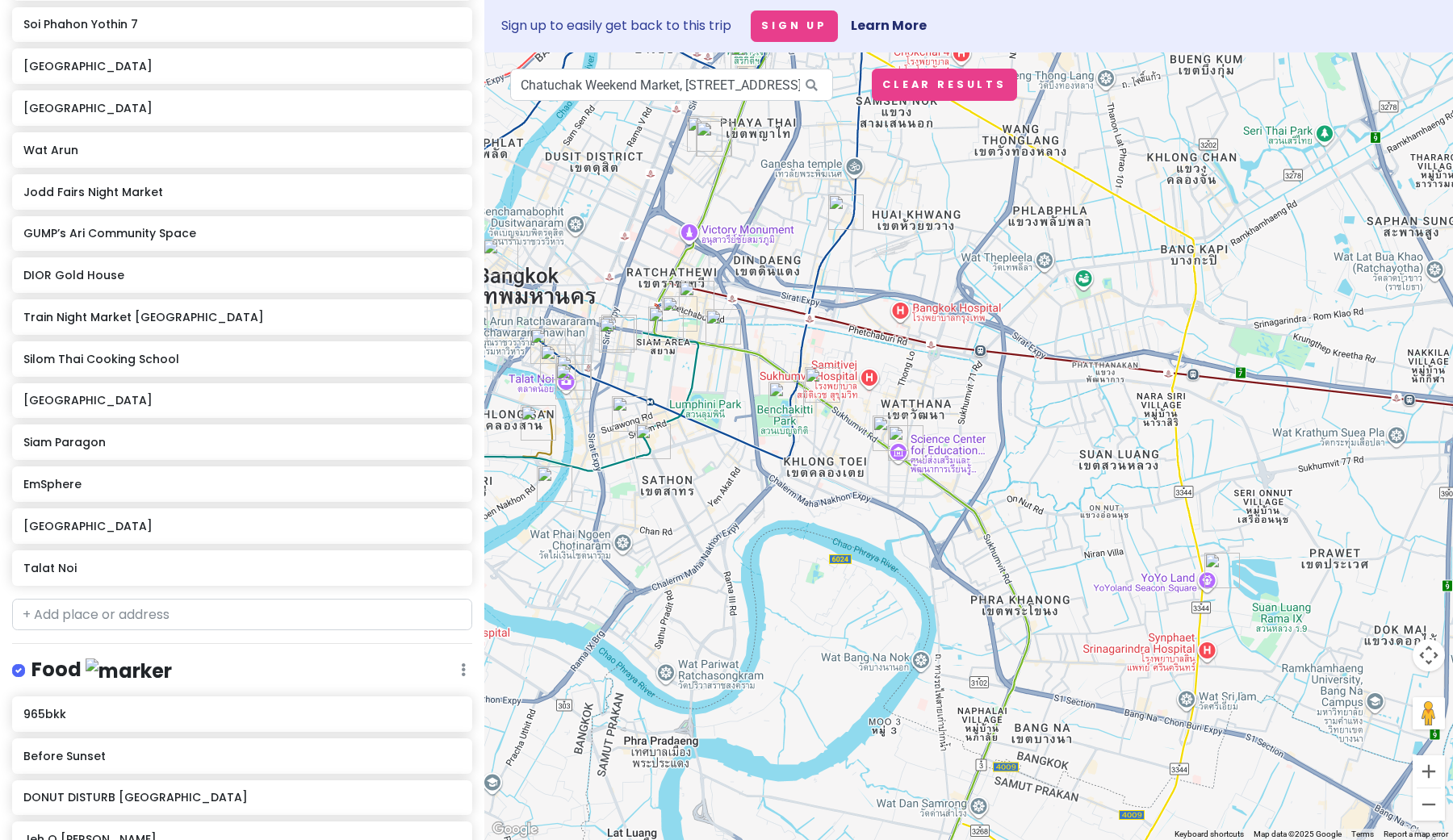
drag, startPoint x: 992, startPoint y: 591, endPoint x: 916, endPoint y: 309, distance: 292.1
click at [916, 309] on div at bounding box center [968, 446] width 968 height 788
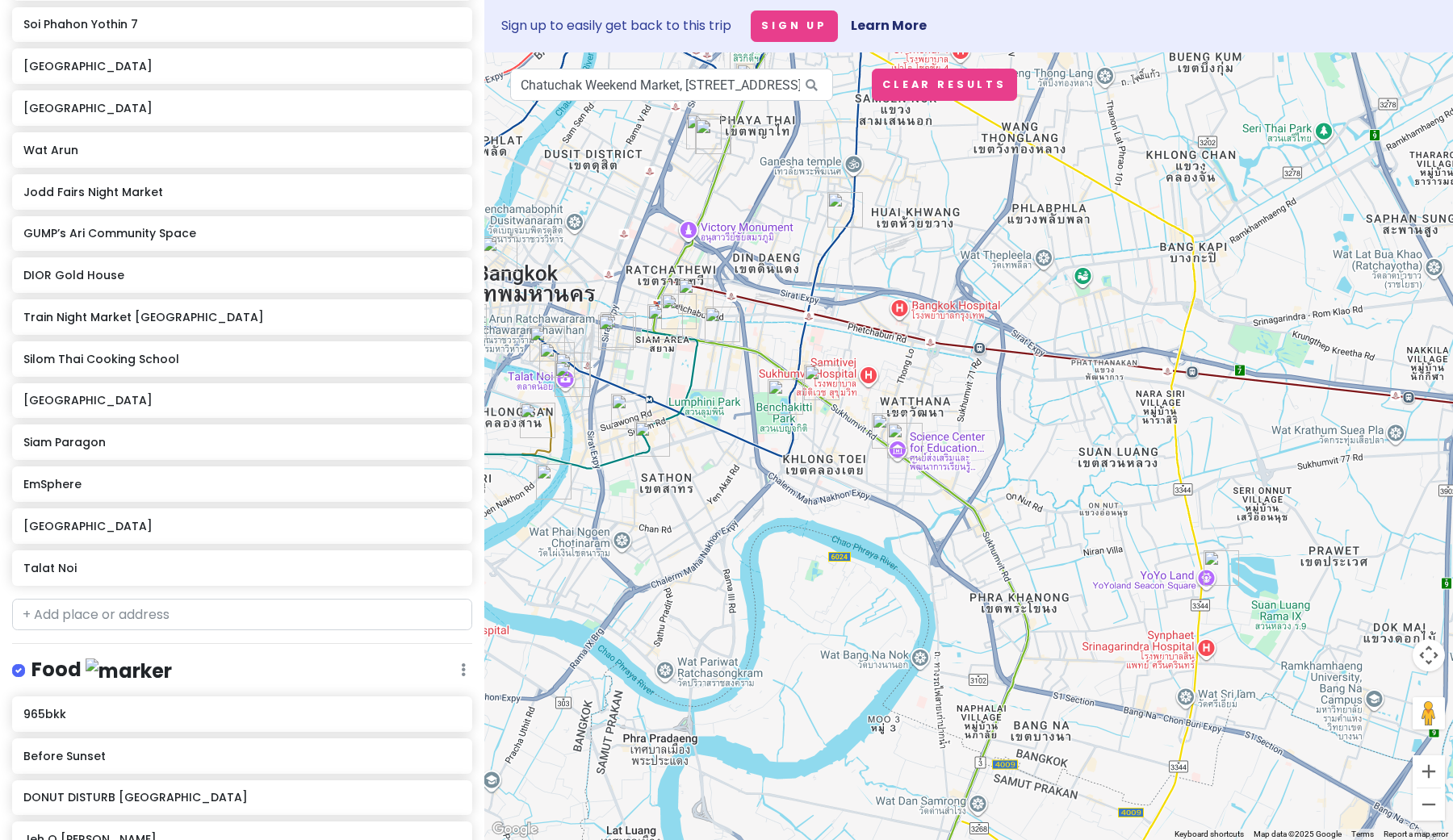
click at [899, 448] on img "Phed Mark" at bounding box center [905, 441] width 36 height 36
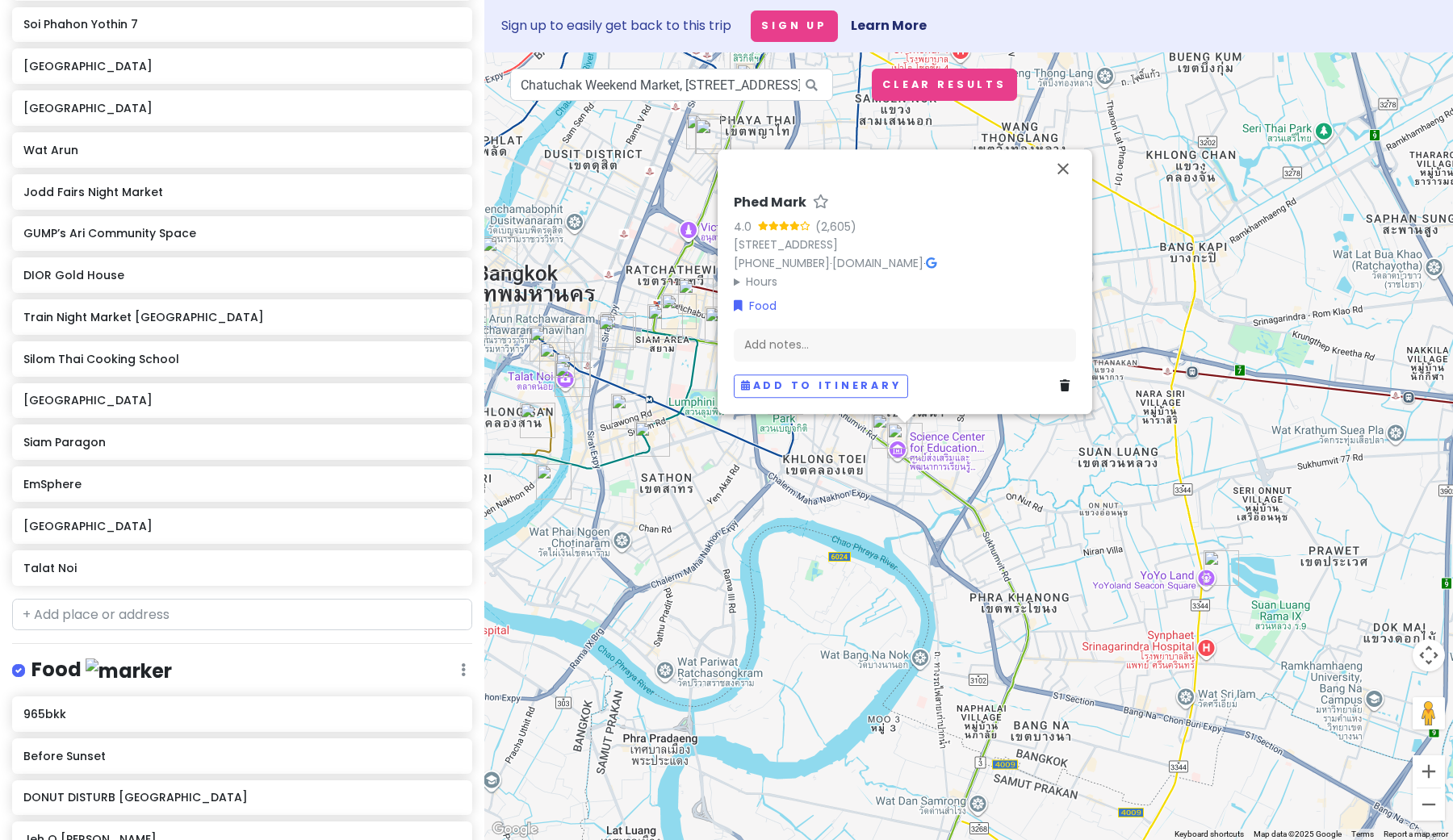
click at [885, 428] on img "Tichuca Rooftop Bar" at bounding box center [889, 431] width 36 height 36
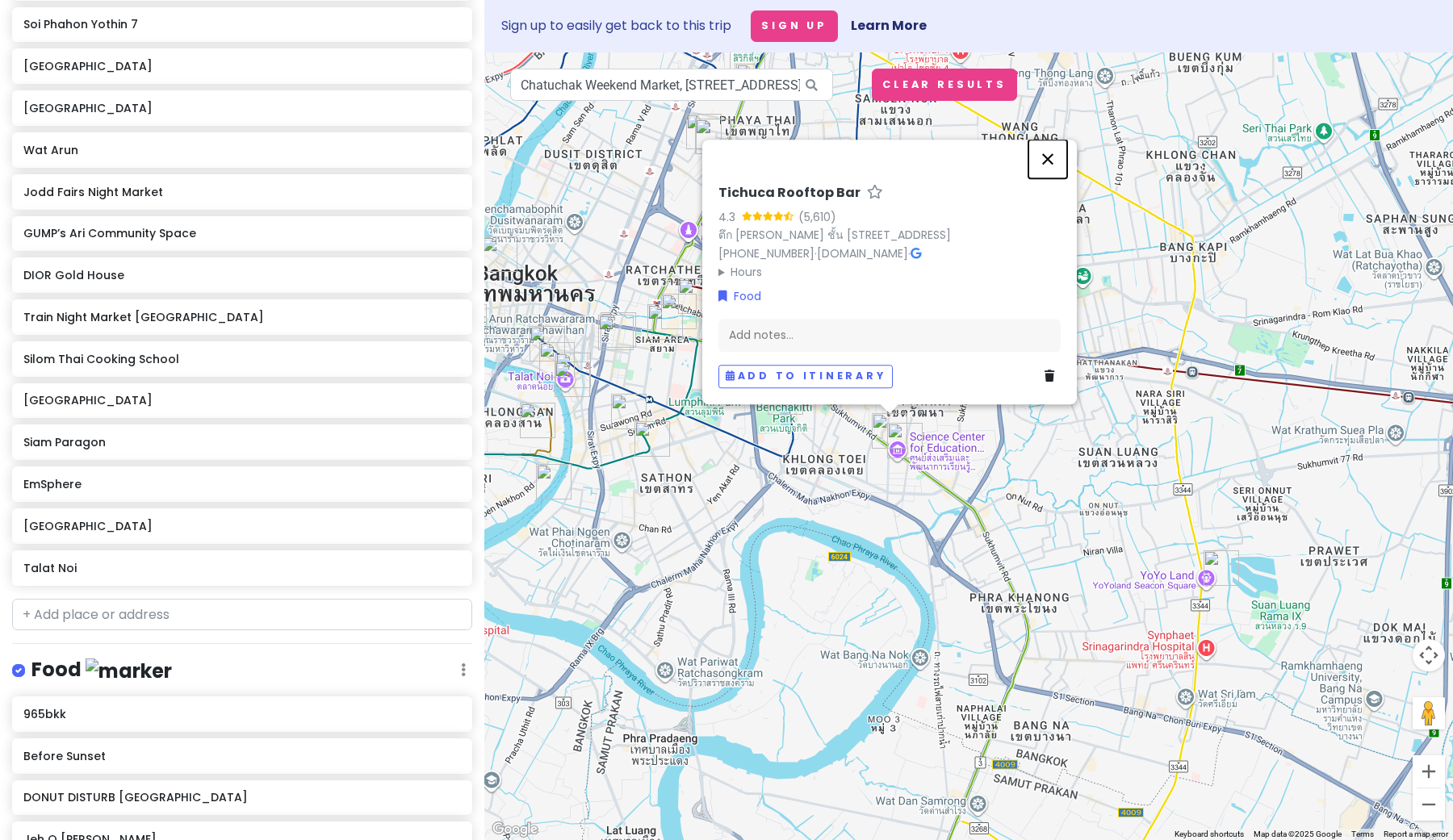
click at [1047, 139] on button "Close" at bounding box center [1048, 159] width 39 height 39
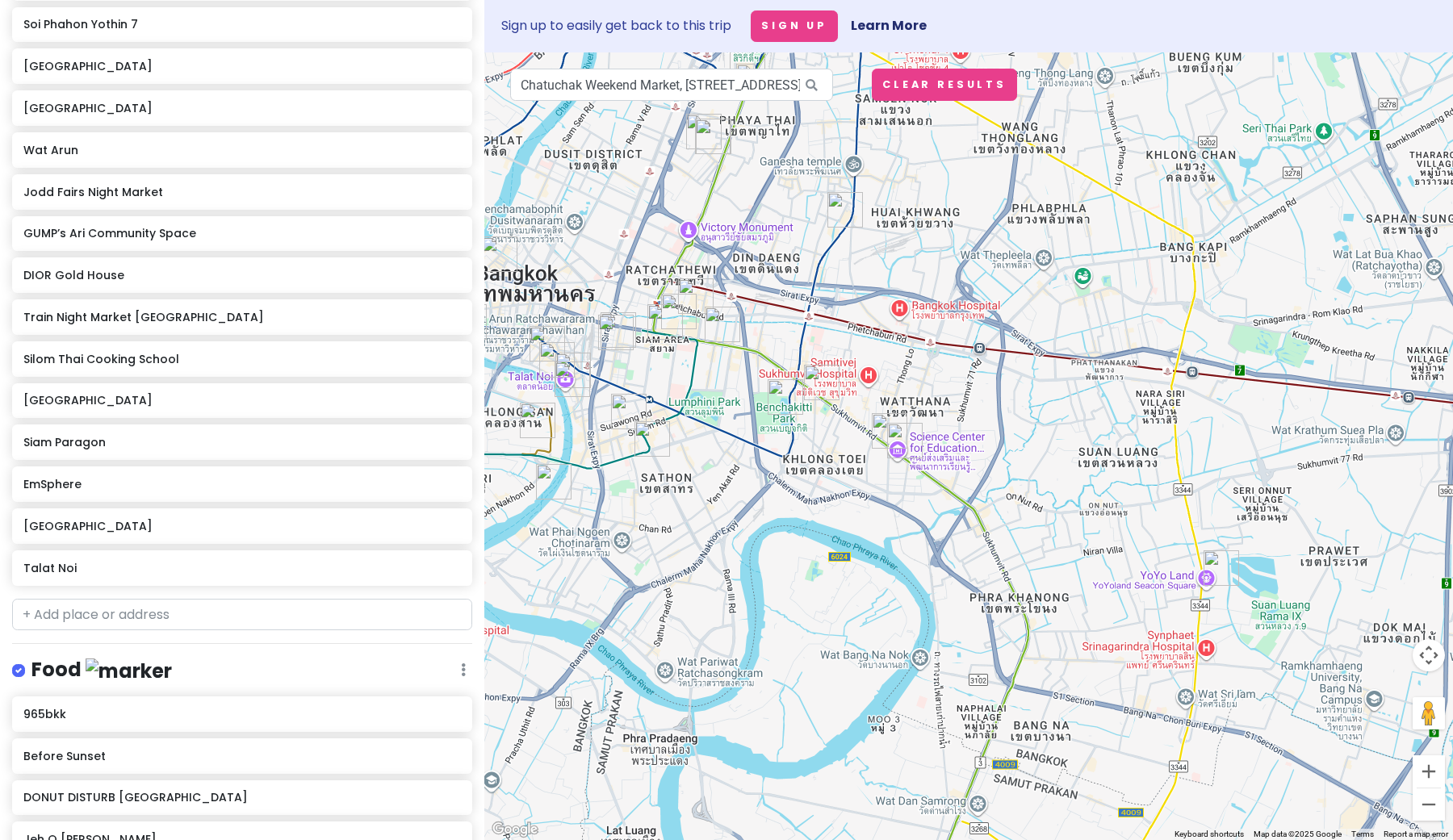
click at [647, 440] on img "Nobu Bangkok" at bounding box center [652, 440] width 36 height 36
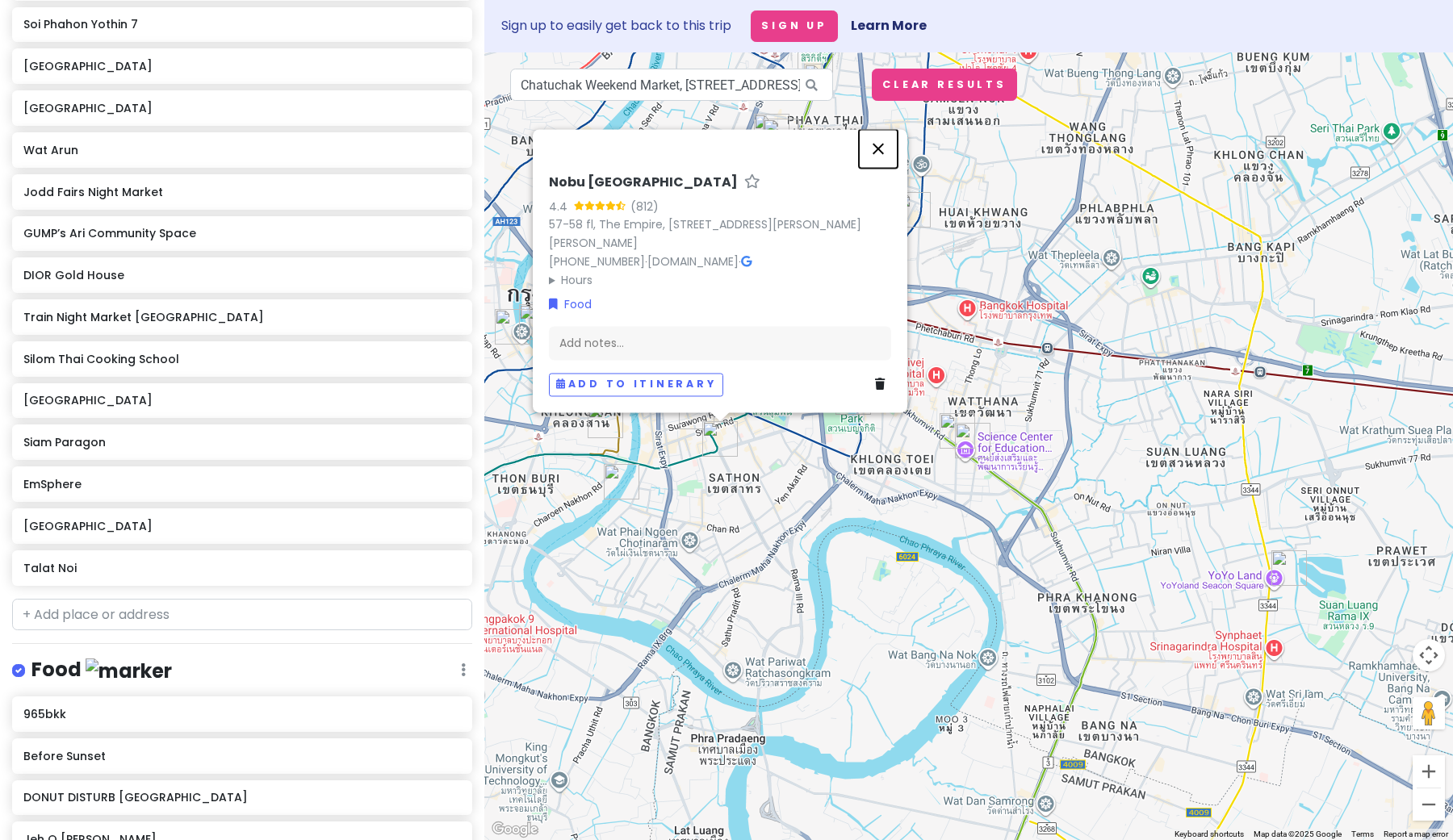
click at [875, 148] on button "Close" at bounding box center [878, 150] width 39 height 39
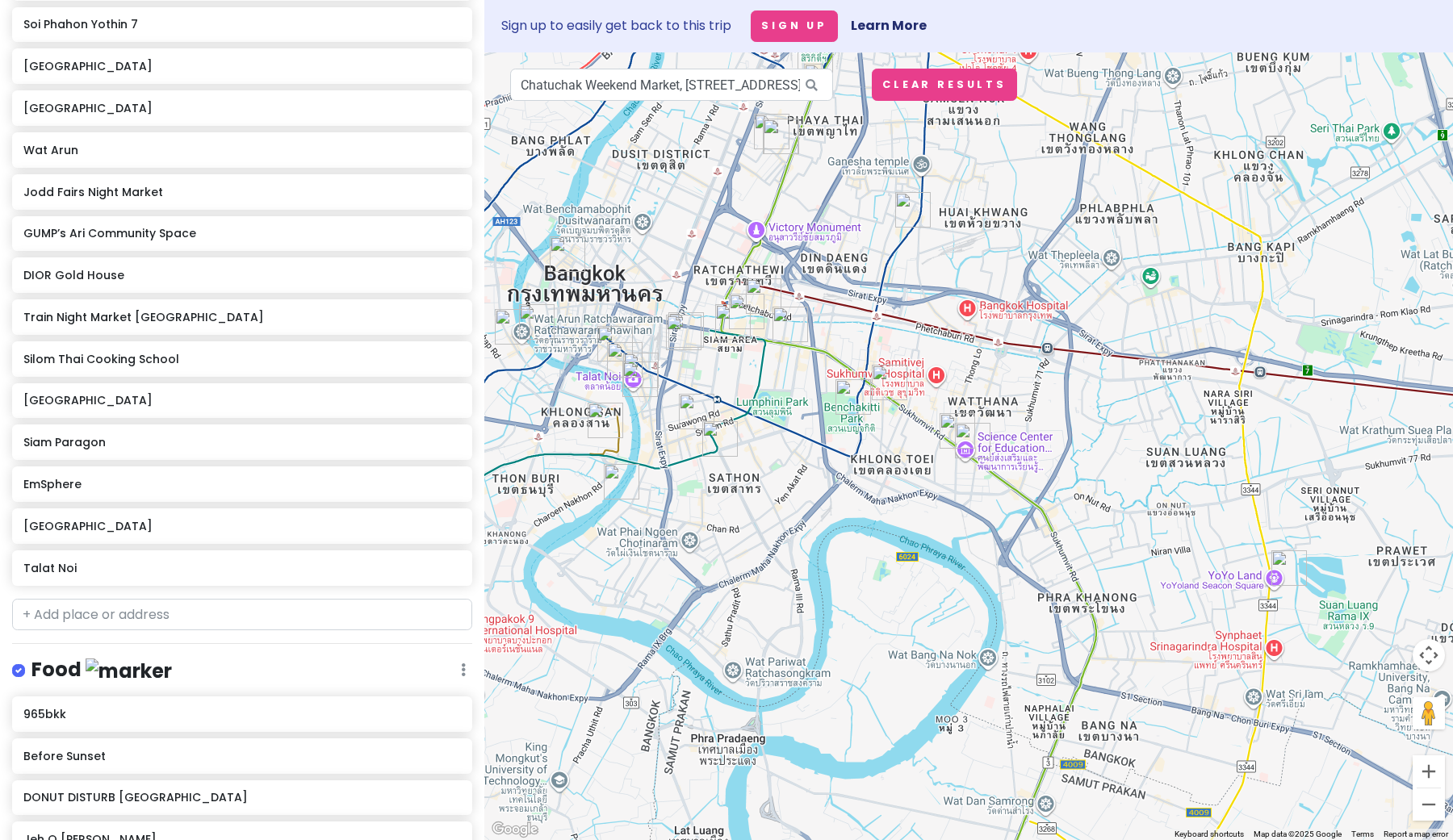
click at [699, 408] on img "Silom Thai Cooking School" at bounding box center [697, 411] width 36 height 36
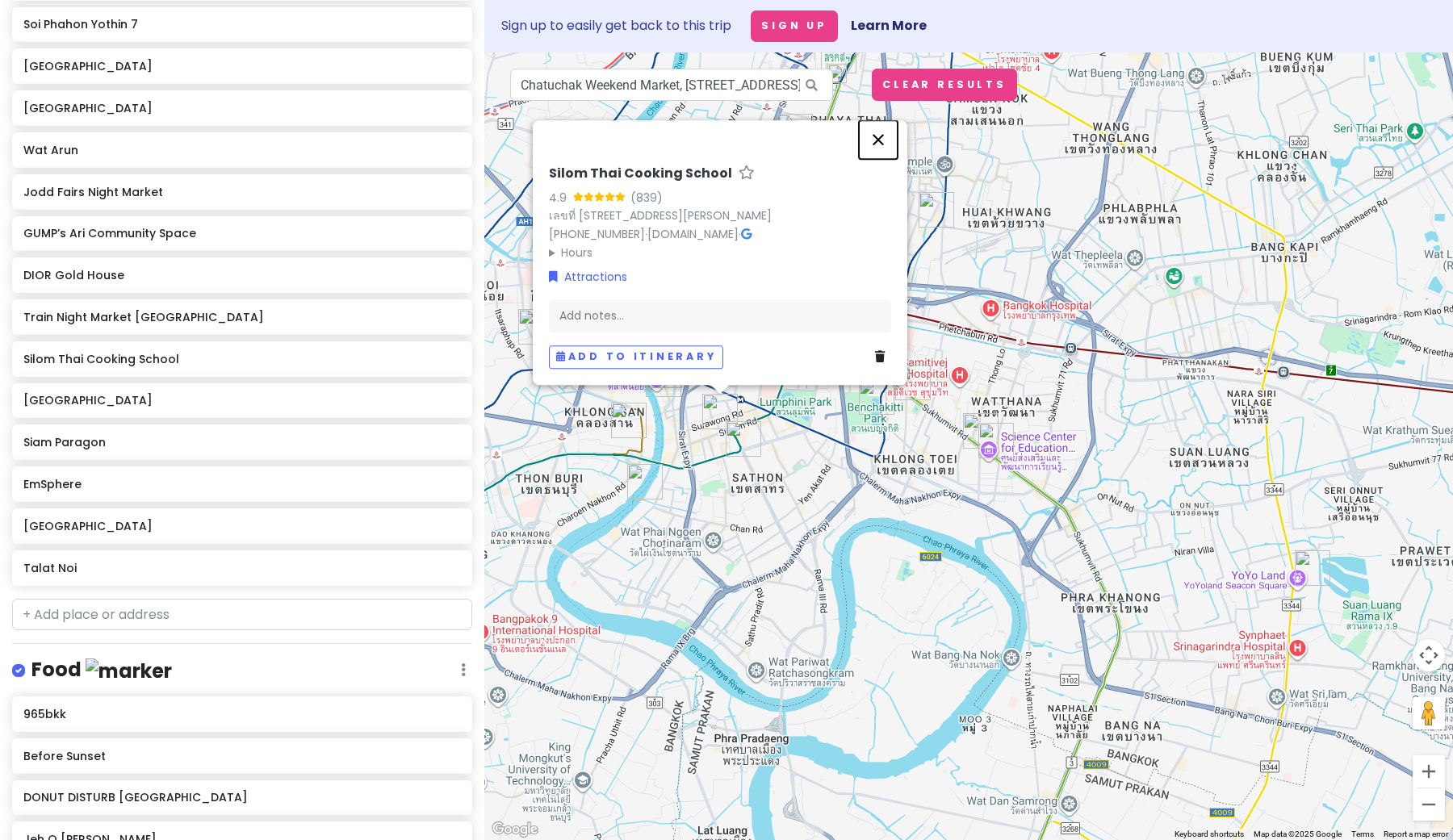
click at [884, 120] on button "Close" at bounding box center [878, 139] width 39 height 39
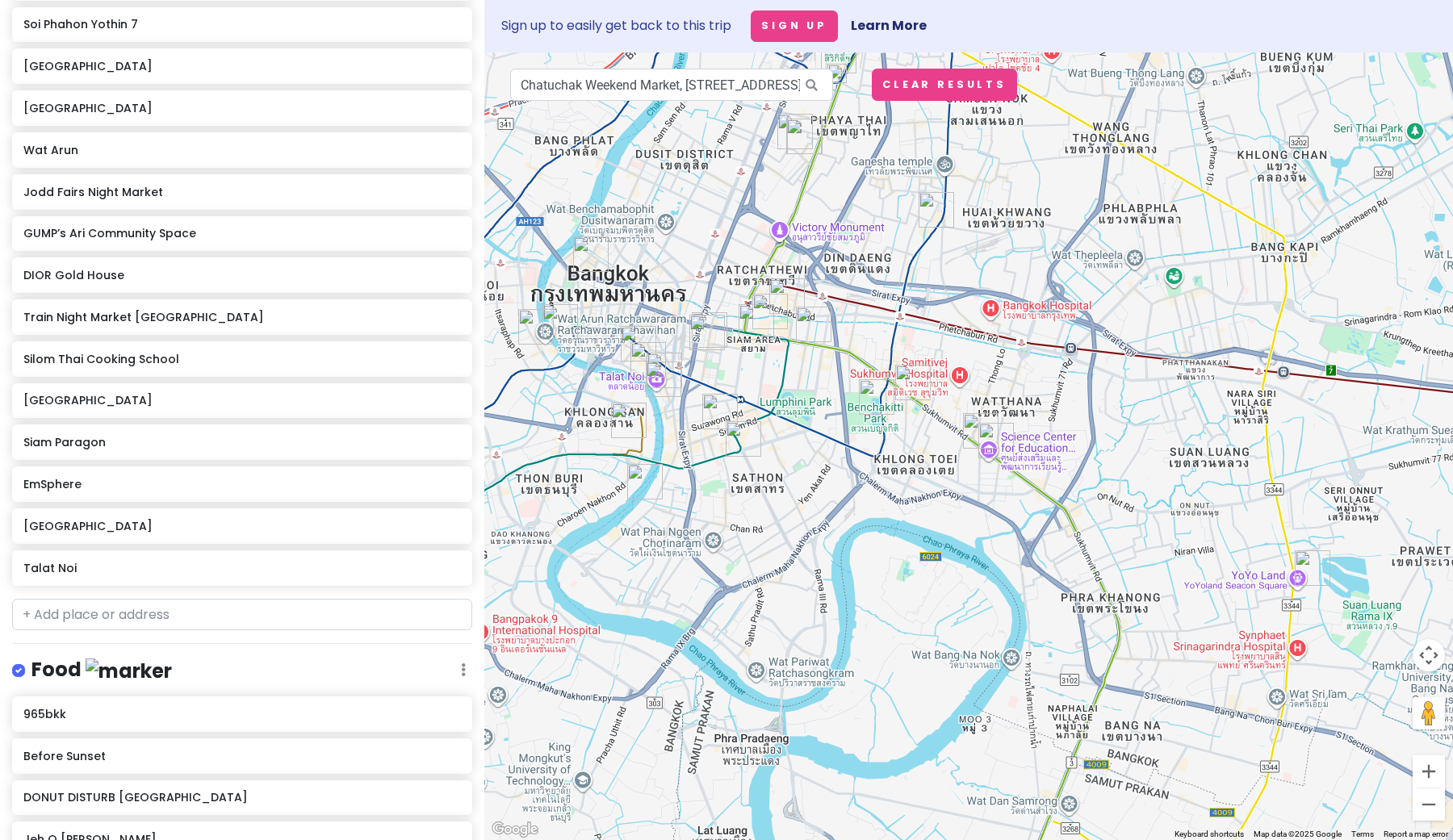
click at [991, 439] on img "Phed Mark" at bounding box center [996, 441] width 36 height 36
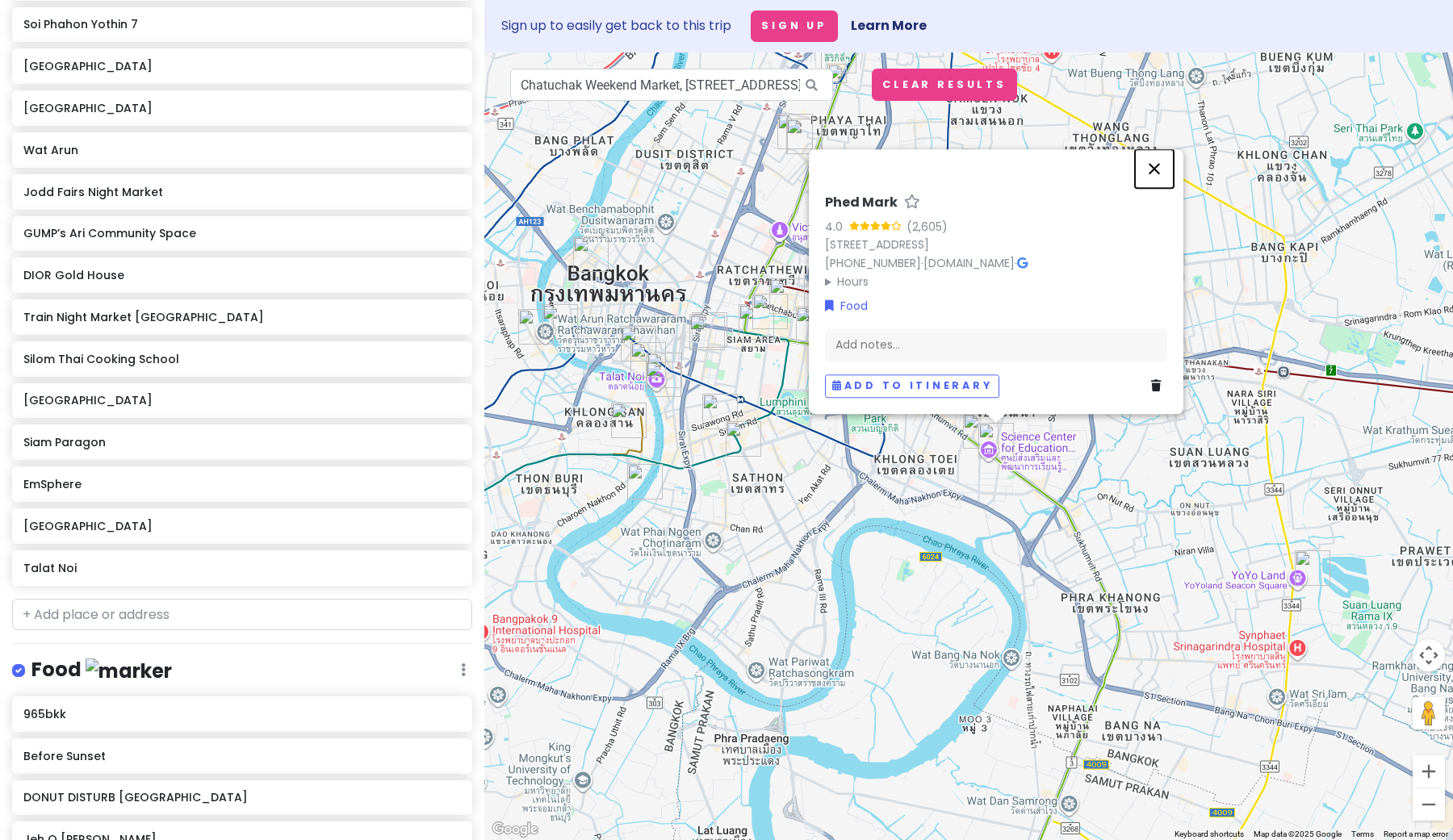
click at [1151, 153] on button "Close" at bounding box center [1155, 169] width 39 height 39
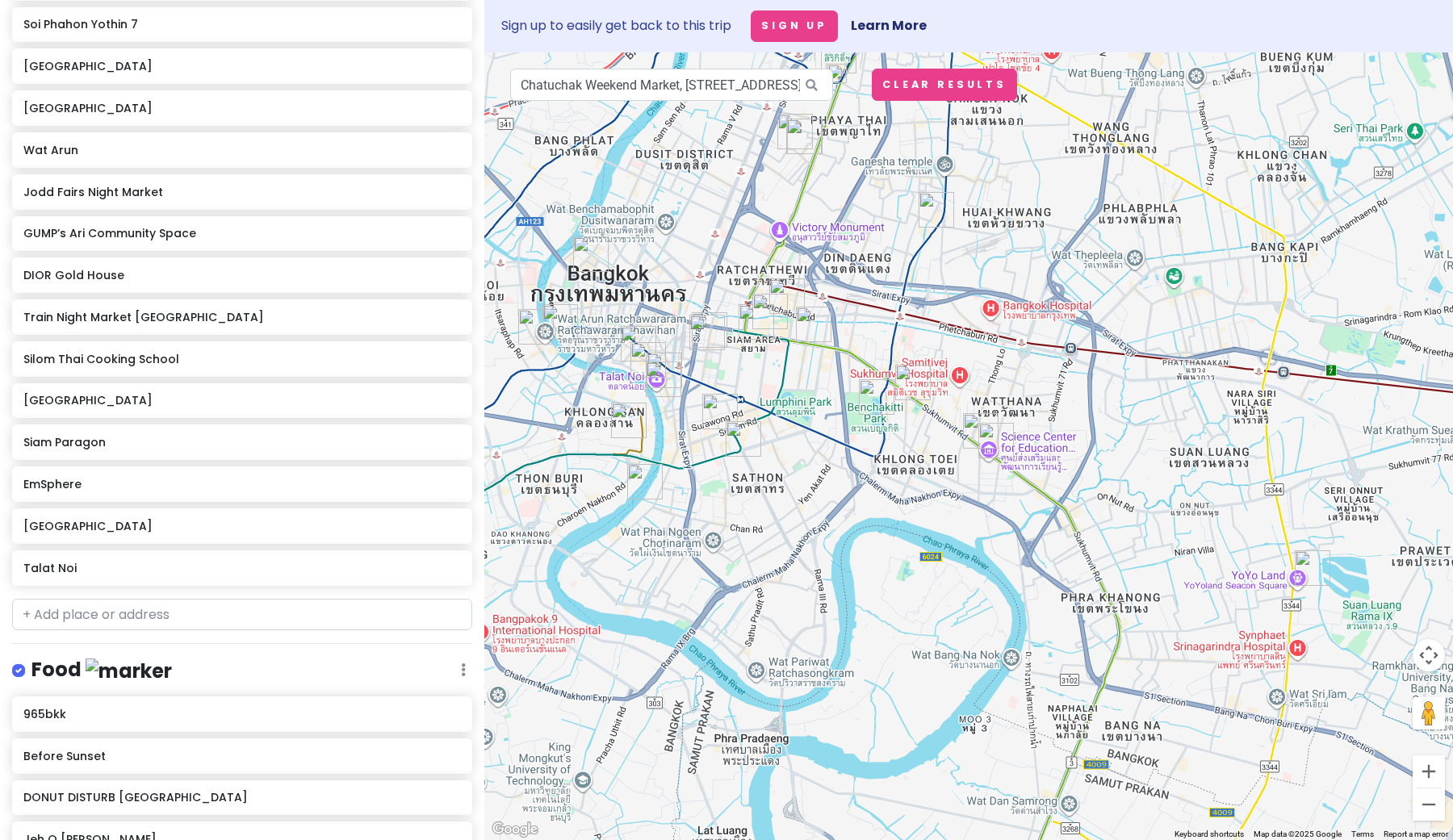
click at [706, 340] on img "Jeh O Chula Banthatthong" at bounding box center [707, 332] width 36 height 36
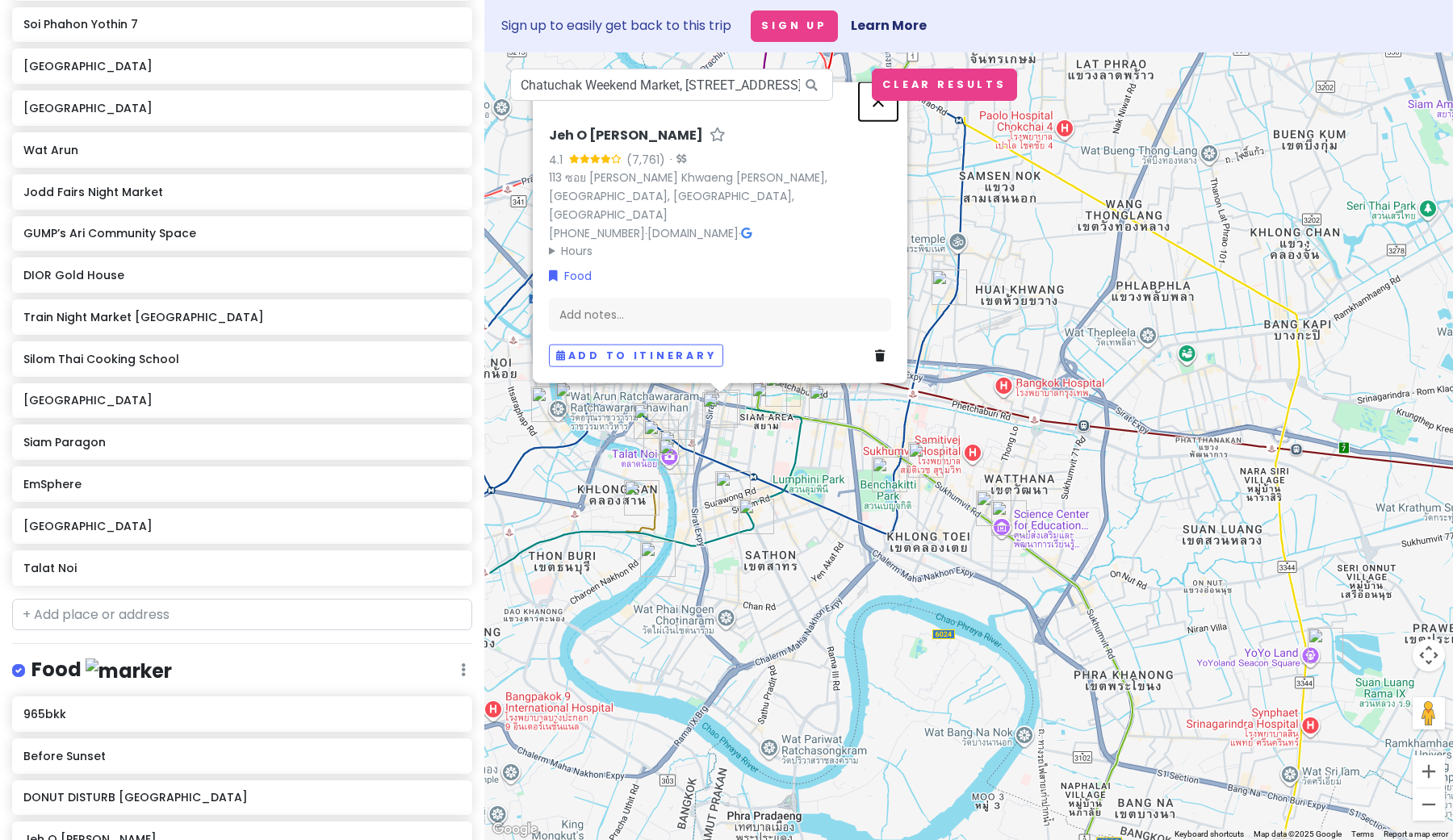
click at [873, 115] on button "Close" at bounding box center [878, 102] width 39 height 39
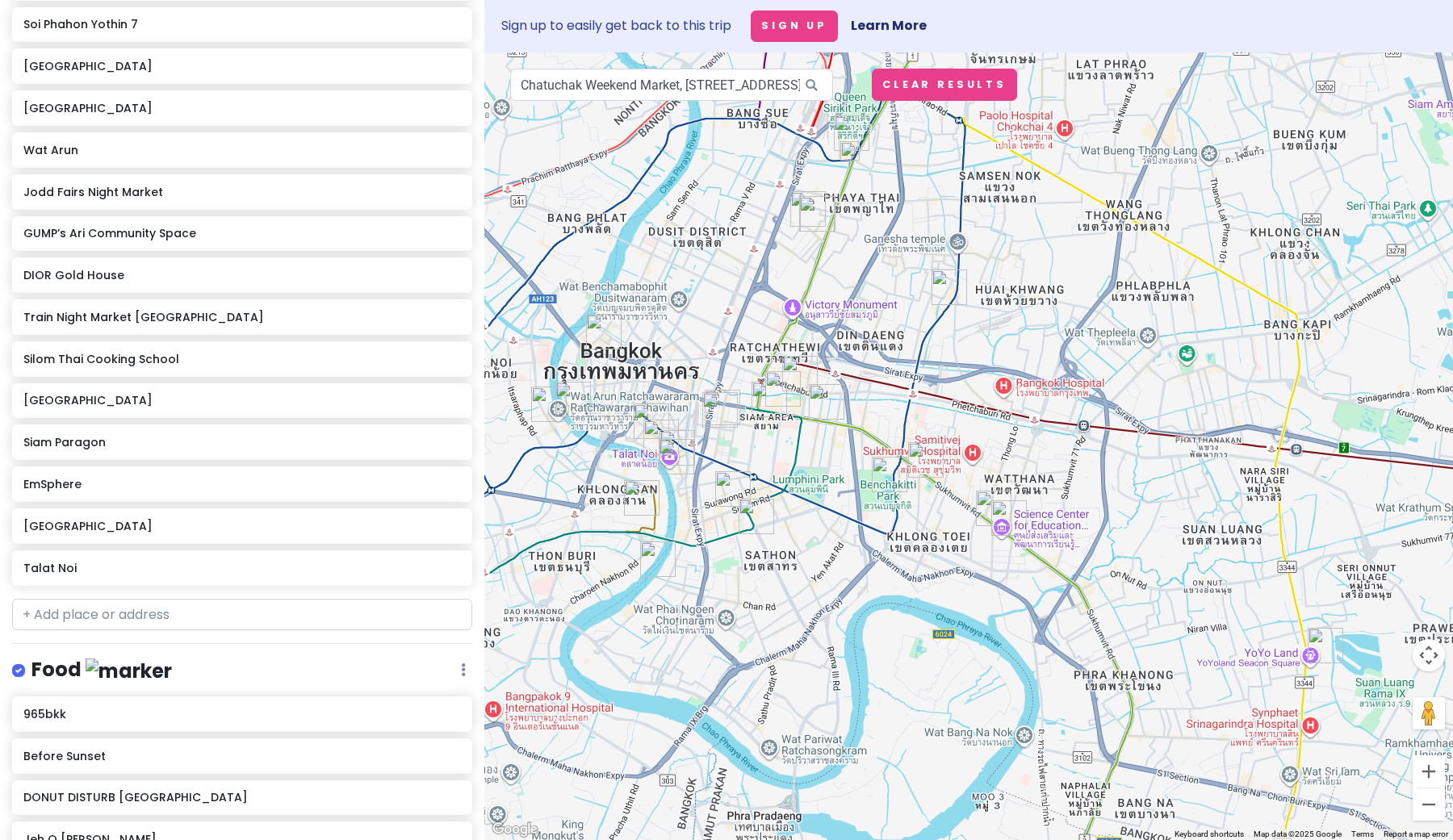
click at [797, 378] on img "Siam Paragon" at bounding box center [783, 389] width 36 height 36
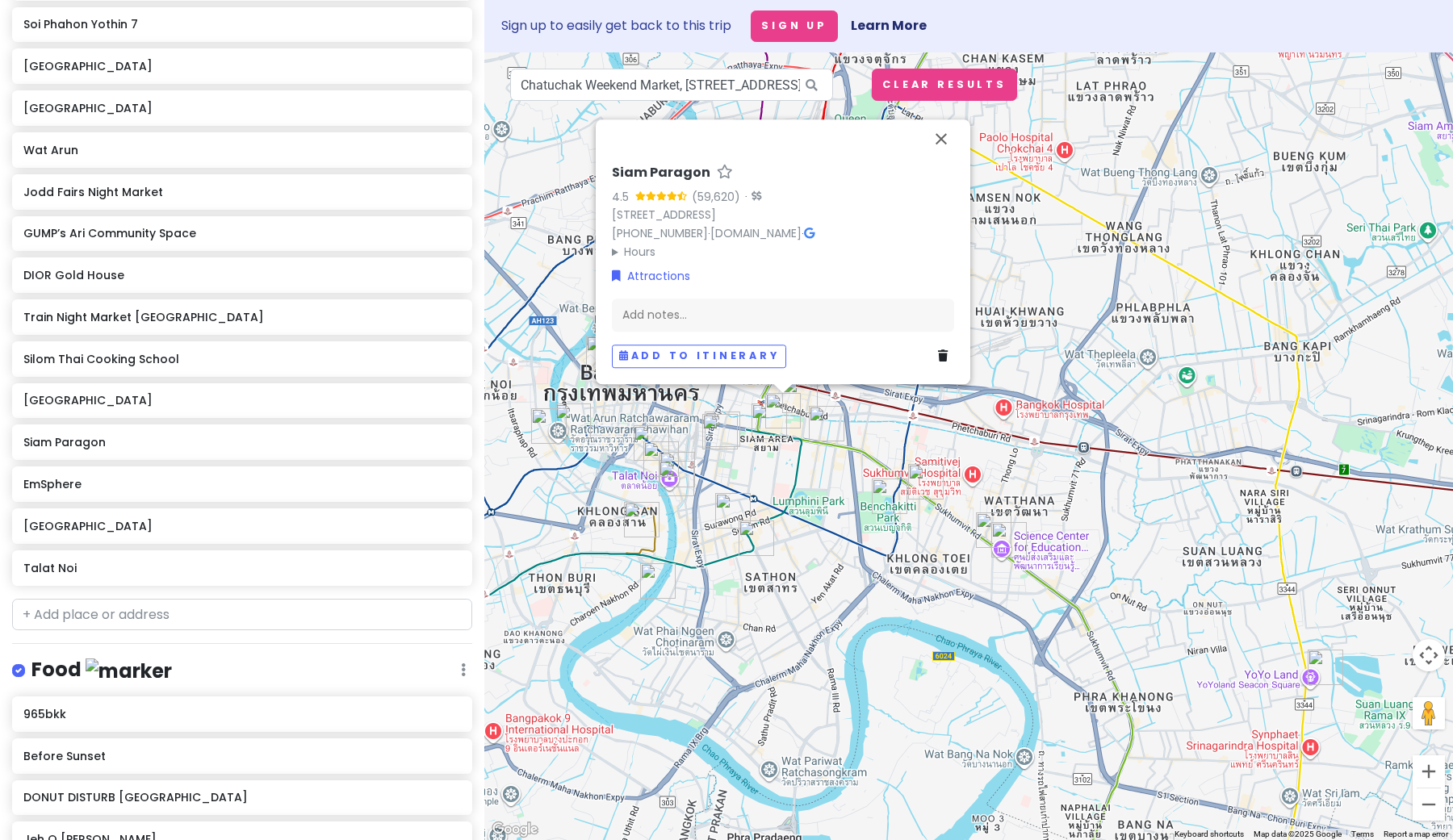
click at [782, 407] on img "Siam Square" at bounding box center [769, 422] width 36 height 36
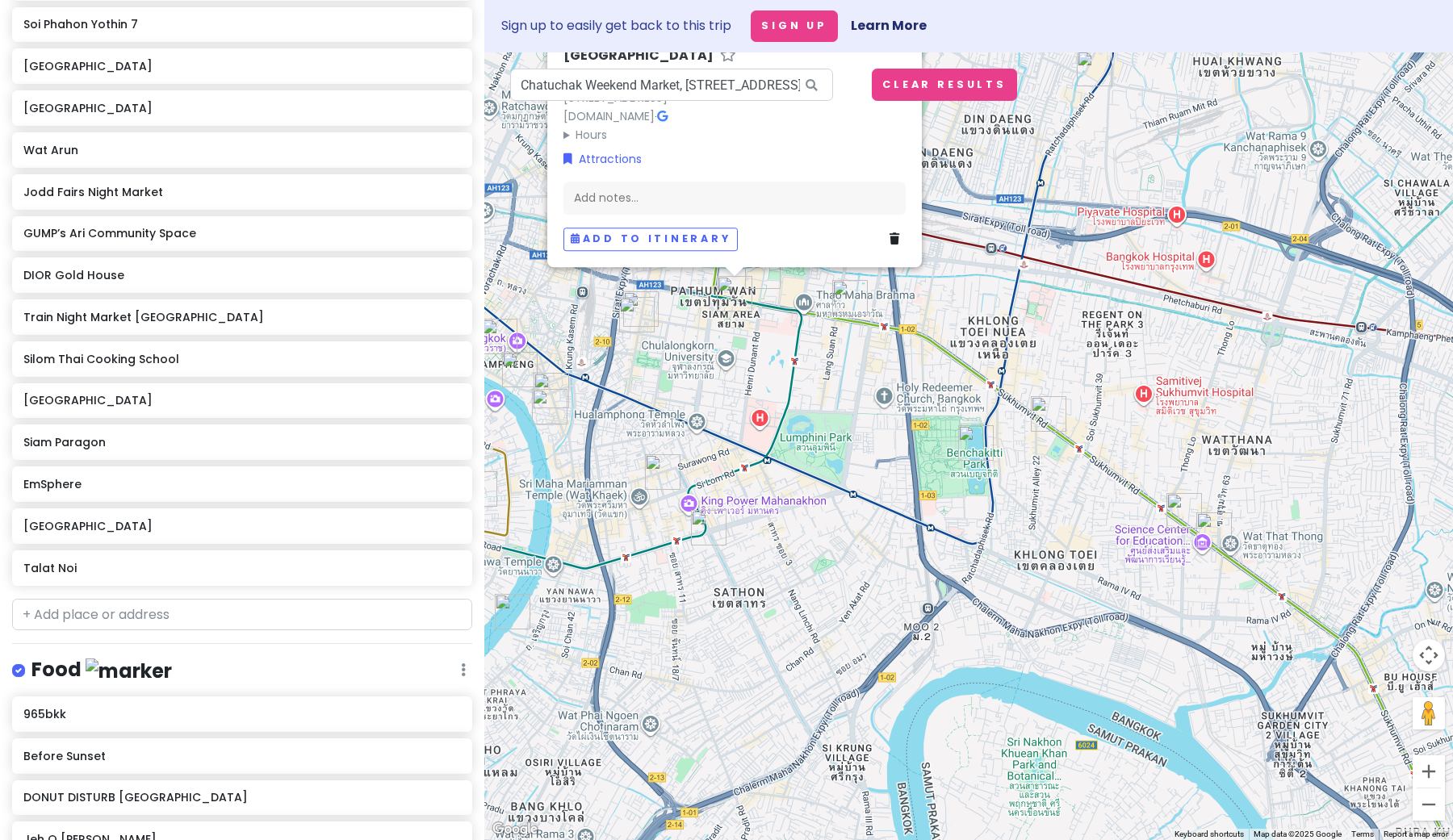
drag, startPoint x: 799, startPoint y: 306, endPoint x: 815, endPoint y: 400, distance: 95.4
click at [815, 400] on div "[GEOGRAPHIC_DATA] 4.6 (2,284) 1 [STREET_ADDRESS][DOMAIN_NAME] · Hours [DATE] 10…" at bounding box center [968, 446] width 968 height 788
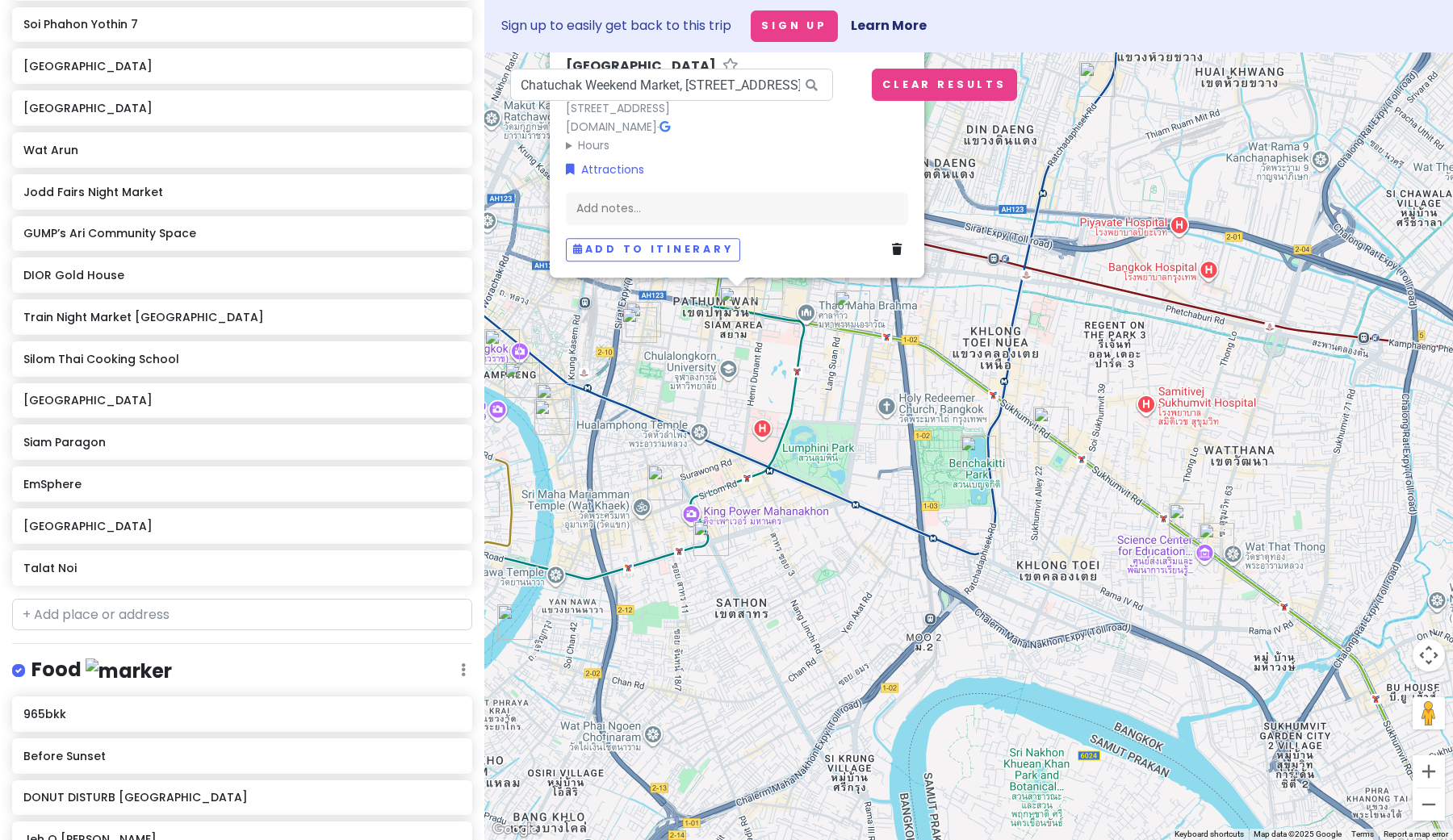
click at [764, 287] on img "Siam Paragon" at bounding box center [765, 281] width 36 height 36
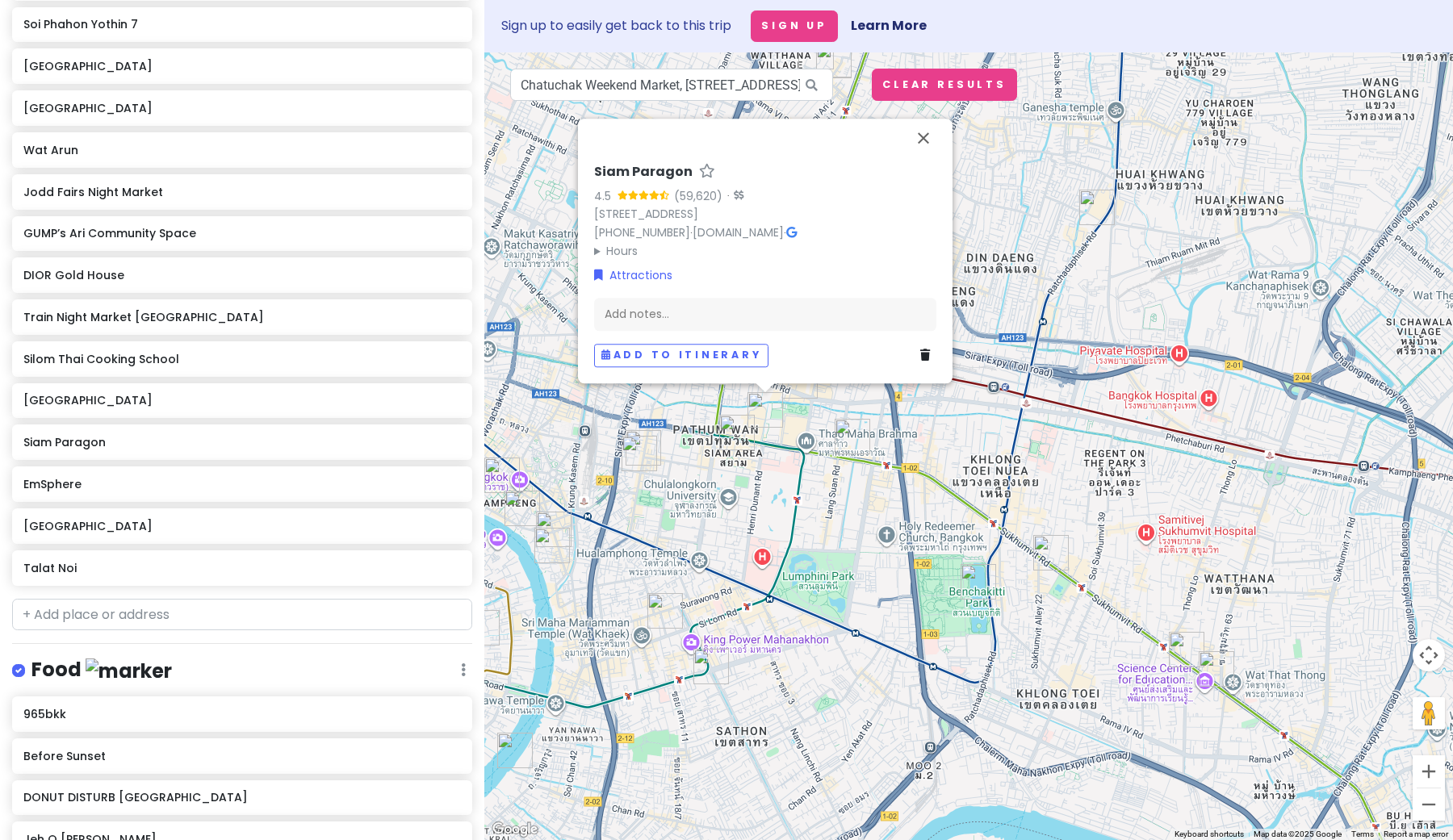
click at [735, 429] on img "Siam Square" at bounding box center [737, 433] width 36 height 36
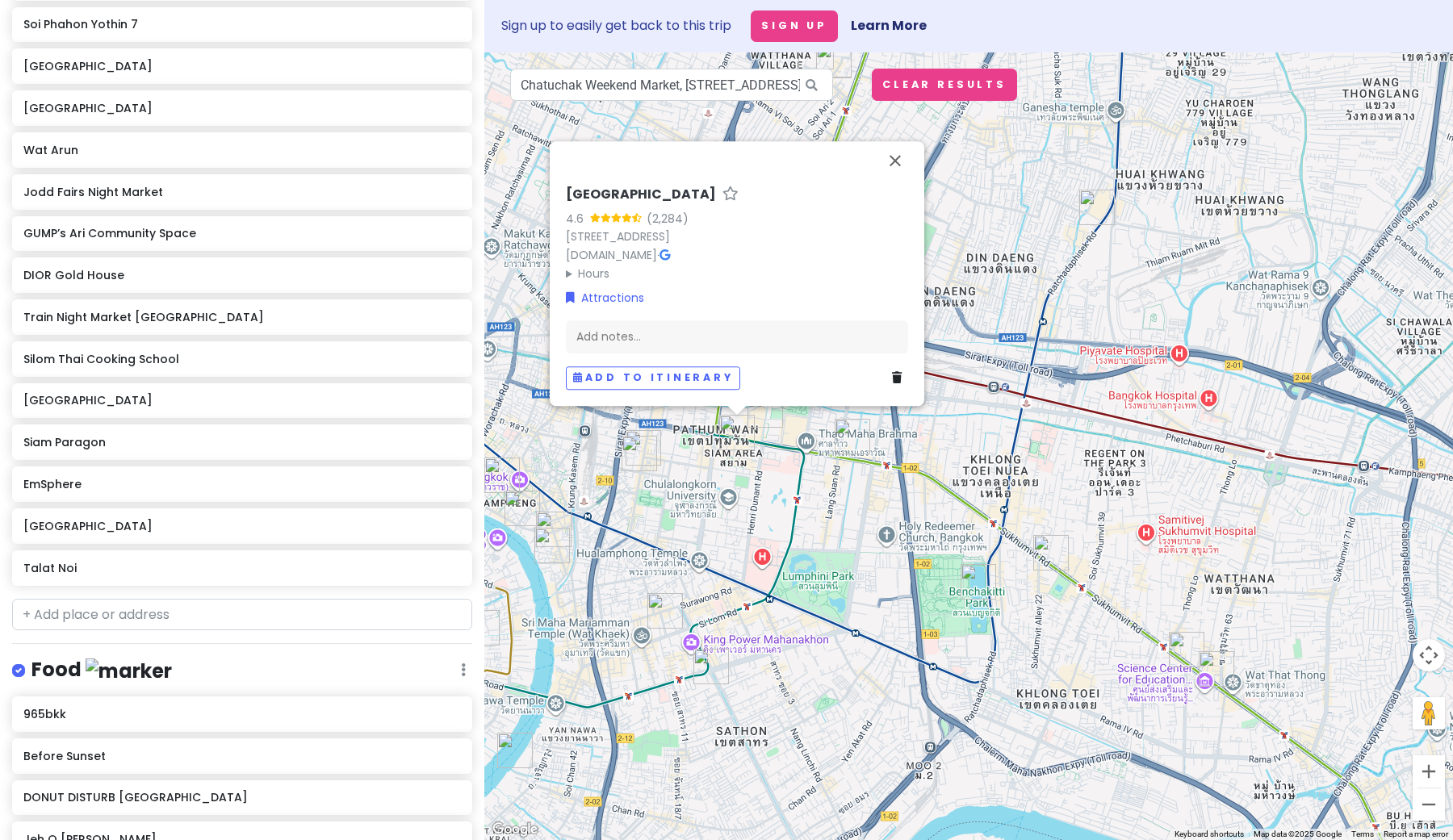
click at [845, 437] on img "DIOR Gold House" at bounding box center [853, 437] width 36 height 36
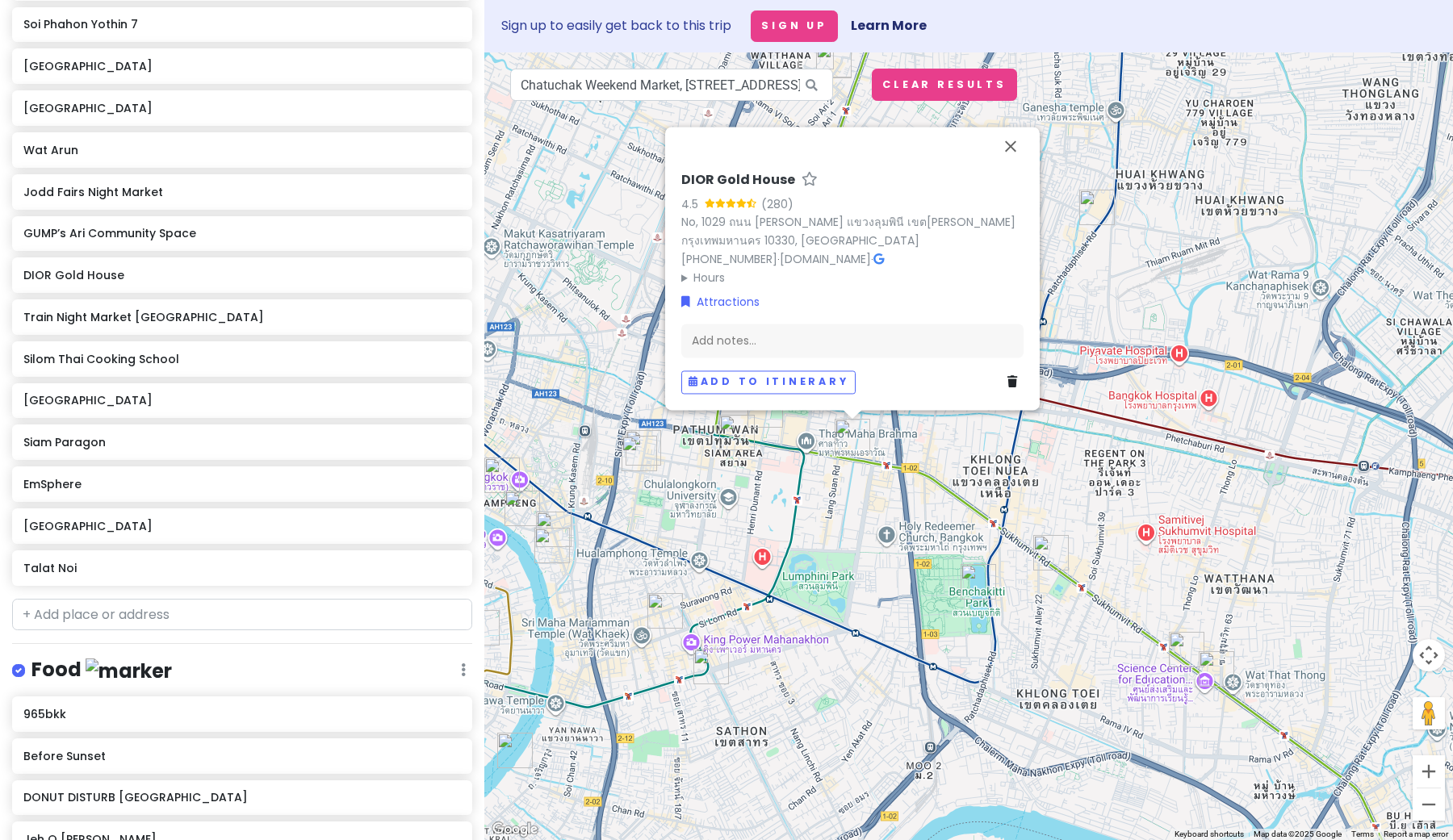
click at [646, 439] on img "Jeh O Chula Banthatthong" at bounding box center [639, 454] width 36 height 36
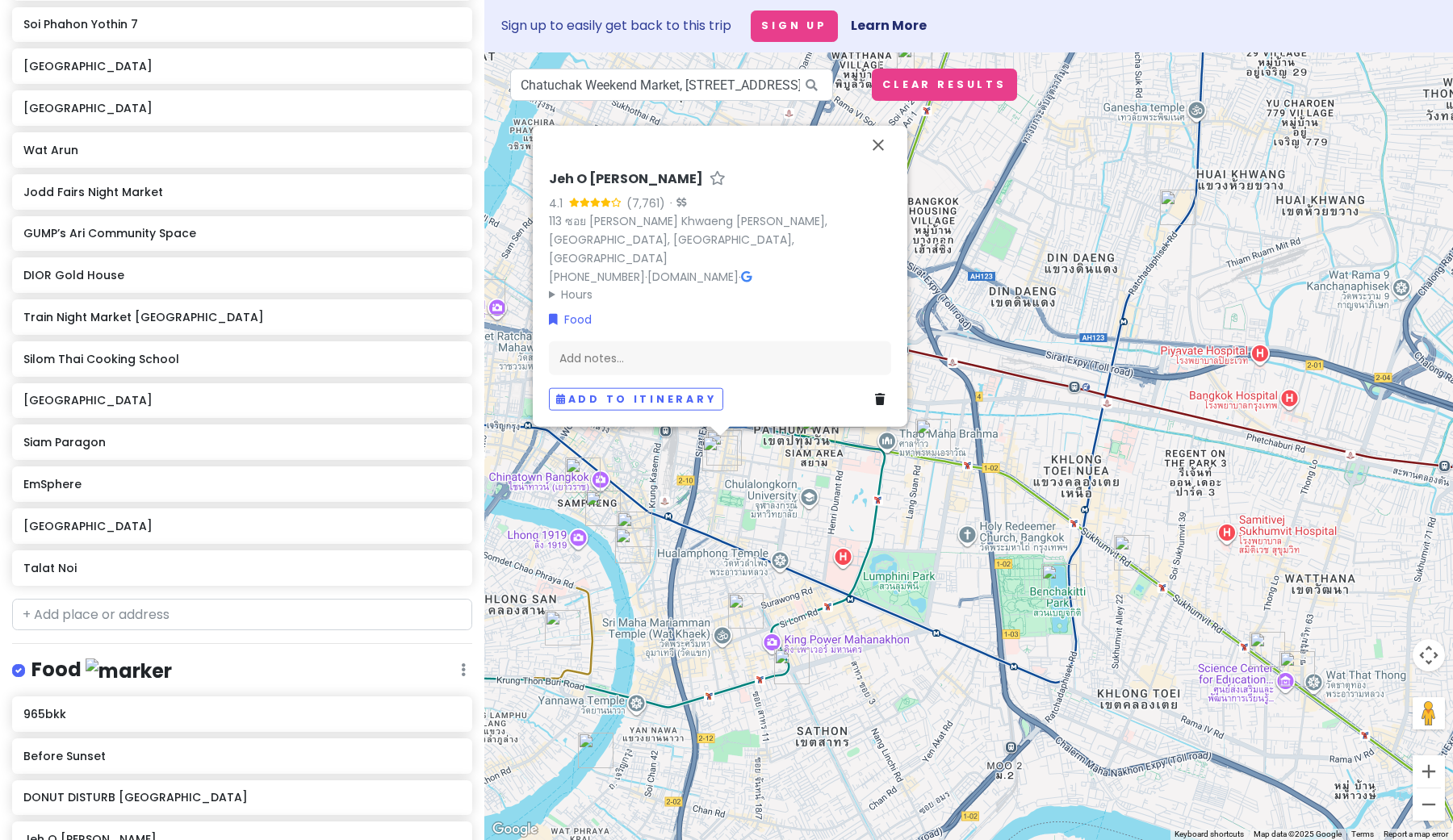
click at [720, 454] on img "Jeh O Chula Banthatthong" at bounding box center [720, 454] width 36 height 36
click at [728, 440] on img "Jeh O Chula Banthatthong" at bounding box center [720, 454] width 36 height 36
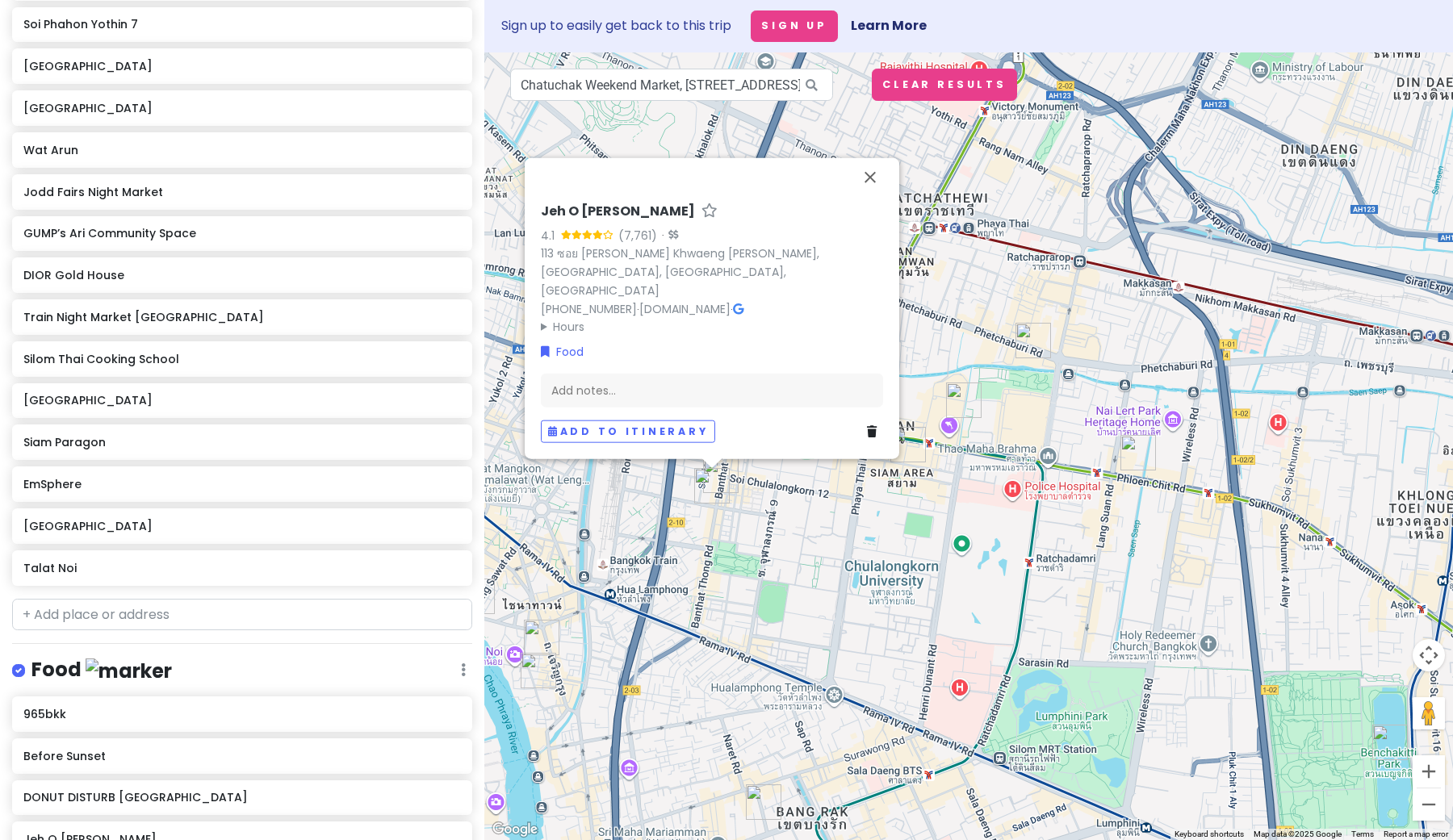
click at [723, 471] on img "Jeh O Chula Banthatthong" at bounding box center [712, 486] width 36 height 36
click at [870, 196] on button "Close" at bounding box center [871, 178] width 39 height 39
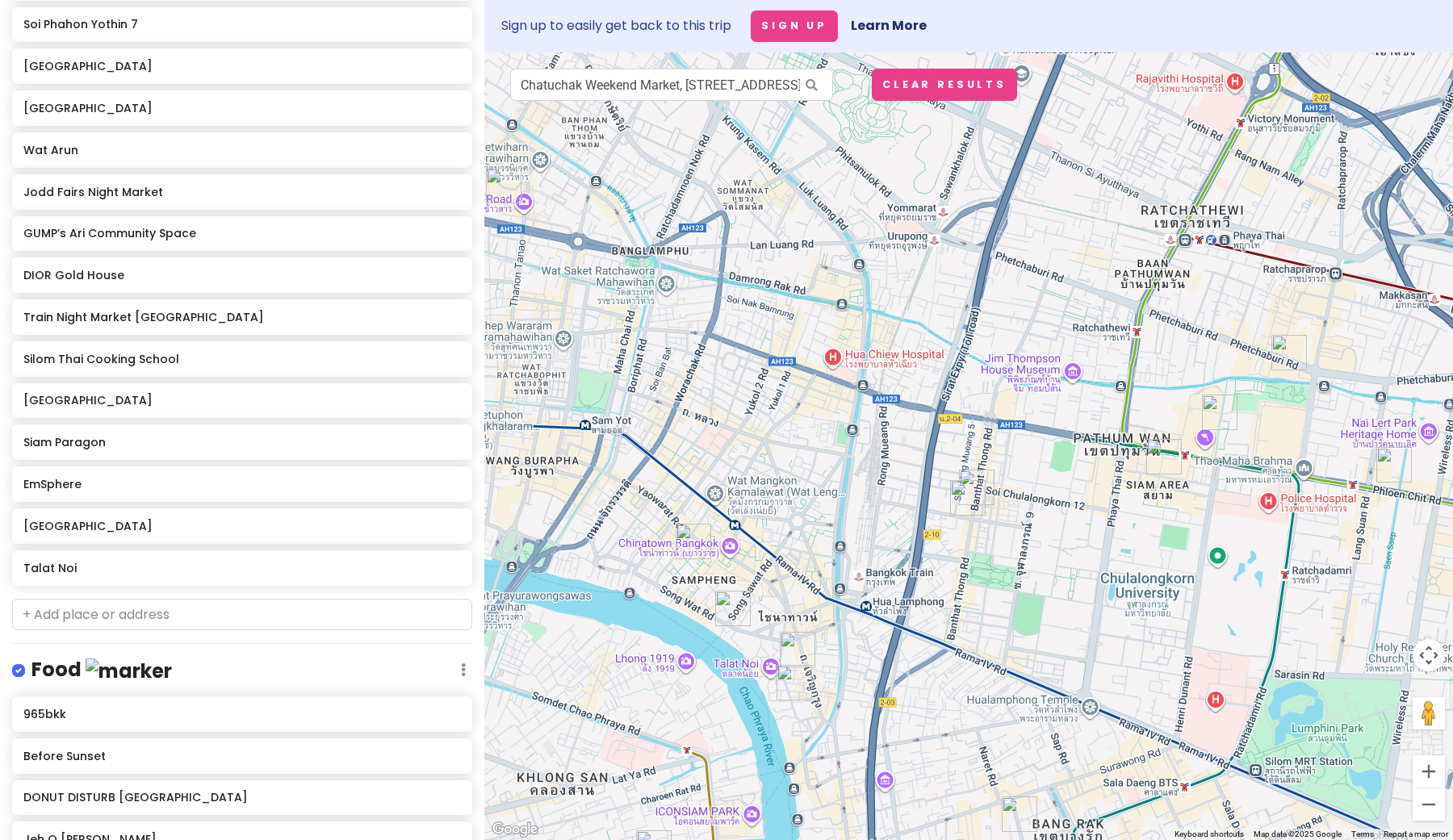
drag, startPoint x: 836, startPoint y: 545, endPoint x: 1083, endPoint y: 533, distance: 247.3
click at [1083, 533] on div "To navigate, press the arrow keys." at bounding box center [968, 446] width 968 height 788
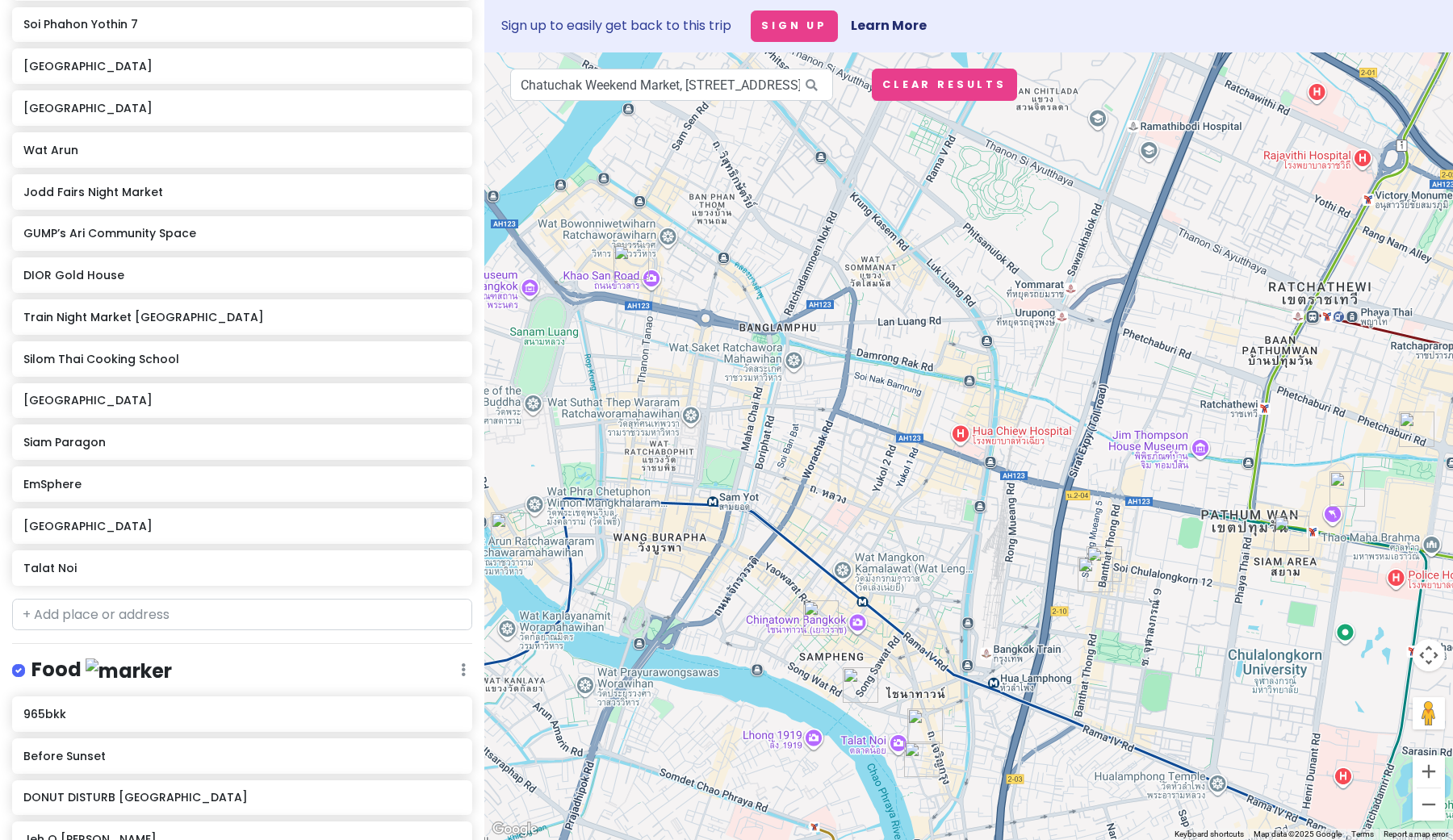
drag, startPoint x: 972, startPoint y: 496, endPoint x: 1106, endPoint y: 576, distance: 156.1
click at [1107, 576] on img "Jeh O Chula Banthatthong" at bounding box center [1096, 575] width 36 height 36
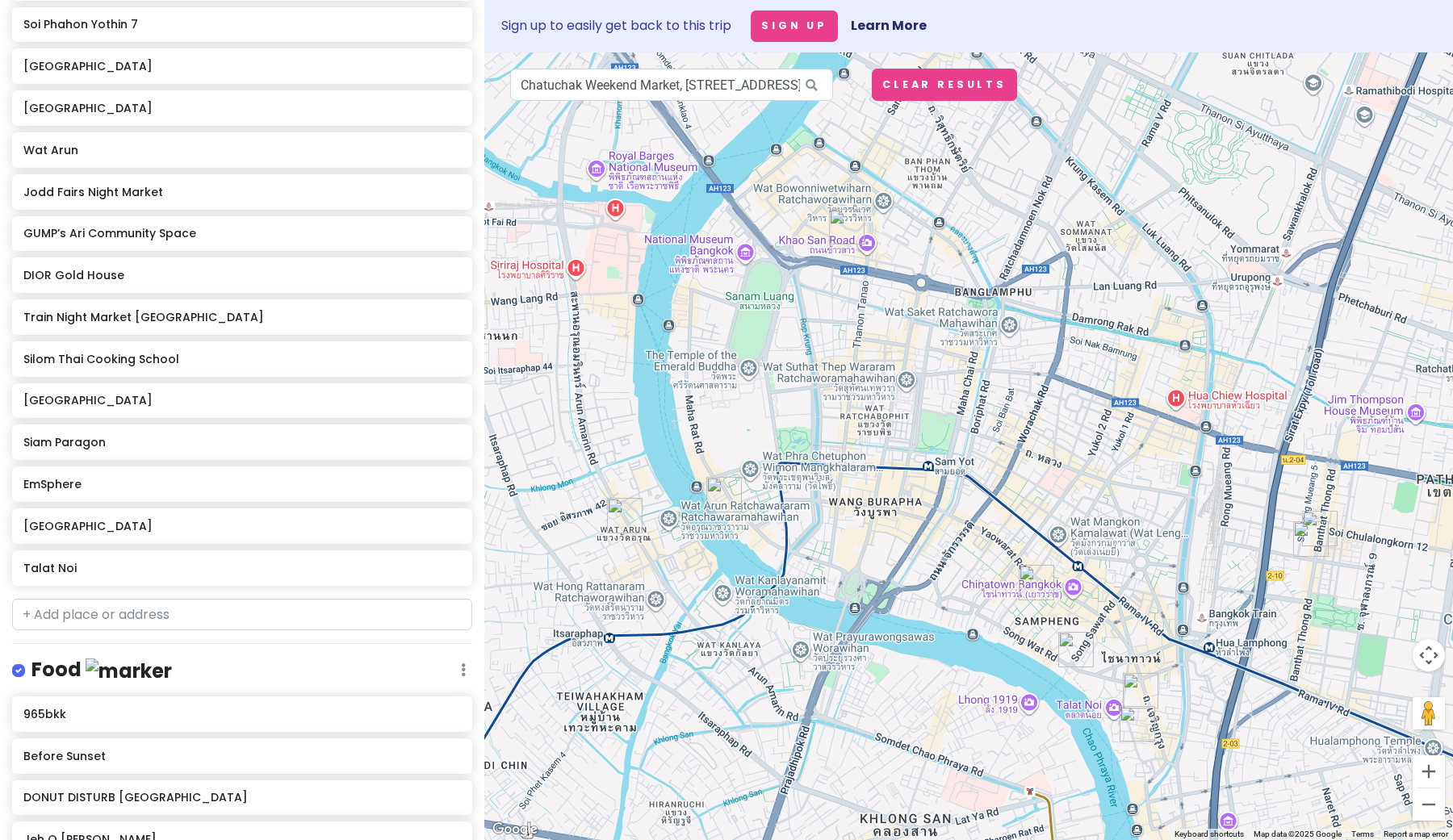
drag, startPoint x: 919, startPoint y: 535, endPoint x: 1130, endPoint y: 494, distance: 214.9
click at [1130, 494] on div at bounding box center [968, 446] width 968 height 788
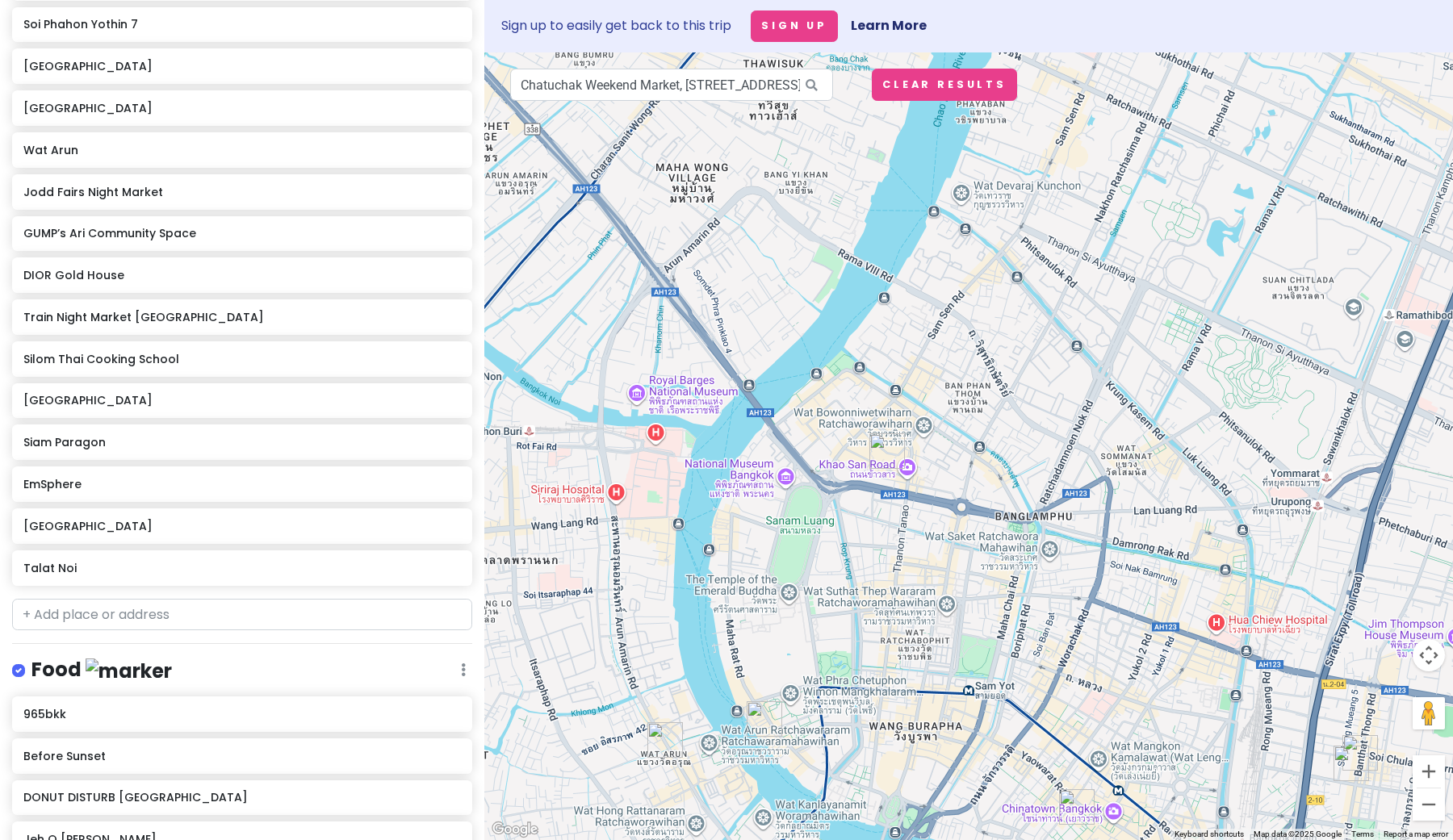
drag, startPoint x: 1130, startPoint y: 494, endPoint x: 1166, endPoint y: 724, distance: 232.8
click at [1166, 724] on div at bounding box center [968, 446] width 968 height 788
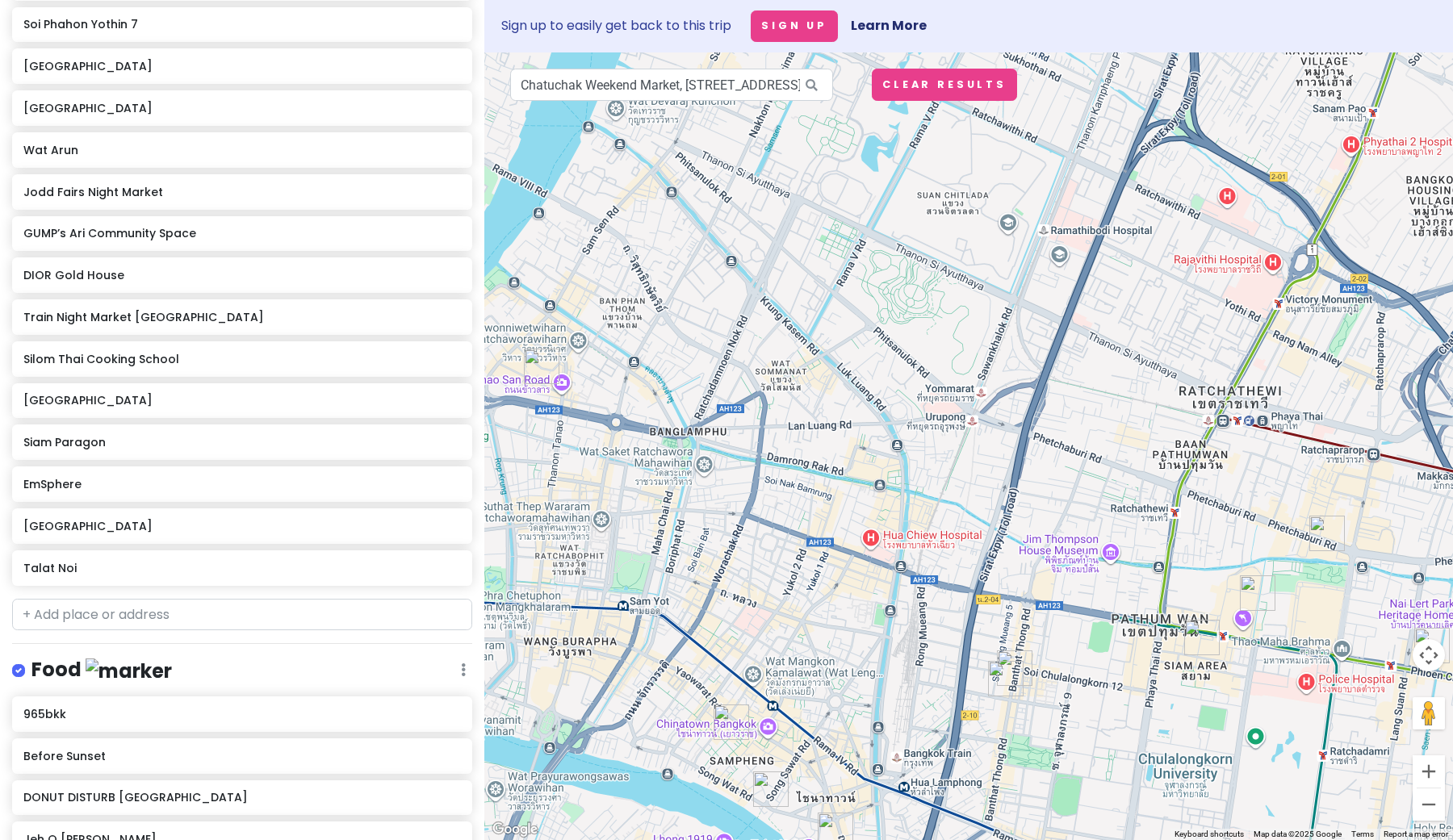
drag, startPoint x: 1308, startPoint y: 633, endPoint x: 894, endPoint y: 459, distance: 449.1
click at [894, 459] on div at bounding box center [968, 446] width 968 height 788
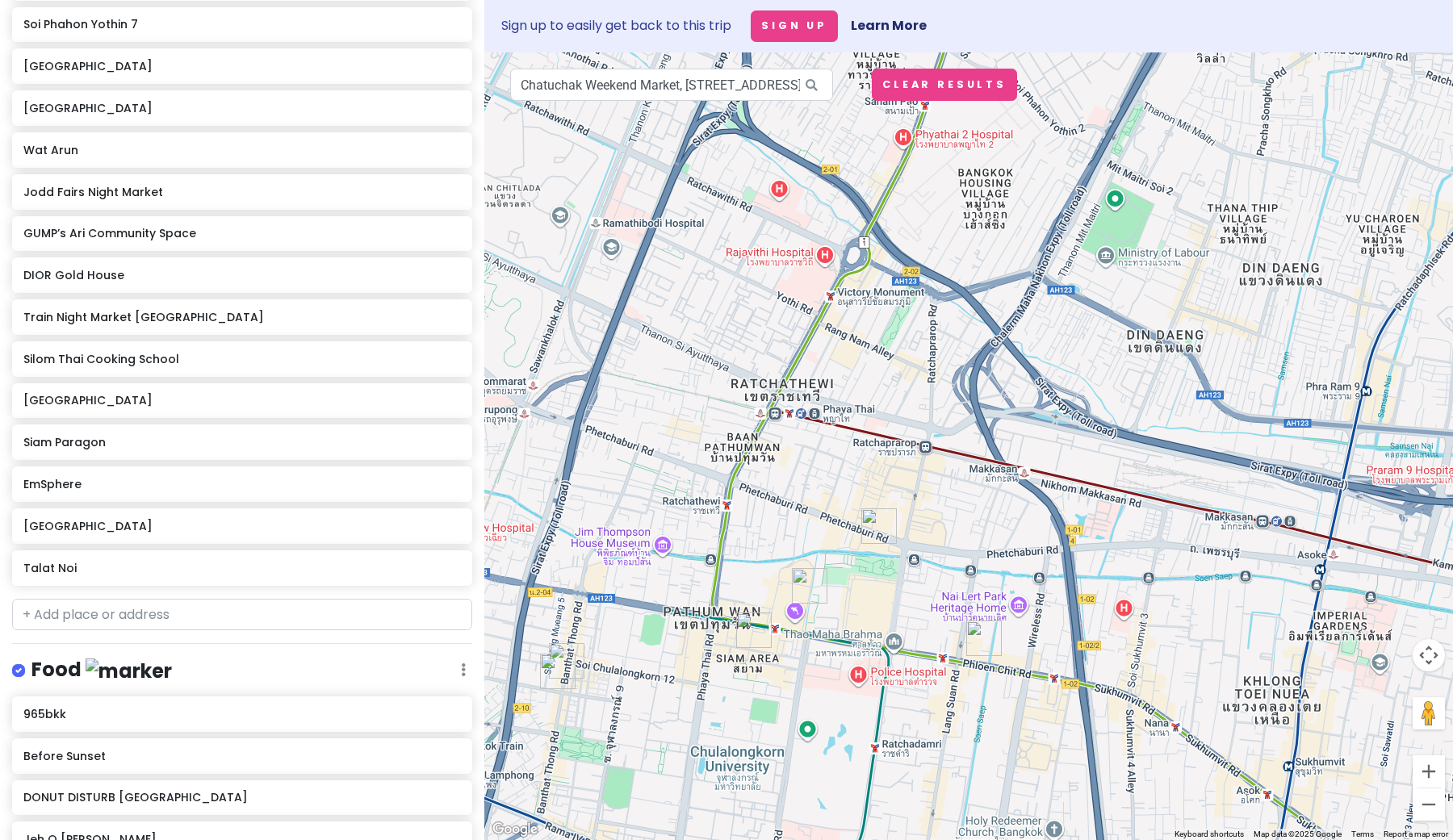
drag, startPoint x: 1135, startPoint y: 478, endPoint x: 788, endPoint y: 556, distance: 355.7
click at [788, 556] on div at bounding box center [968, 446] width 968 height 788
click at [808, 586] on img "Siam Paragon" at bounding box center [809, 586] width 36 height 36
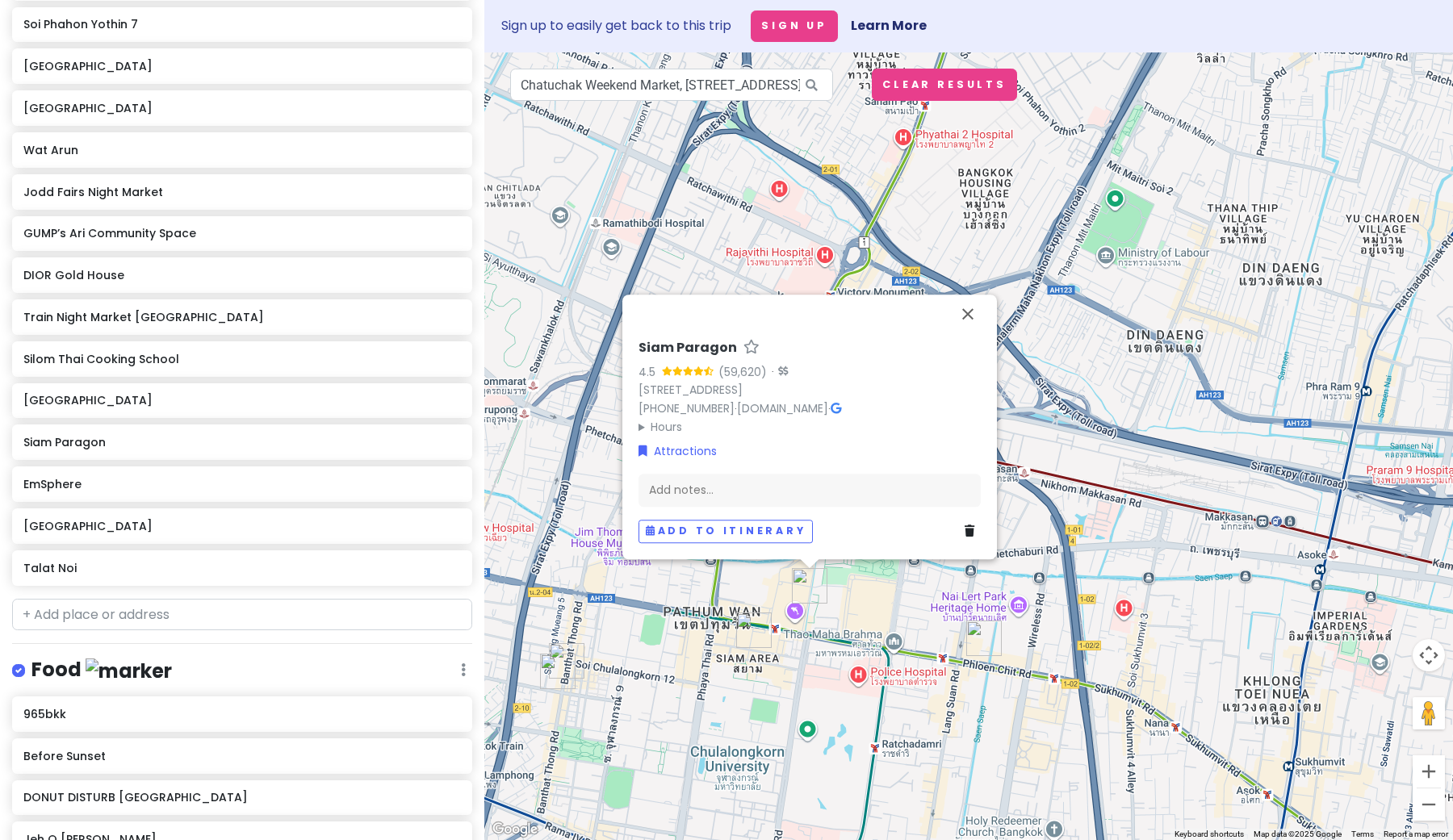
click at [748, 633] on img "Siam Square" at bounding box center [754, 631] width 36 height 36
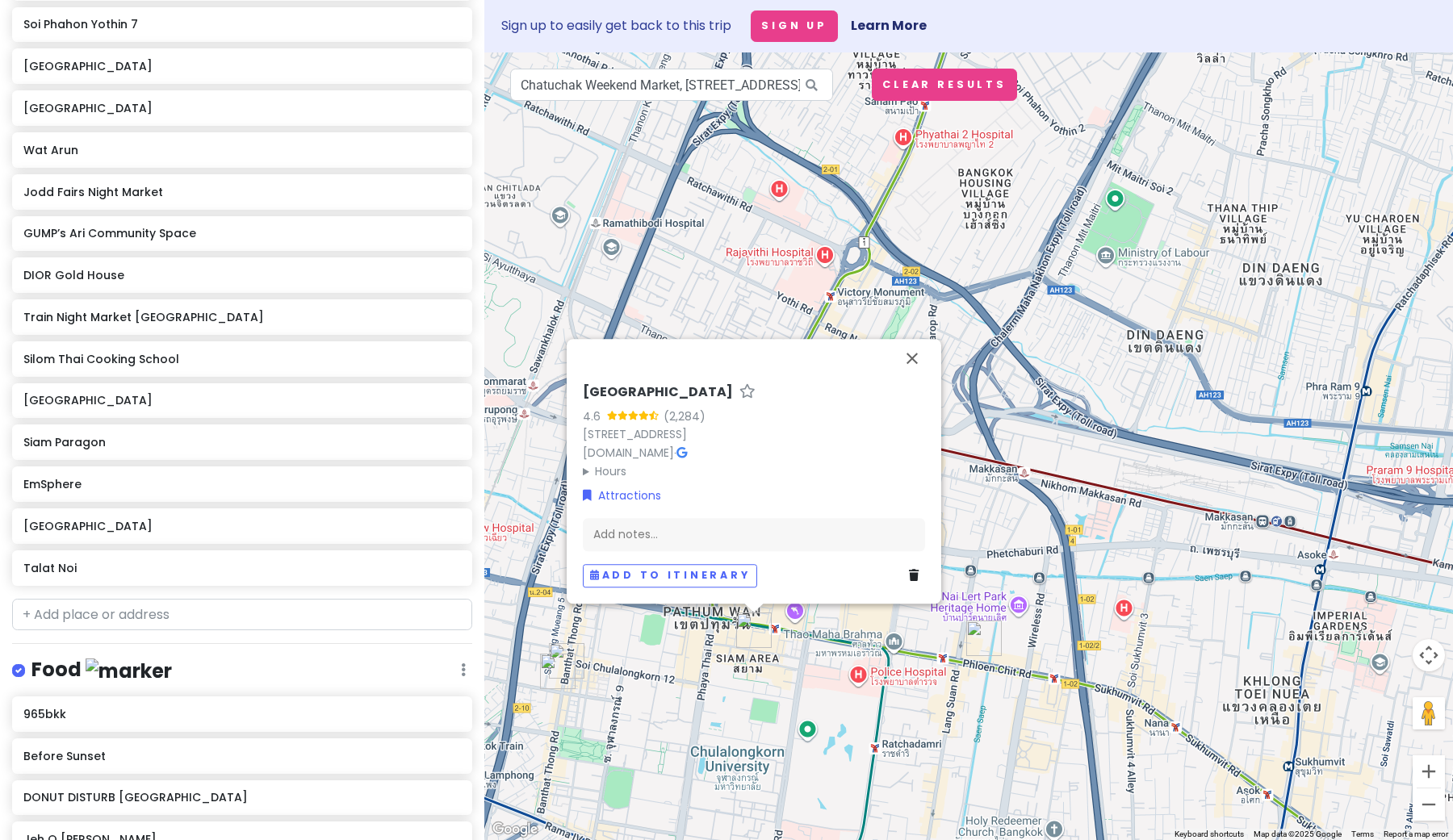
click at [976, 647] on img "DIOR Gold House" at bounding box center [985, 639] width 36 height 36
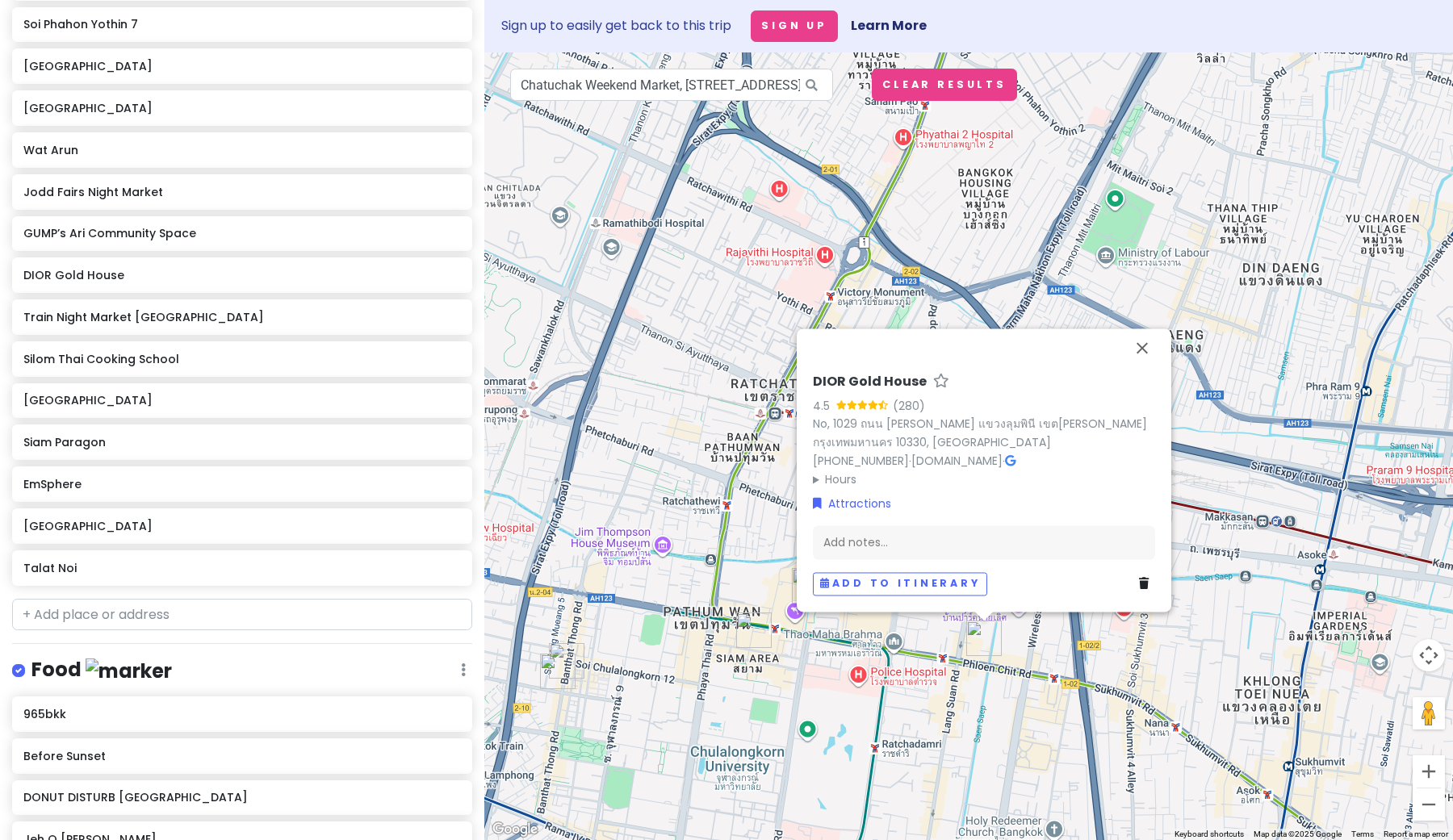
click at [828, 484] on summary "Hours" at bounding box center [984, 480] width 343 height 18
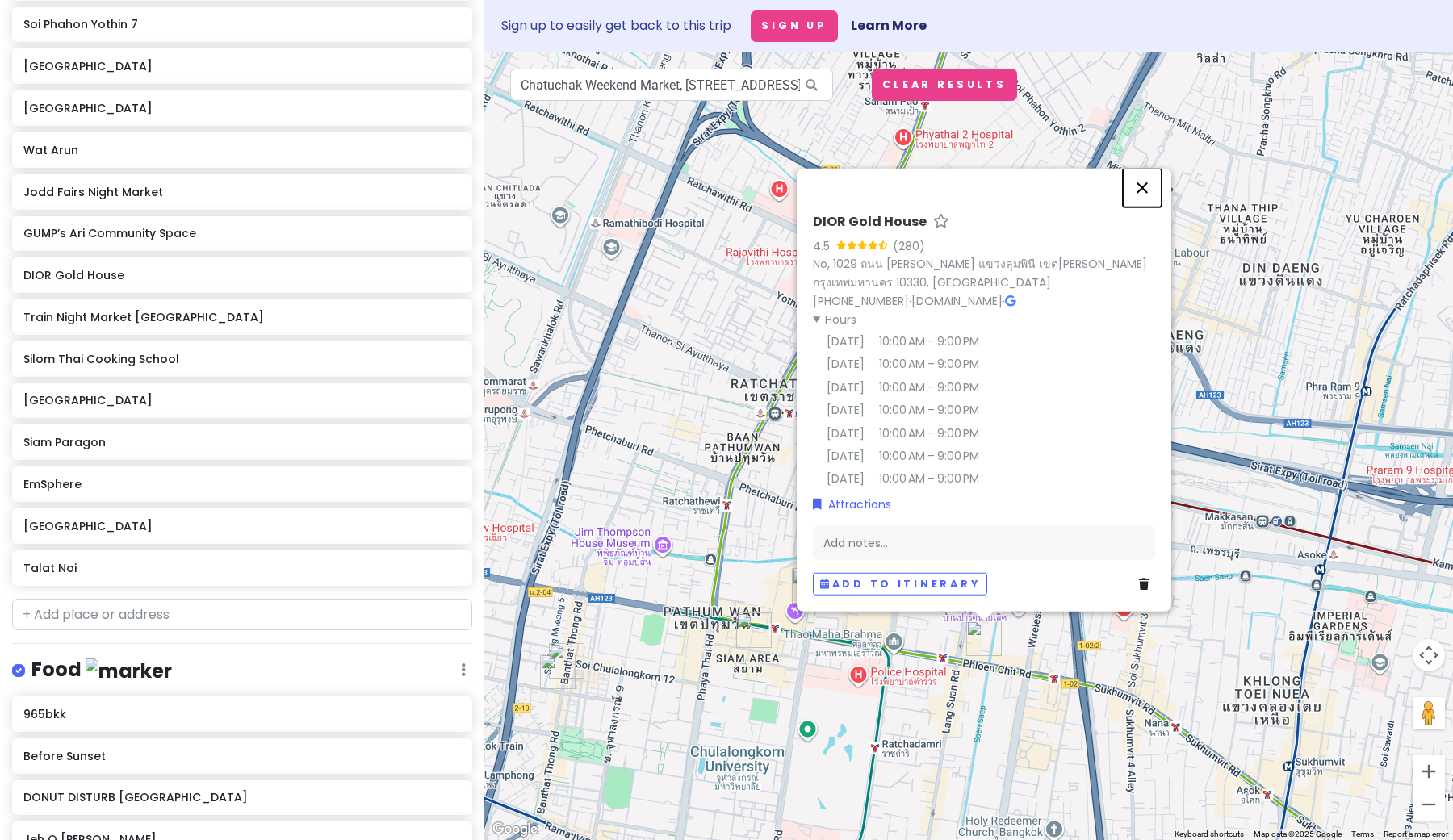
click at [1144, 185] on button "Close" at bounding box center [1143, 188] width 39 height 39
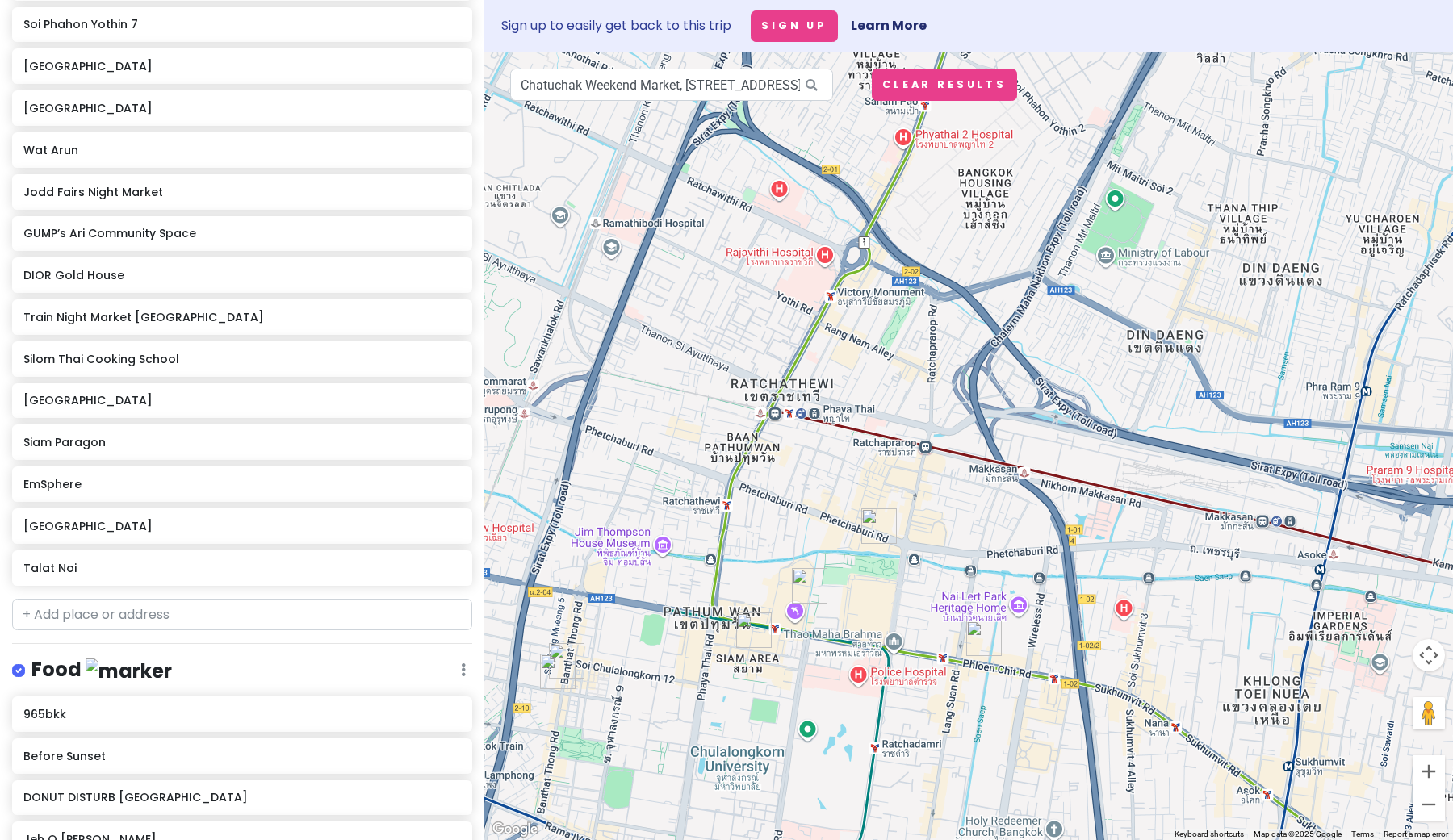
click at [565, 655] on img "Jeh O Chula Banthatthong" at bounding box center [558, 672] width 36 height 36
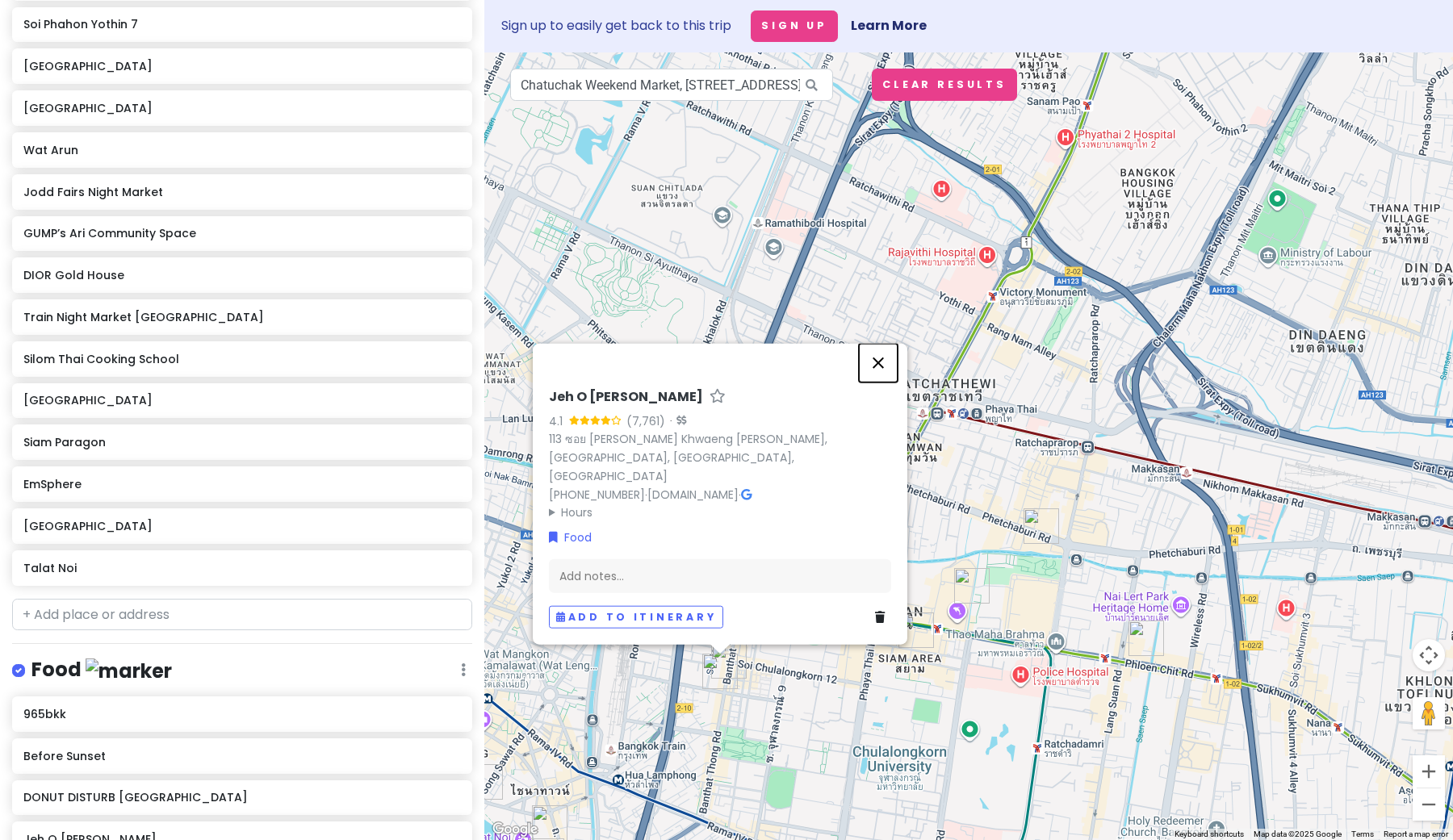
click at [875, 379] on button "Close" at bounding box center [878, 363] width 39 height 39
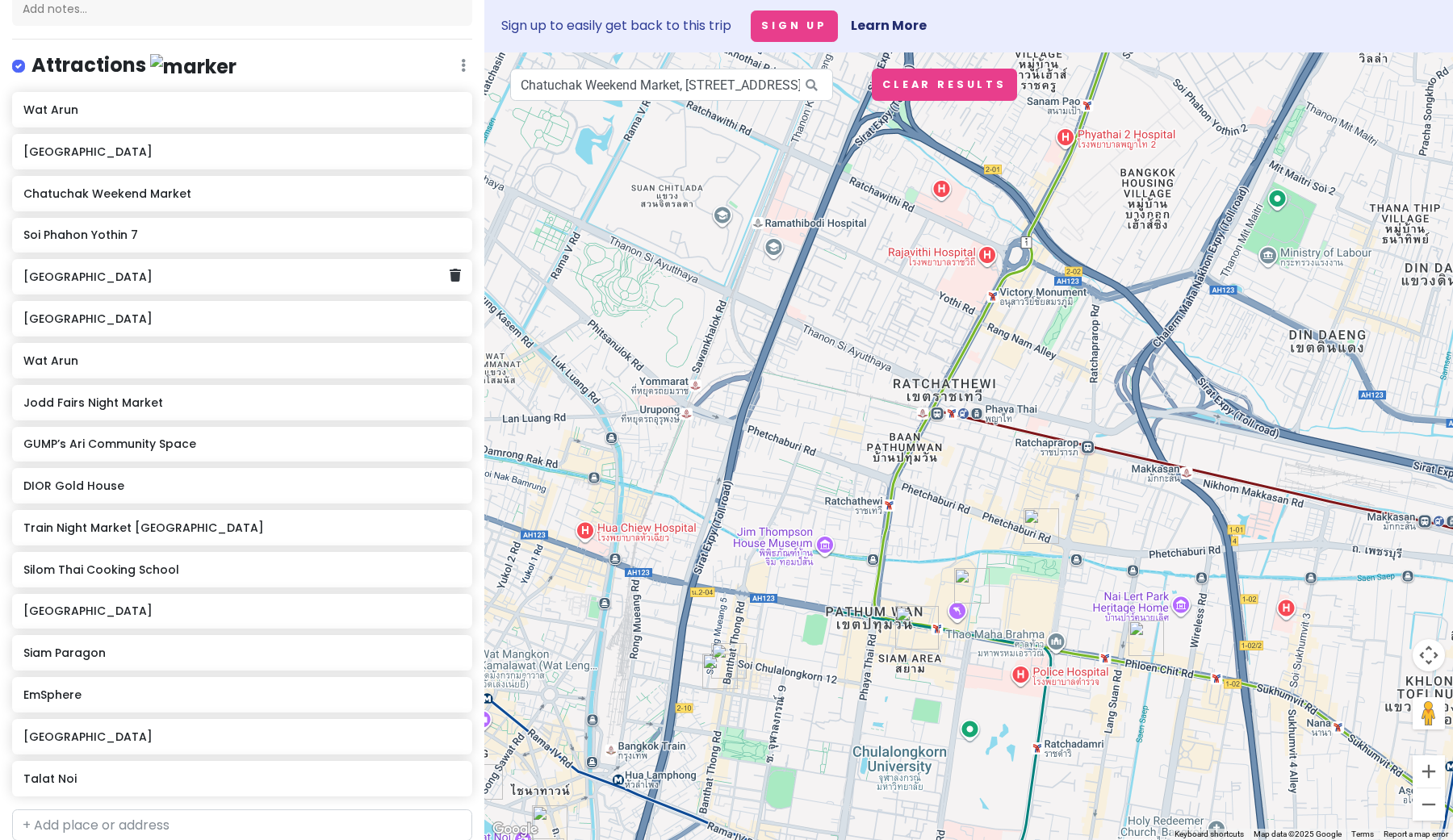
scroll to position [215, 0]
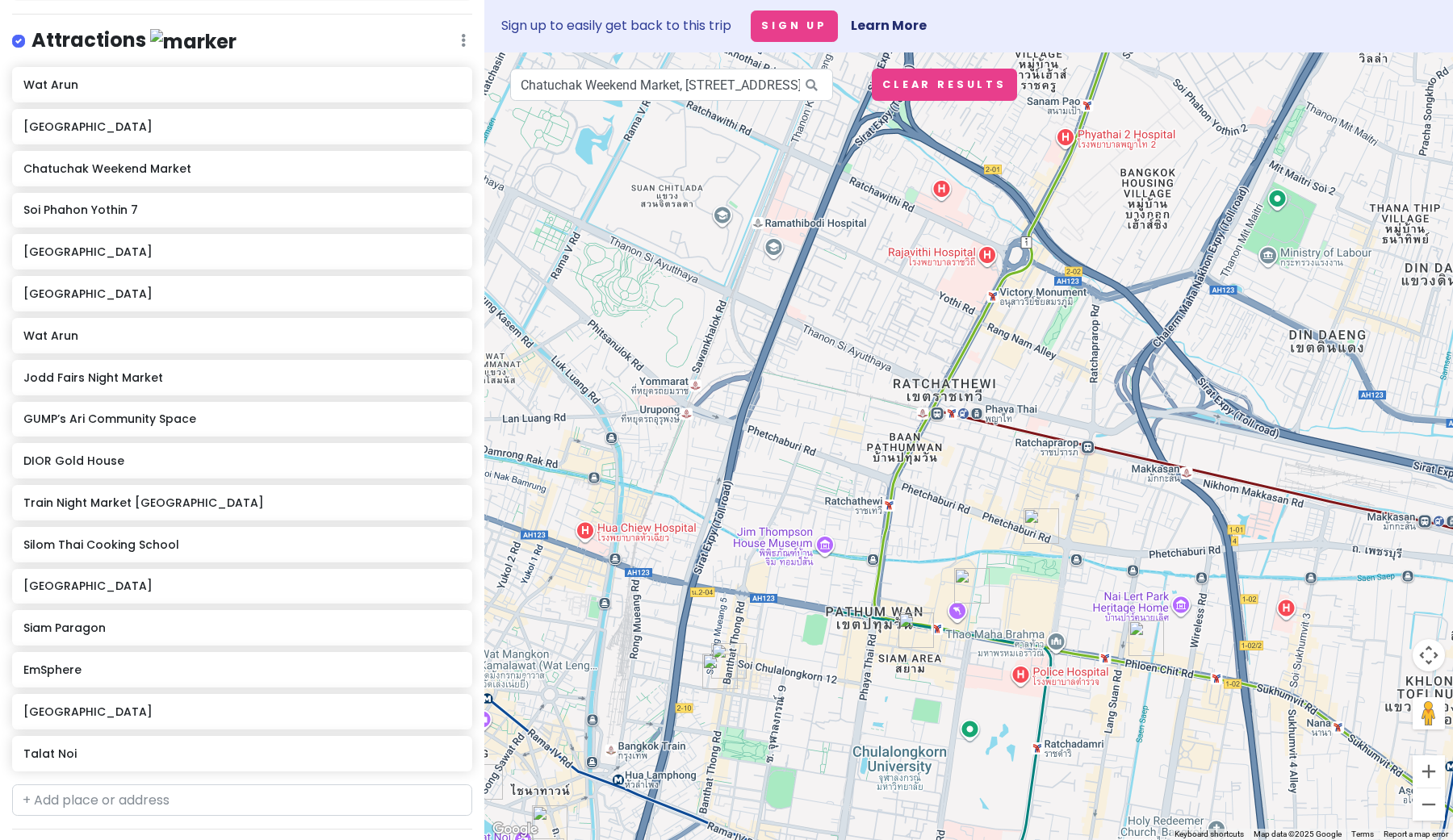
click at [712, 668] on img "Jeh O Chula Banthatthong" at bounding box center [720, 672] width 36 height 36
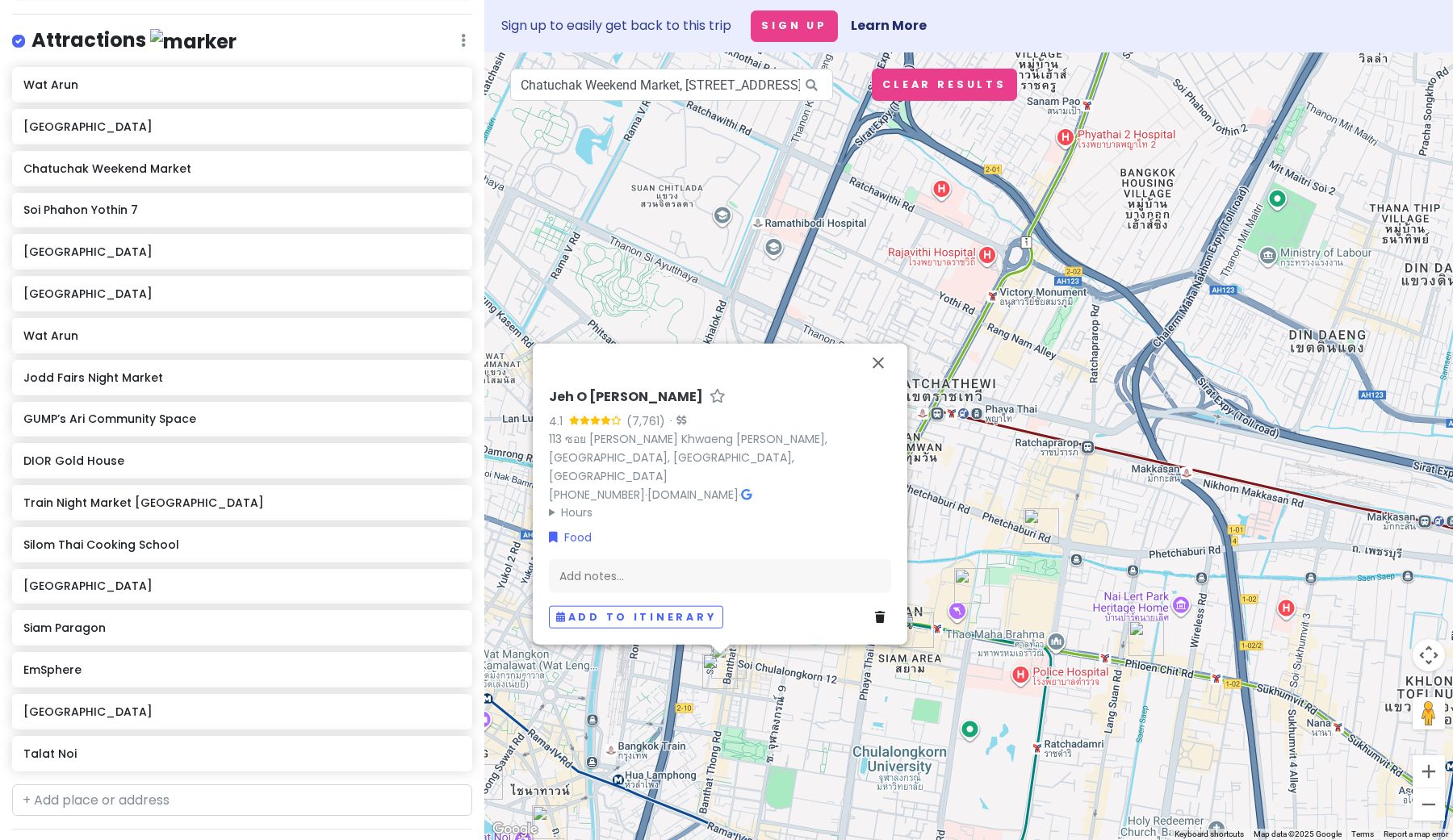
drag, startPoint x: 546, startPoint y: 412, endPoint x: 726, endPoint y: 409, distance: 180.0
click at [726, 409] on div "Jeh O [PERSON_NAME] 4.1 (7,761) · 113 ซอย [PERSON_NAME] Khwaeng [PERSON_NAME], …" at bounding box center [720, 508] width 355 height 253
copy h6 "Jeh O [PERSON_NAME]"
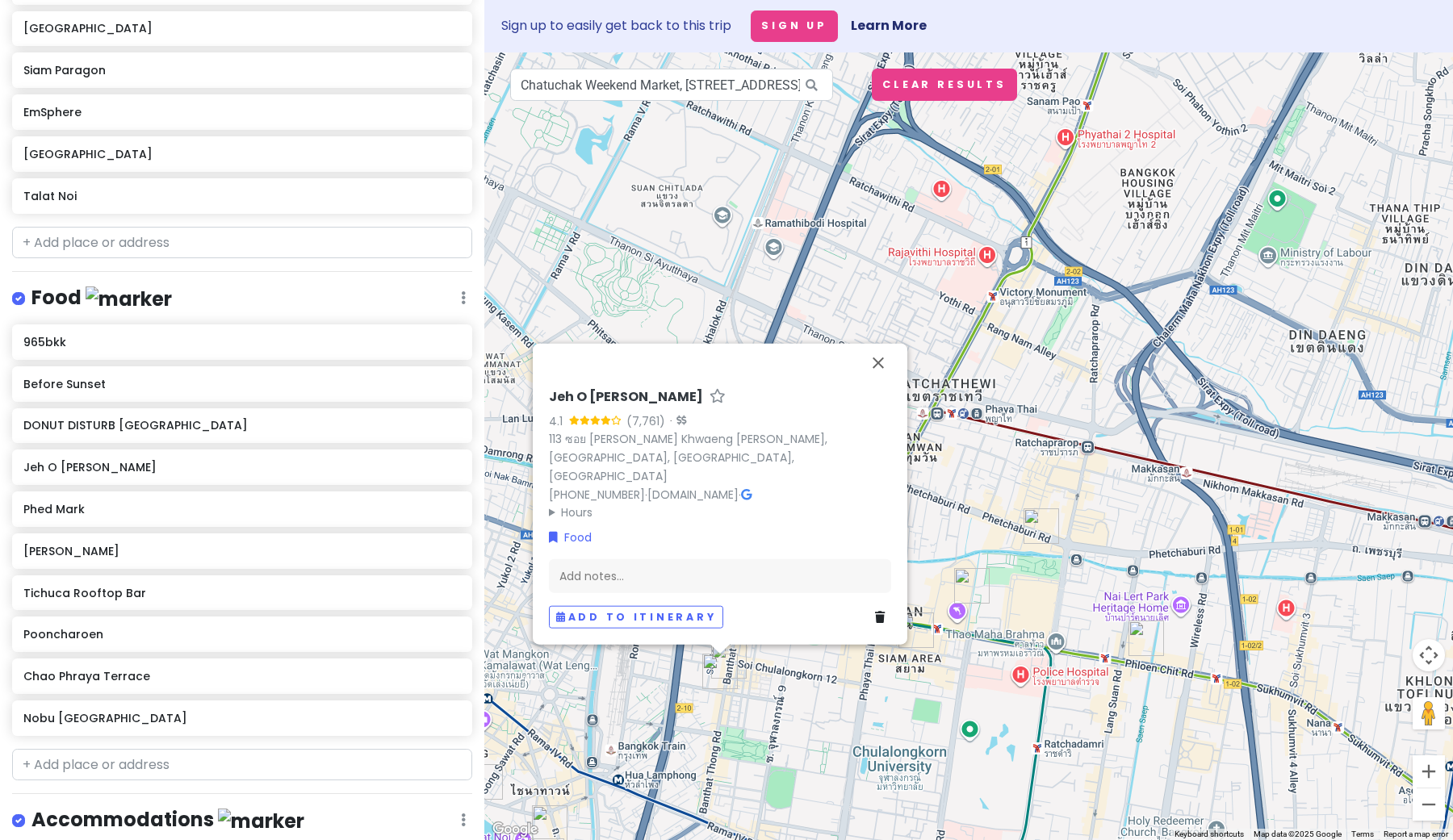
scroll to position [775, 0]
click at [876, 377] on button "Close" at bounding box center [878, 363] width 39 height 39
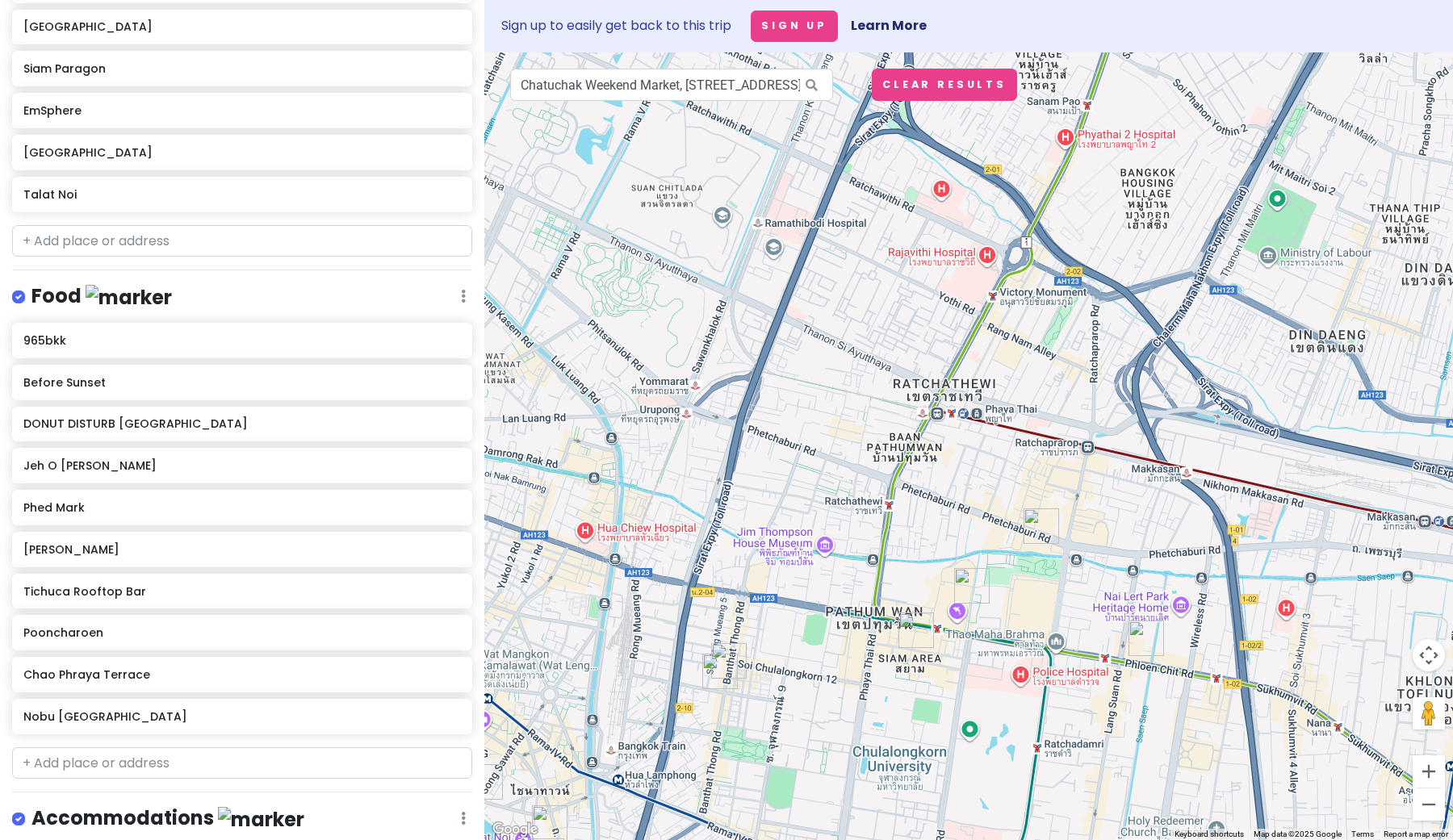
click at [1140, 646] on img "DIOR Gold House" at bounding box center [1146, 639] width 36 height 36
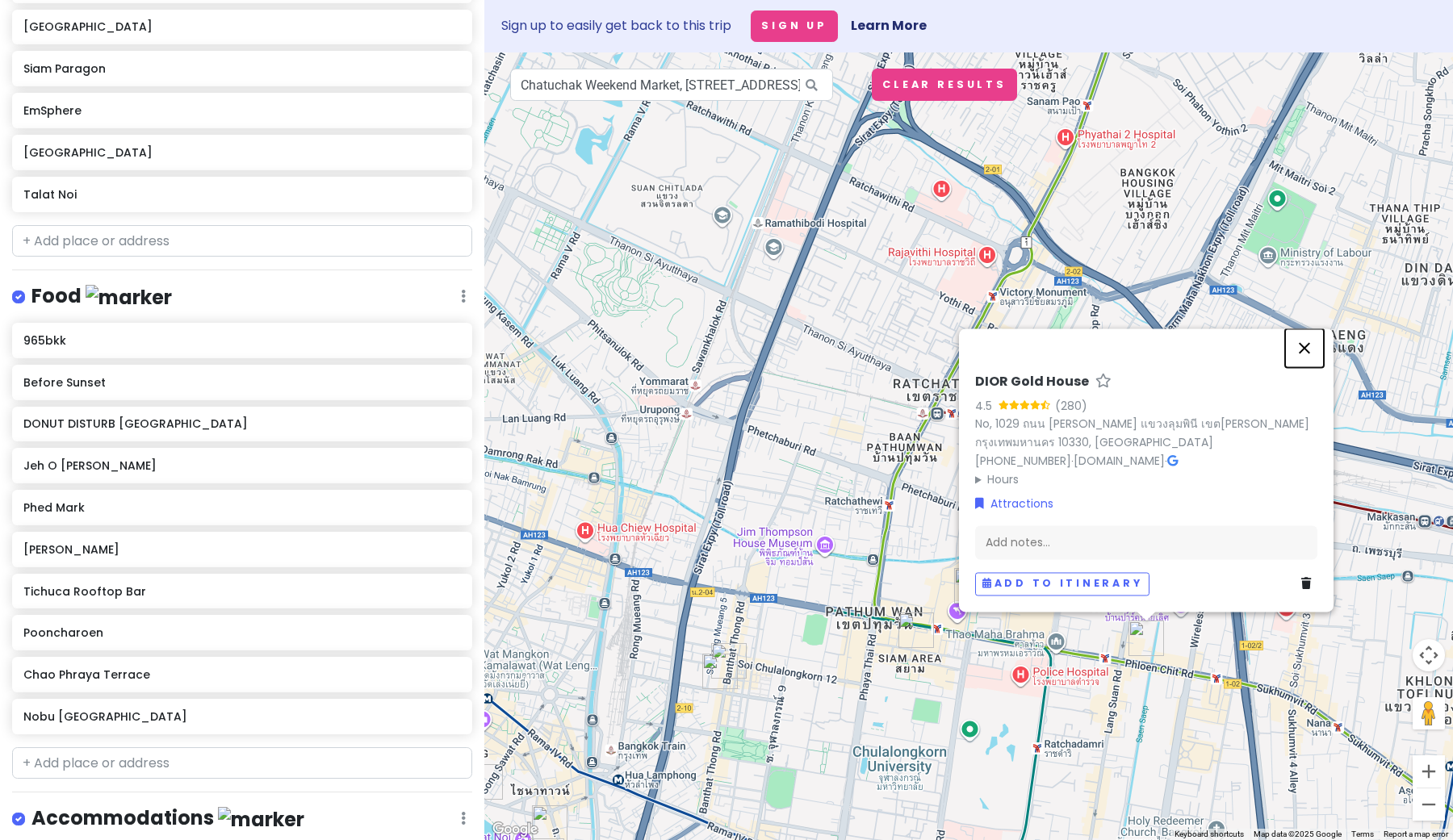
click at [1303, 354] on button "Close" at bounding box center [1305, 349] width 39 height 39
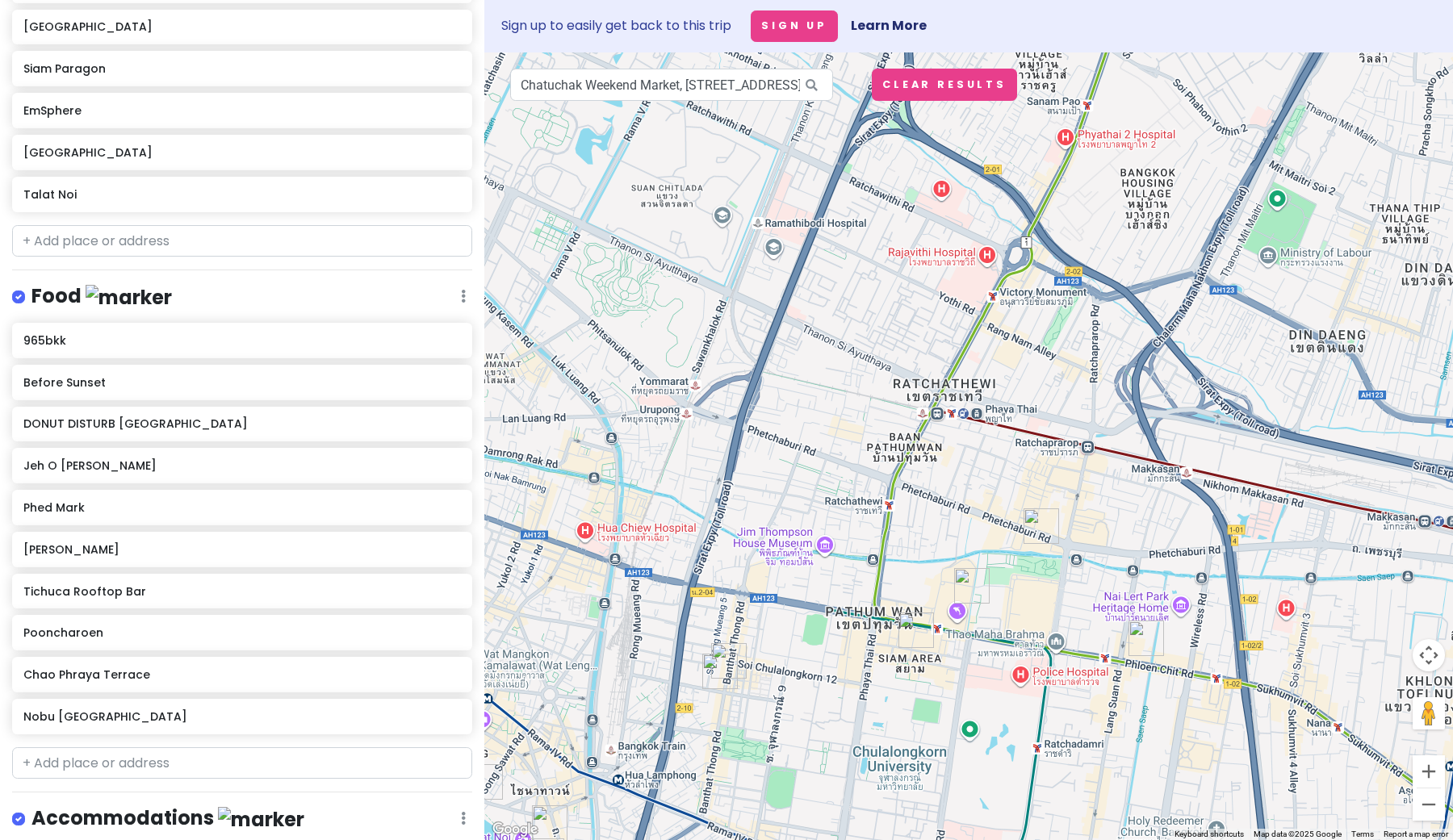
click at [1039, 531] on img "Ruay Ruay" at bounding box center [1042, 526] width 36 height 36
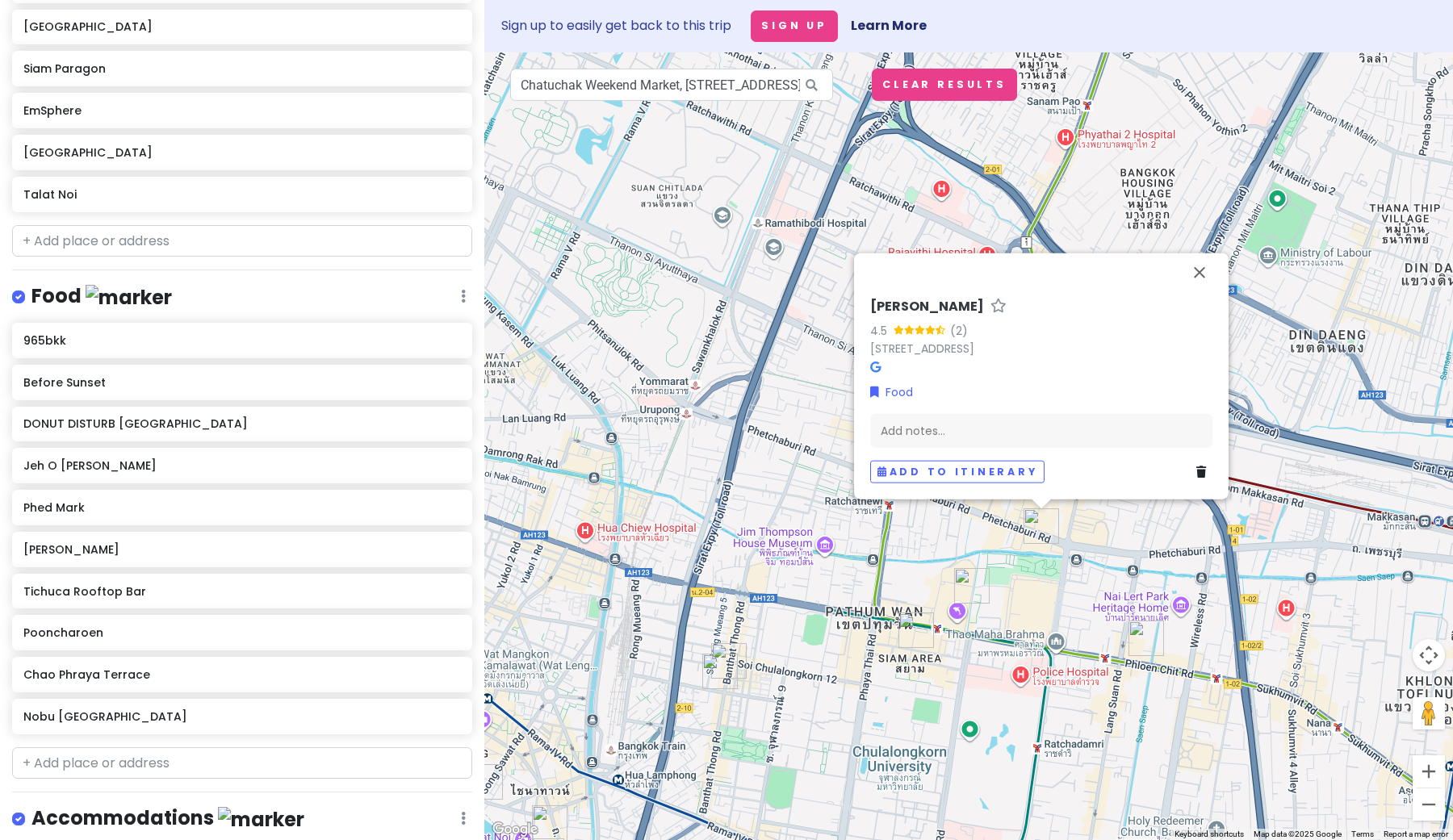
click at [968, 587] on img "Siam Paragon" at bounding box center [972, 586] width 36 height 36
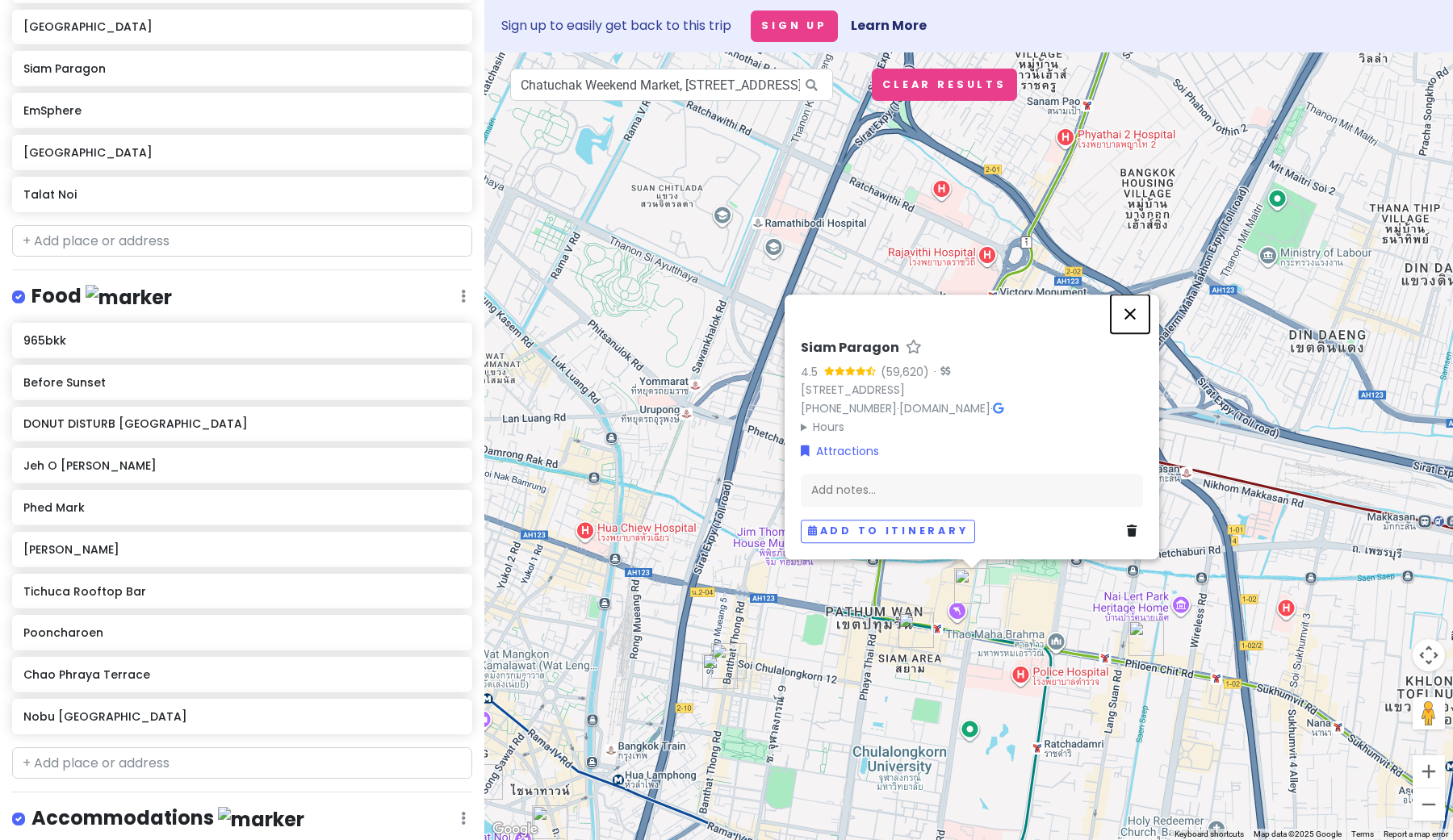
click at [1132, 295] on button "Close" at bounding box center [1131, 315] width 39 height 39
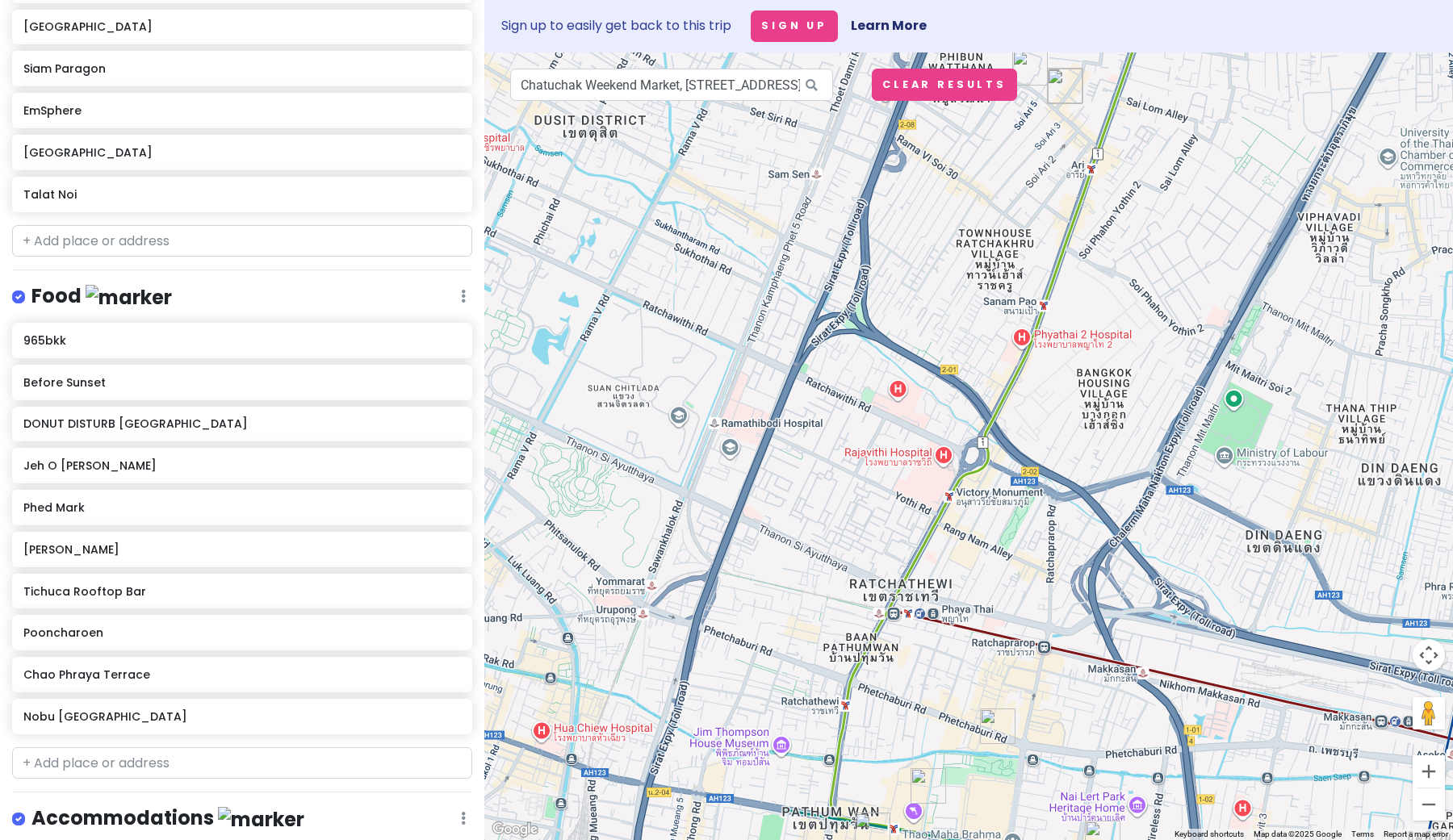
drag, startPoint x: 953, startPoint y: 367, endPoint x: 910, endPoint y: 570, distance: 207.5
click at [910, 570] on div at bounding box center [968, 446] width 968 height 788
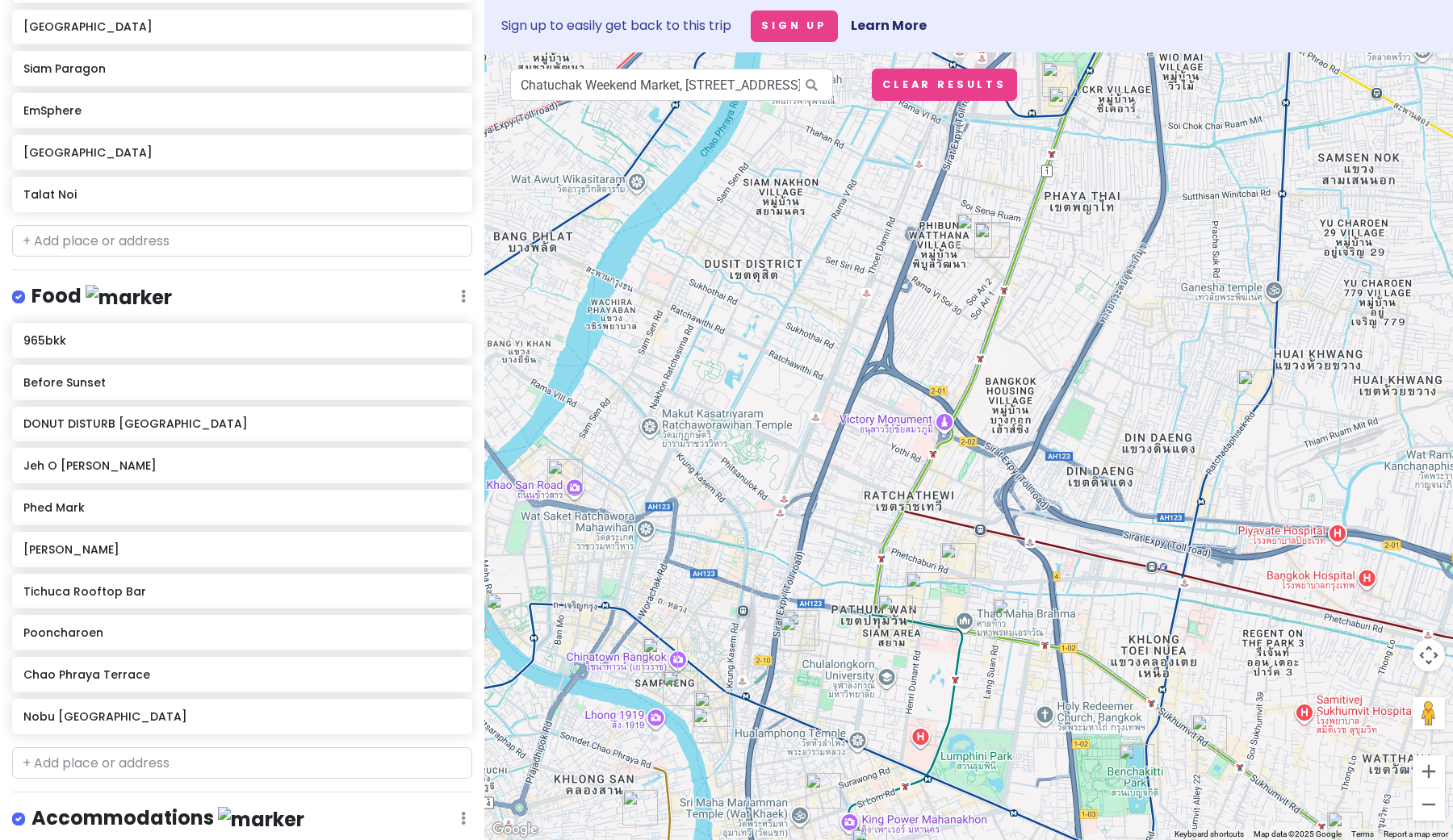
drag, startPoint x: 912, startPoint y: 579, endPoint x: 915, endPoint y: 505, distance: 74.1
click at [915, 505] on div at bounding box center [968, 446] width 968 height 788
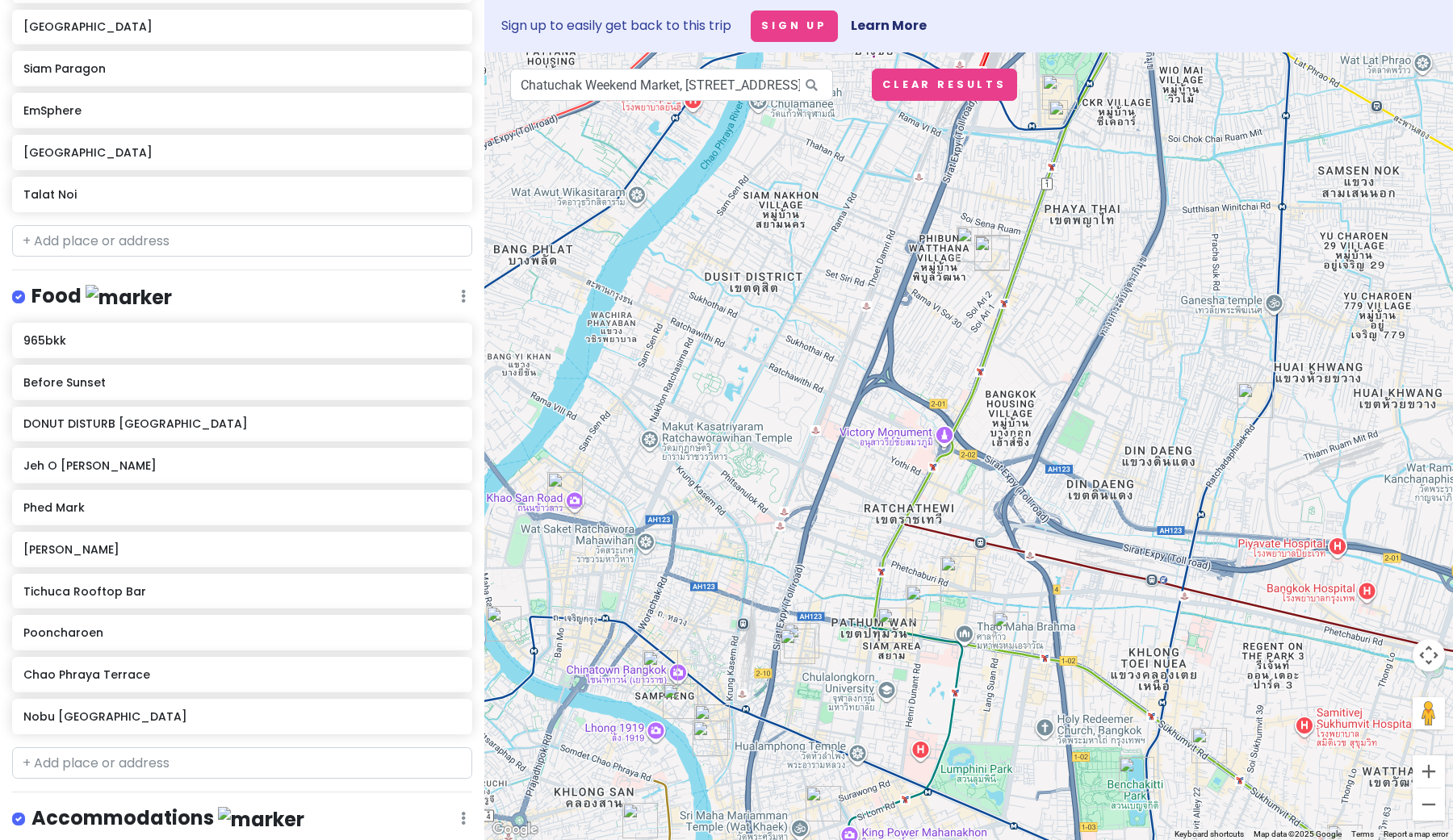
click at [989, 252] on img "DONUT DISTURB BANGKOK" at bounding box center [992, 253] width 36 height 36
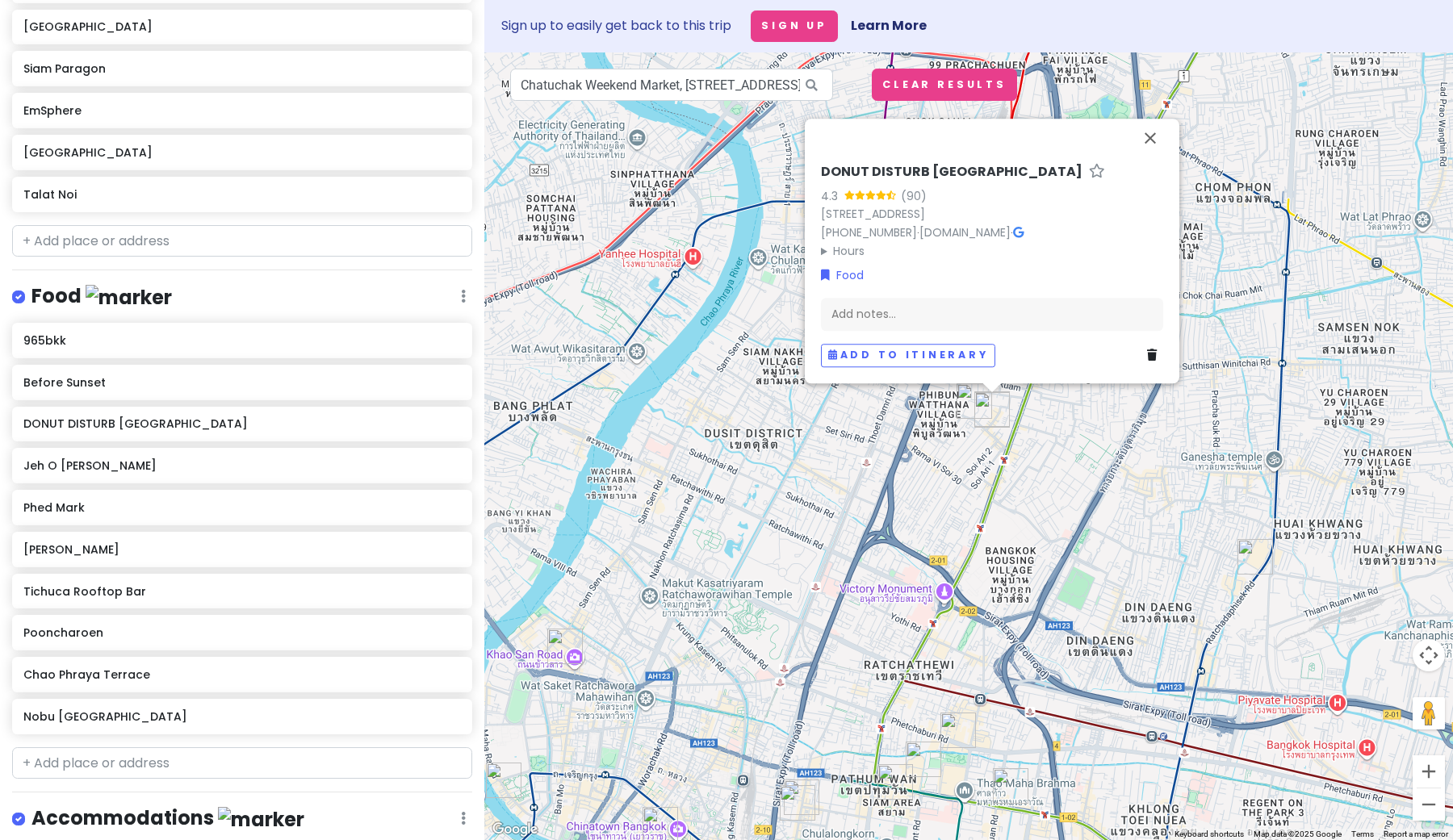
click at [966, 400] on img "Soi Phahon Yothin 7" at bounding box center [974, 401] width 36 height 36
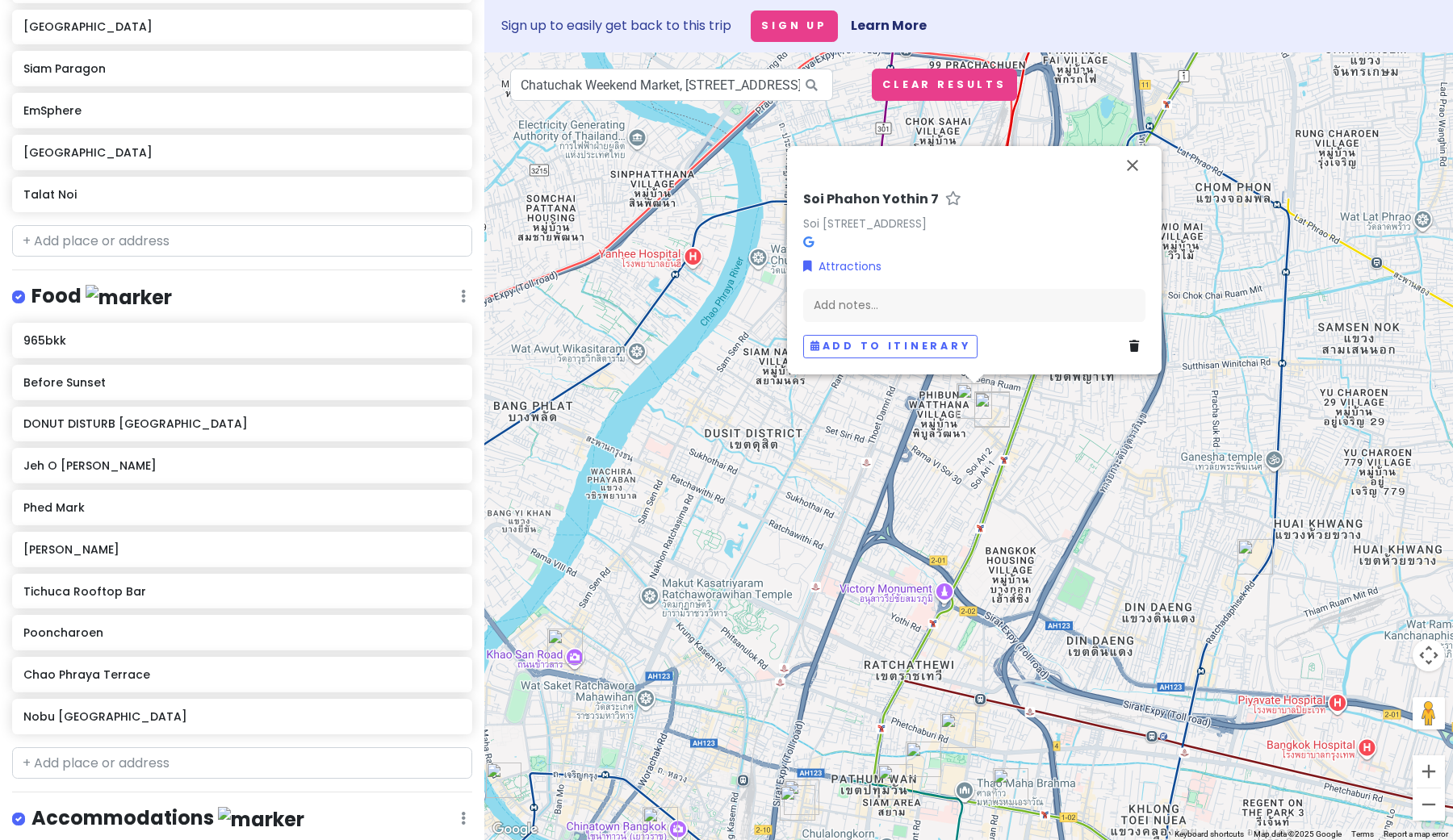
click at [991, 410] on img "DONUT DISTURB BANGKOK" at bounding box center [992, 410] width 36 height 36
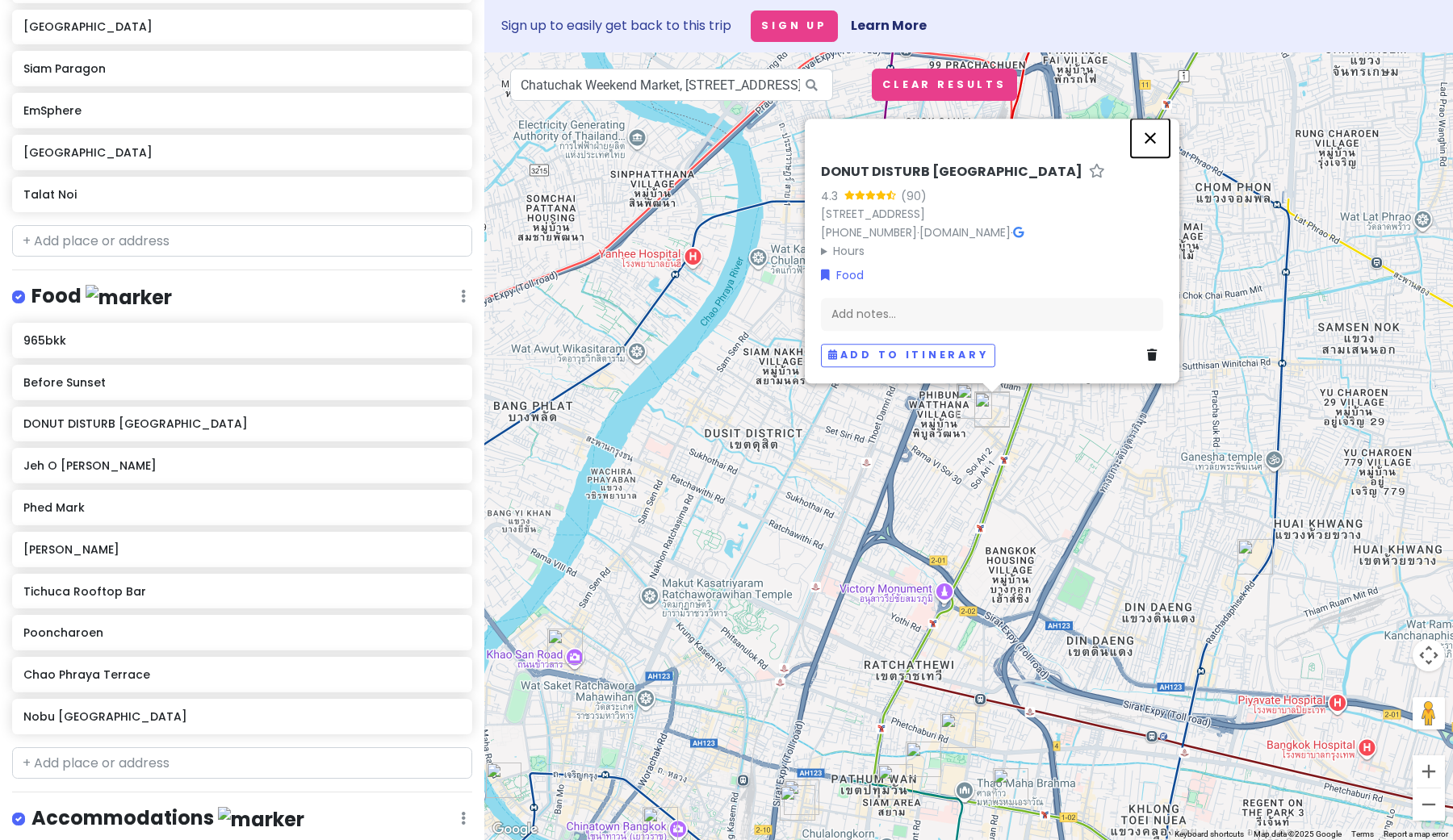
click at [1149, 119] on button "Close" at bounding box center [1150, 139] width 39 height 39
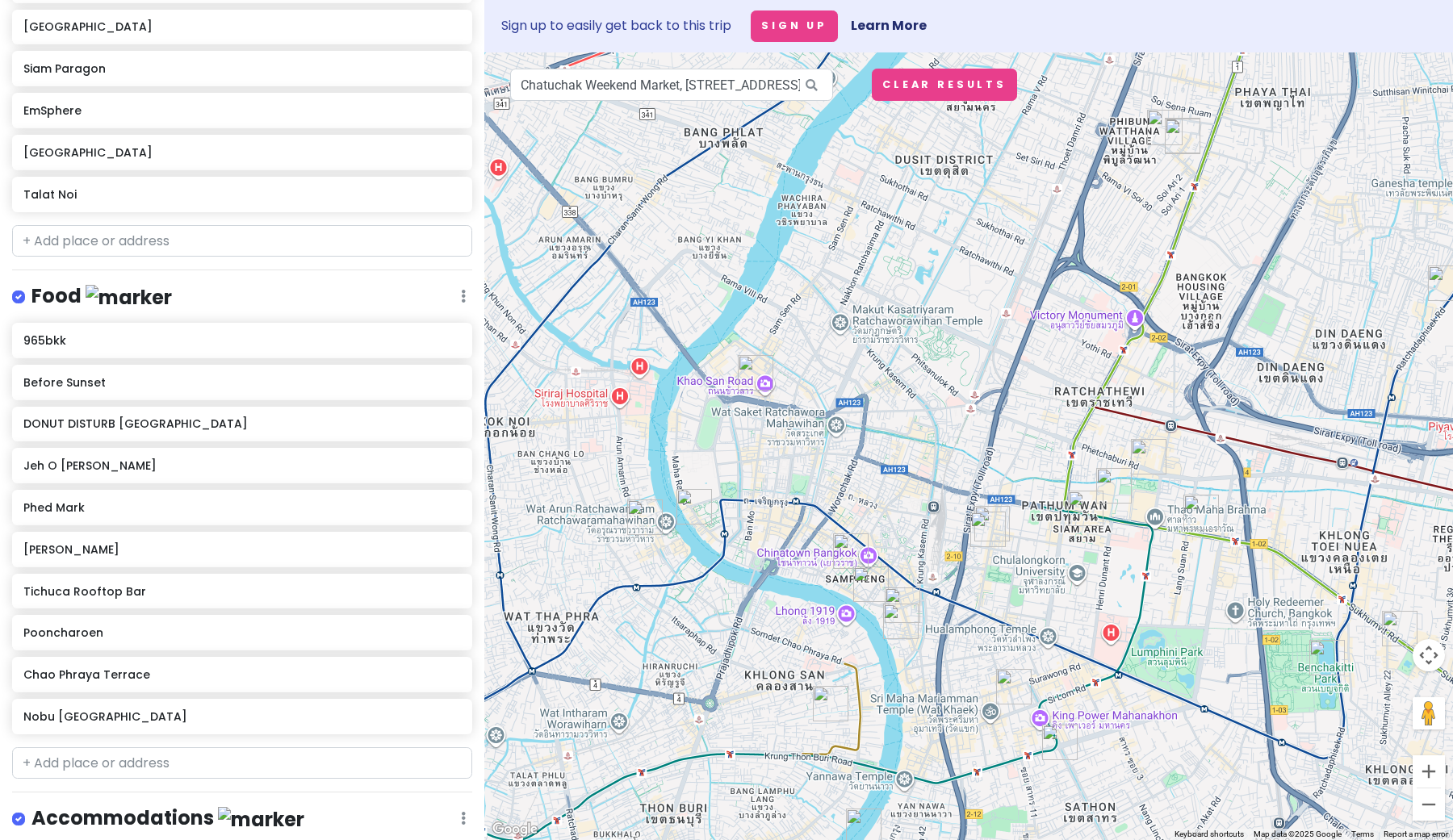
drag, startPoint x: 716, startPoint y: 580, endPoint x: 907, endPoint y: 308, distance: 332.4
click at [908, 306] on div at bounding box center [968, 446] width 968 height 788
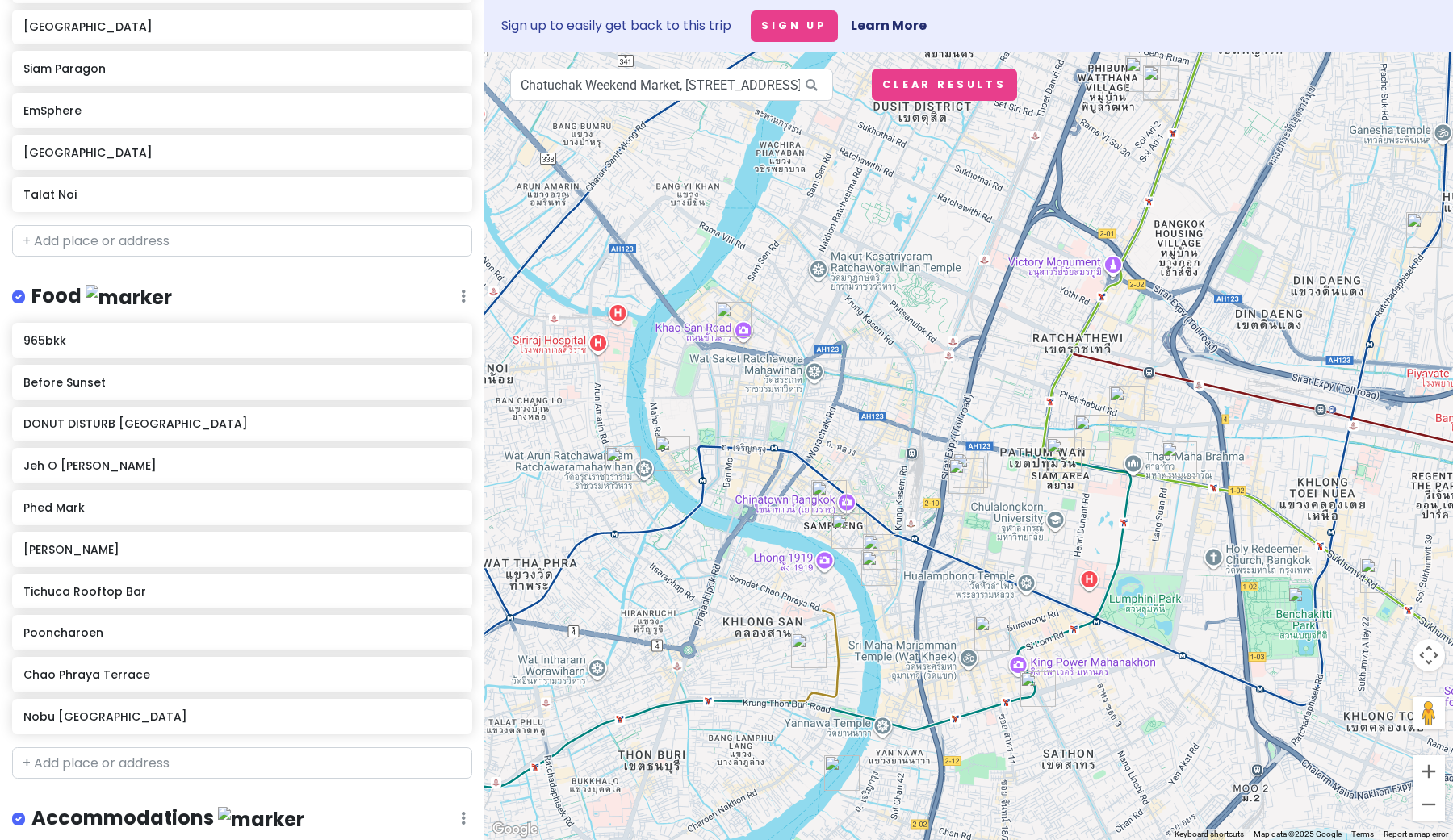
drag, startPoint x: 979, startPoint y: 436, endPoint x: 956, endPoint y: 374, distance: 66.1
click at [956, 374] on div at bounding box center [968, 446] width 968 height 788
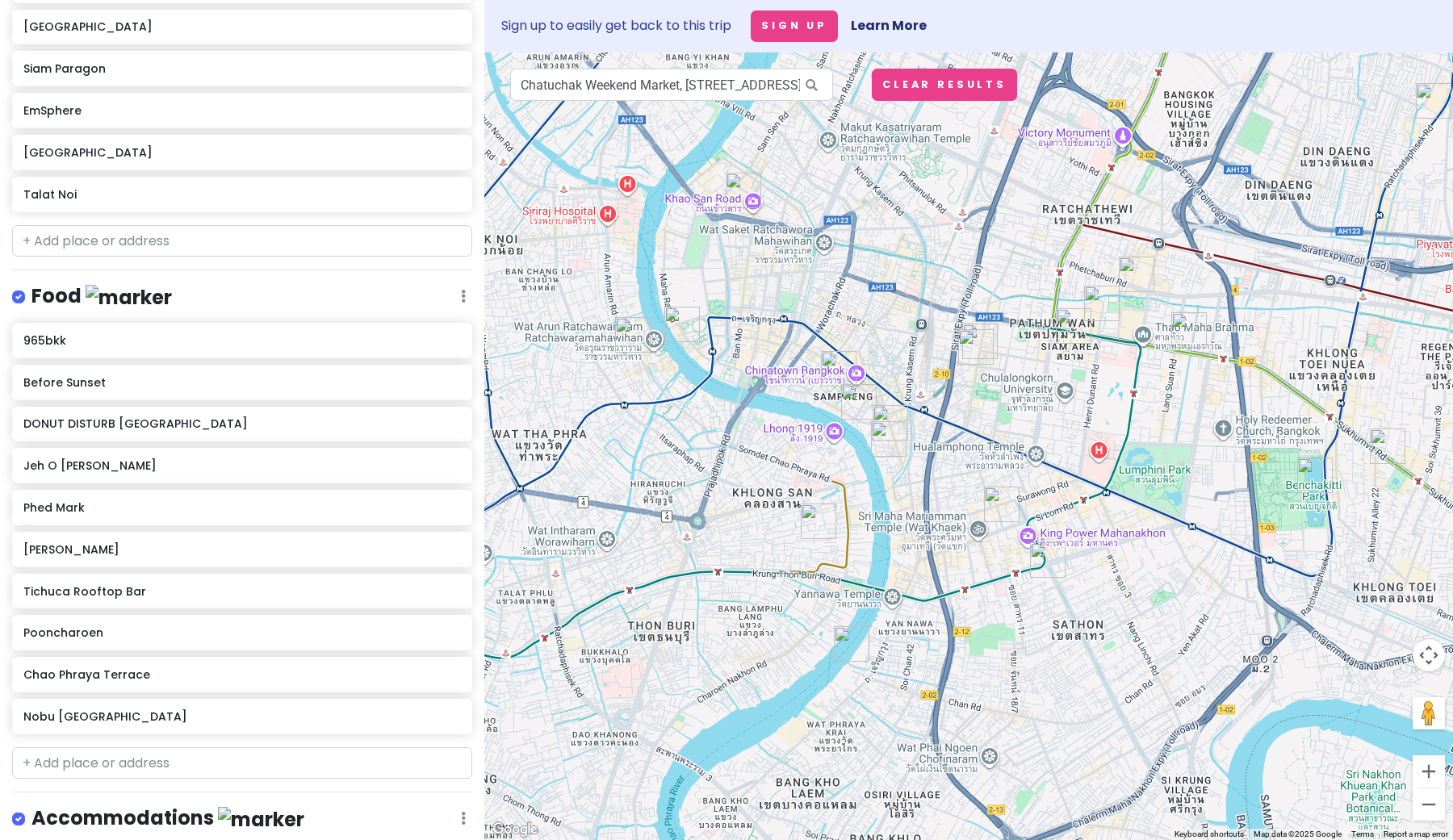
drag, startPoint x: 928, startPoint y: 545, endPoint x: 938, endPoint y: 411, distance: 134.4
click at [938, 411] on div at bounding box center [968, 446] width 968 height 788
click at [884, 441] on img "965bkk" at bounding box center [889, 440] width 36 height 36
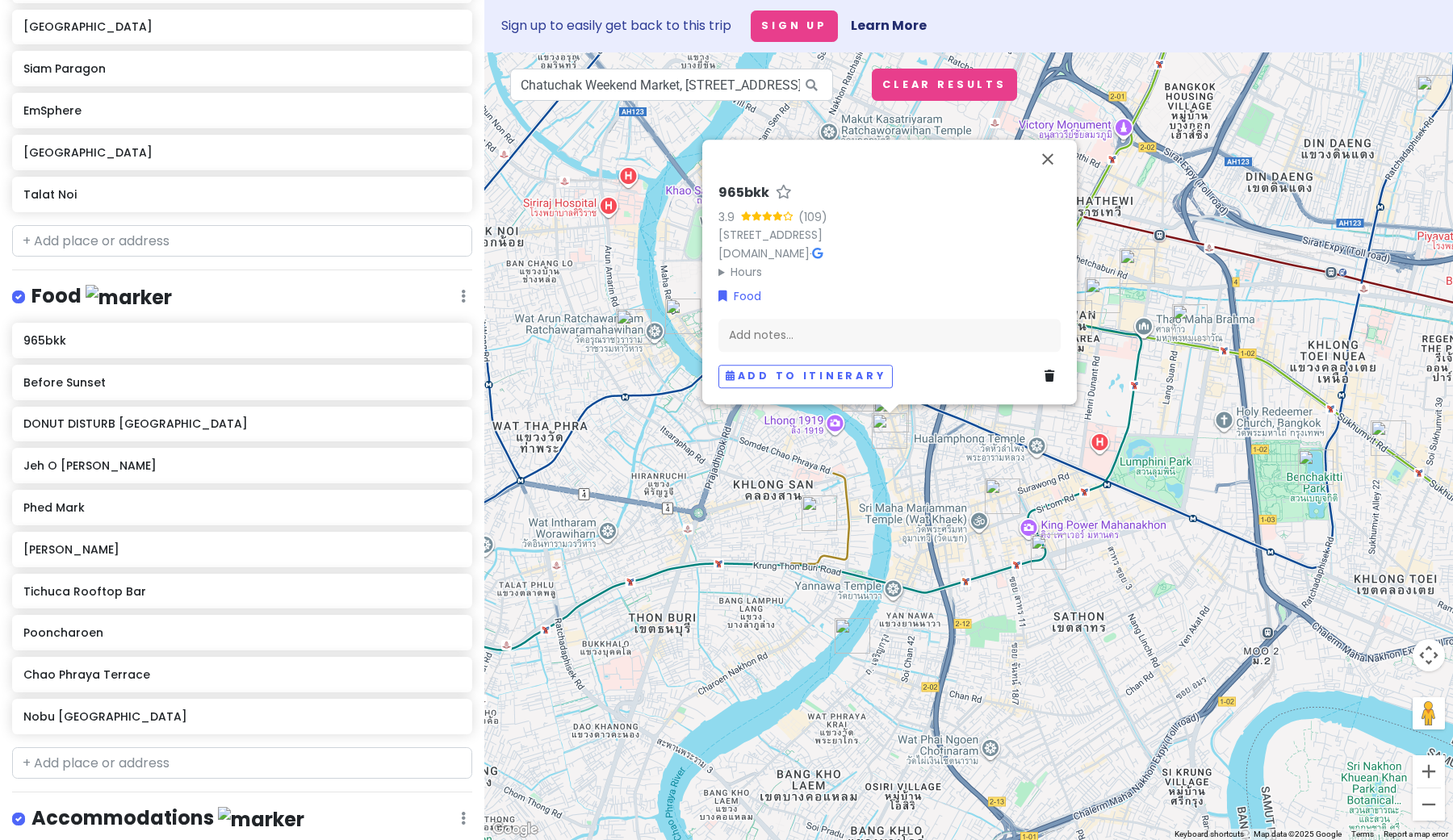
drag, startPoint x: 924, startPoint y: 496, endPoint x: 925, endPoint y: 484, distance: 12.0
click at [925, 484] on div "965bkk 3.9 (109) 965 [GEOGRAPHIC_DATA] [DOMAIN_NAME] · Hours [DATE] 11:00 AM – …" at bounding box center [968, 446] width 968 height 788
click at [851, 639] on img "Chao Phraya Terrace" at bounding box center [853, 634] width 36 height 36
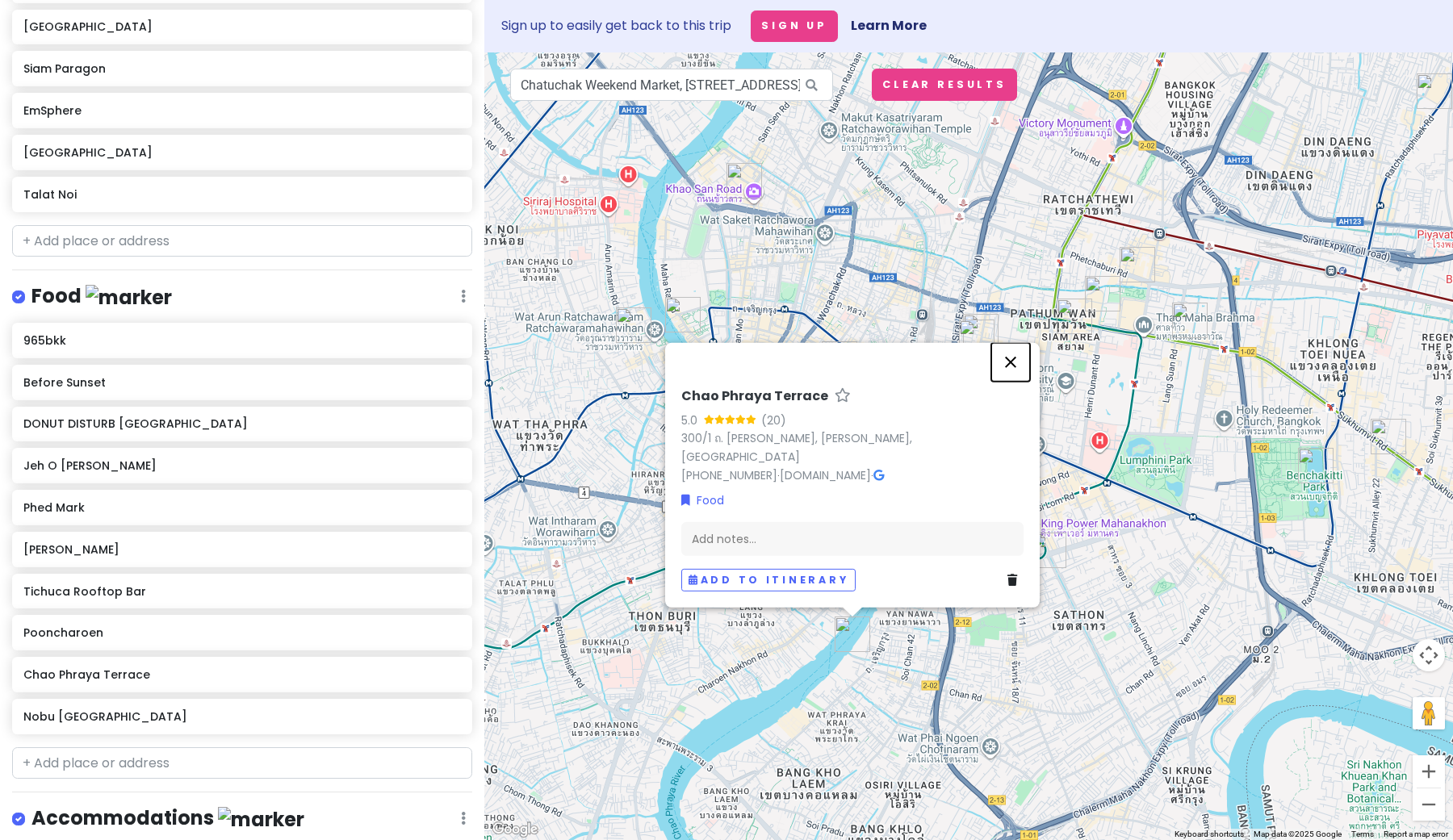
click at [1013, 366] on button "Close" at bounding box center [1011, 363] width 39 height 39
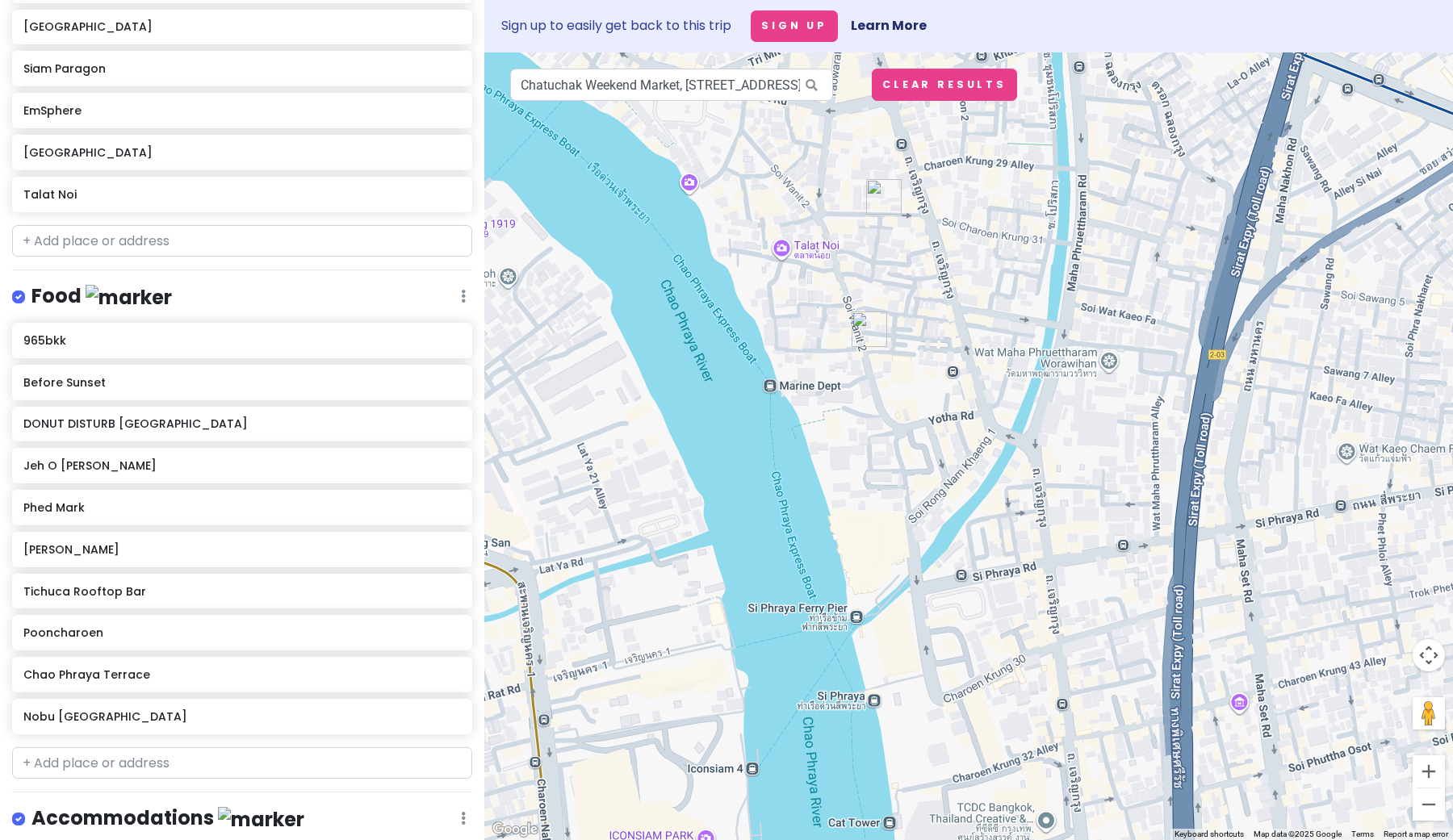
click at [861, 321] on img "965bkk" at bounding box center [870, 330] width 36 height 36
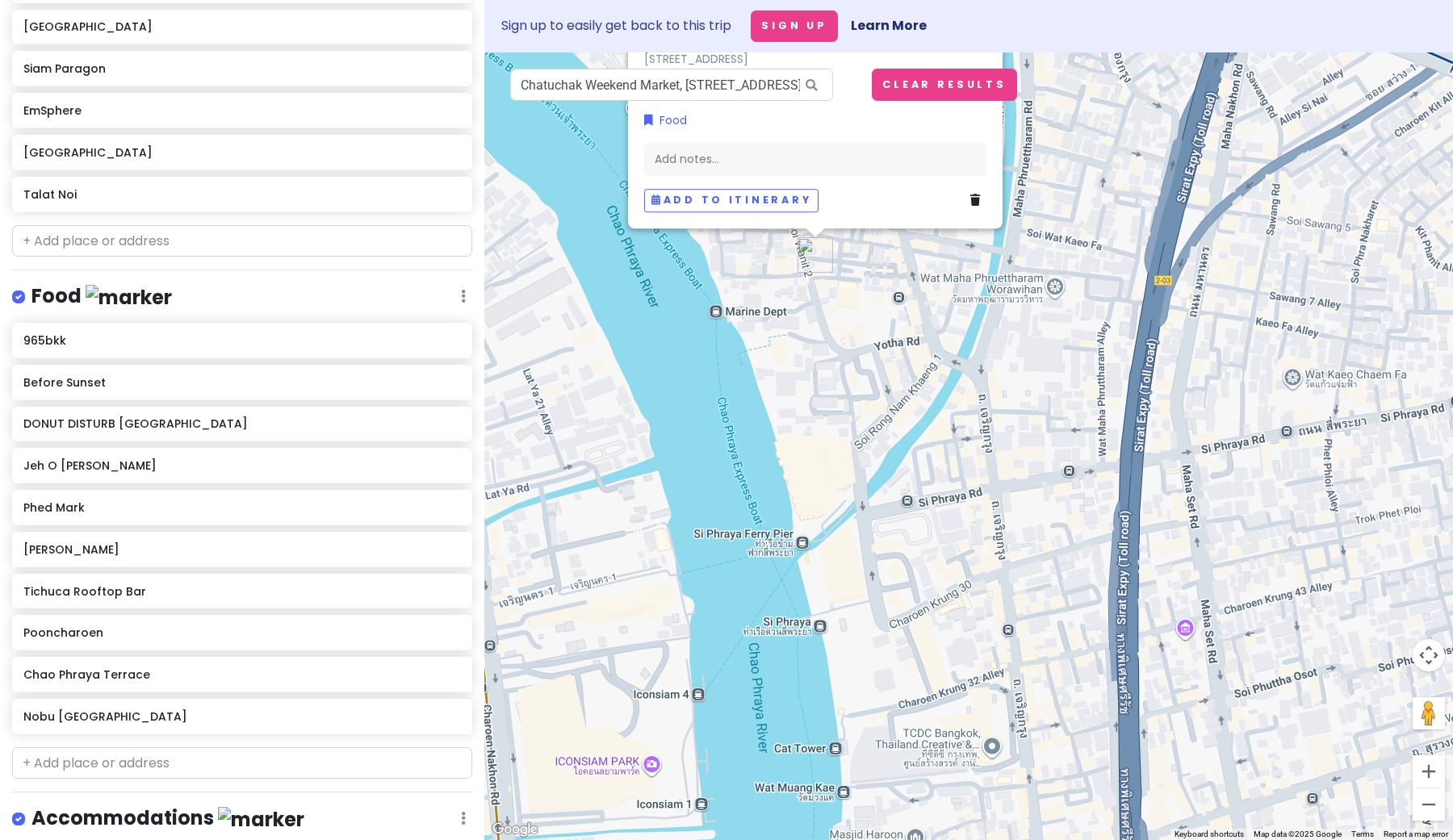
drag, startPoint x: 934, startPoint y: 589, endPoint x: 879, endPoint y: 351, distance: 244.3
click at [879, 351] on div "965bkk 3.9 (109) 965 [GEOGRAPHIC_DATA] [DOMAIN_NAME] · Hours [DATE] 11:00 AM – …" at bounding box center [968, 446] width 968 height 788
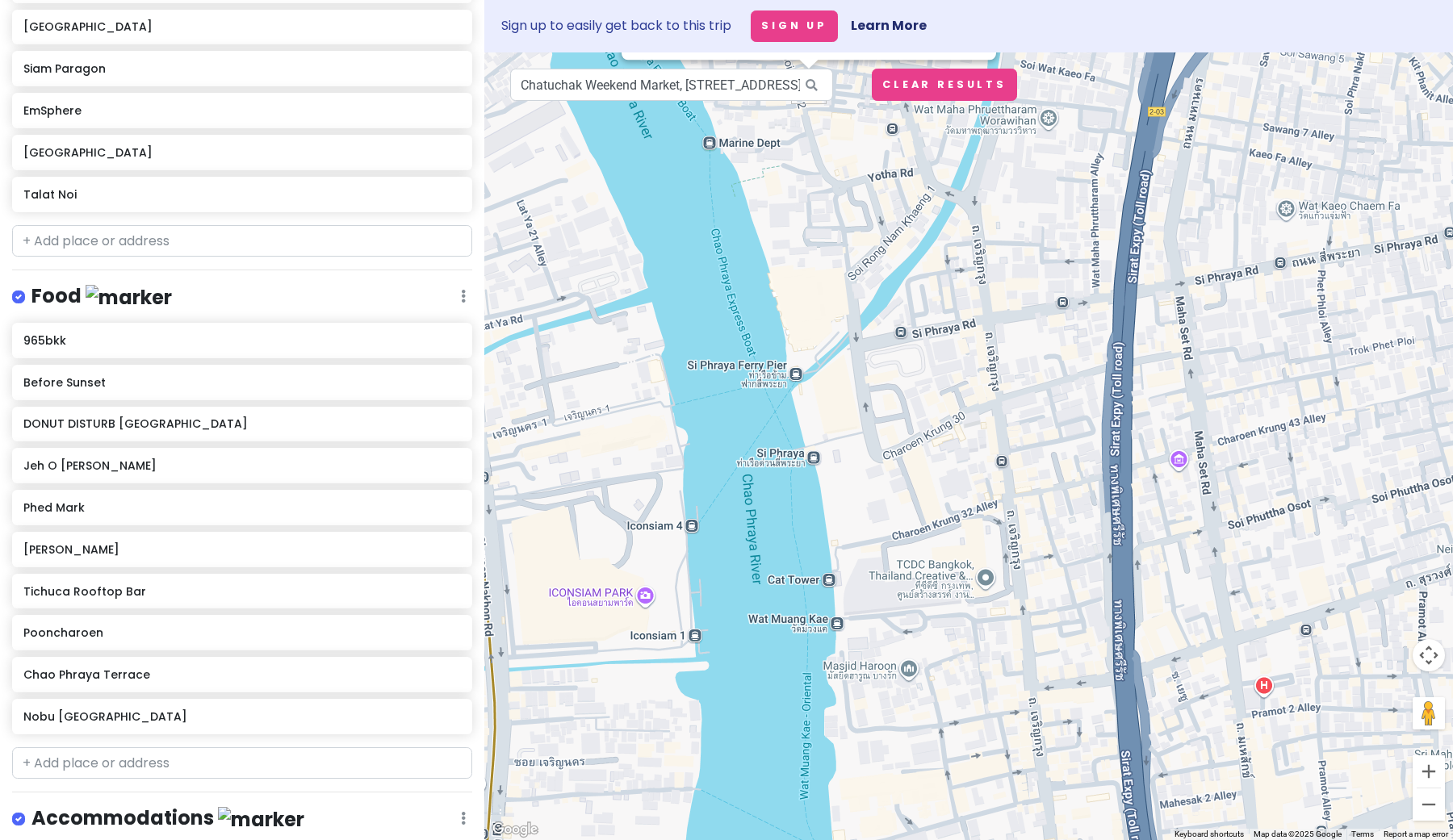
drag, startPoint x: 926, startPoint y: 517, endPoint x: 905, endPoint y: 276, distance: 241.9
click at [905, 276] on div "965bkk 3.9 (109) 965 [GEOGRAPHIC_DATA] [DOMAIN_NAME] · Hours [DATE] 11:00 AM – …" at bounding box center [968, 446] width 968 height 788
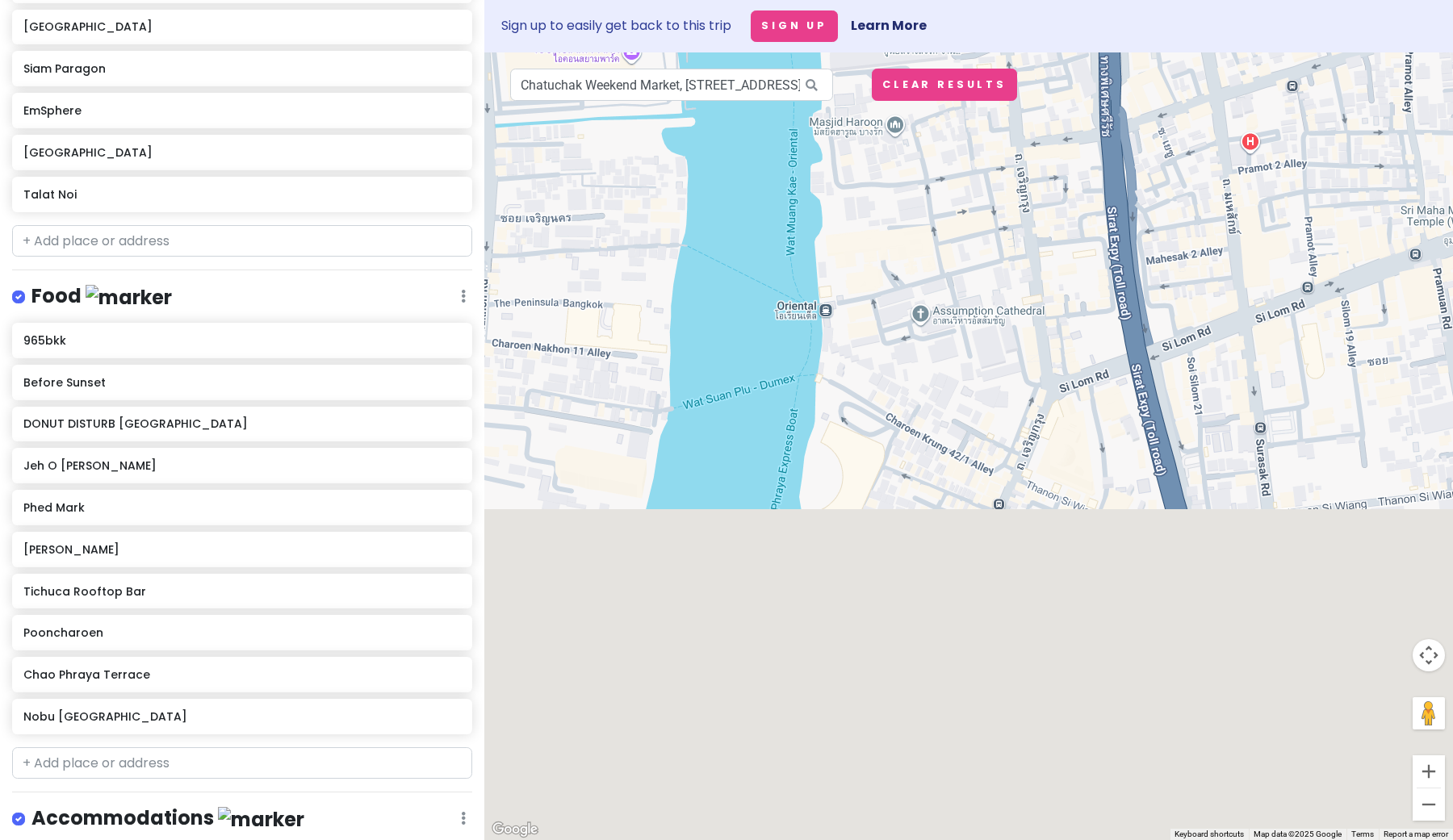
drag, startPoint x: 925, startPoint y: 492, endPoint x: 925, endPoint y: 127, distance: 365.0
click at [925, 127] on div "965bkk 3.9 (109) 965 [GEOGRAPHIC_DATA] [DOMAIN_NAME] · Hours [DATE] 11:00 AM – …" at bounding box center [968, 446] width 968 height 788
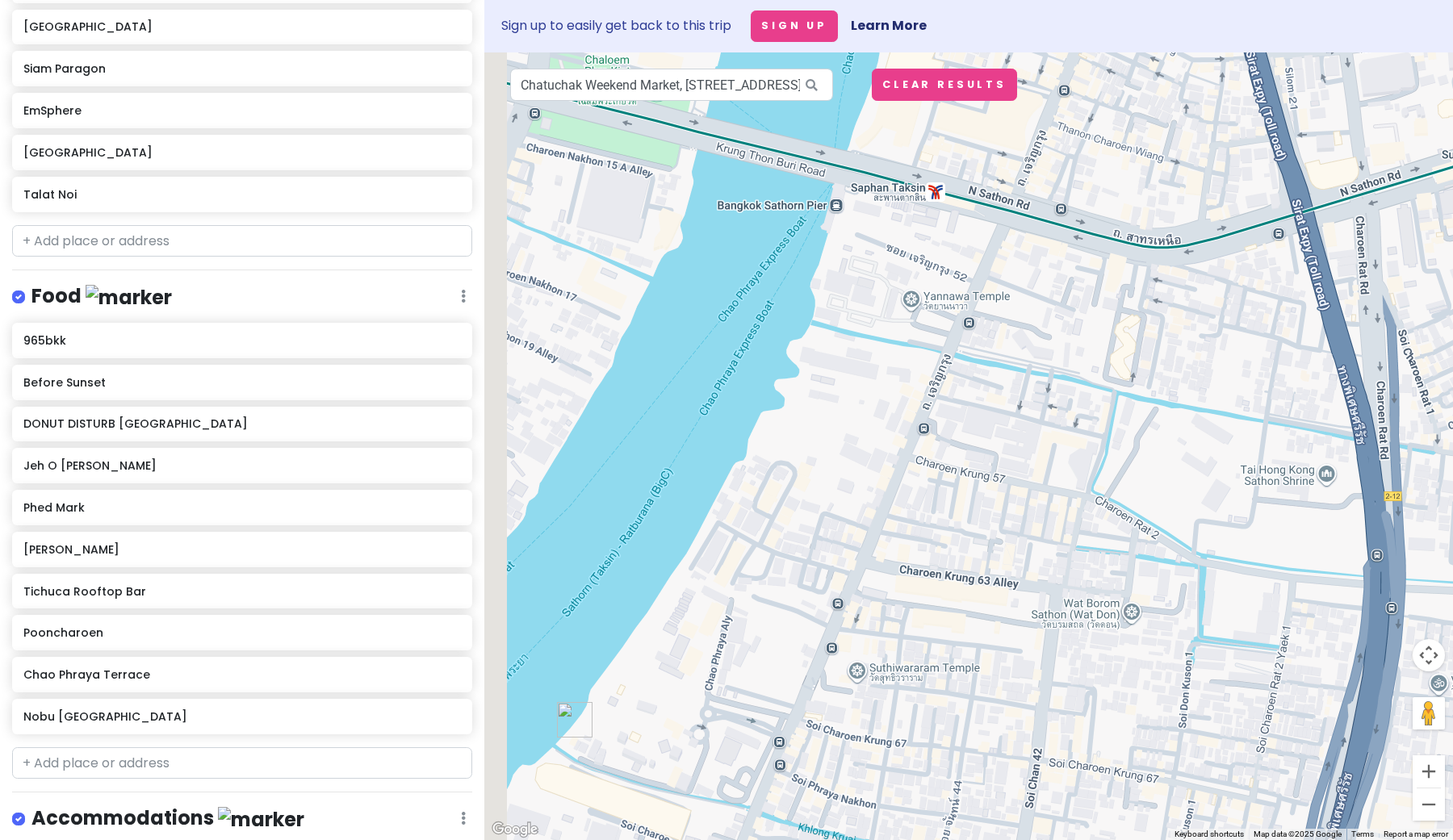
drag, startPoint x: 911, startPoint y: 315, endPoint x: 1025, endPoint y: 112, distance: 232.8
click at [1025, 112] on div "965bkk 3.9 (109) 965 [GEOGRAPHIC_DATA] [DOMAIN_NAME] · Hours [DATE] 11:00 AM – …" at bounding box center [968, 446] width 968 height 788
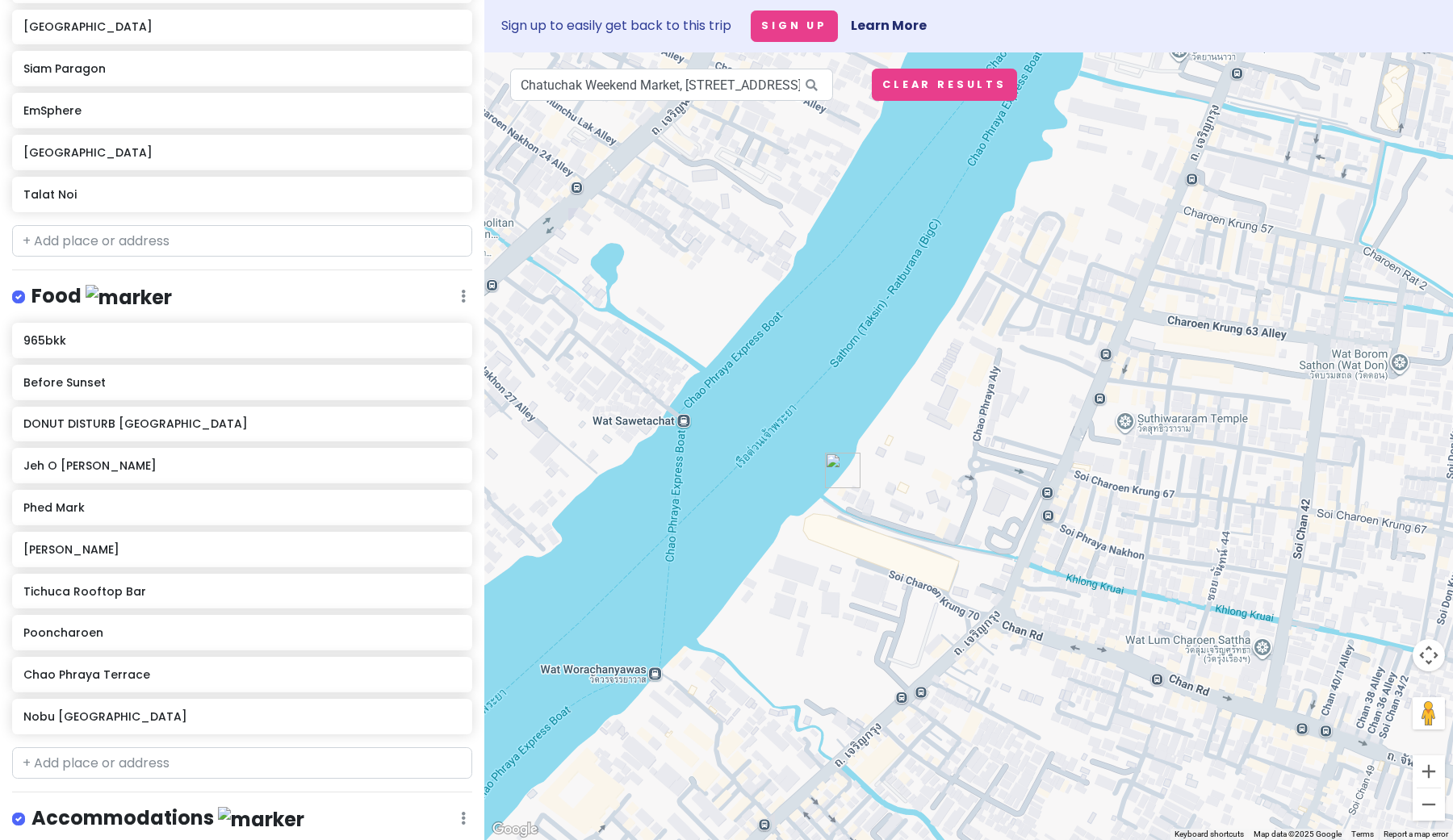
drag, startPoint x: 946, startPoint y: 339, endPoint x: 1173, endPoint y: 172, distance: 281.8
click at [1173, 172] on div "965bkk 3.9 (109) 965 [GEOGRAPHIC_DATA] [DOMAIN_NAME] · Hours [DATE] 11:00 AM – …" at bounding box center [968, 446] width 968 height 788
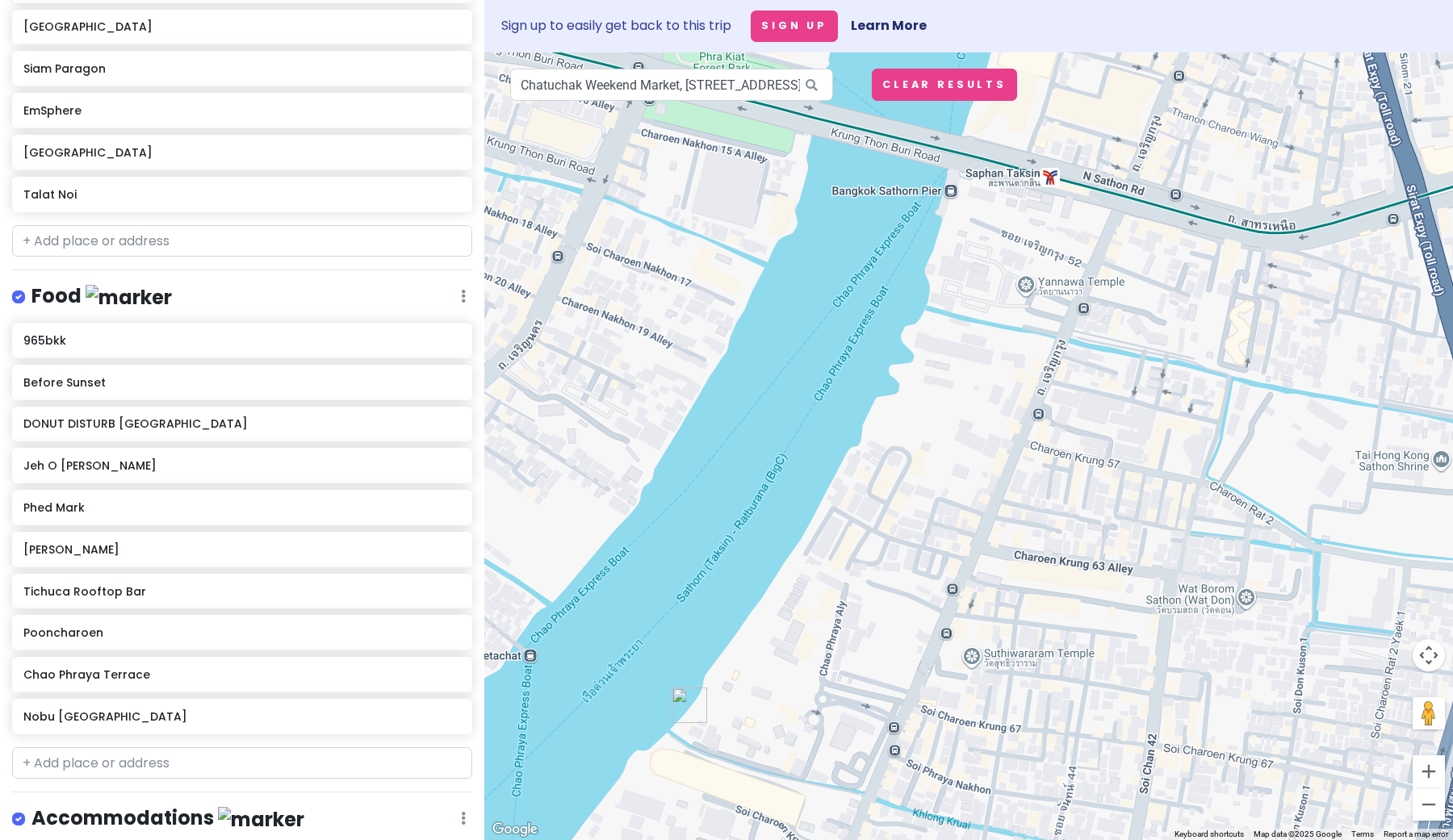
drag, startPoint x: 1172, startPoint y: 173, endPoint x: 1017, endPoint y: 409, distance: 282.3
click at [1017, 409] on div "965bkk 3.9 (109) 965 [GEOGRAPHIC_DATA] [DOMAIN_NAME] · Hours [DATE] 11:00 AM – …" at bounding box center [968, 446] width 968 height 788
click at [952, 196] on div "965bkk 3.9 (109) 965 [GEOGRAPHIC_DATA] [DOMAIN_NAME] · Hours [DATE] 11:00 AM – …" at bounding box center [968, 446] width 968 height 788
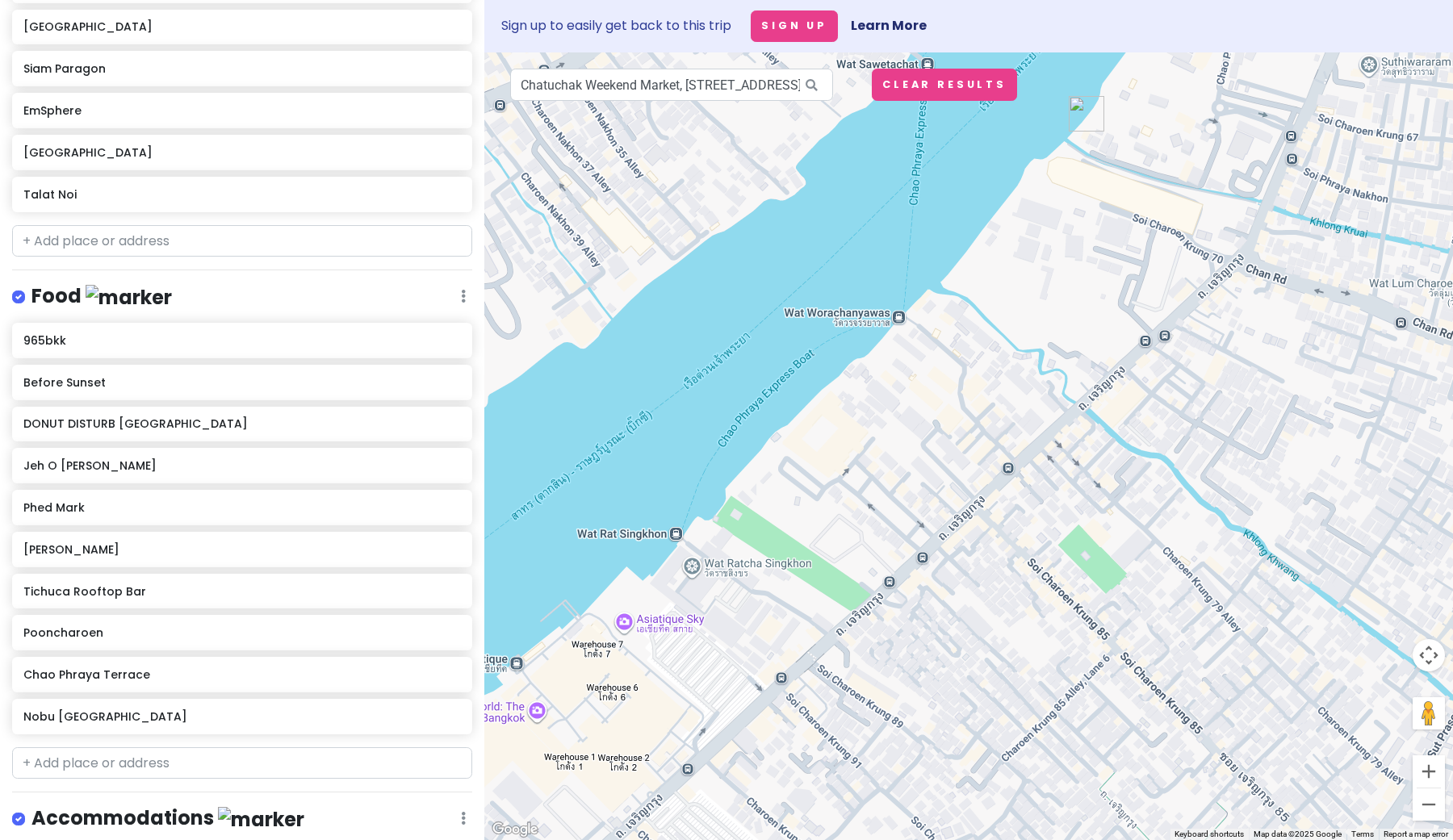
drag, startPoint x: 903, startPoint y: 636, endPoint x: 1301, endPoint y: 43, distance: 714.2
click at [1301, 53] on div at bounding box center [968, 446] width 968 height 788
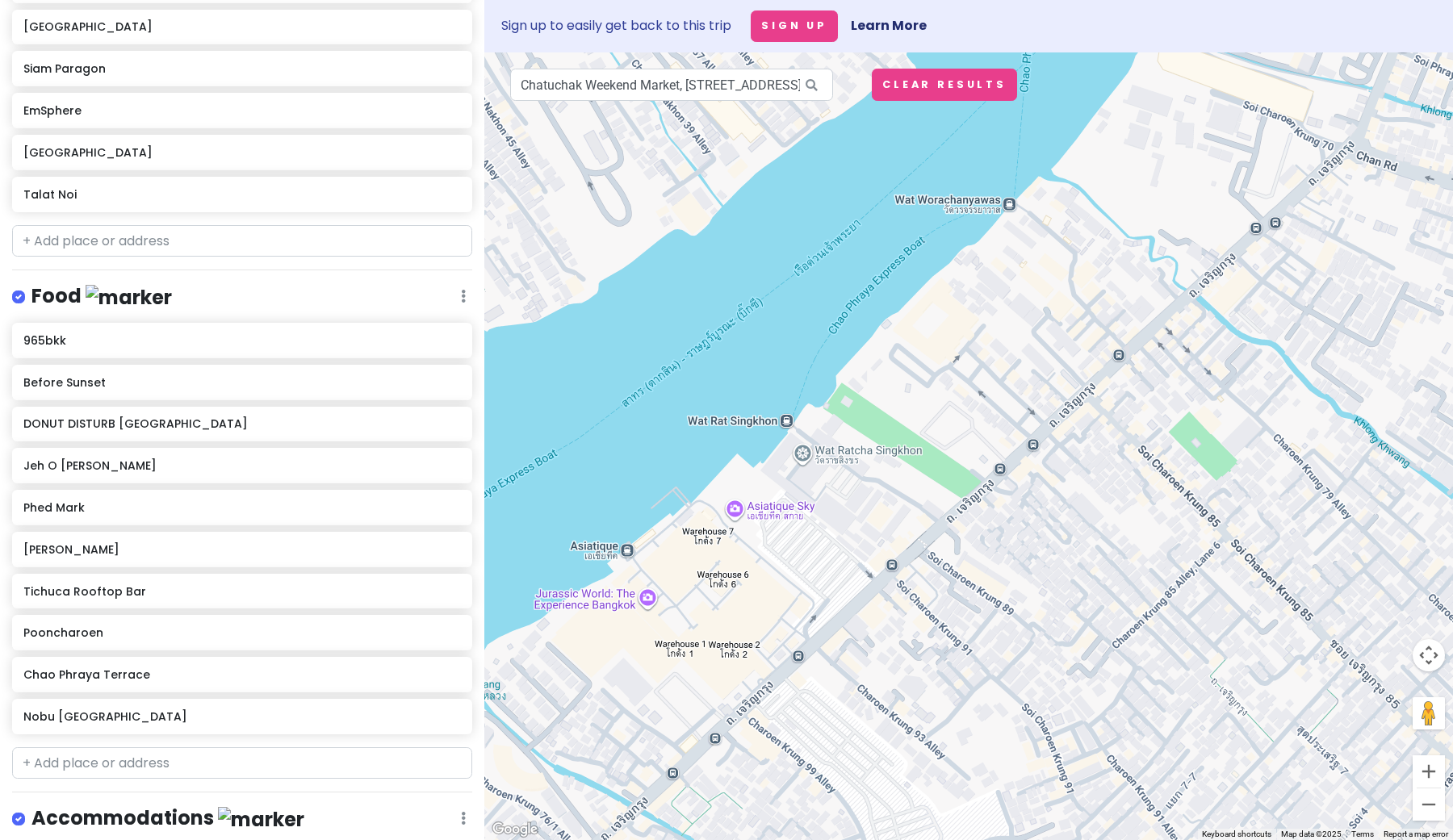
drag, startPoint x: 860, startPoint y: 580, endPoint x: 973, endPoint y: 465, distance: 161.2
click at [973, 465] on div at bounding box center [968, 446] width 968 height 788
click at [788, 430] on div at bounding box center [968, 446] width 968 height 788
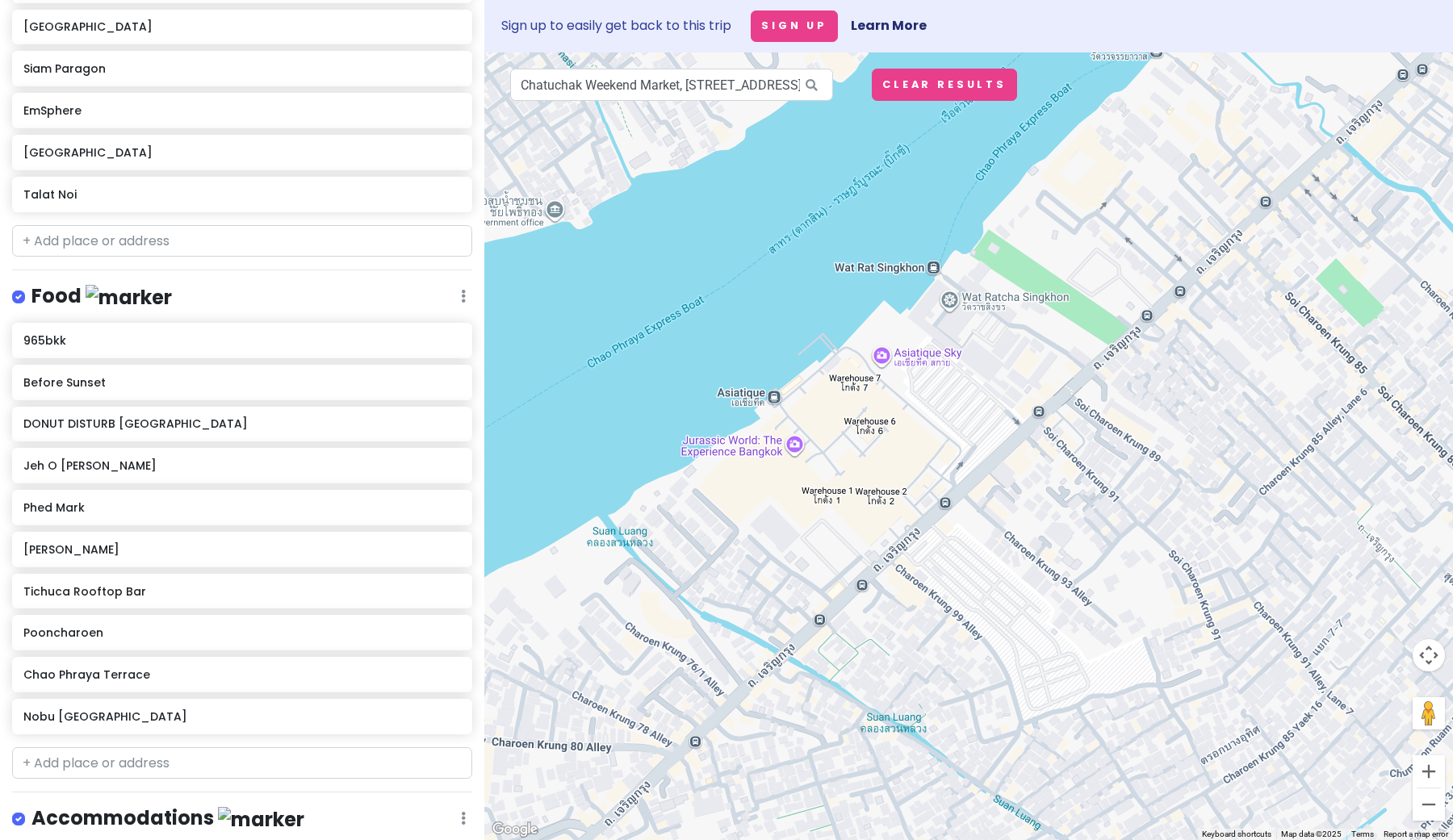
drag, startPoint x: 1031, startPoint y: 414, endPoint x: 1061, endPoint y: 428, distance: 33.1
click at [1063, 427] on div at bounding box center [968, 446] width 968 height 788
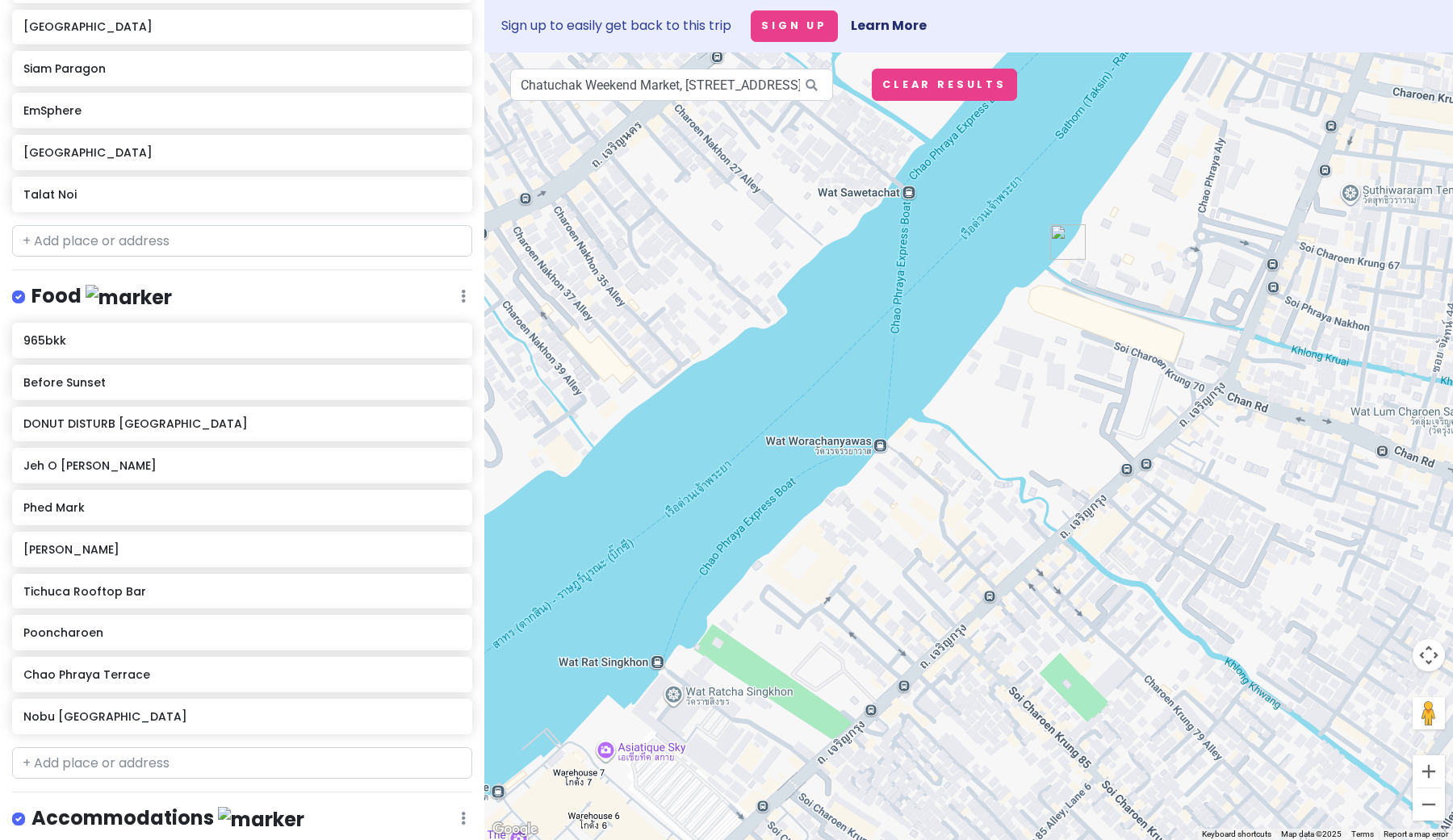
drag, startPoint x: 1061, startPoint y: 429, endPoint x: 995, endPoint y: 536, distance: 125.7
click at [995, 536] on div at bounding box center [968, 446] width 968 height 788
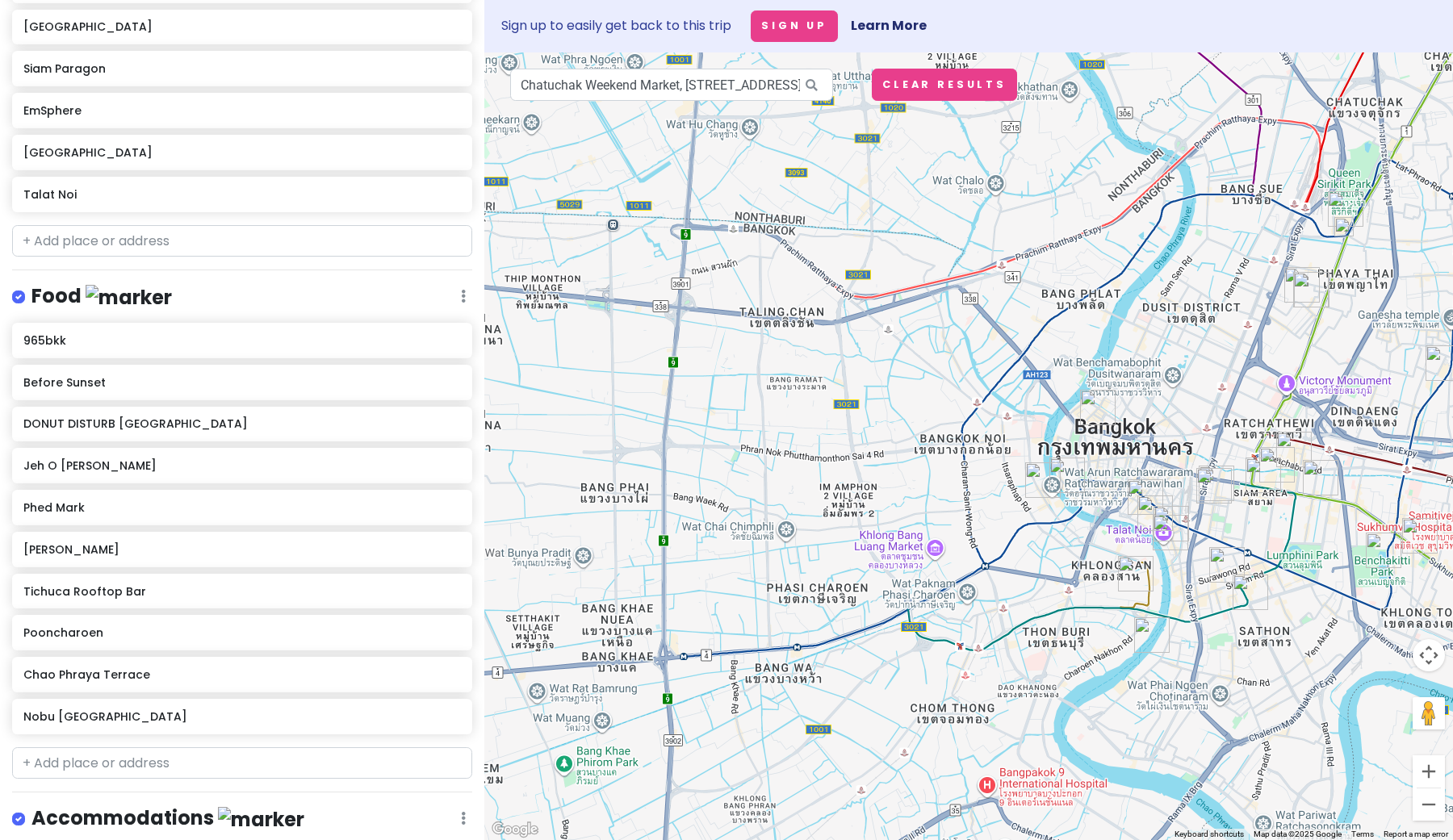
drag, startPoint x: 1169, startPoint y: 360, endPoint x: 1154, endPoint y: 523, distance: 163.7
click at [1154, 523] on img "965bkk" at bounding box center [1171, 533] width 36 height 36
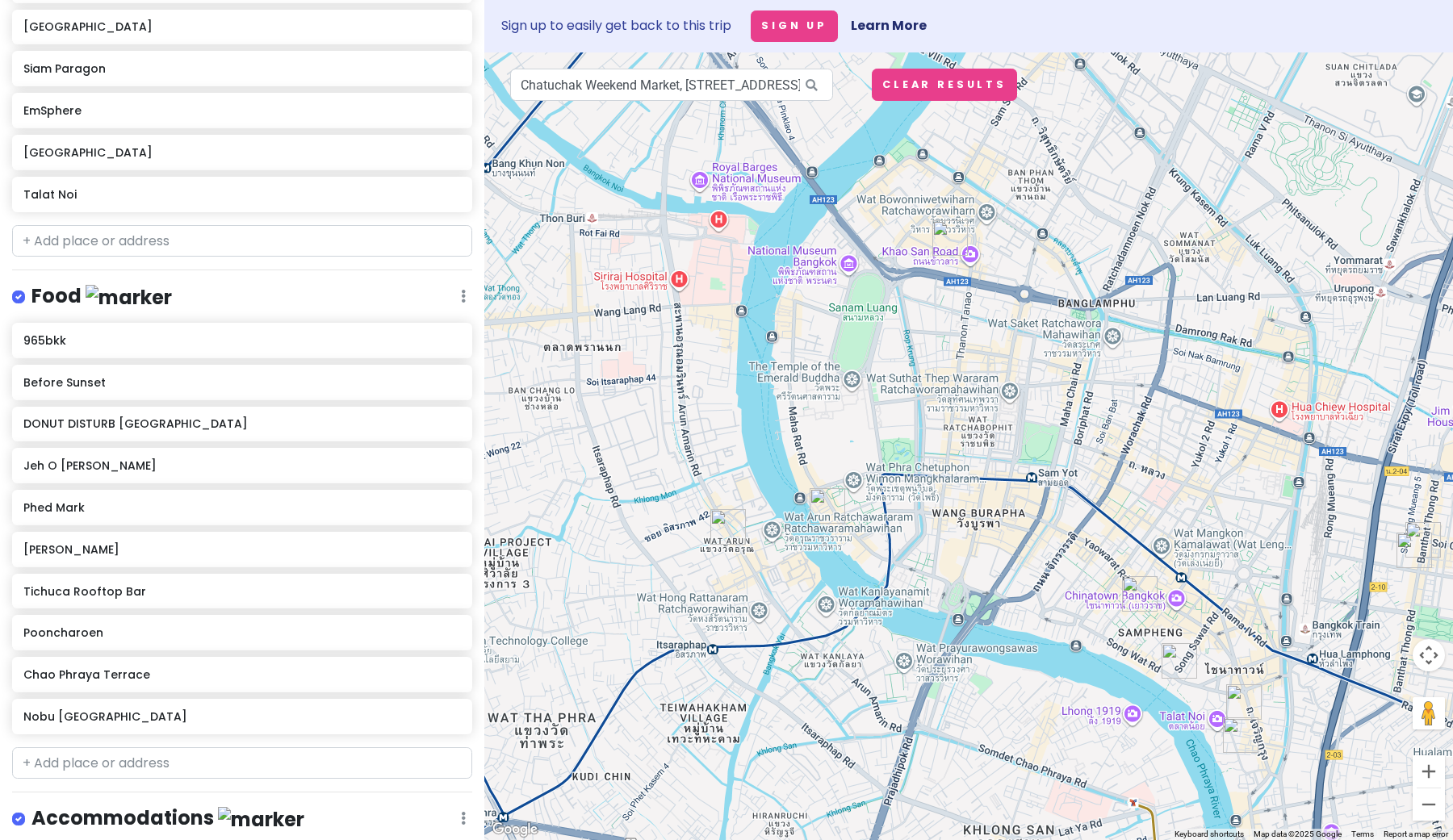
drag, startPoint x: 1111, startPoint y: 493, endPoint x: 1008, endPoint y: 514, distance: 105.1
click at [1008, 514] on div at bounding box center [968, 446] width 968 height 788
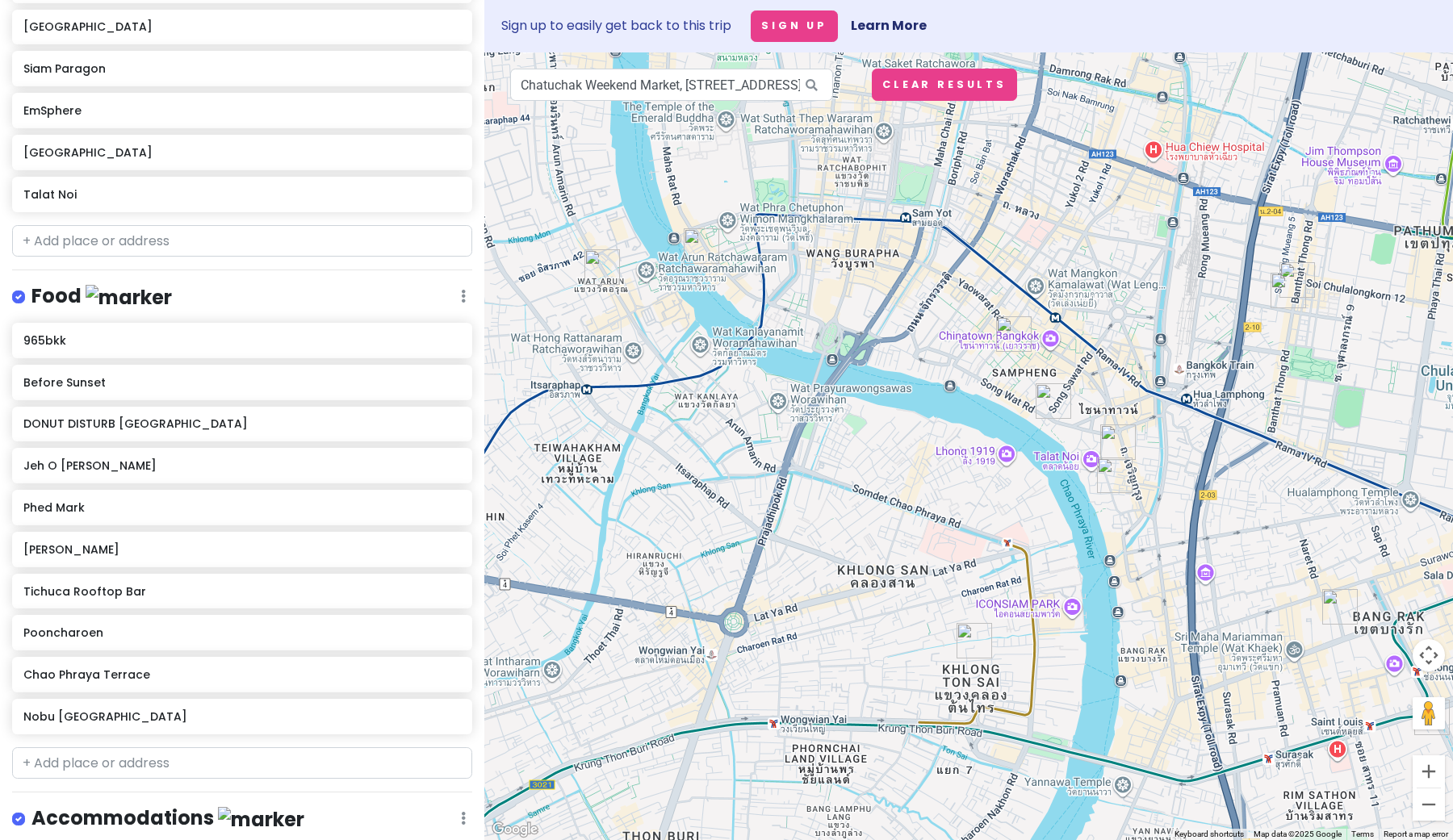
drag, startPoint x: 1008, startPoint y: 514, endPoint x: 866, endPoint y: 215, distance: 331.0
click at [867, 216] on div at bounding box center [968, 446] width 968 height 788
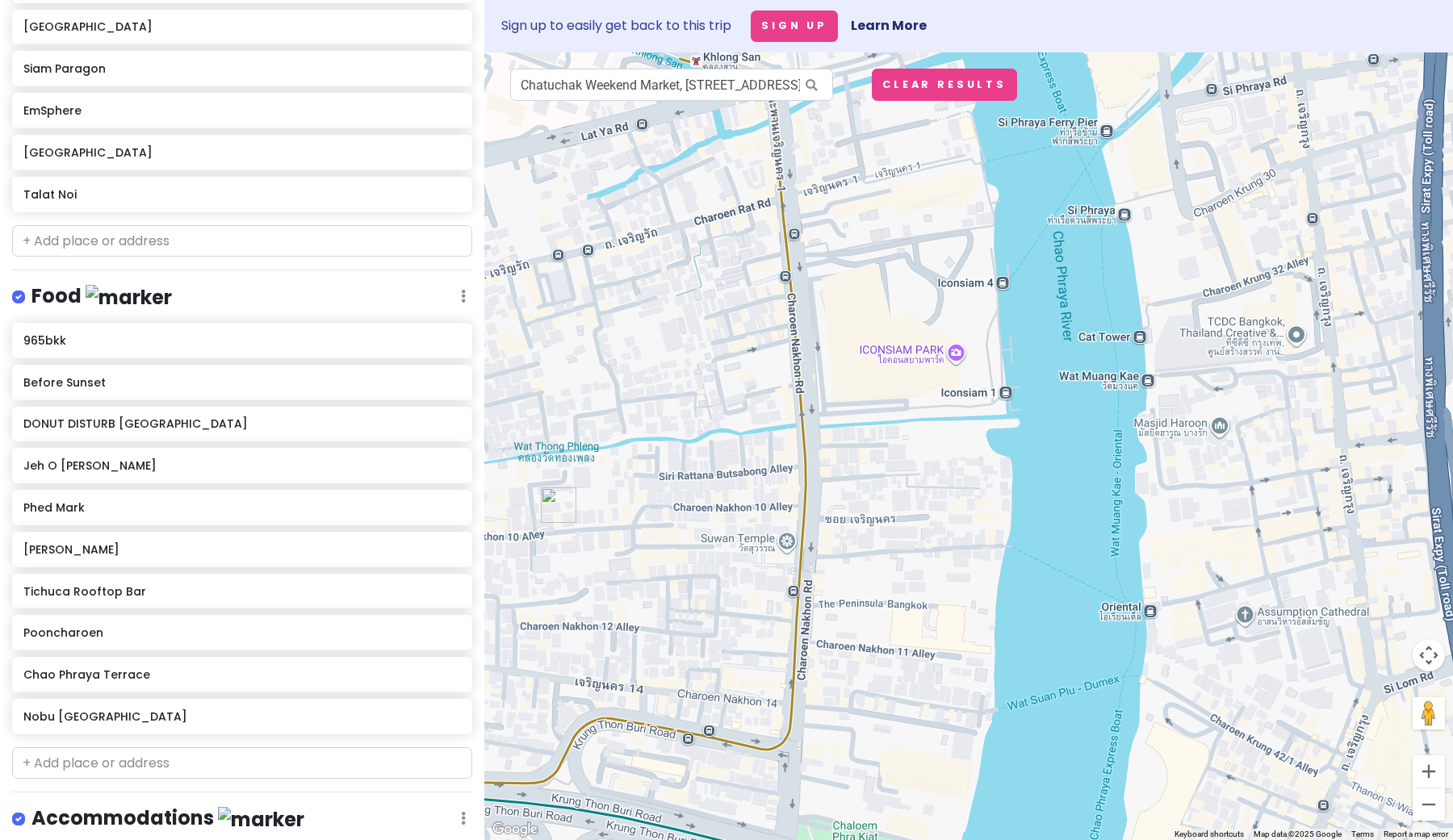
drag, startPoint x: 1028, startPoint y: 574, endPoint x: 1085, endPoint y: 485, distance: 105.7
click at [1085, 485] on div at bounding box center [968, 446] width 968 height 788
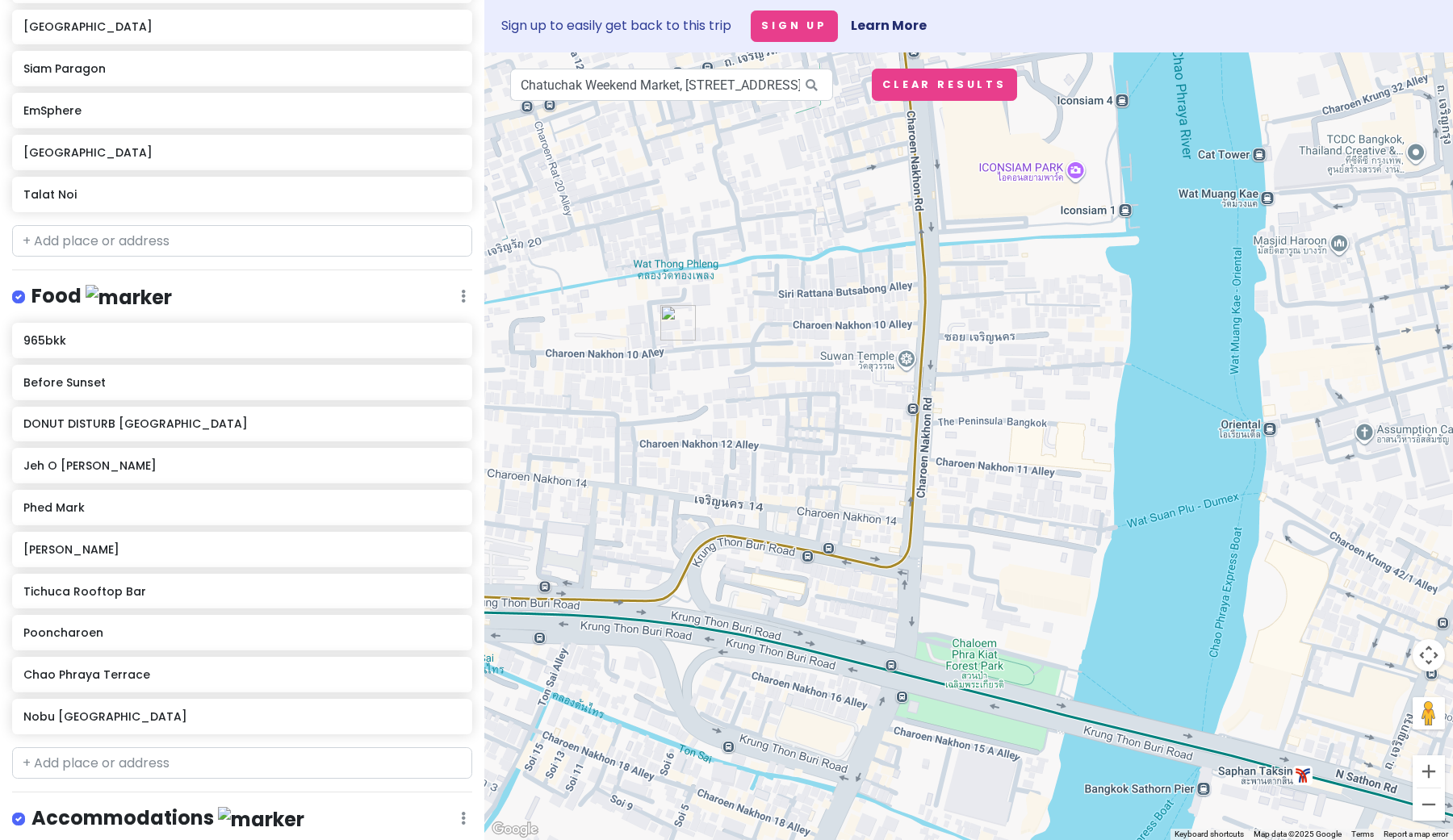
drag, startPoint x: 1085, startPoint y: 485, endPoint x: 1208, endPoint y: 296, distance: 225.5
click at [1208, 296] on div at bounding box center [968, 446] width 968 height 788
